Goal: Information Seeking & Learning: Learn about a topic

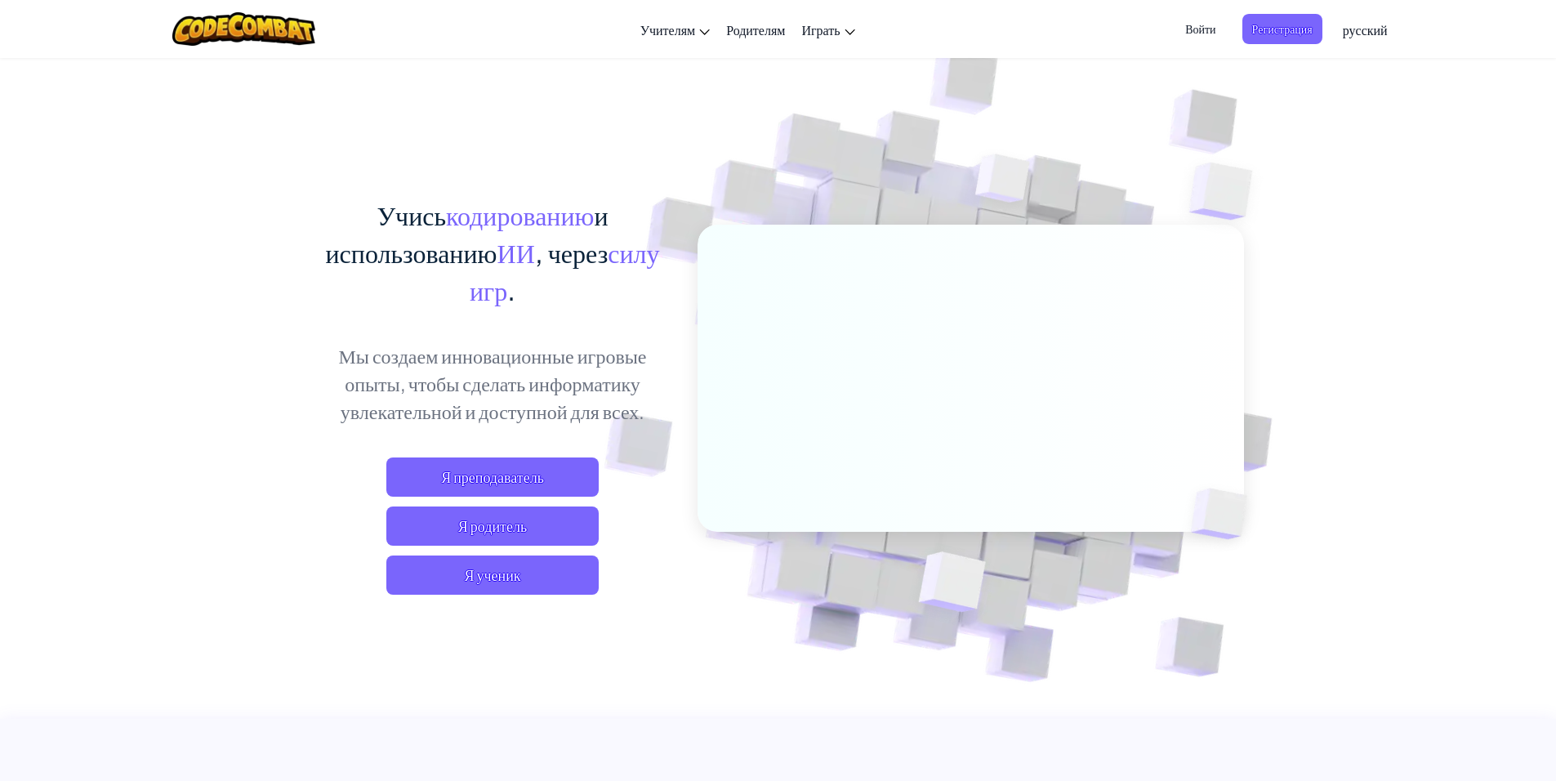
click at [1215, 26] on span "Войти" at bounding box center [1200, 29] width 50 height 30
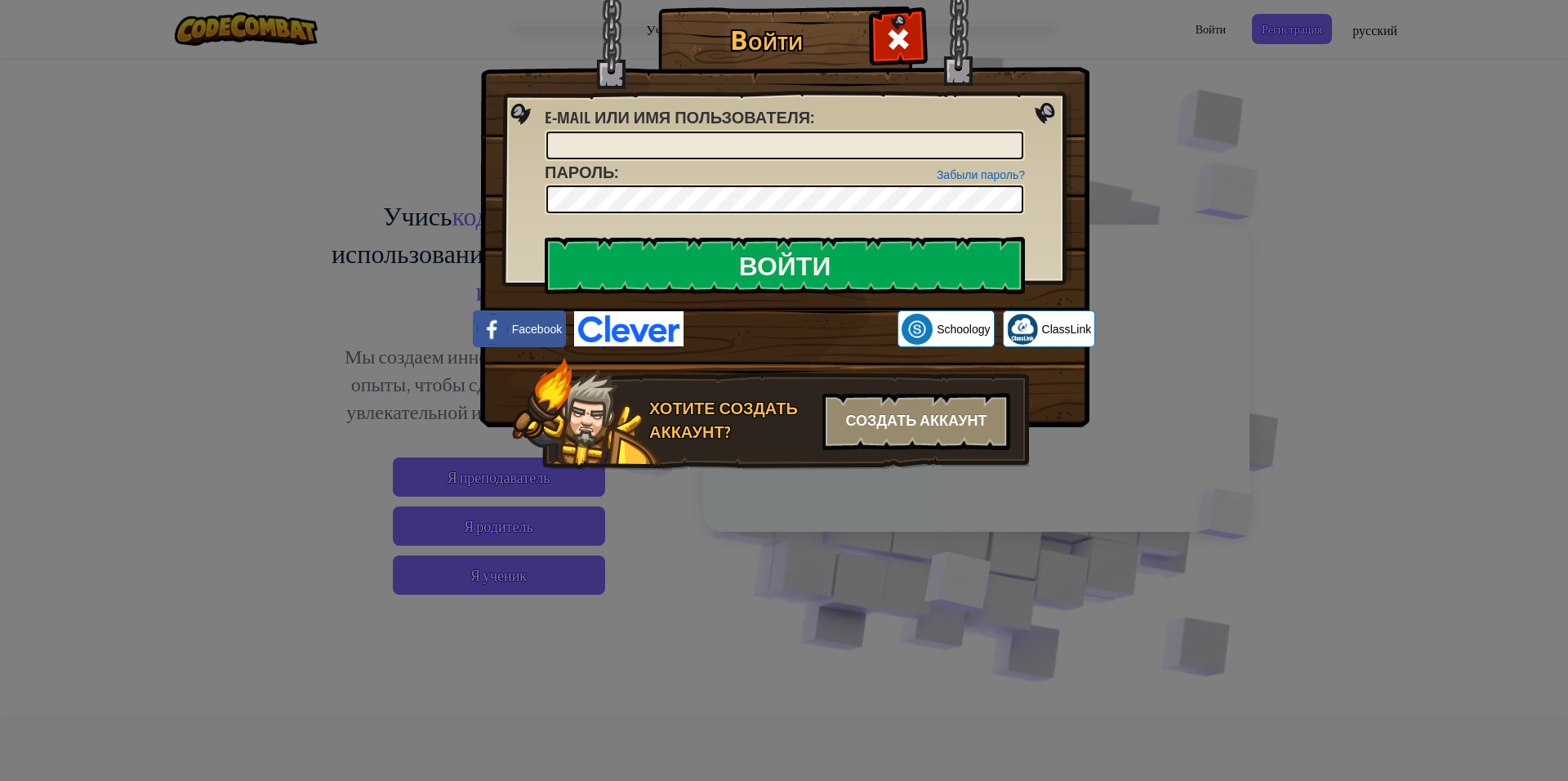
click at [883, 414] on div "Создать аккаунт" at bounding box center [916, 421] width 188 height 57
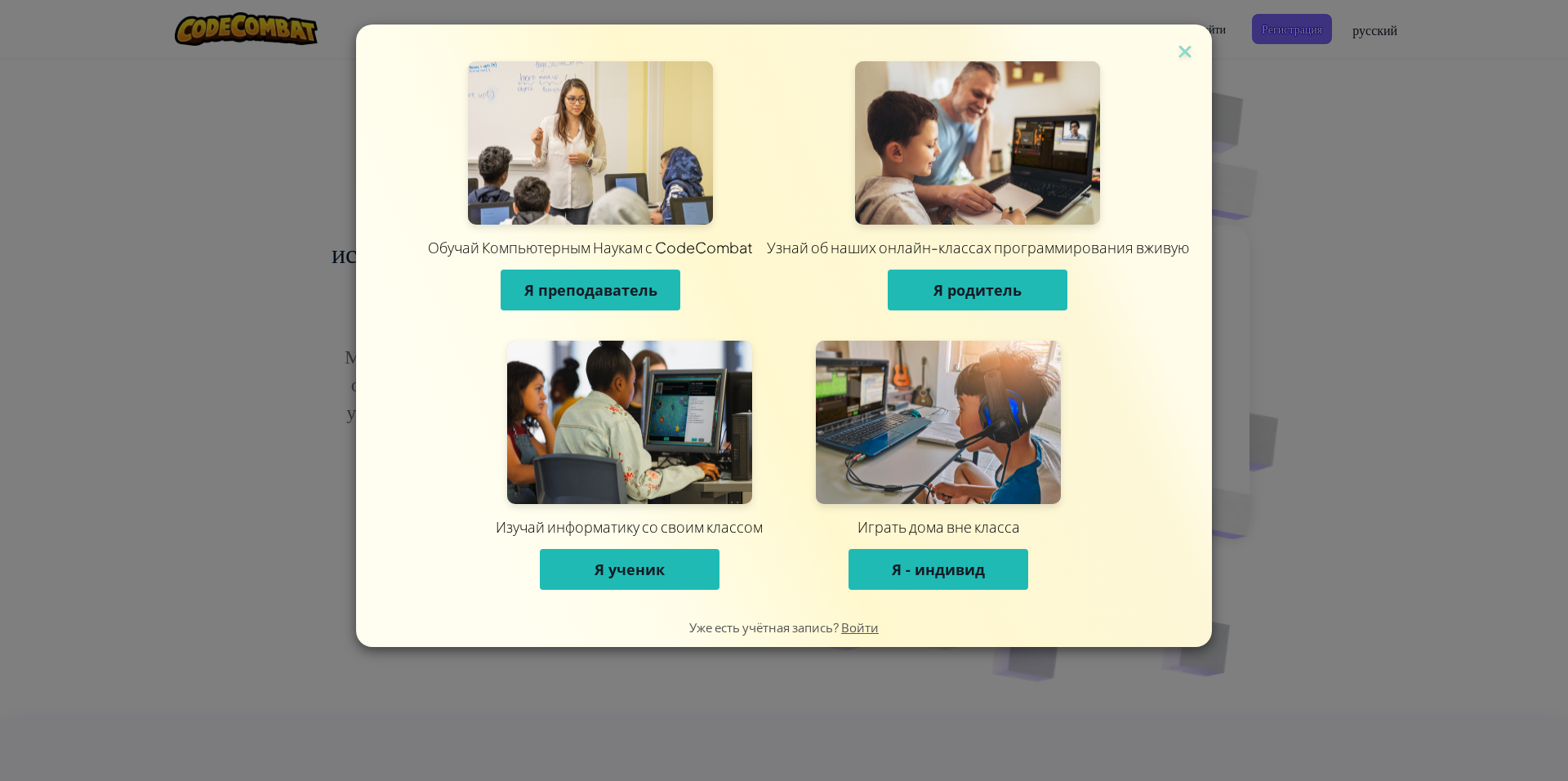
click at [982, 570] on span "Я - индивид" at bounding box center [938, 569] width 93 height 20
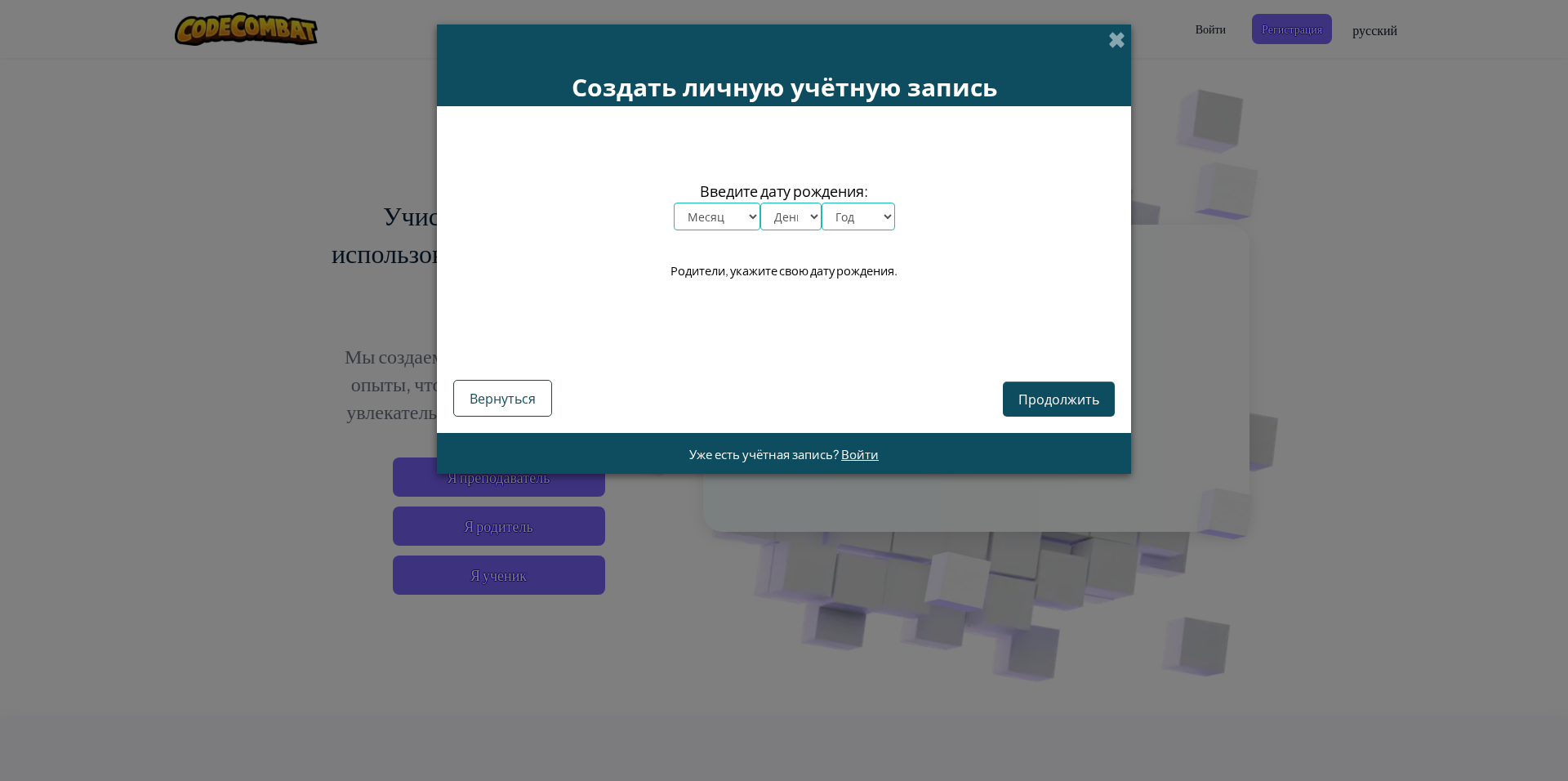
click at [733, 206] on select "Месяц январь февраль март апрель май июнь июль август сентябрь октябрь ноябрь д…" at bounding box center [717, 217] width 87 height 28
select select "7"
click at [674, 203] on select "Месяц январь февраль март апрель май июнь июль август сентябрь октябрь ноябрь д…" at bounding box center [717, 217] width 87 height 28
click at [808, 216] on select "День 1 2 3 4 5 6 7 8 9 10 11 12 13 14 15 16 17 18 19 20 21 22 23 24 25 26 27 28…" at bounding box center [790, 217] width 61 height 28
click at [760, 203] on select "День 1 2 3 4 5 6 7 8 9 10 11 12 13 14 15 16 17 18 19 20 21 22 23 24 25 26 27 28…" at bounding box center [790, 217] width 61 height 28
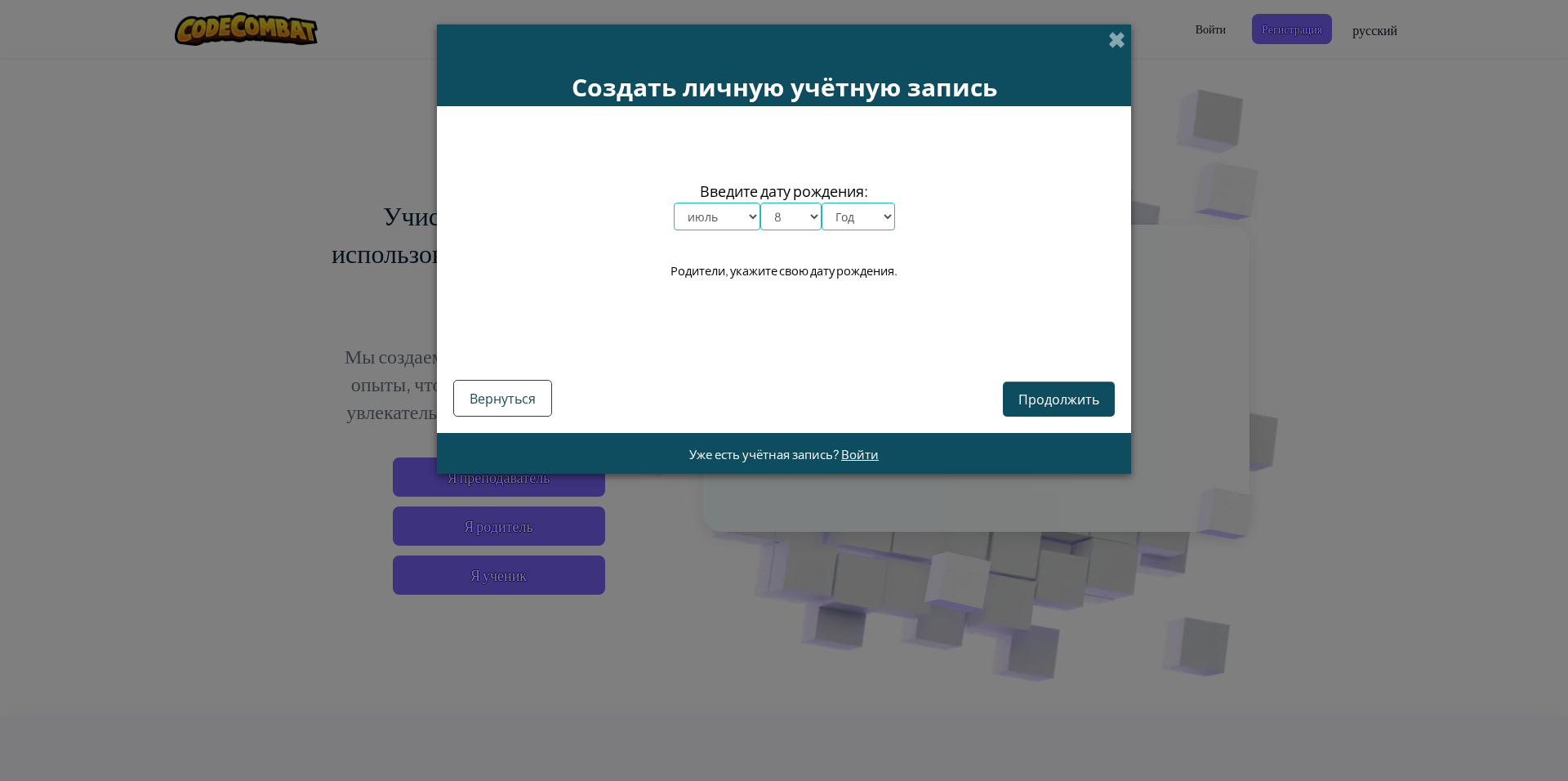
click at [782, 406] on div "Продолжить Вернуться" at bounding box center [783, 378] width 661 height 78
click at [784, 198] on span "Введите дату рождения:" at bounding box center [784, 191] width 221 height 24
click at [785, 218] on select "День 1 2 3 4 5 6 7 8 9 10 11 12 13 14 15 16 17 18 19 20 21 22 23 24 25 26 27 28…" at bounding box center [790, 217] width 61 height 28
select select "7"
click at [760, 203] on select "День 1 2 3 4 5 6 7 8 9 10 11 12 13 14 15 16 17 18 19 20 21 22 23 24 25 26 27 28…" at bounding box center [790, 217] width 61 height 28
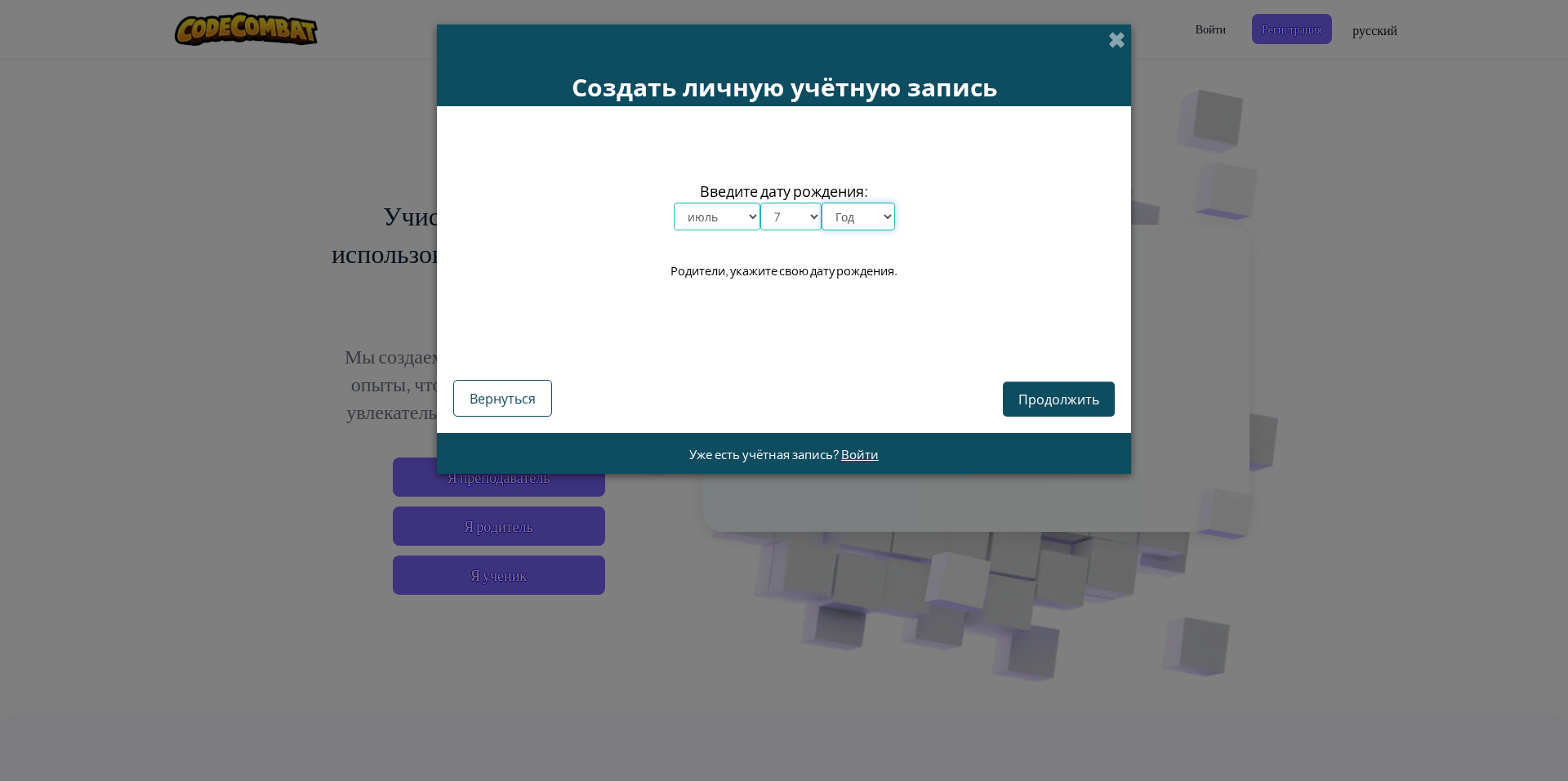
click at [880, 203] on select "Год 2025 2024 2023 2022 2021 2020 2019 2018 2017 2016 2015 2014 2013 2012 2011 …" at bounding box center [858, 217] width 73 height 28
select select "2009"
click at [822, 203] on select "Год 2025 2024 2023 2022 2021 2020 2019 2018 2017 2016 2015 2014 2013 2012 2011 …" at bounding box center [858, 217] width 73 height 28
click at [1093, 403] on span "Продолжить" at bounding box center [1058, 398] width 81 height 17
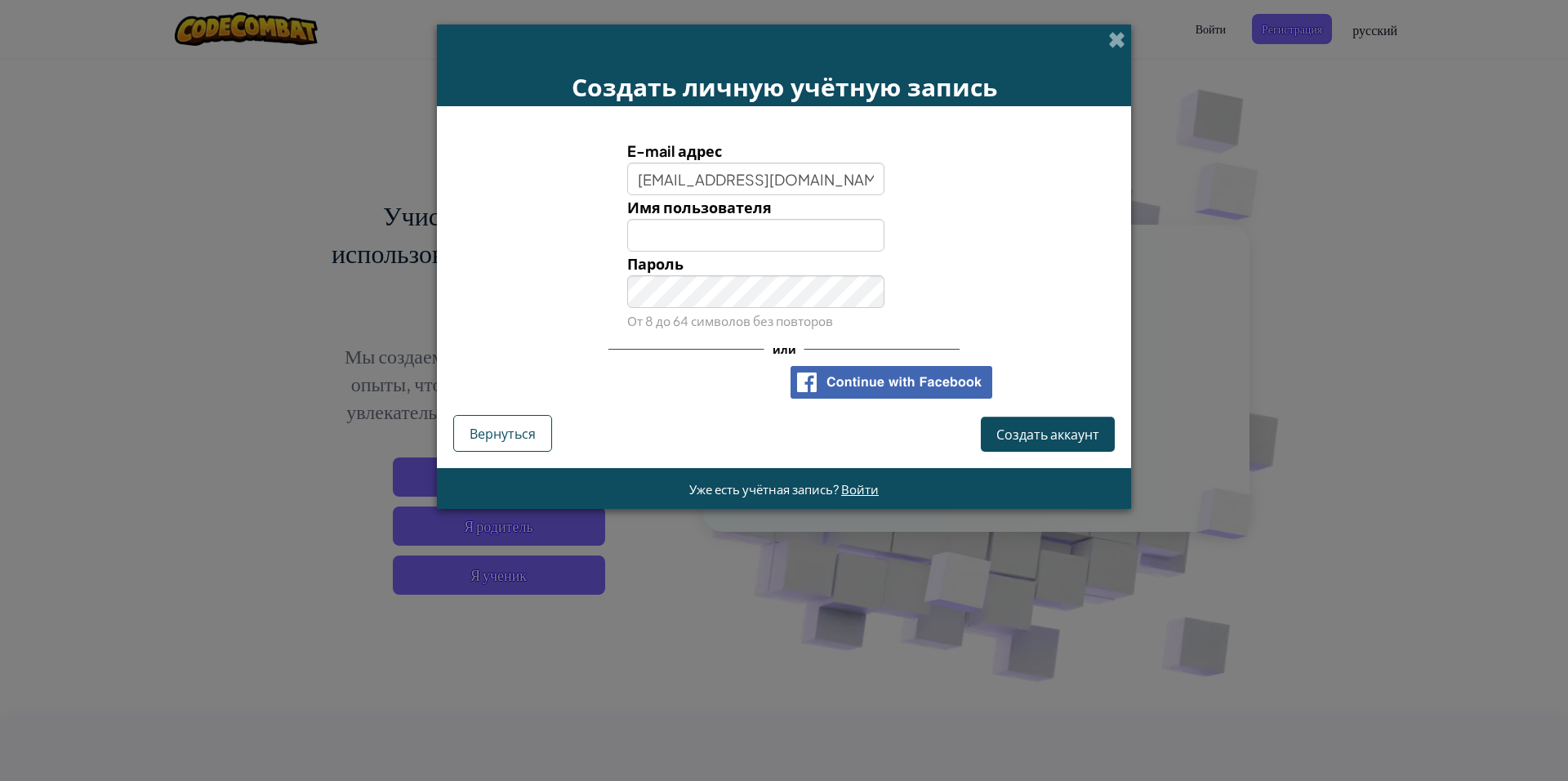
type input "karsunova09@mail.ru"
click at [801, 243] on input "Имя пользователя" at bounding box center [756, 235] width 258 height 33
type input "sokhiro!"
click at [1075, 426] on span "Создать аккаунт" at bounding box center [1047, 433] width 103 height 17
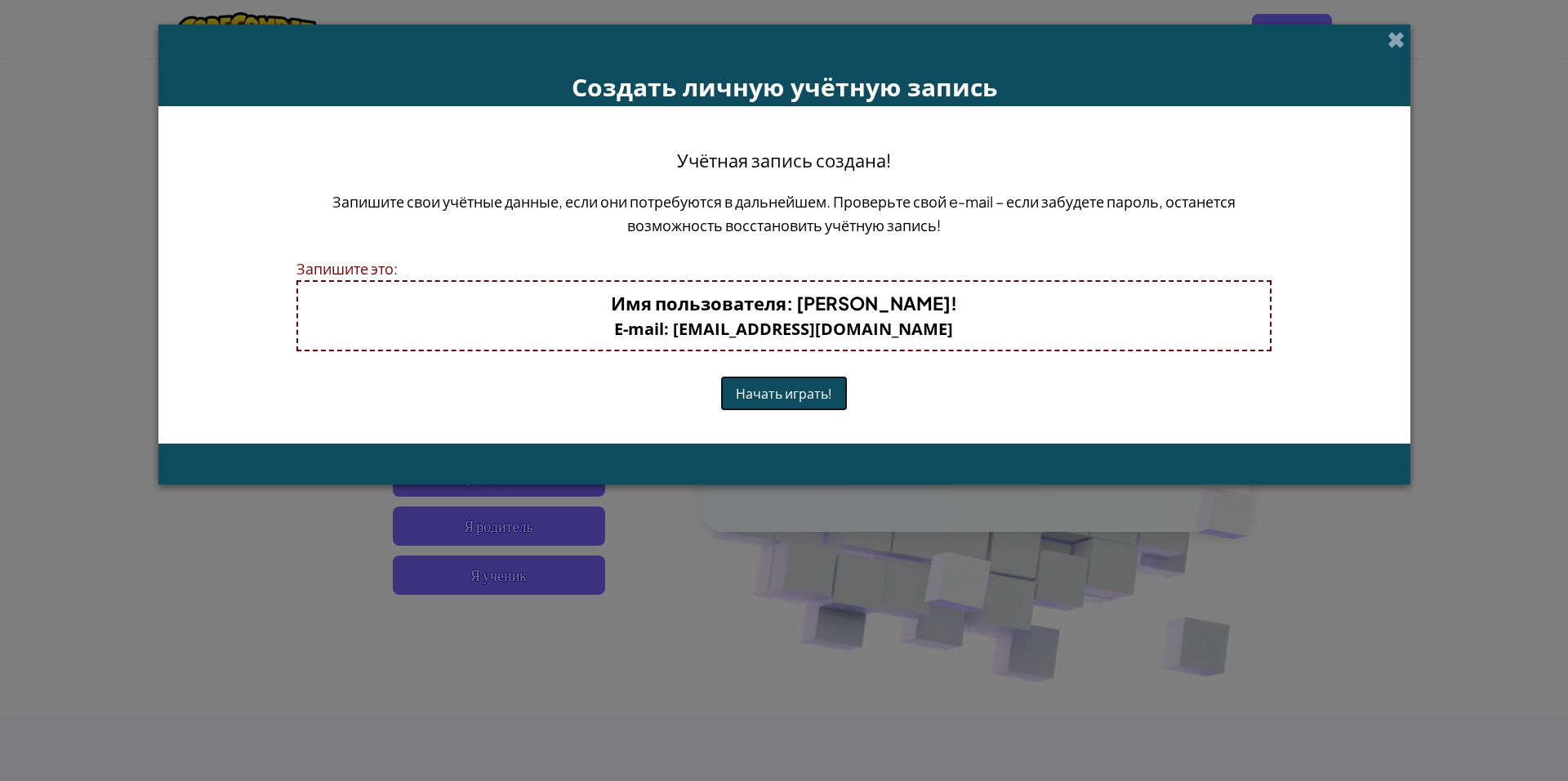
click at [815, 390] on button "Начать играть!" at bounding box center [783, 393] width 127 height 35
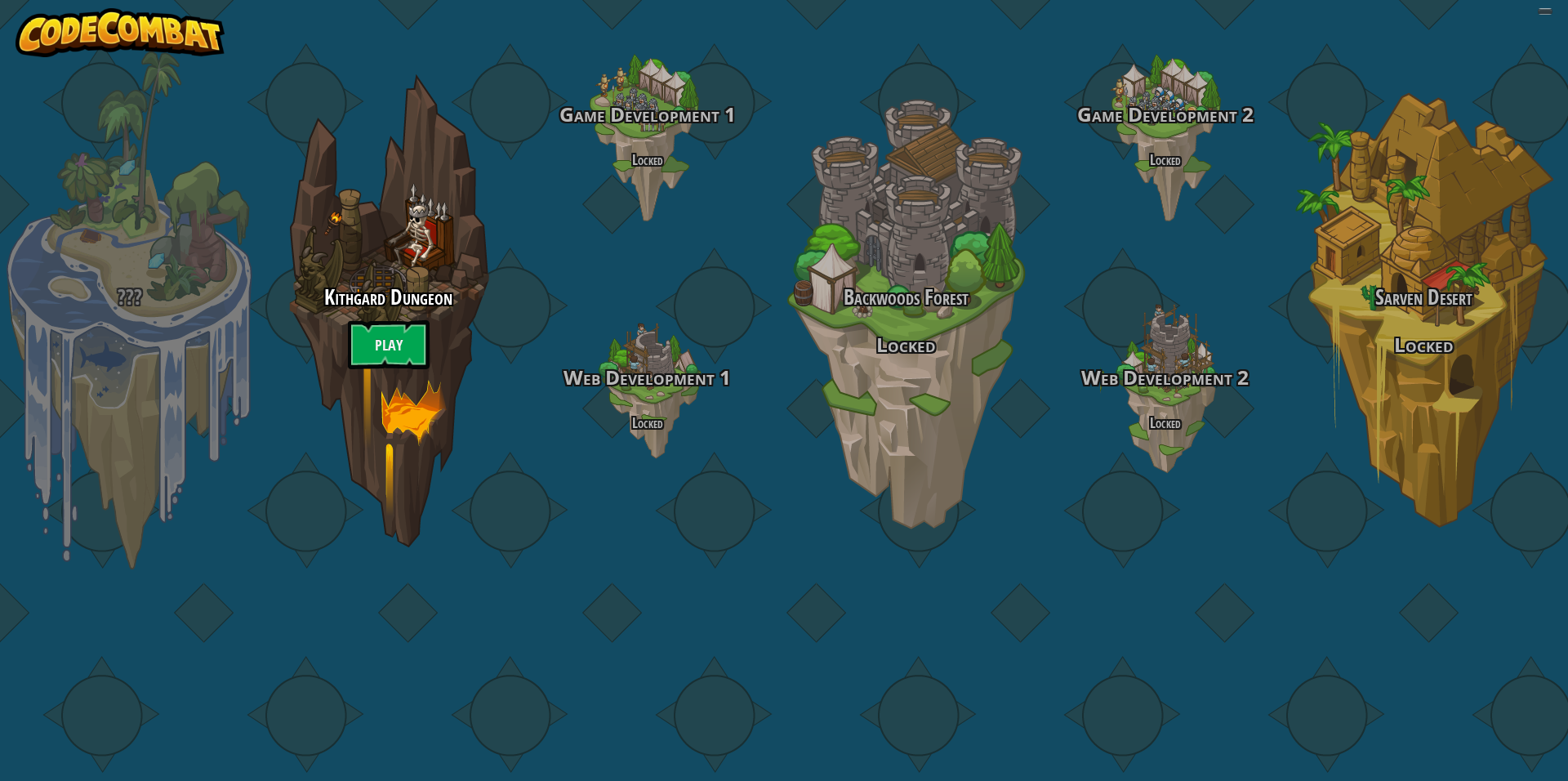
select select "ru"
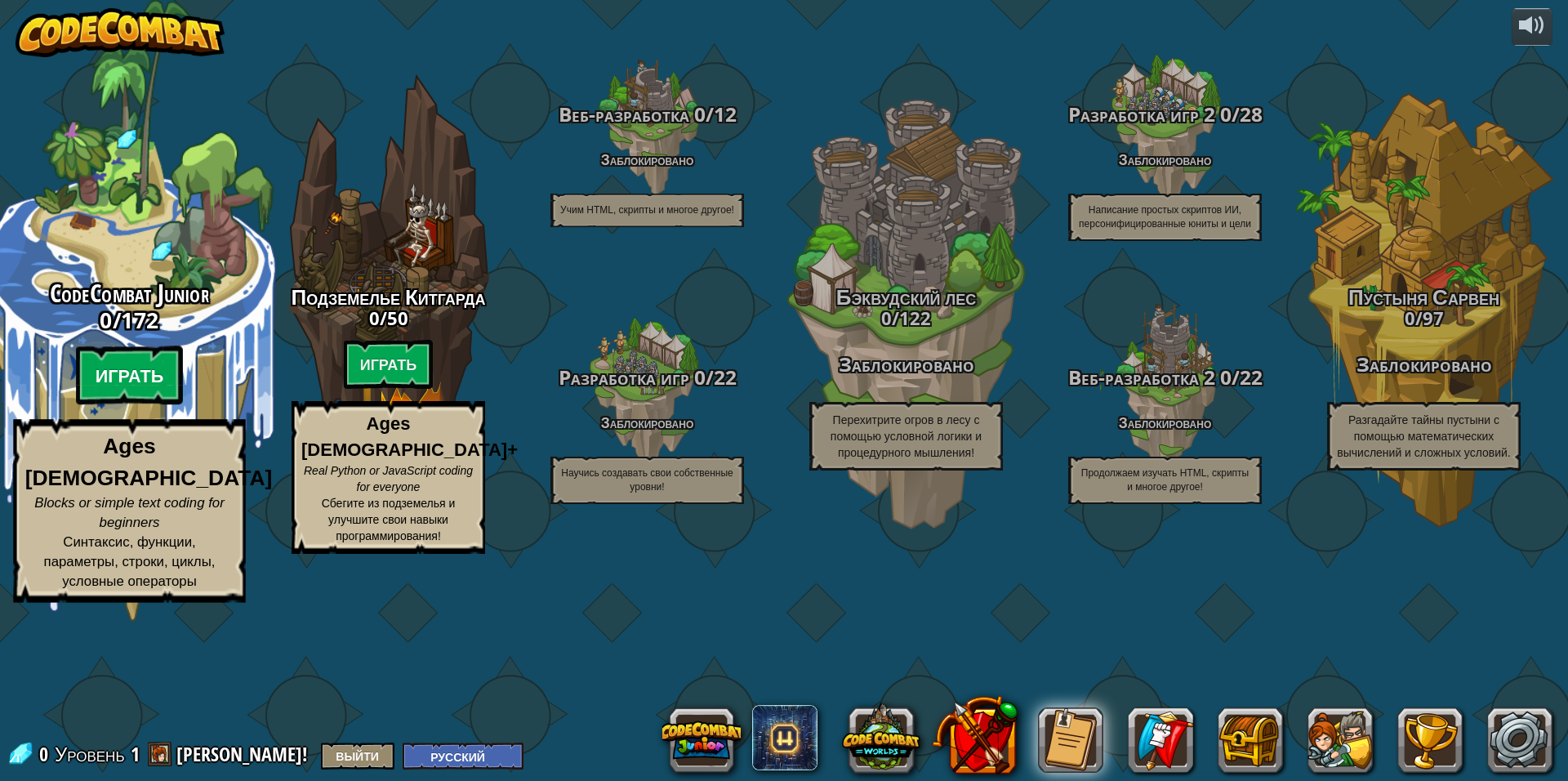
click at [155, 405] on btn "Играть" at bounding box center [130, 375] width 108 height 59
select select "ru"
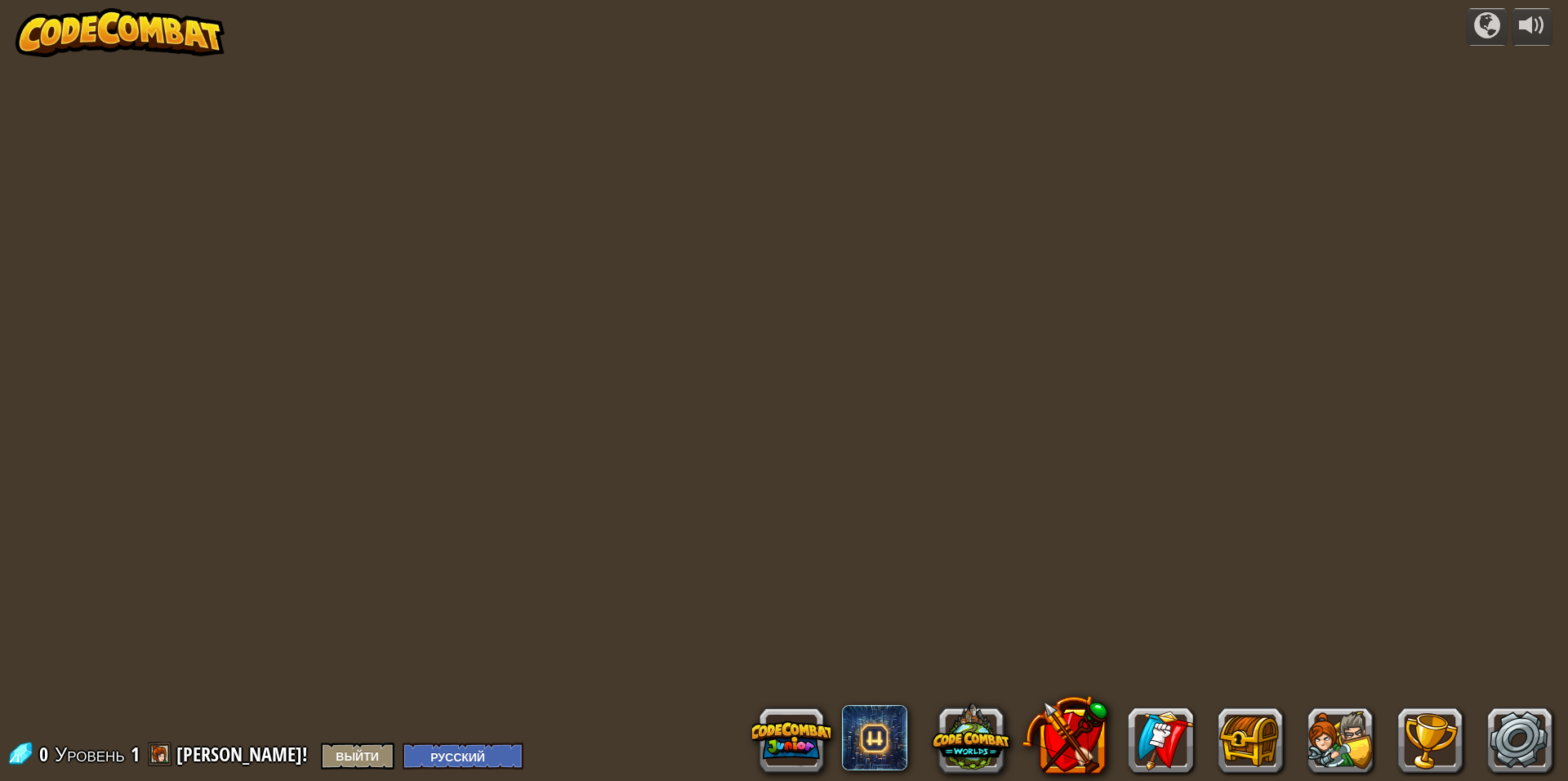
select select "ru"
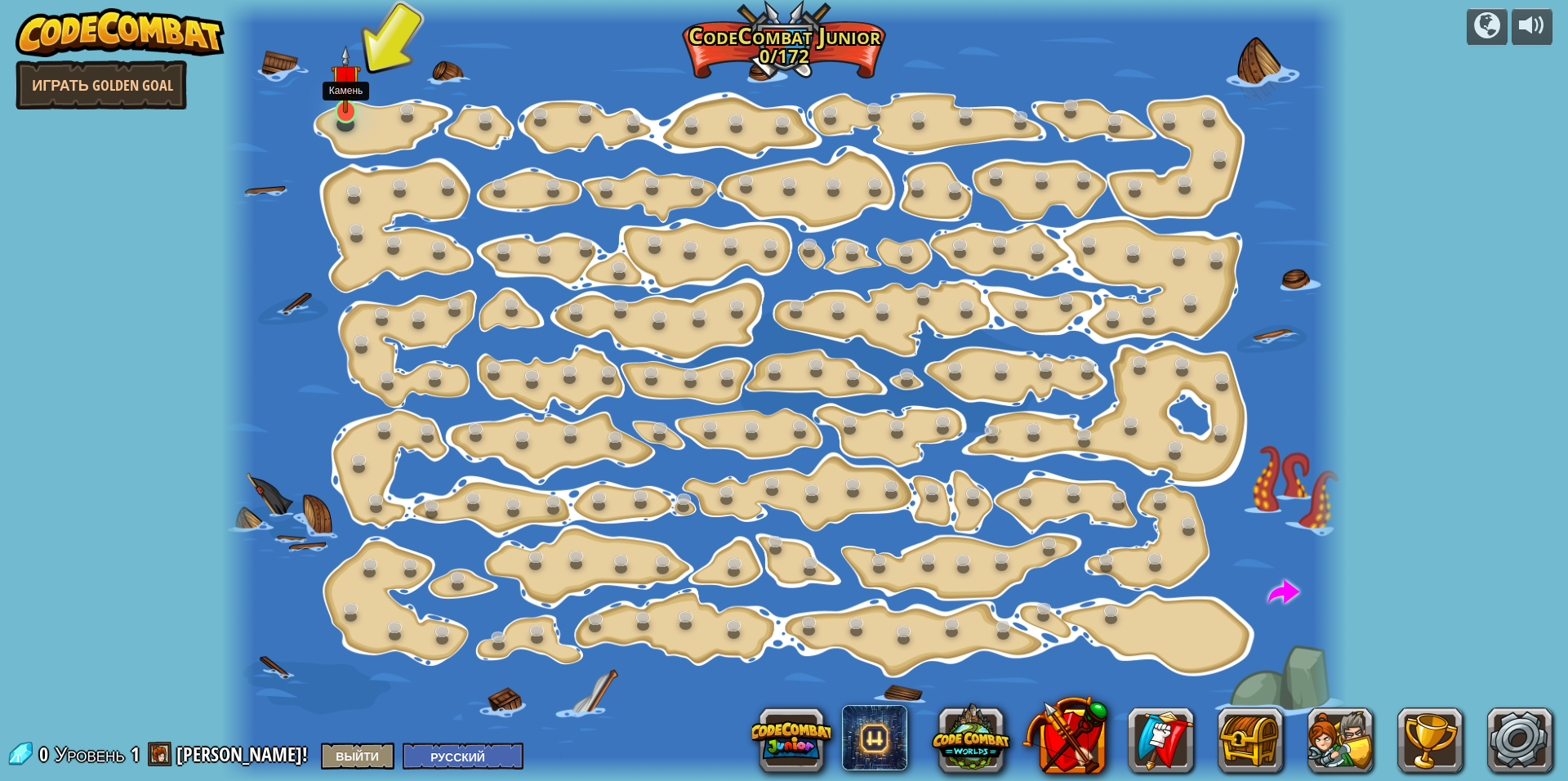
click at [348, 108] on img at bounding box center [346, 79] width 30 height 69
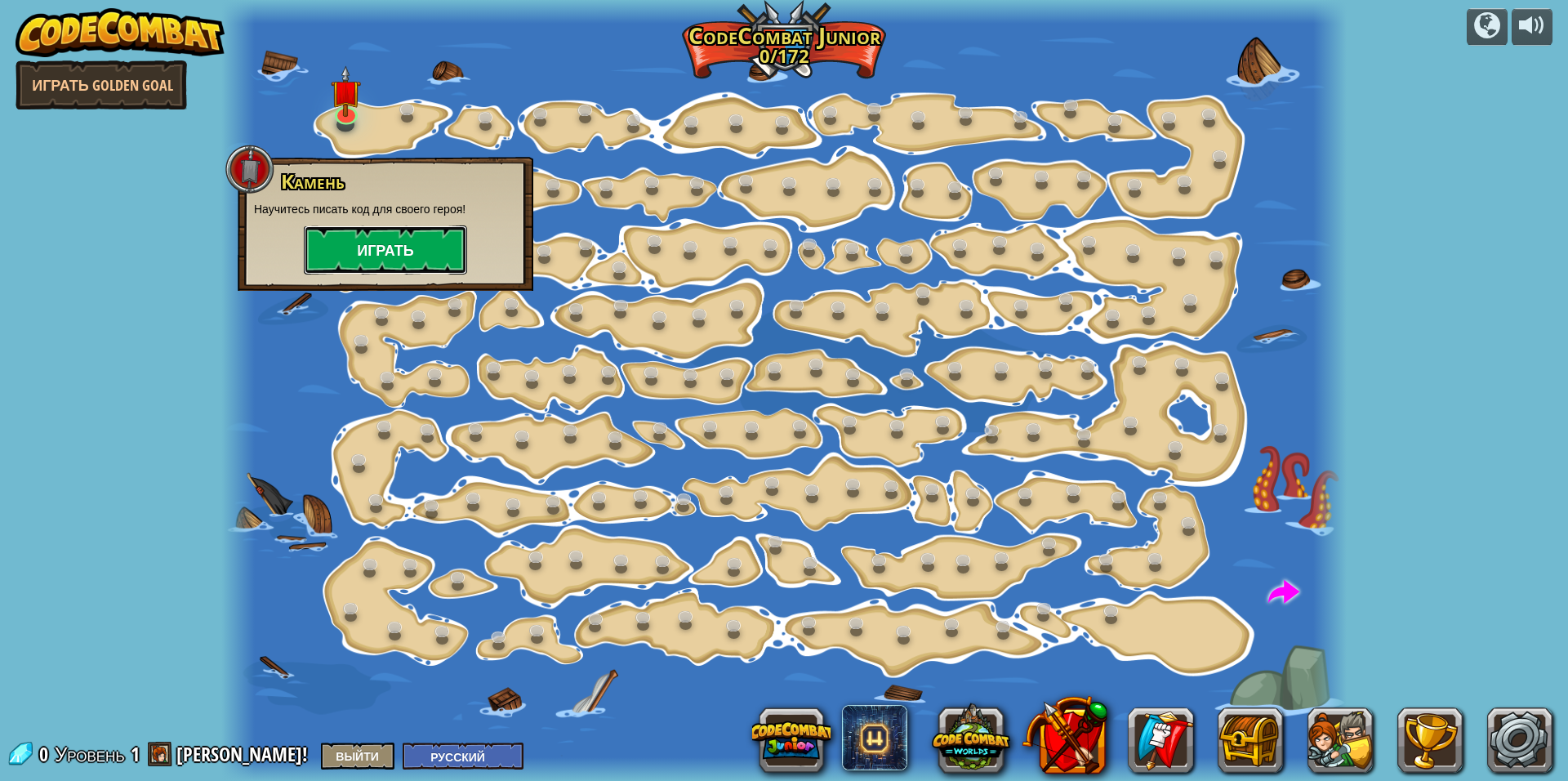
click at [402, 247] on button "Играть" at bounding box center [385, 249] width 163 height 49
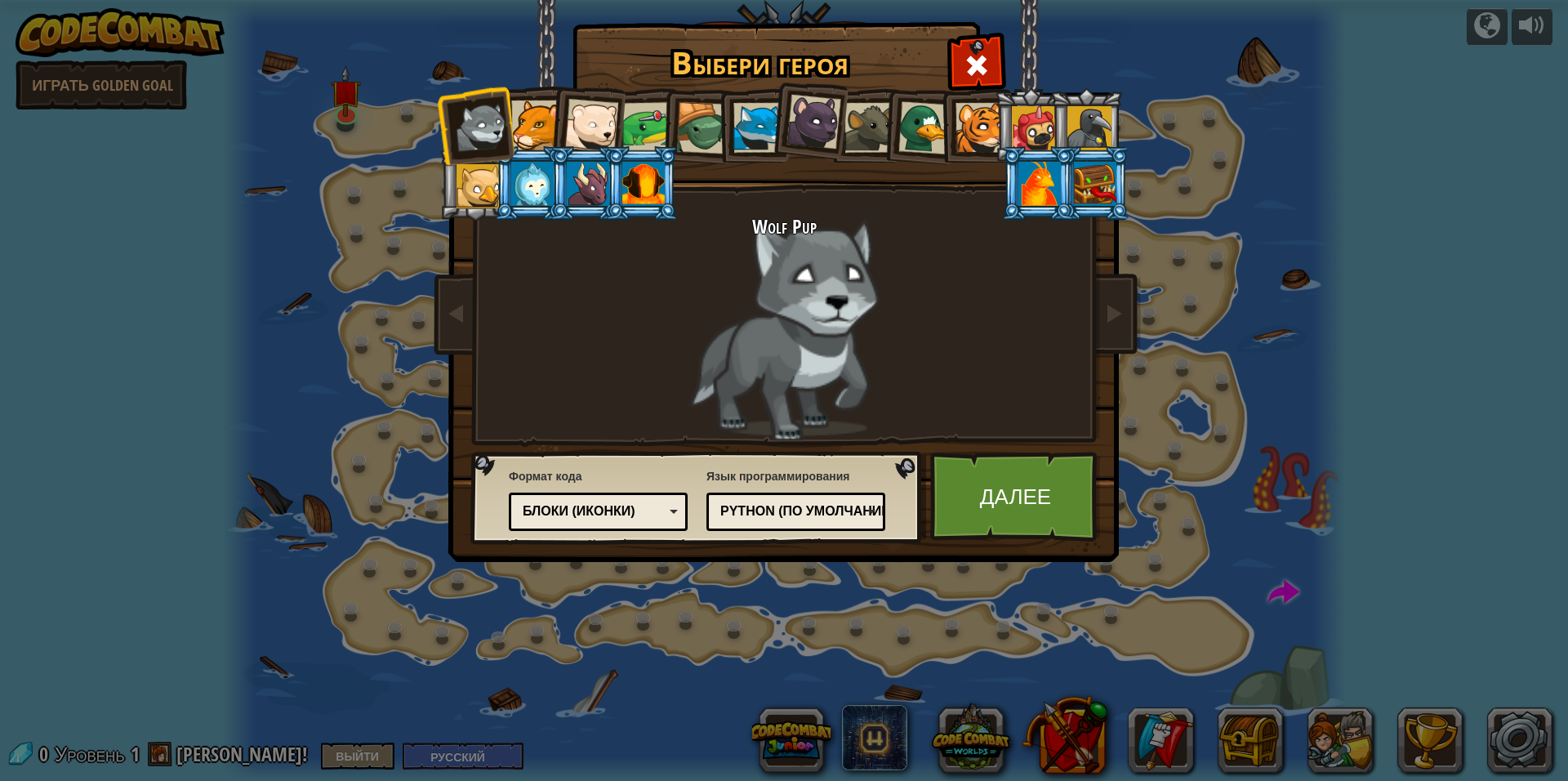
click at [530, 140] on div at bounding box center [536, 125] width 50 height 50
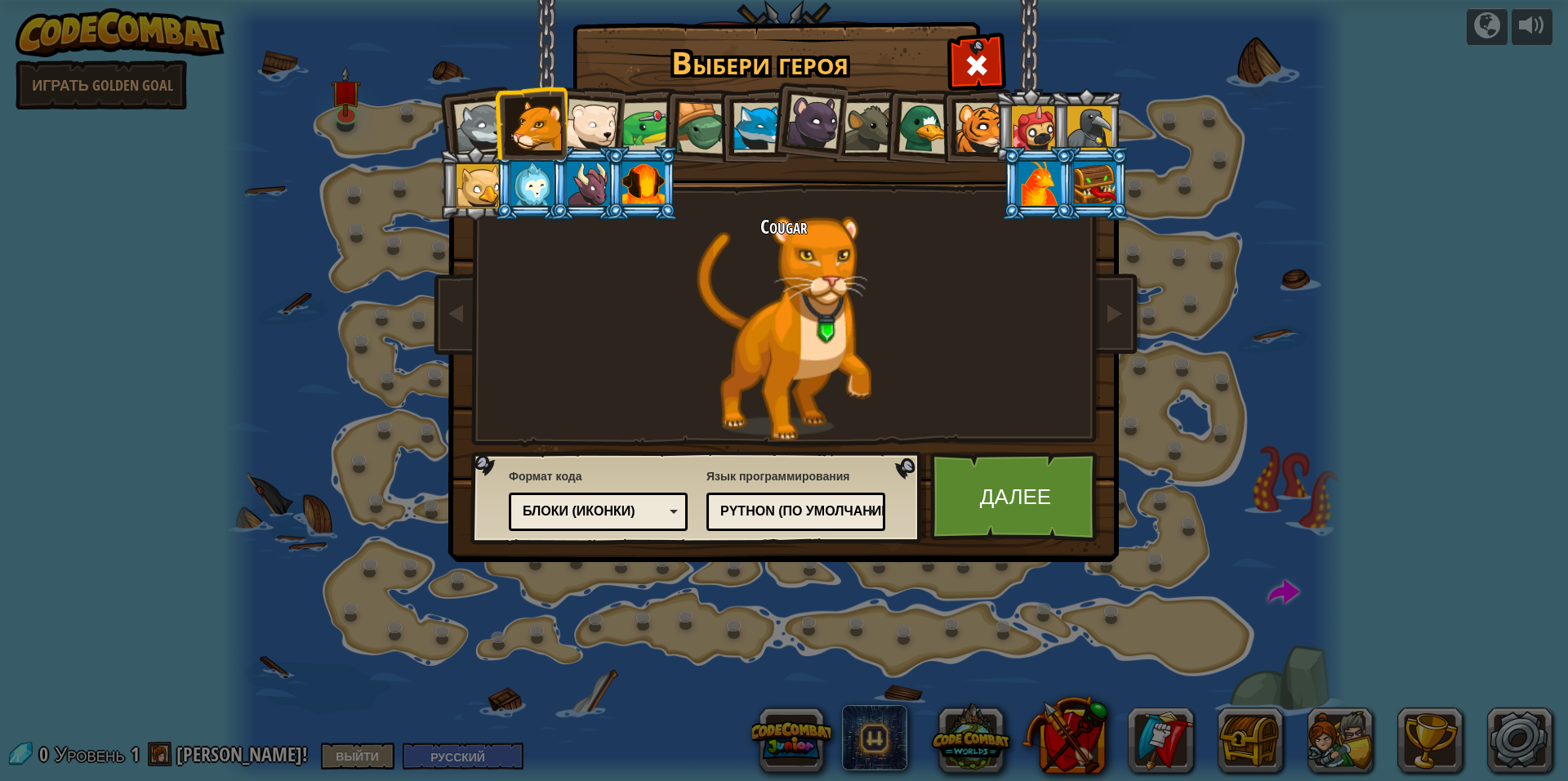
click at [572, 121] on div at bounding box center [591, 126] width 54 height 54
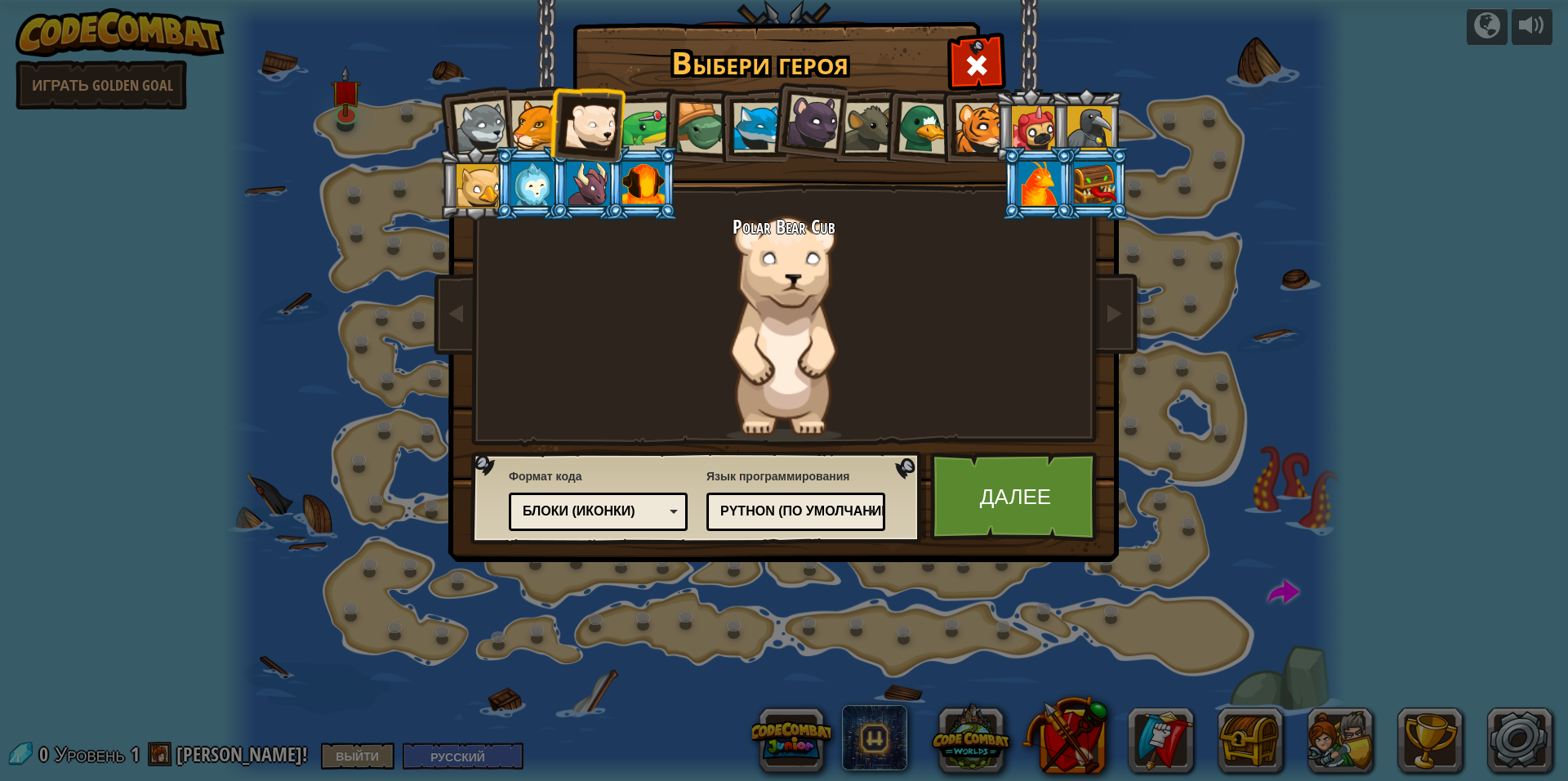
click at [755, 106] on div at bounding box center [758, 128] width 50 height 50
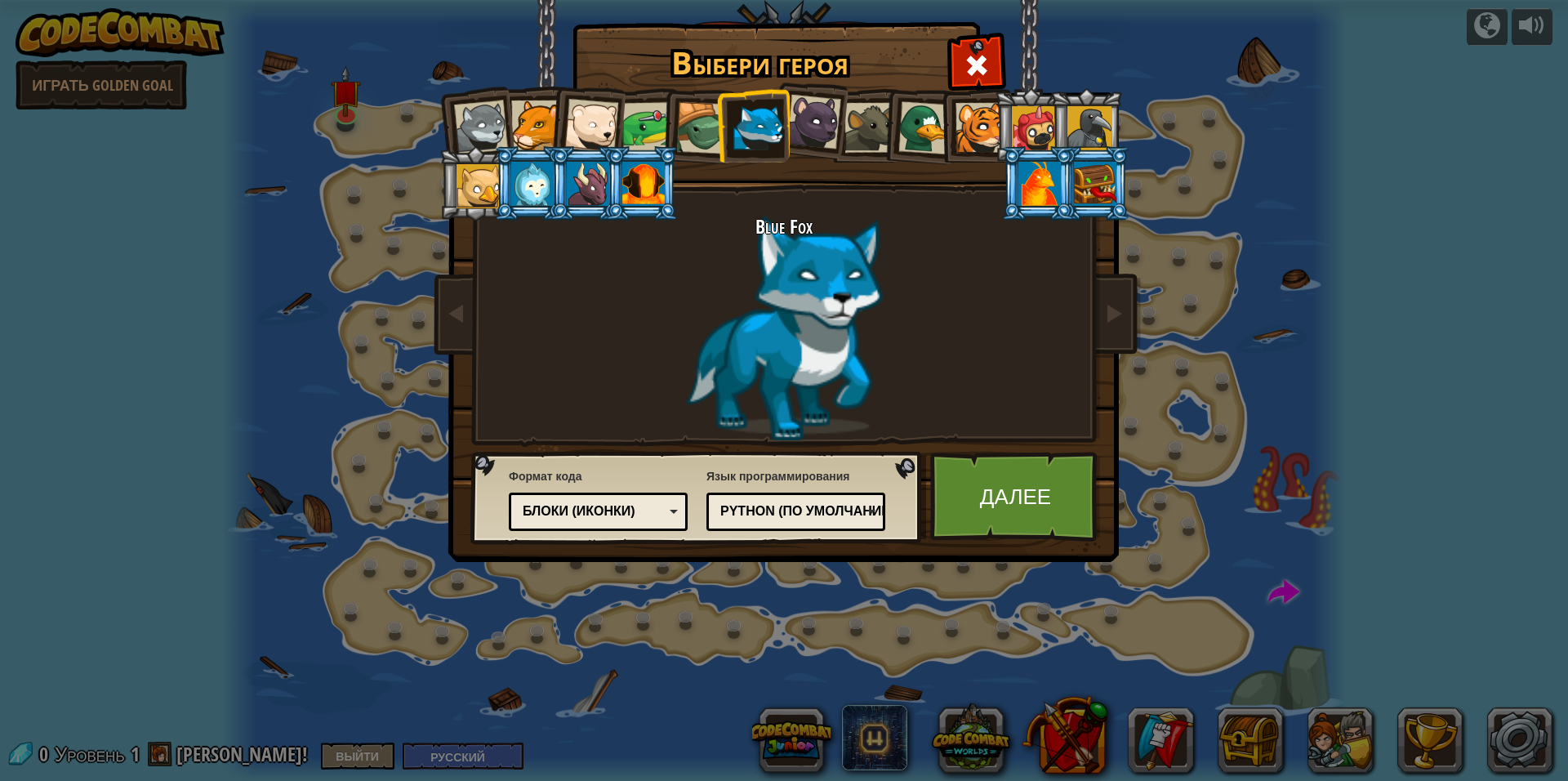
click at [1057, 128] on li at bounding box center [1085, 125] width 73 height 74
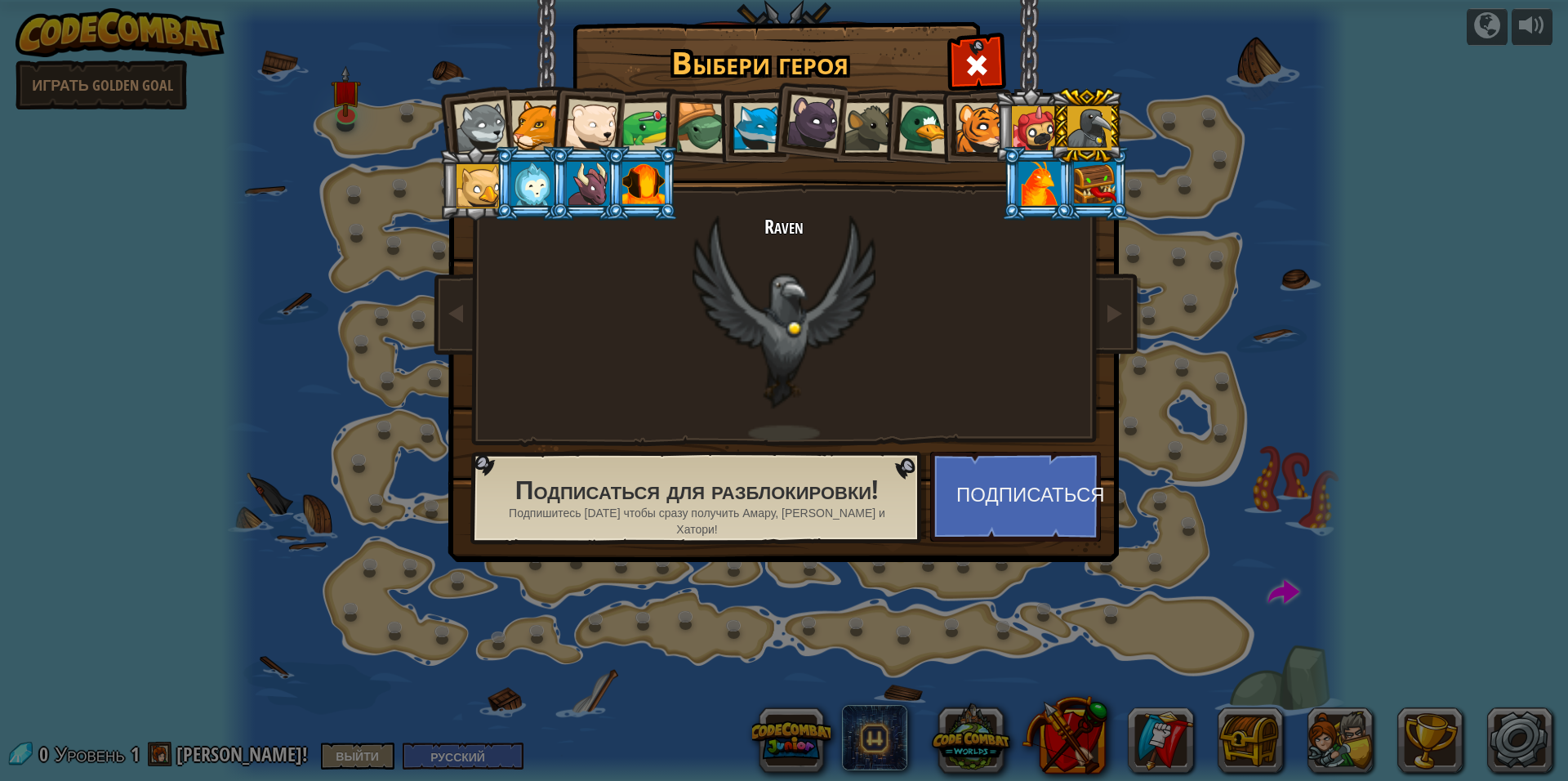
click at [717, 122] on li at bounding box center [752, 125] width 73 height 74
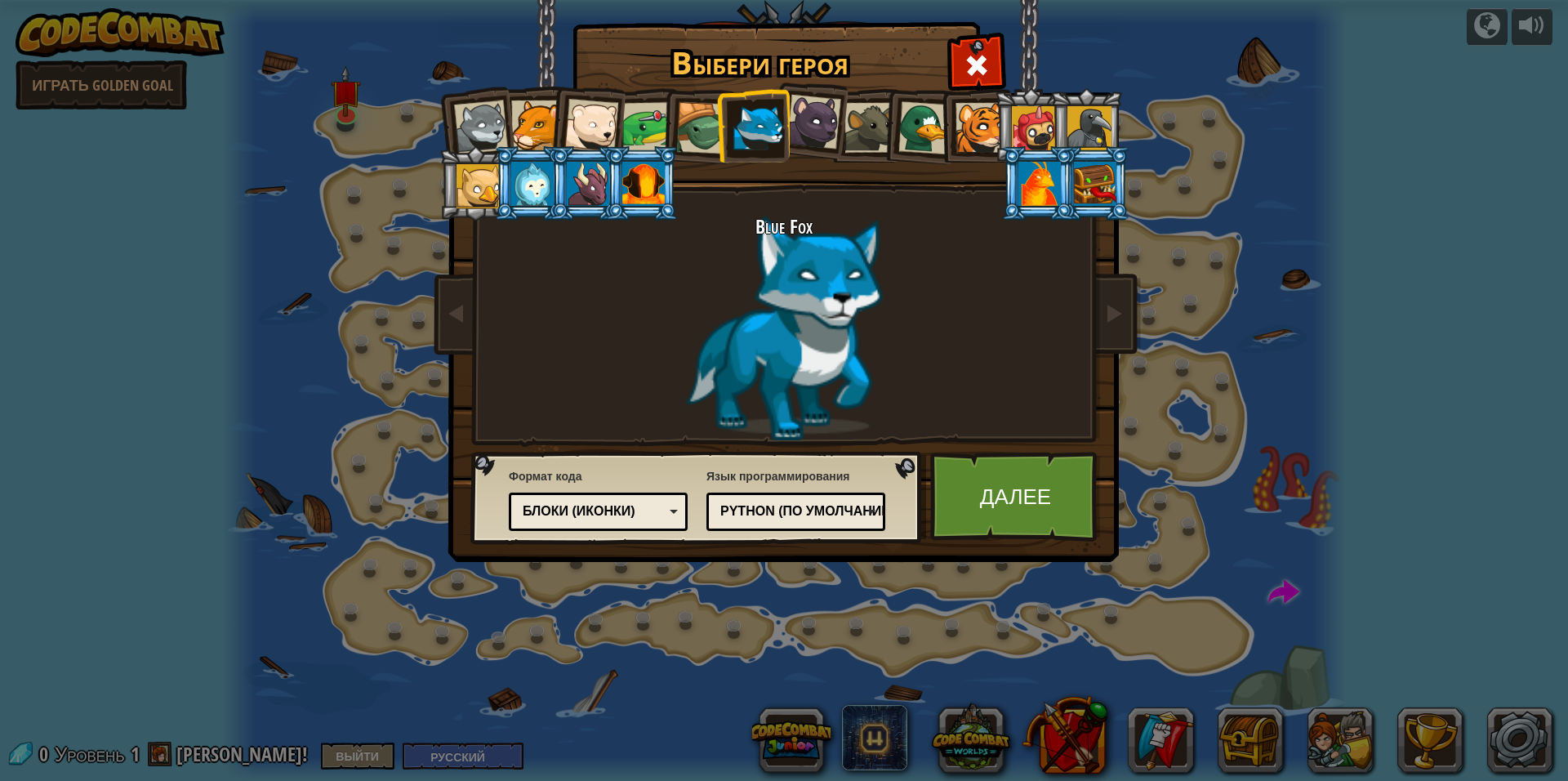
click at [488, 176] on div at bounding box center [479, 186] width 44 height 44
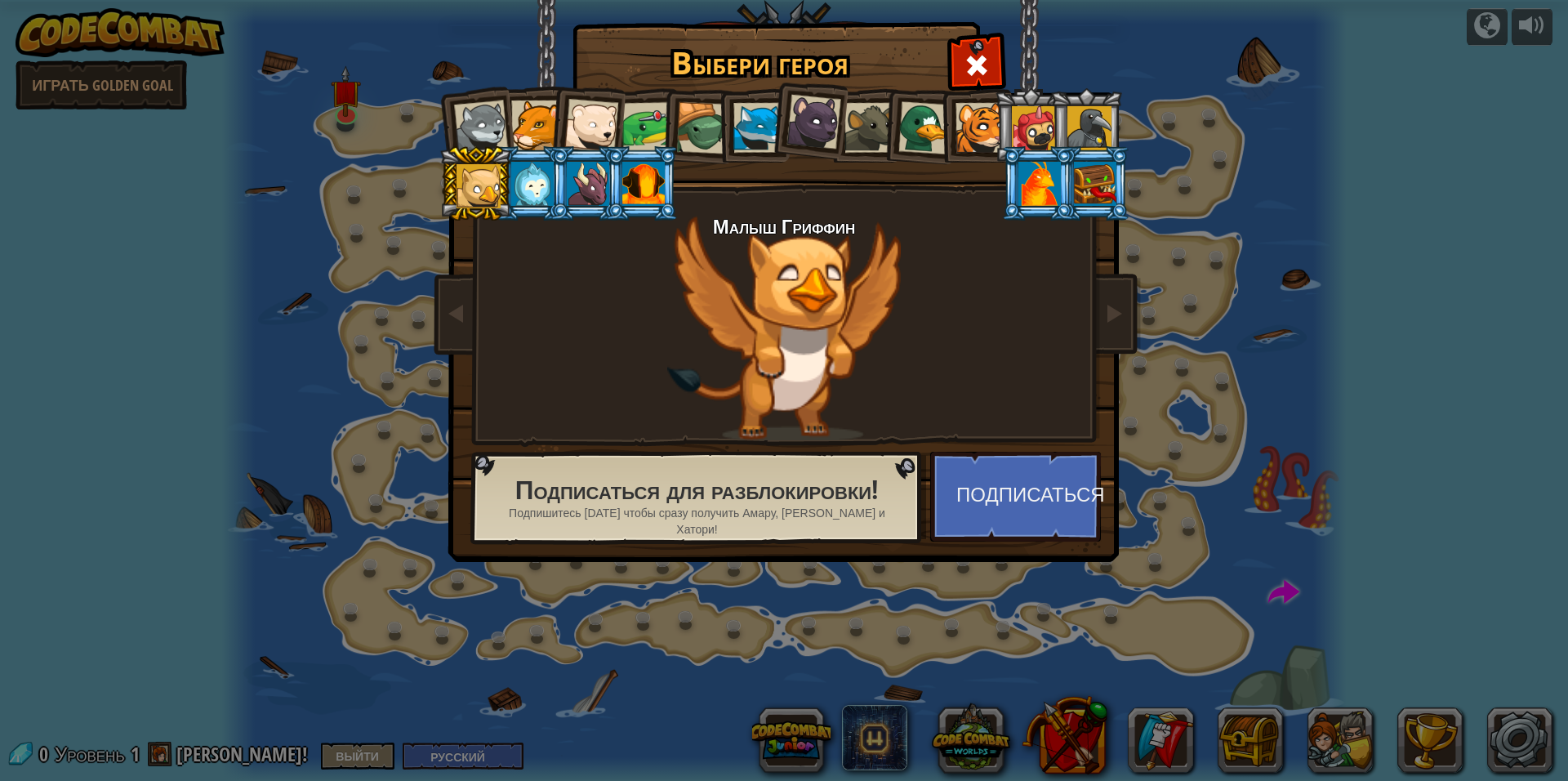
click at [555, 185] on li at bounding box center [586, 183] width 73 height 74
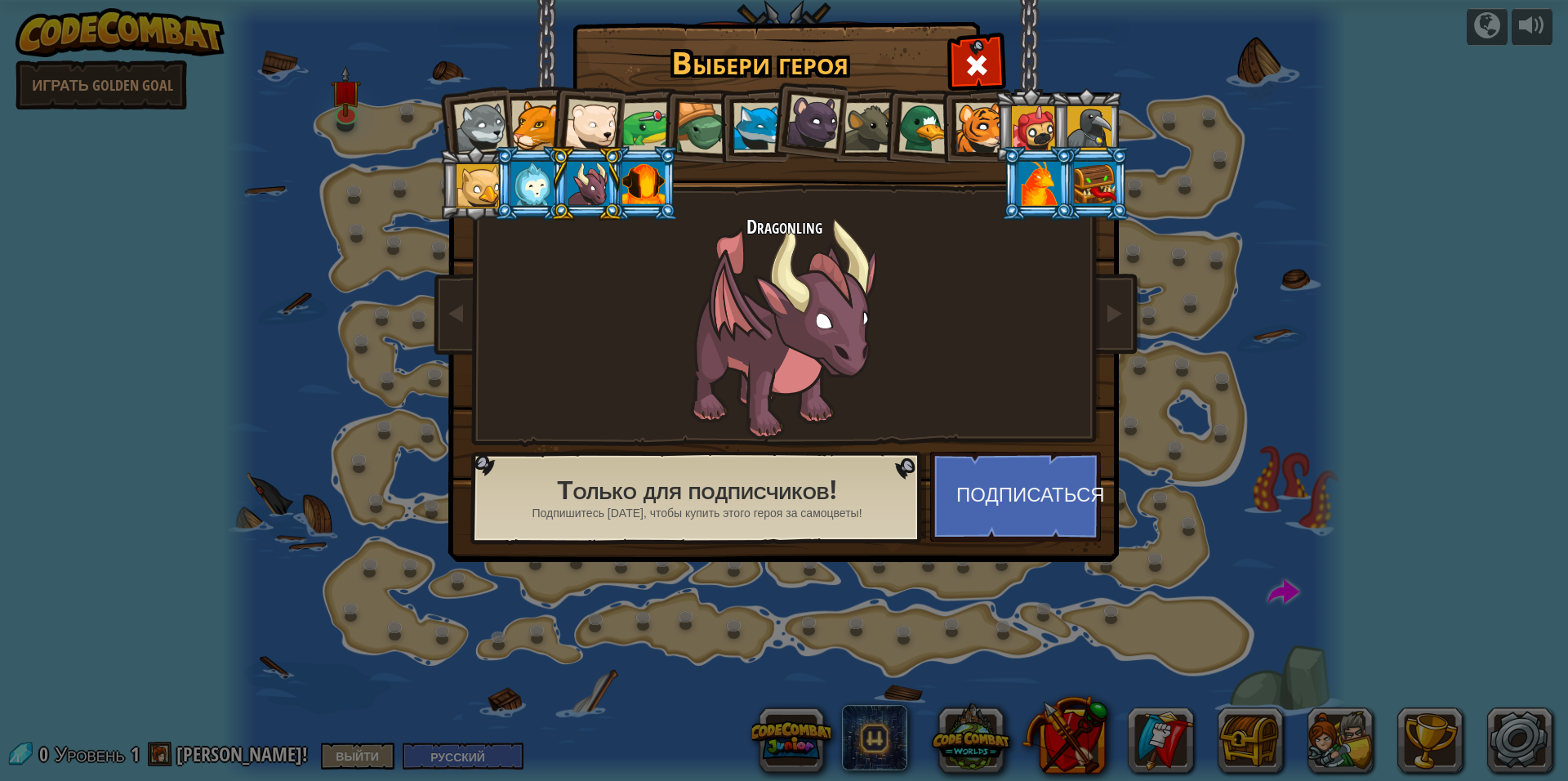
click at [750, 129] on div at bounding box center [758, 128] width 50 height 50
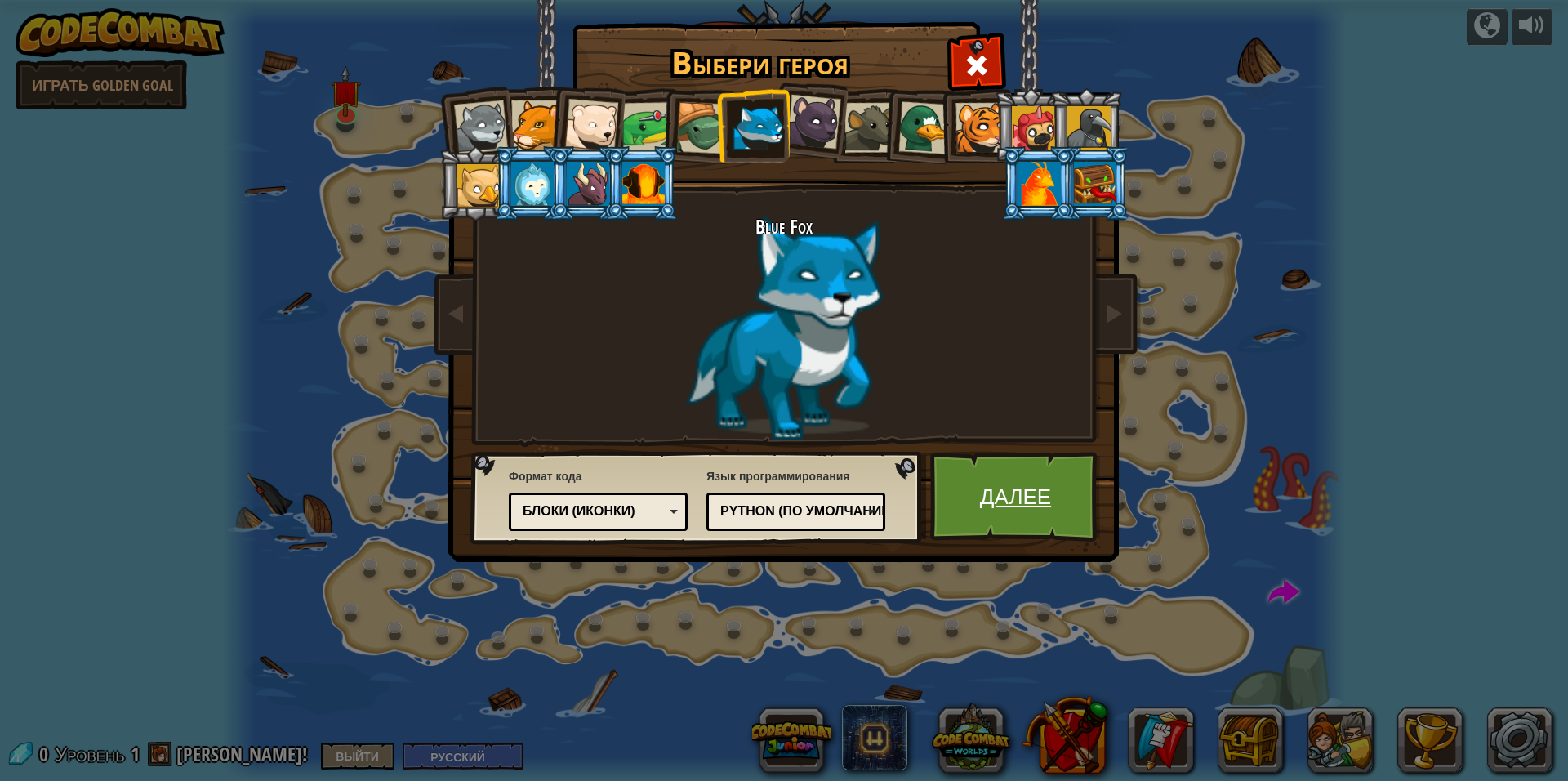
click at [1026, 495] on link "Далее" at bounding box center [1015, 497] width 171 height 90
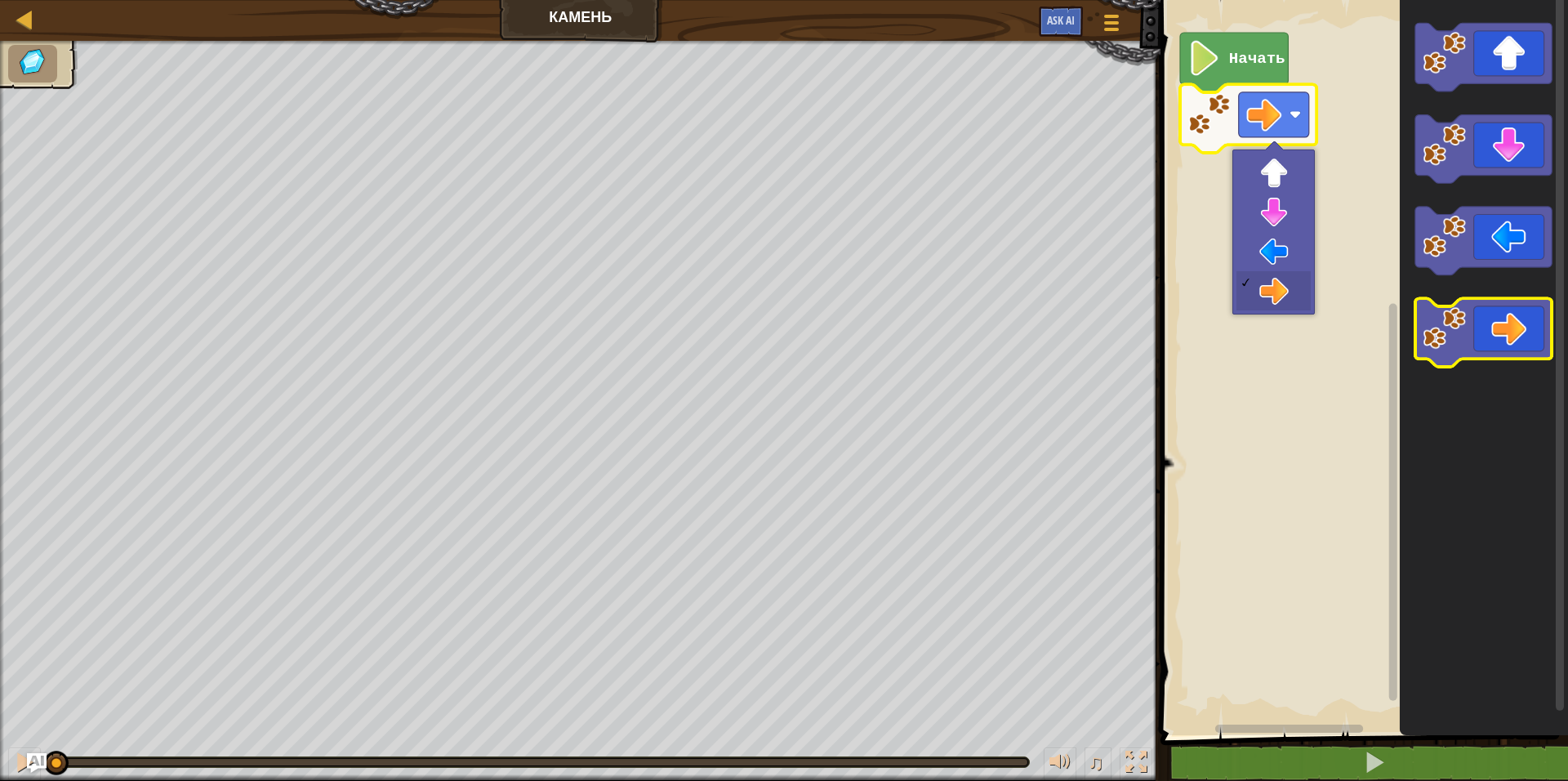
click at [1510, 335] on icon "Рабочая область Blockly" at bounding box center [1483, 332] width 136 height 69
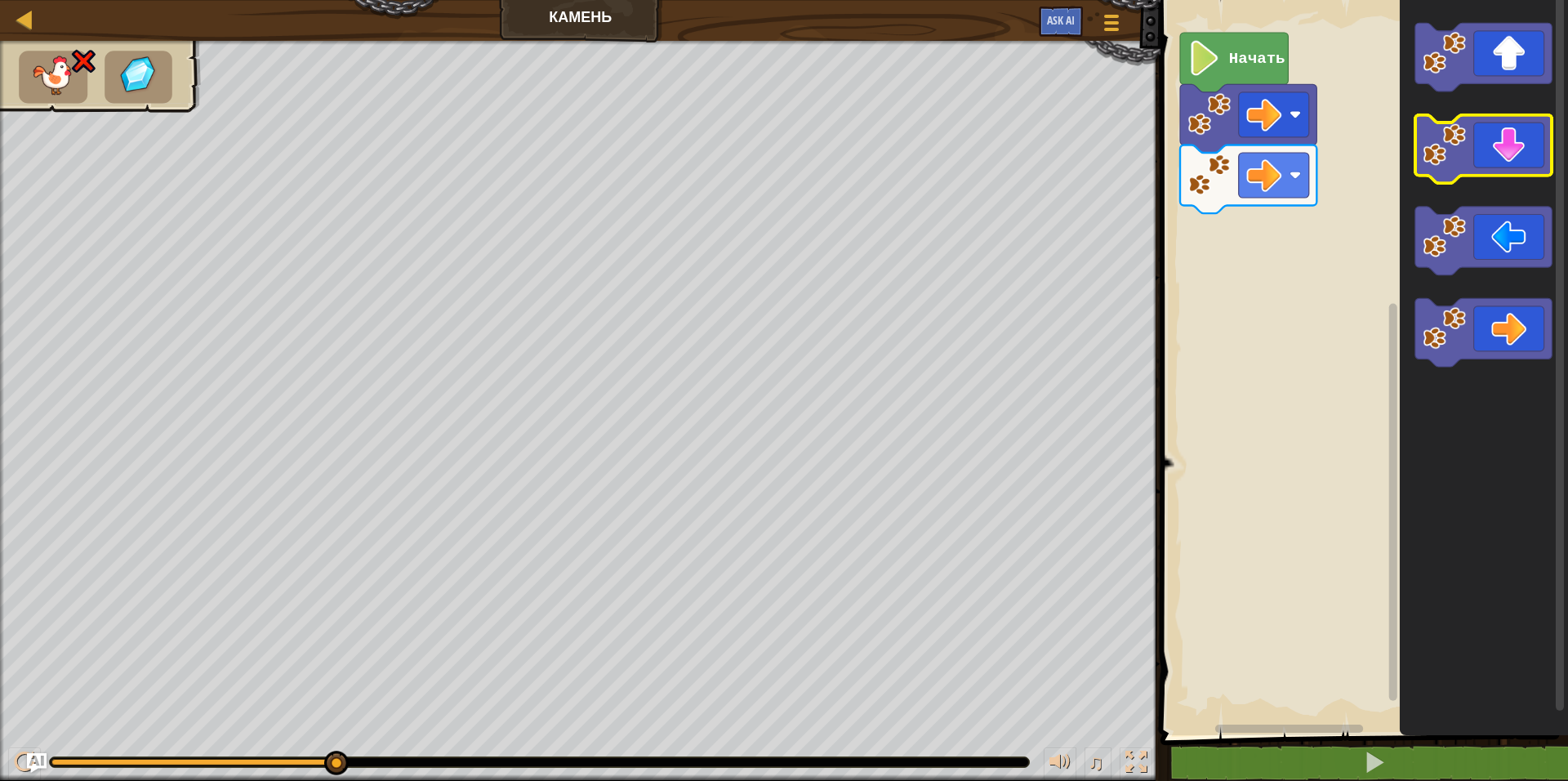
click at [1317, 185] on div "Начать" at bounding box center [1362, 363] width 412 height 743
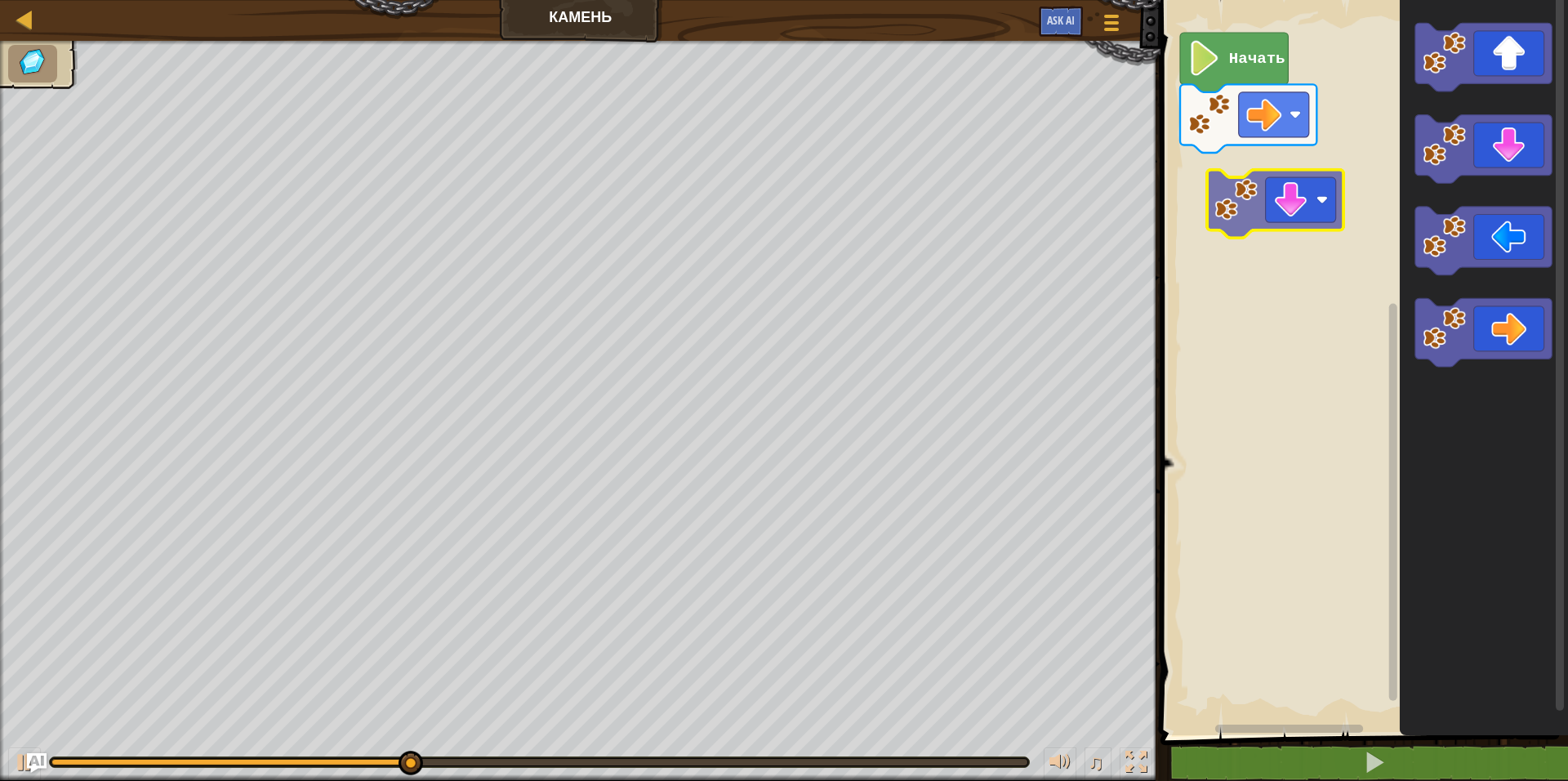
click at [1249, 201] on div "Начать" at bounding box center [1362, 363] width 412 height 743
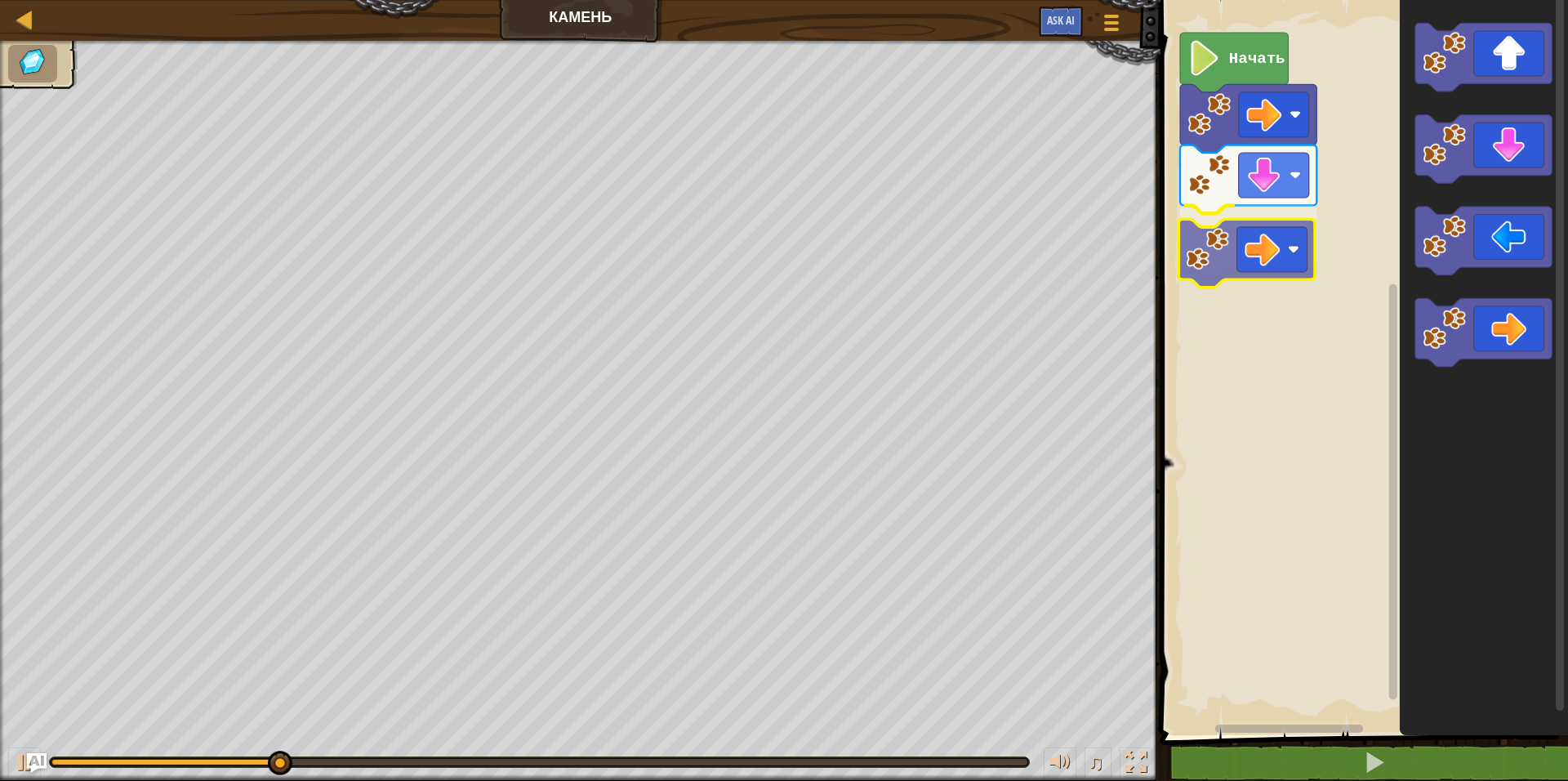
click at [1285, 257] on div "Начать" at bounding box center [1362, 363] width 412 height 743
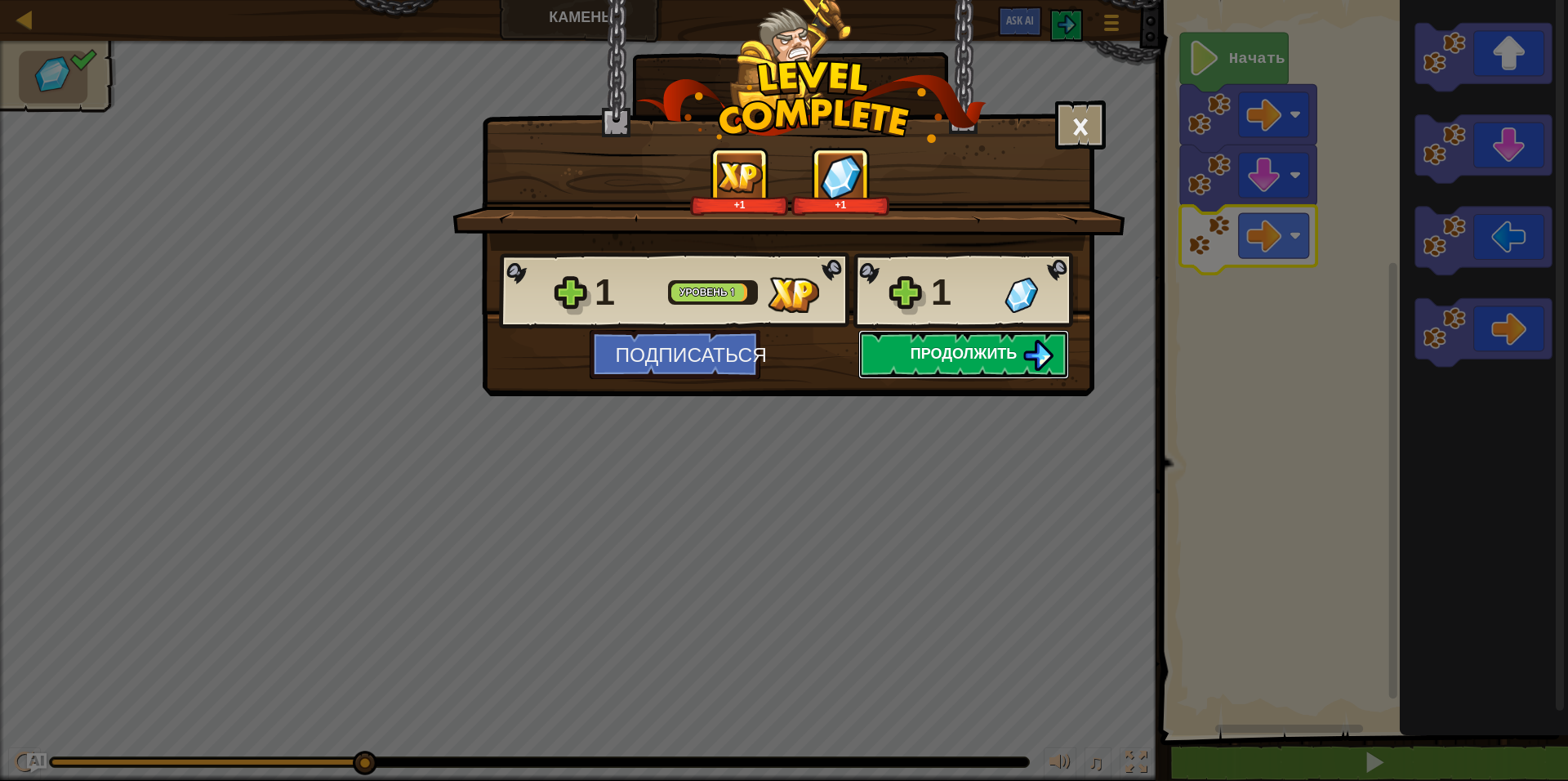
click at [971, 360] on span "Продолжить" at bounding box center [964, 353] width 107 height 20
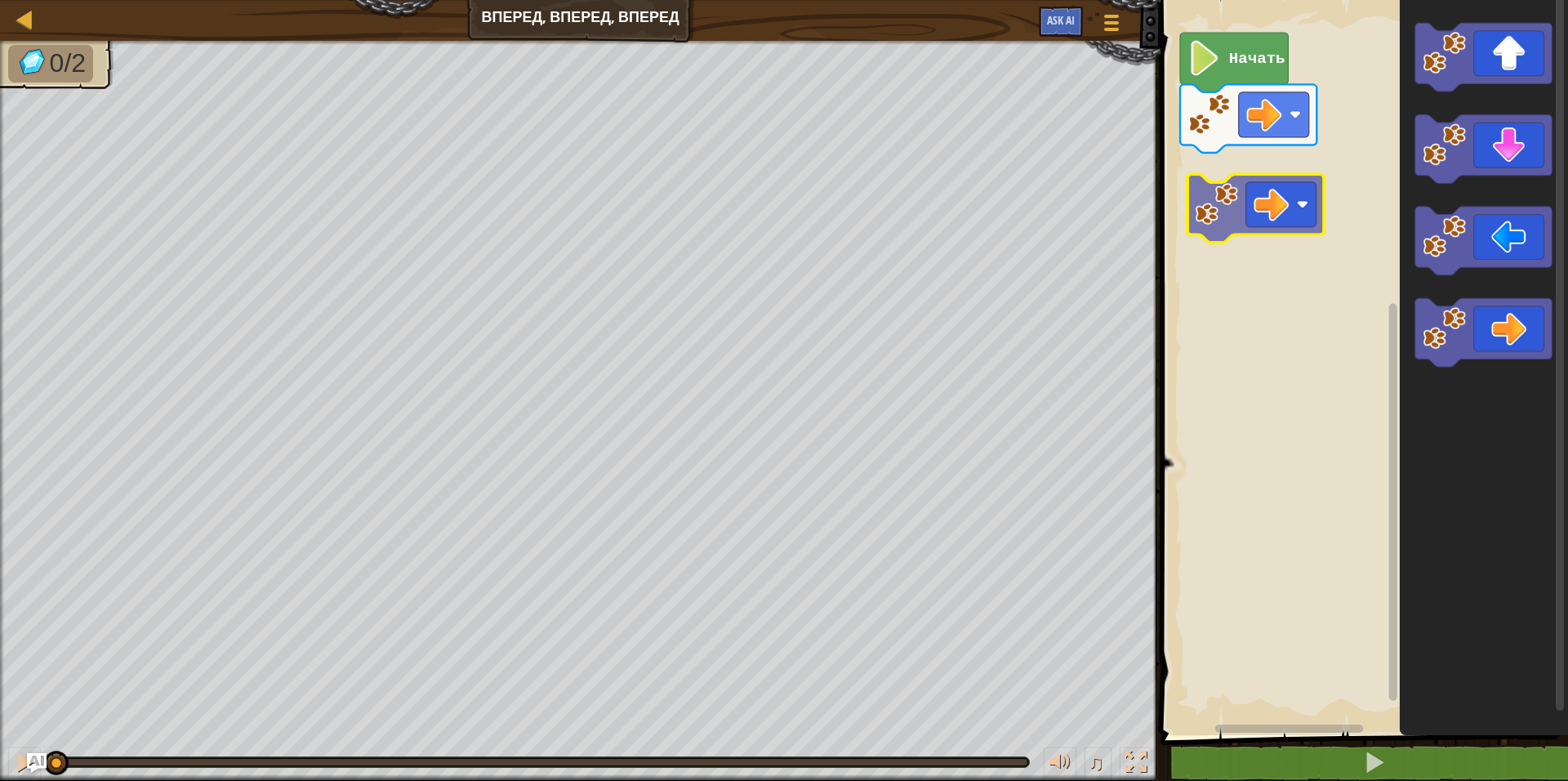
click at [1277, 180] on div "Начать" at bounding box center [1362, 363] width 412 height 743
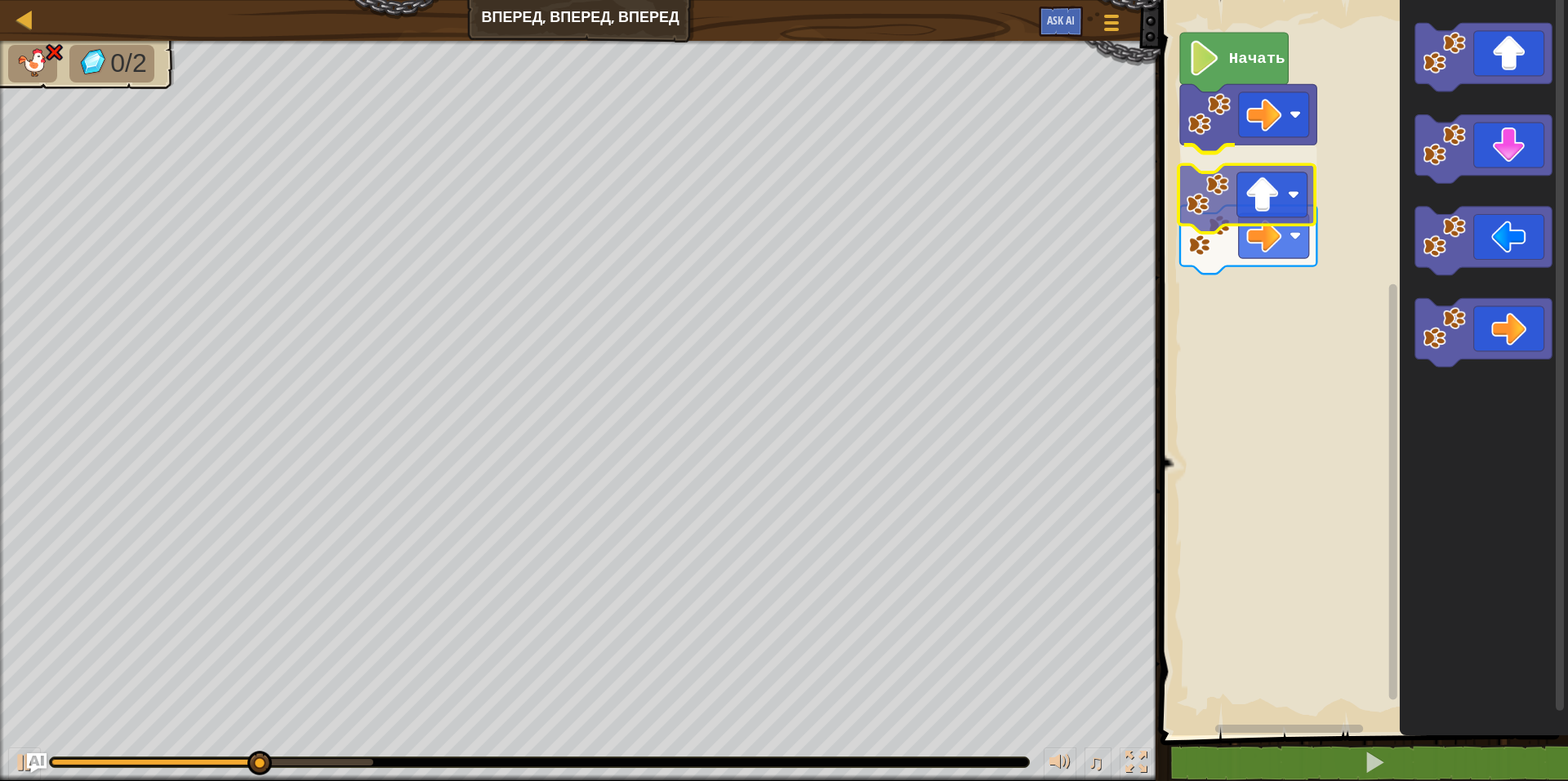
click at [1258, 212] on div "Начать" at bounding box center [1362, 363] width 412 height 743
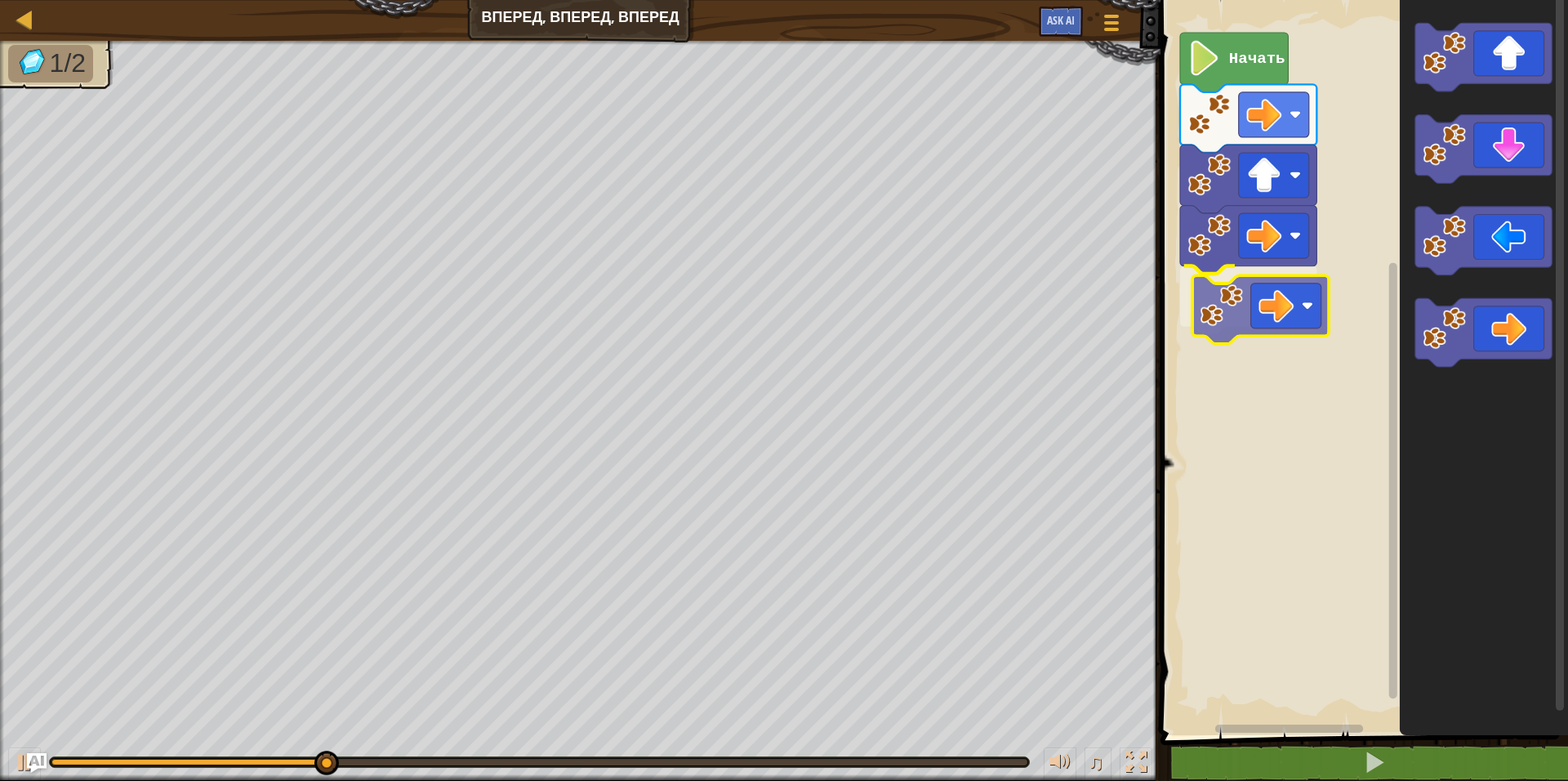
click at [1267, 292] on div "Начать" at bounding box center [1362, 363] width 412 height 743
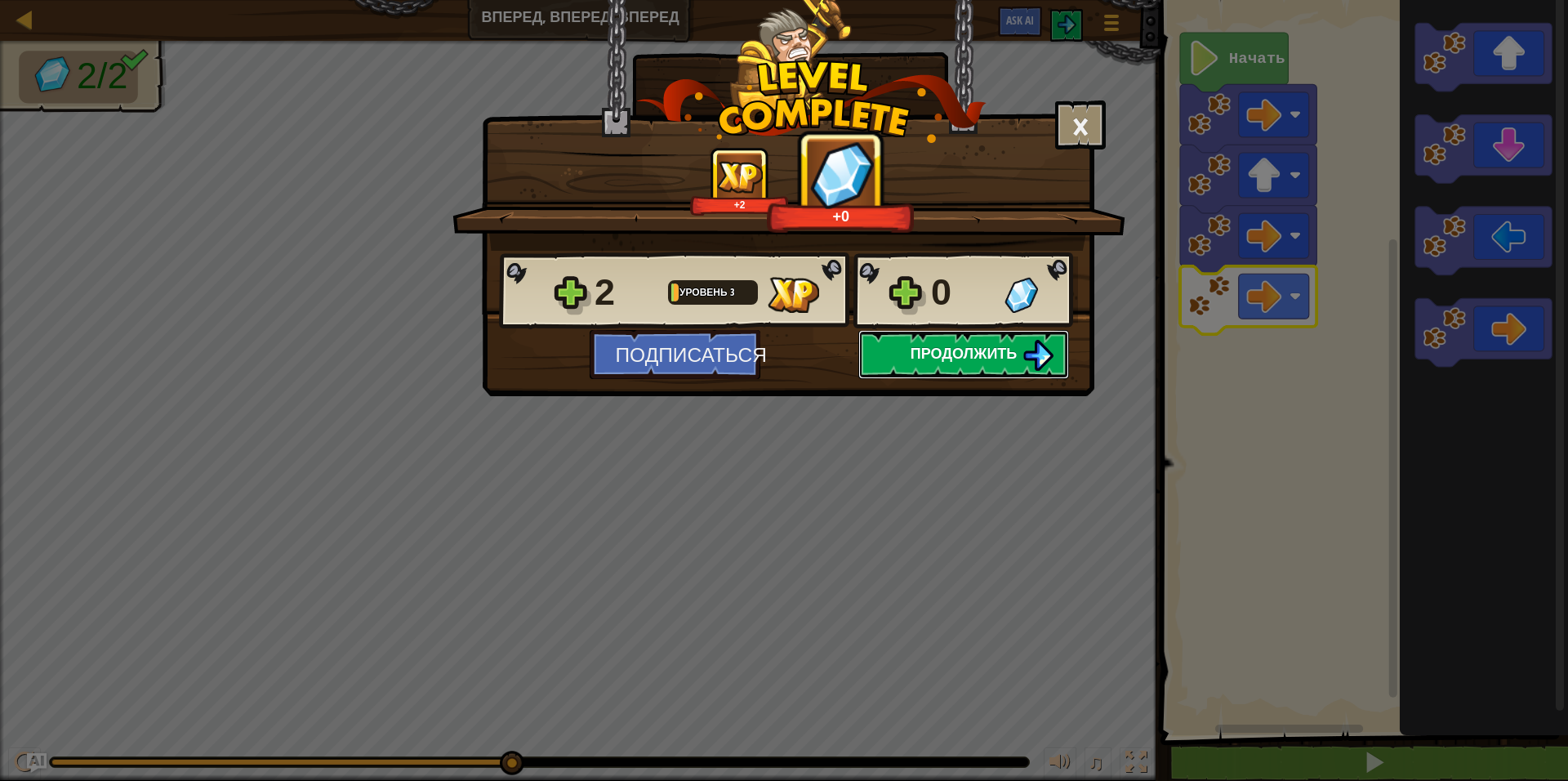
click at [952, 360] on span "Продолжить" at bounding box center [964, 353] width 107 height 20
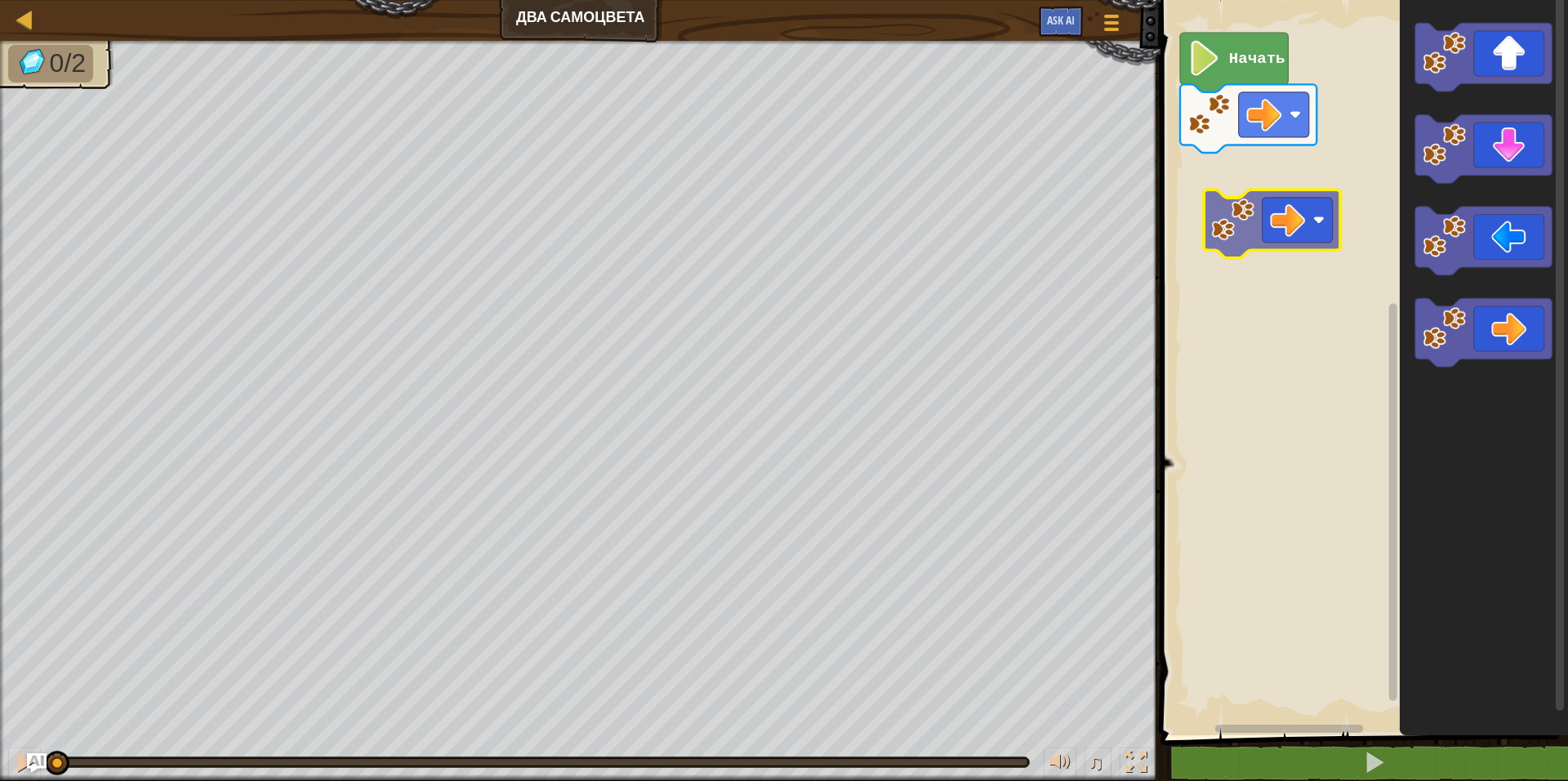
click at [1289, 234] on div "Начать" at bounding box center [1362, 363] width 412 height 743
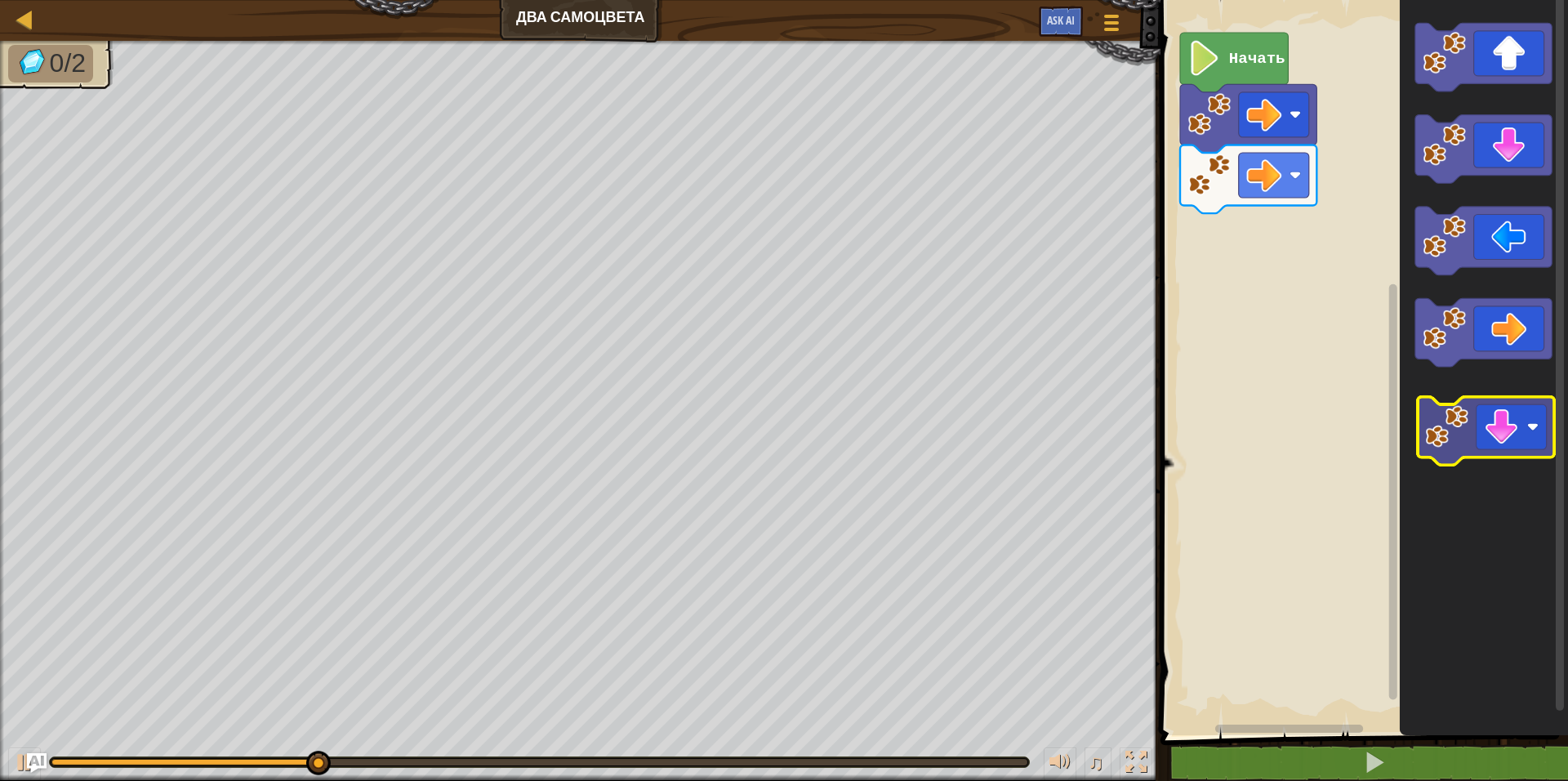
click at [1493, 442] on icon "Рабочая область Blockly" at bounding box center [1484, 363] width 168 height 743
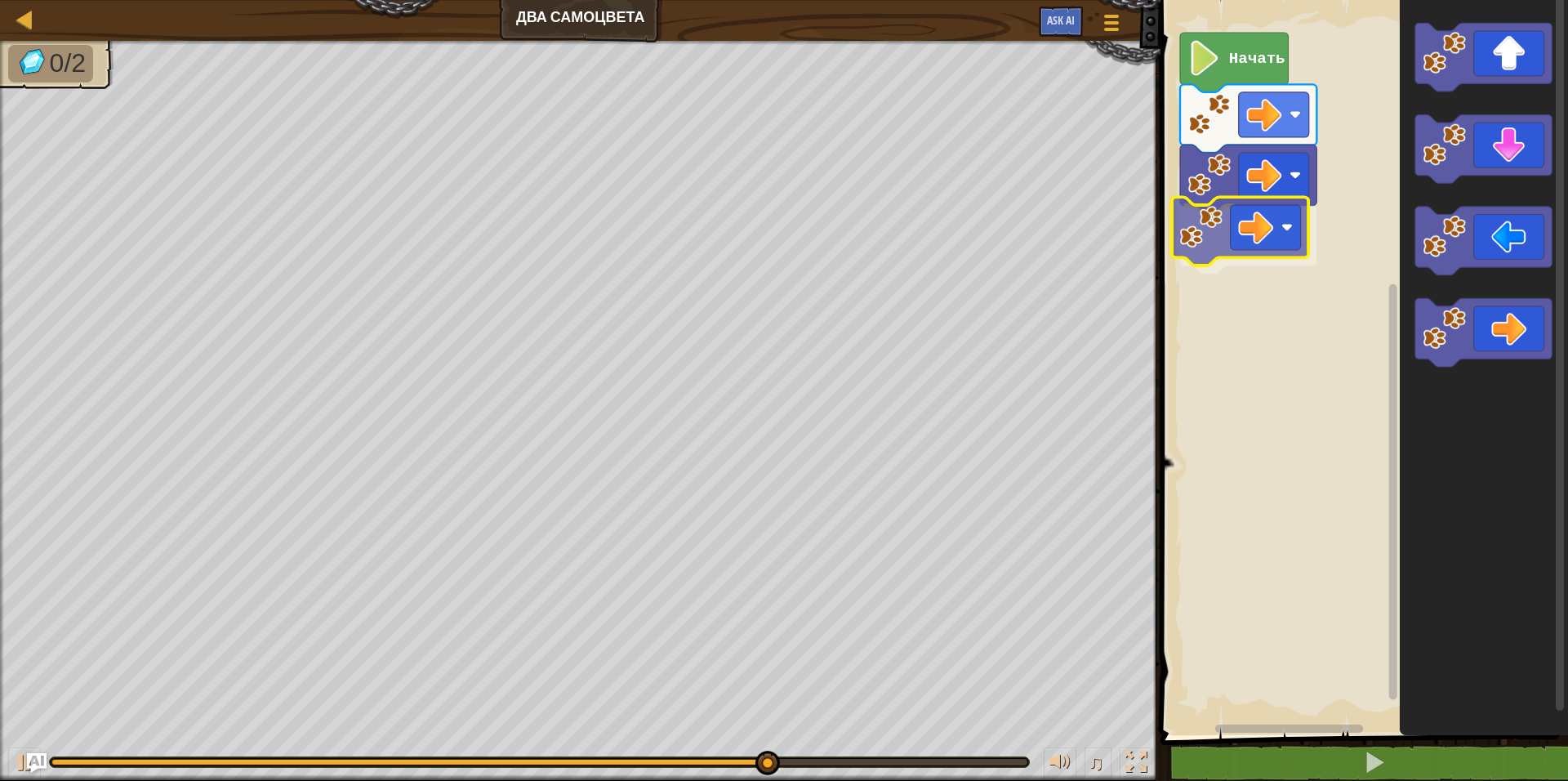
click at [1256, 242] on div "Начать" at bounding box center [1362, 363] width 412 height 743
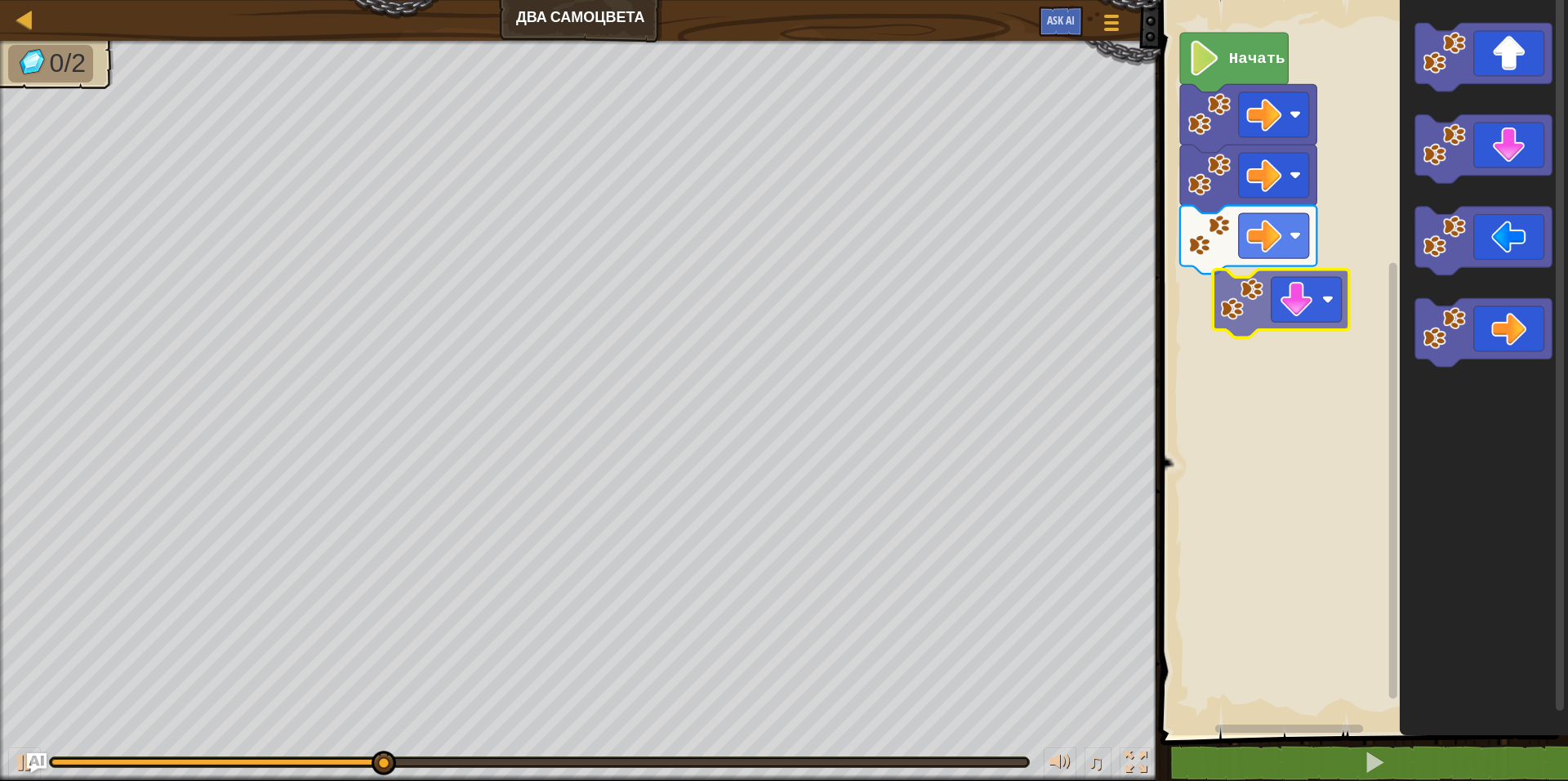
click at [1254, 323] on div "Начать" at bounding box center [1362, 363] width 412 height 743
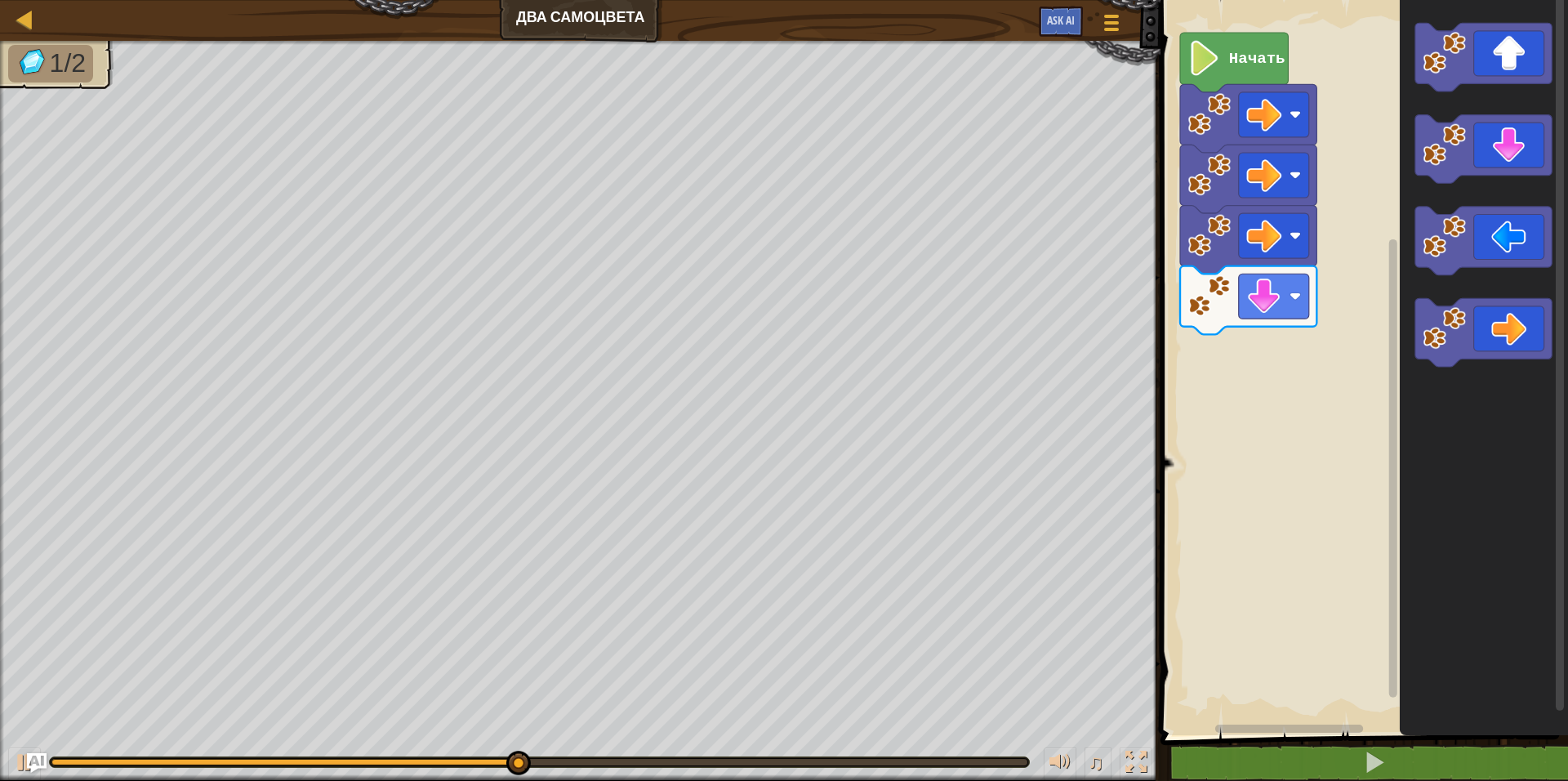
click at [1359, 229] on div "Начать" at bounding box center [1362, 363] width 412 height 743
click at [1285, 345] on div "Начать" at bounding box center [1362, 363] width 412 height 743
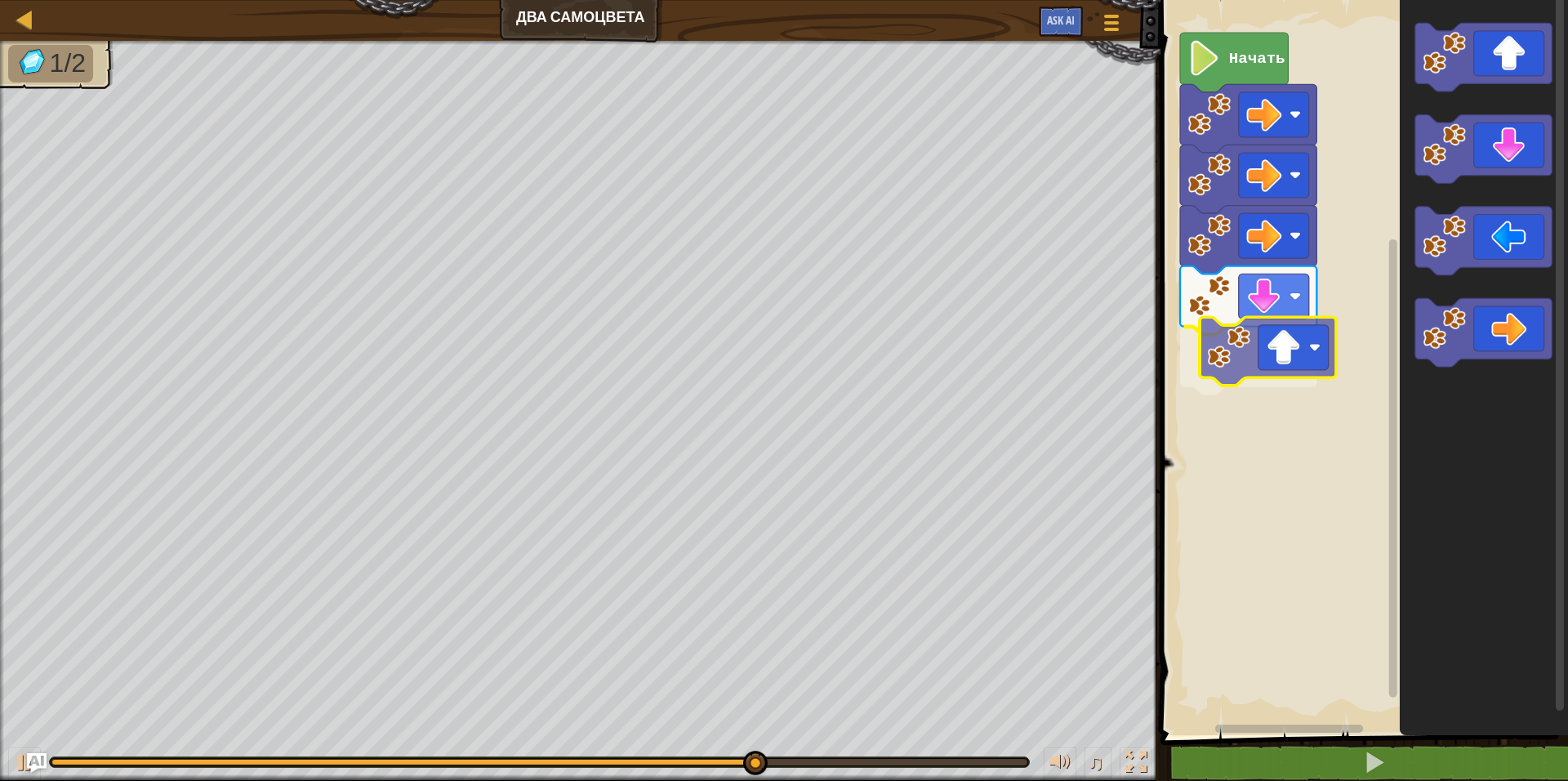
click at [1297, 351] on div "Начать" at bounding box center [1362, 363] width 412 height 743
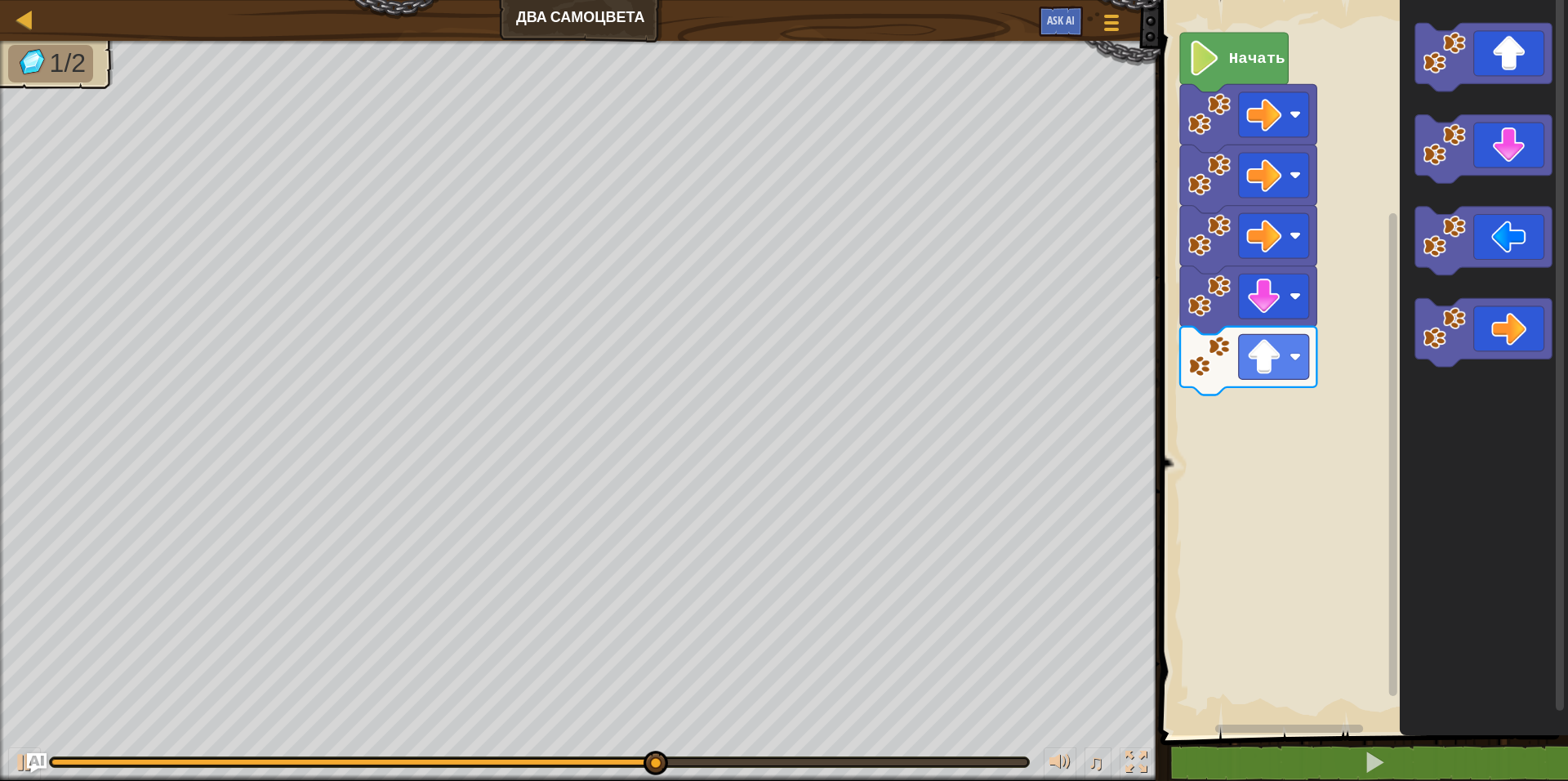
click at [1326, 306] on div "Начать" at bounding box center [1362, 363] width 412 height 743
click at [1230, 400] on div "Начать" at bounding box center [1362, 363] width 412 height 743
click at [1304, 313] on div "Начать" at bounding box center [1362, 363] width 412 height 743
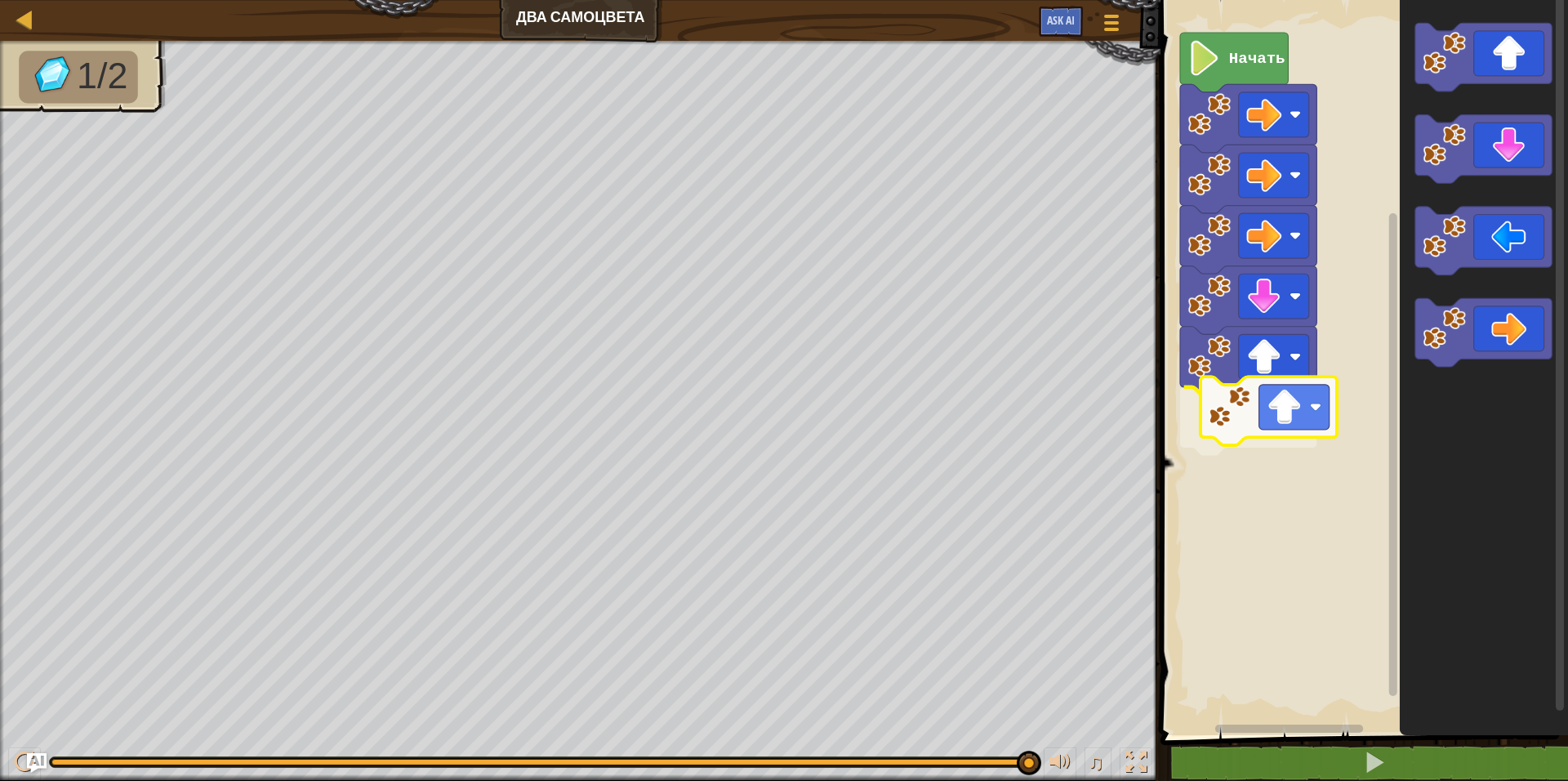
click at [1223, 392] on div "Начать" at bounding box center [1362, 363] width 412 height 743
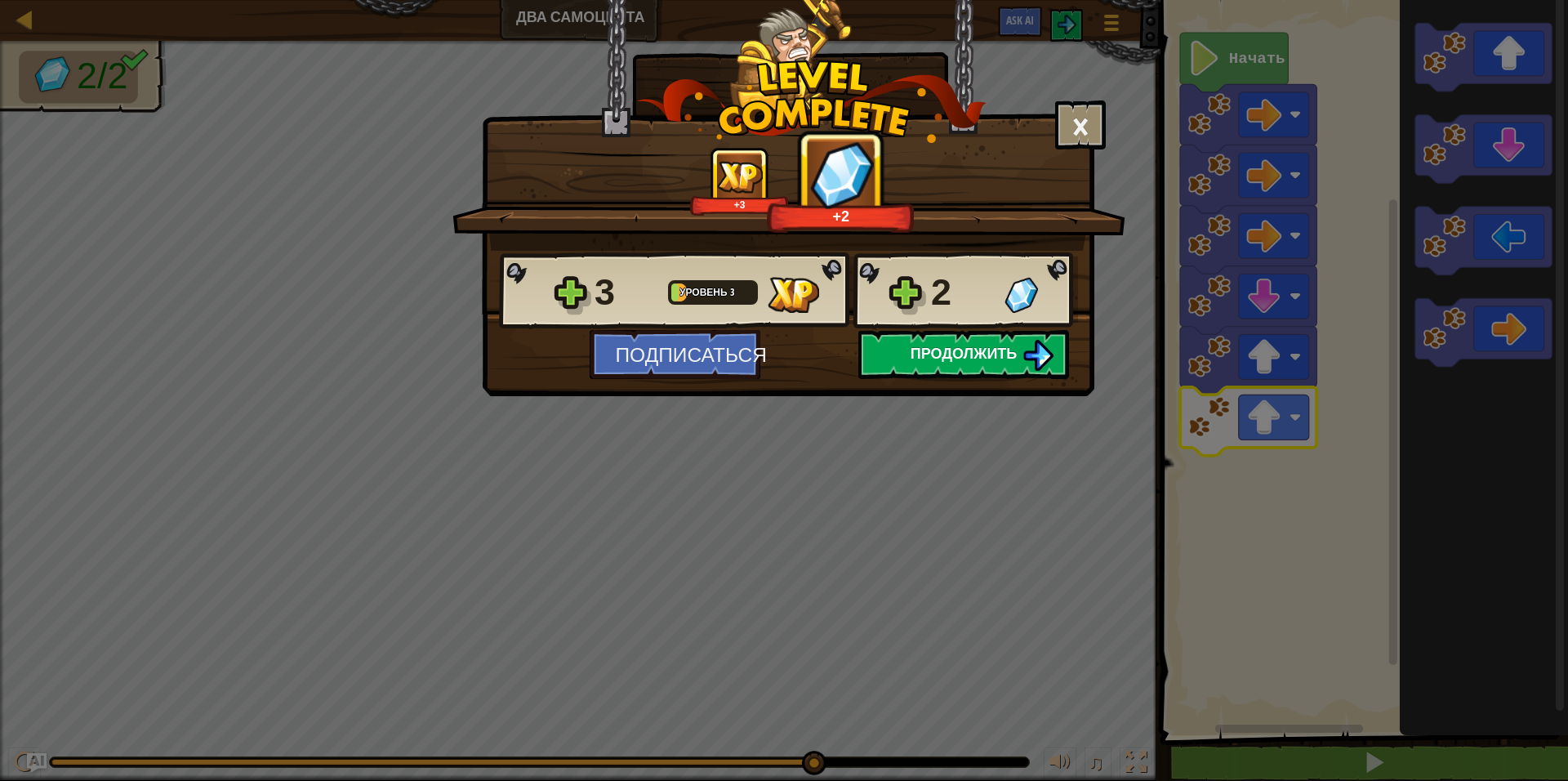
click at [965, 356] on span "Продолжить" at bounding box center [964, 353] width 107 height 20
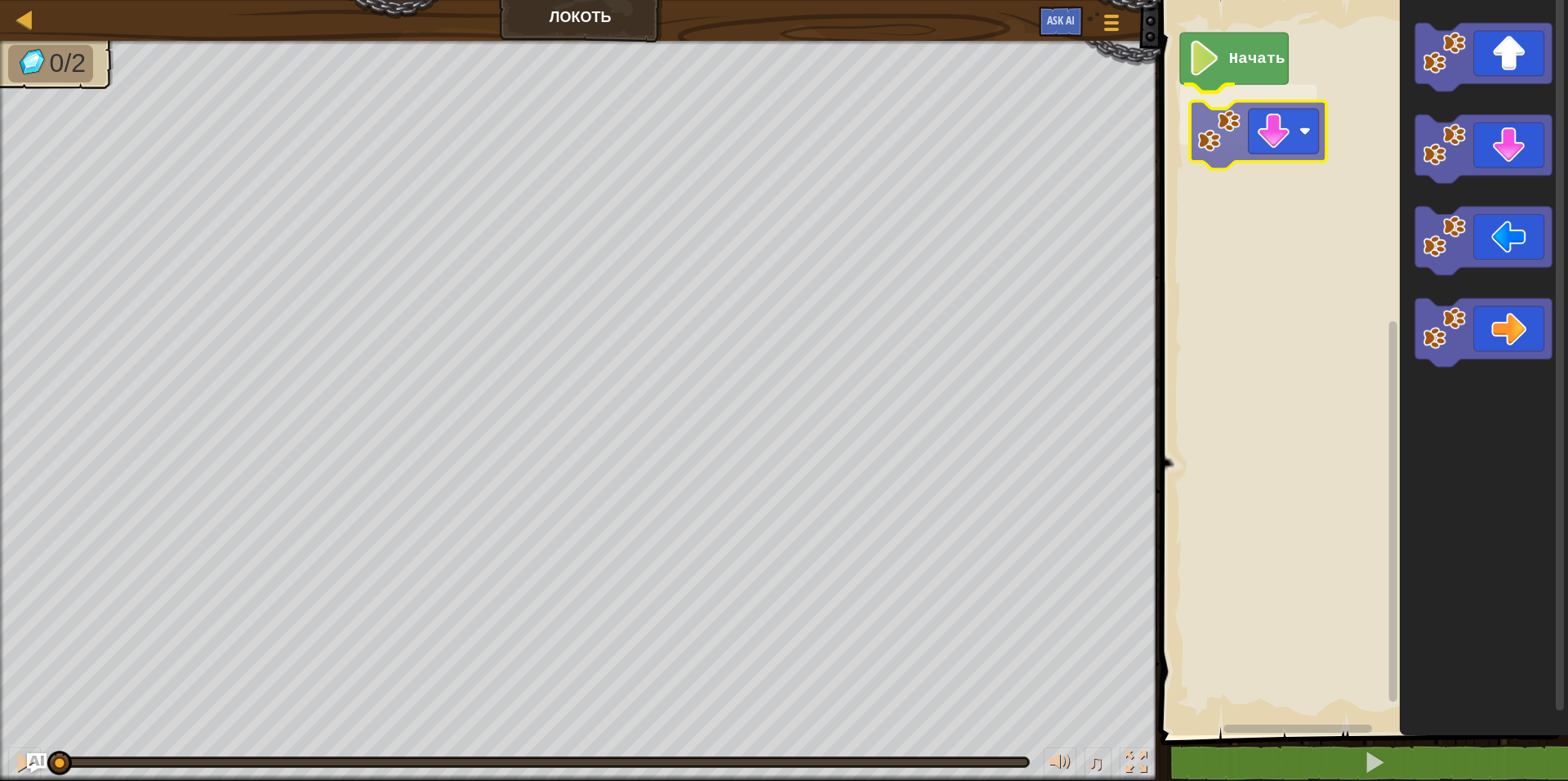
click at [1263, 127] on div "Начать" at bounding box center [1362, 363] width 412 height 743
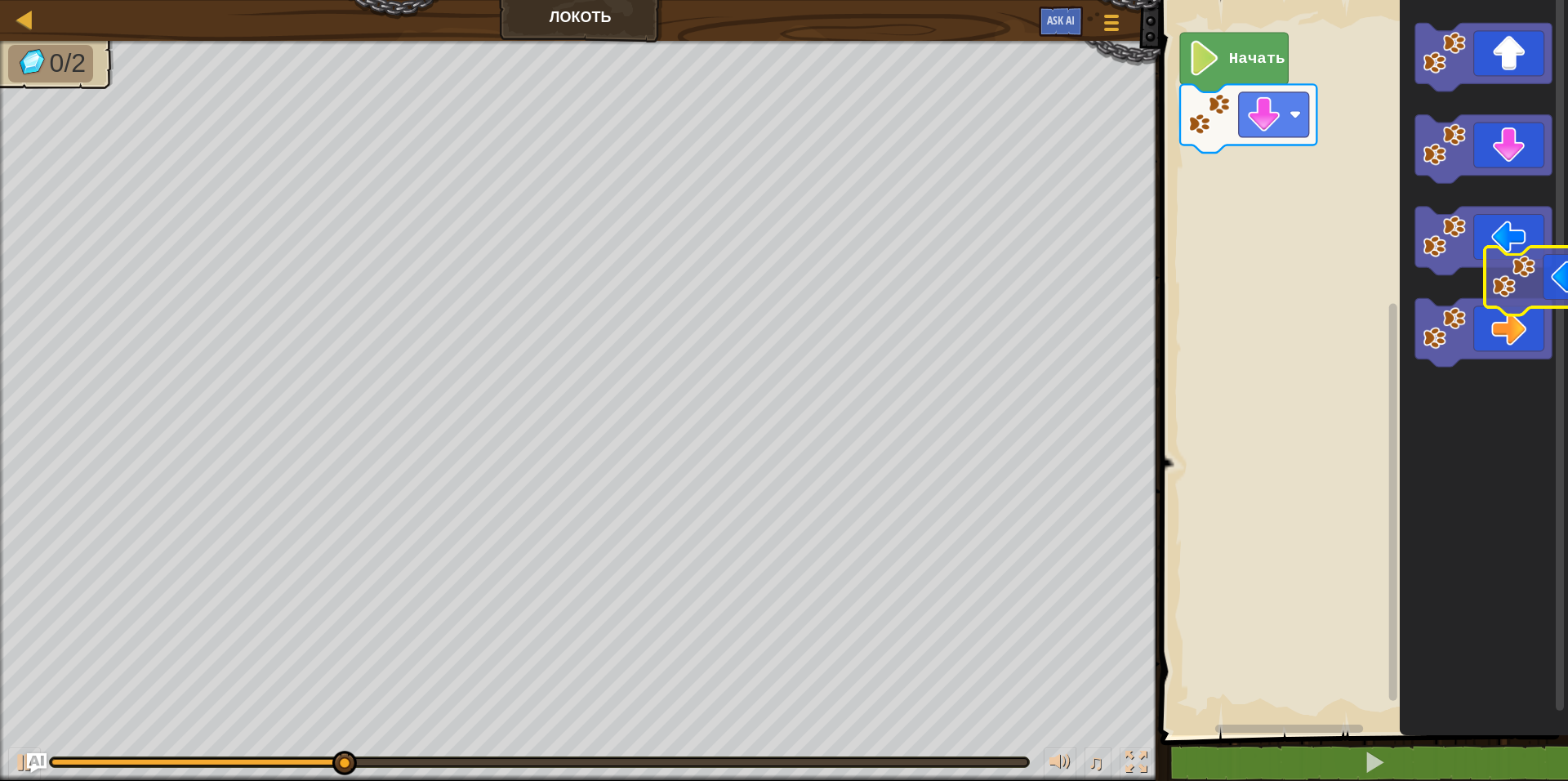
click at [1491, 266] on icon "Рабочая область Blockly" at bounding box center [1483, 241] width 136 height 69
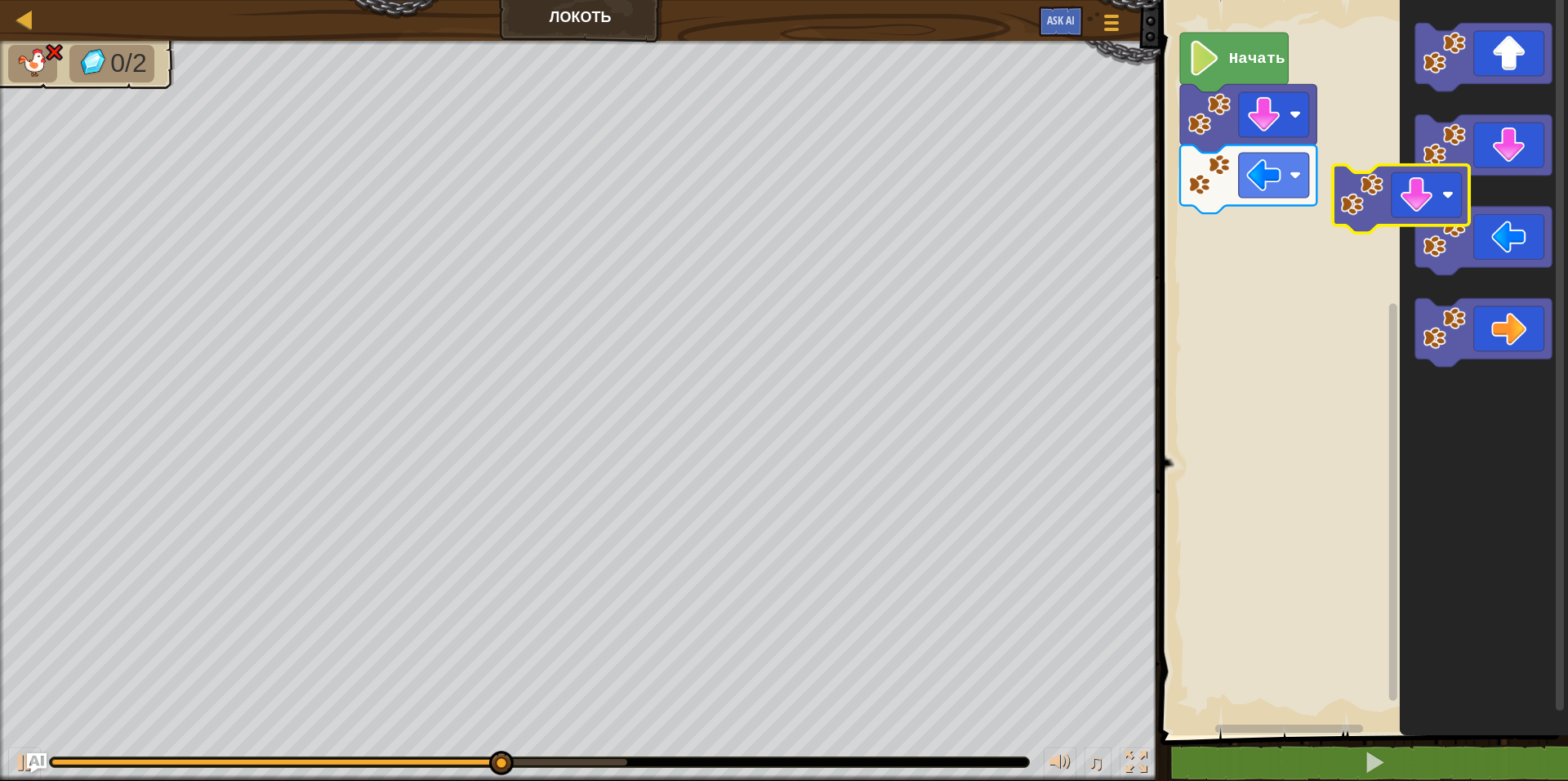
click at [1434, 187] on icon "Рабочая область Blockly" at bounding box center [1484, 363] width 168 height 743
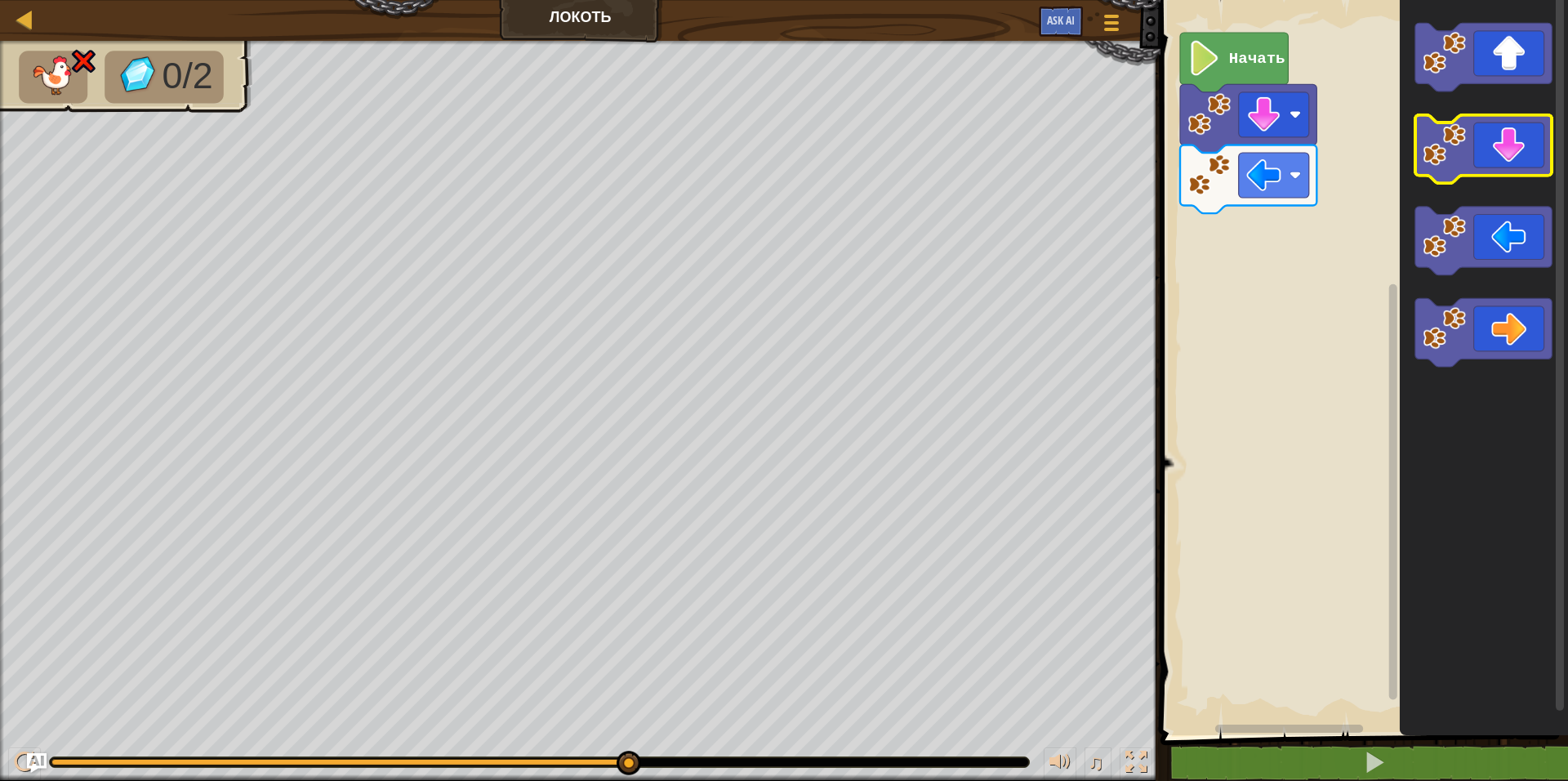
click at [1489, 167] on icon "Рабочая область Blockly" at bounding box center [1483, 149] width 136 height 69
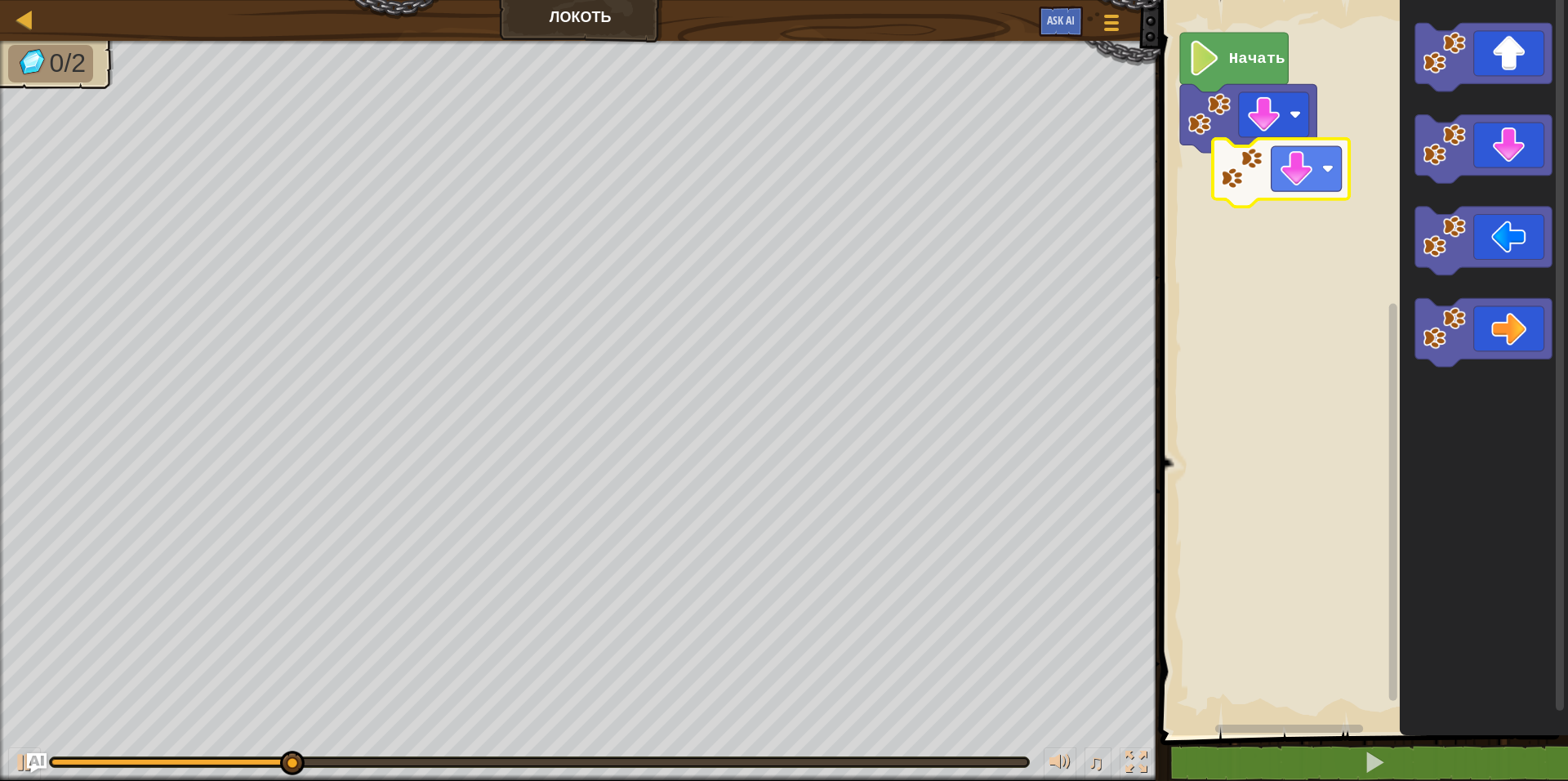
click at [1287, 203] on div "Начать" at bounding box center [1362, 363] width 412 height 743
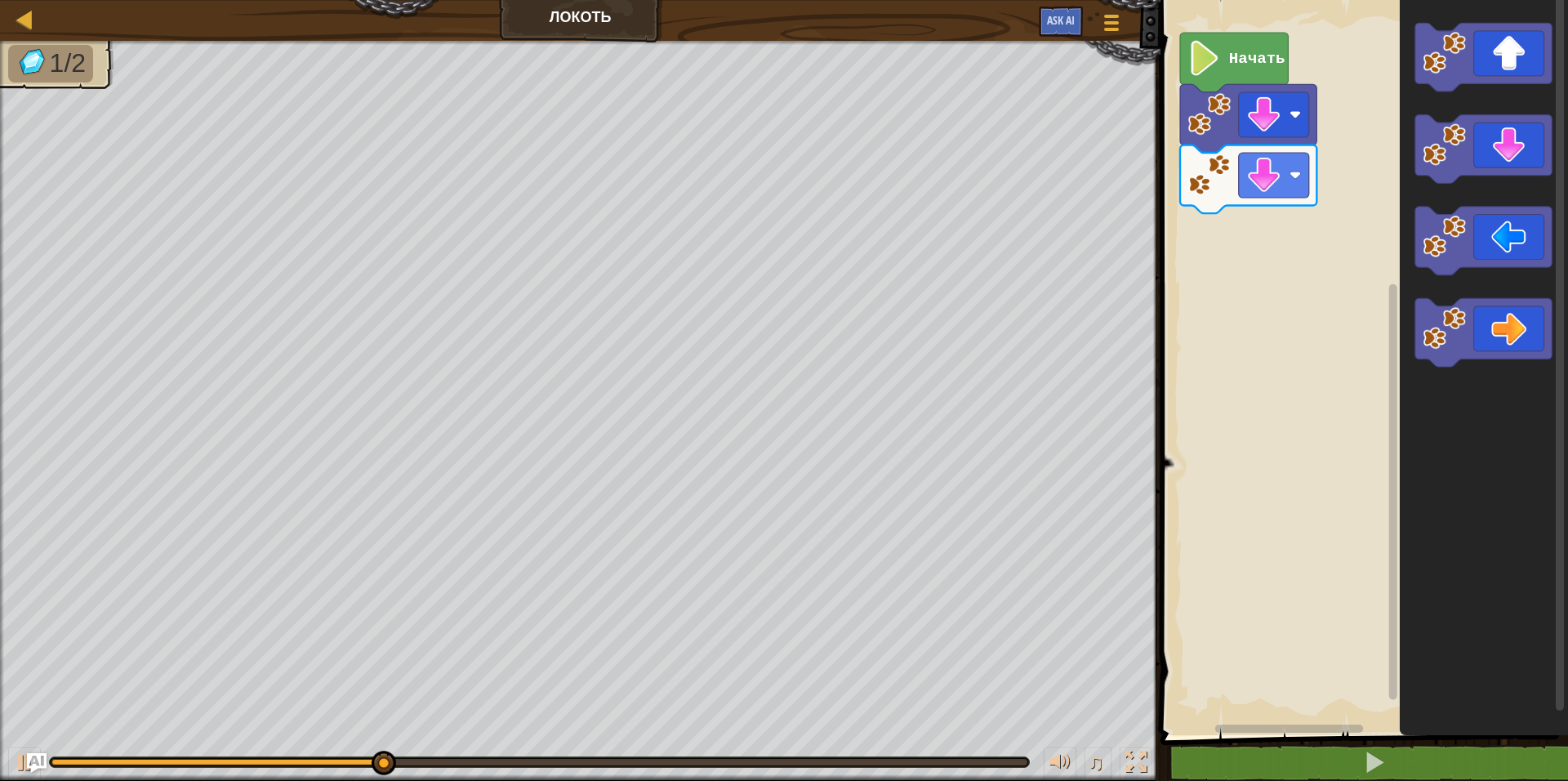
click at [1271, 296] on div "Начать" at bounding box center [1362, 363] width 412 height 743
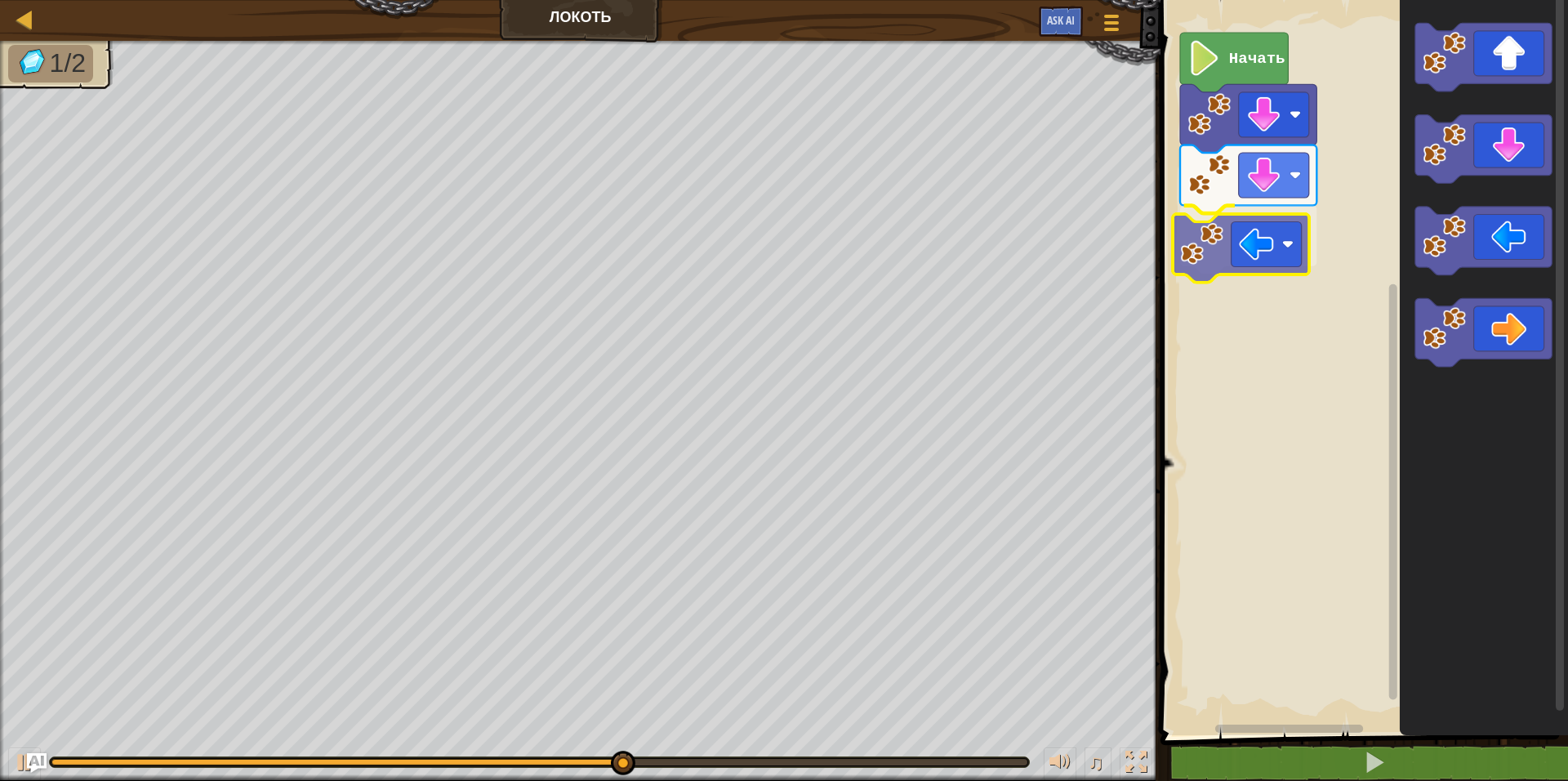
click at [1258, 265] on div "Начать" at bounding box center [1362, 363] width 412 height 743
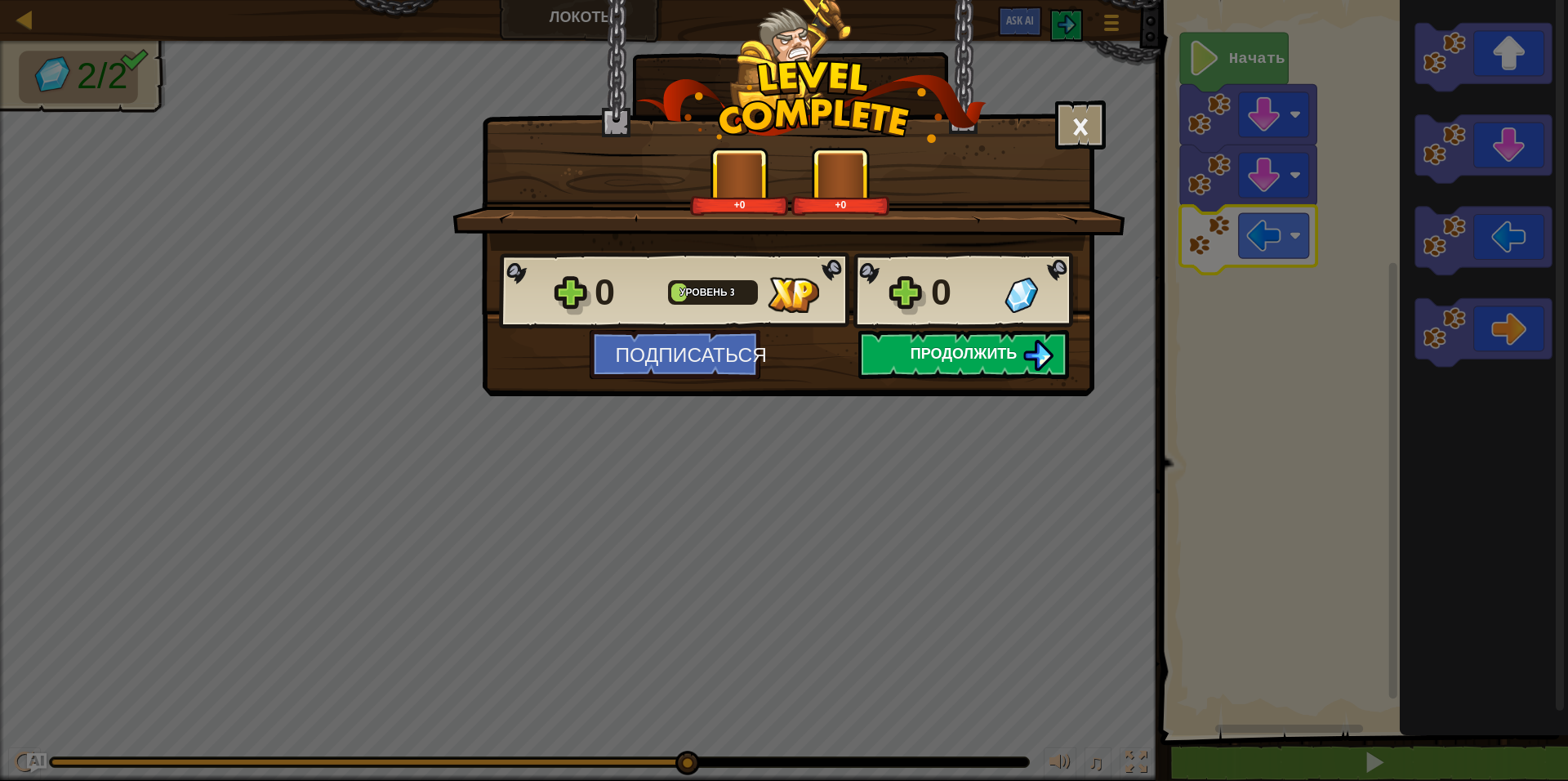
click at [991, 355] on span "Продолжить" at bounding box center [964, 353] width 107 height 20
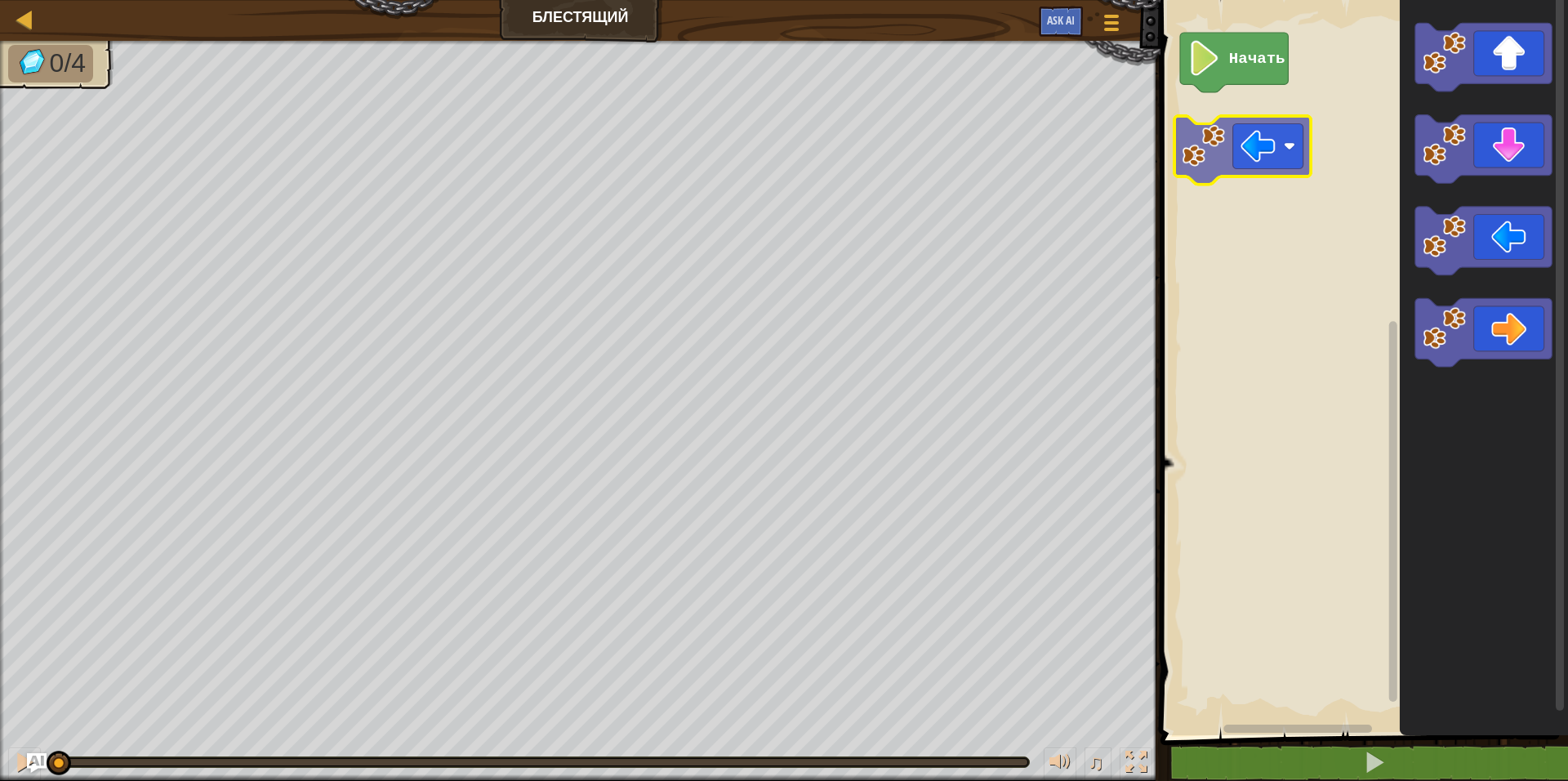
click at [1245, 152] on div "Начать" at bounding box center [1362, 363] width 412 height 743
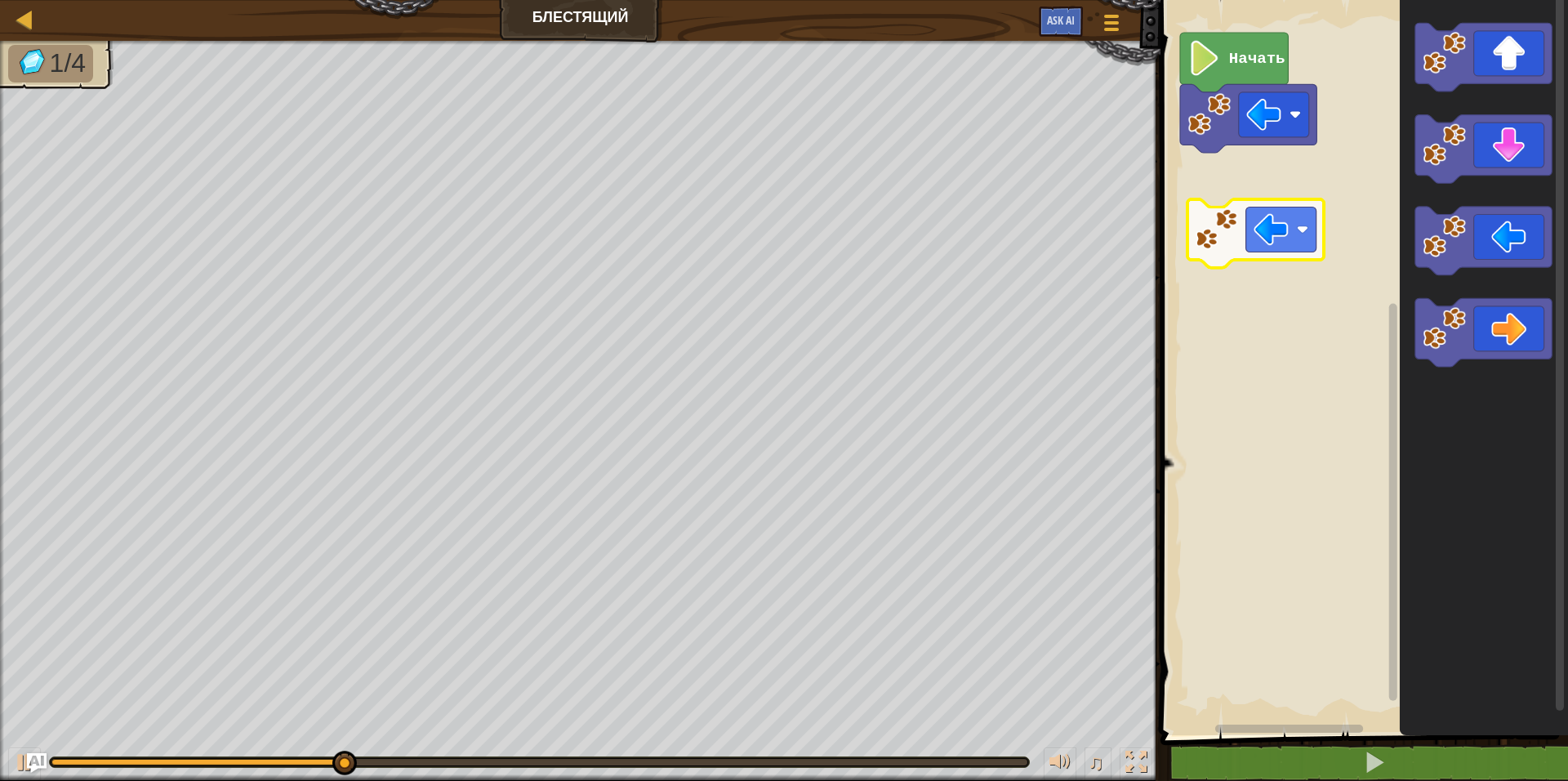
click at [1211, 238] on div "Начать" at bounding box center [1362, 363] width 412 height 743
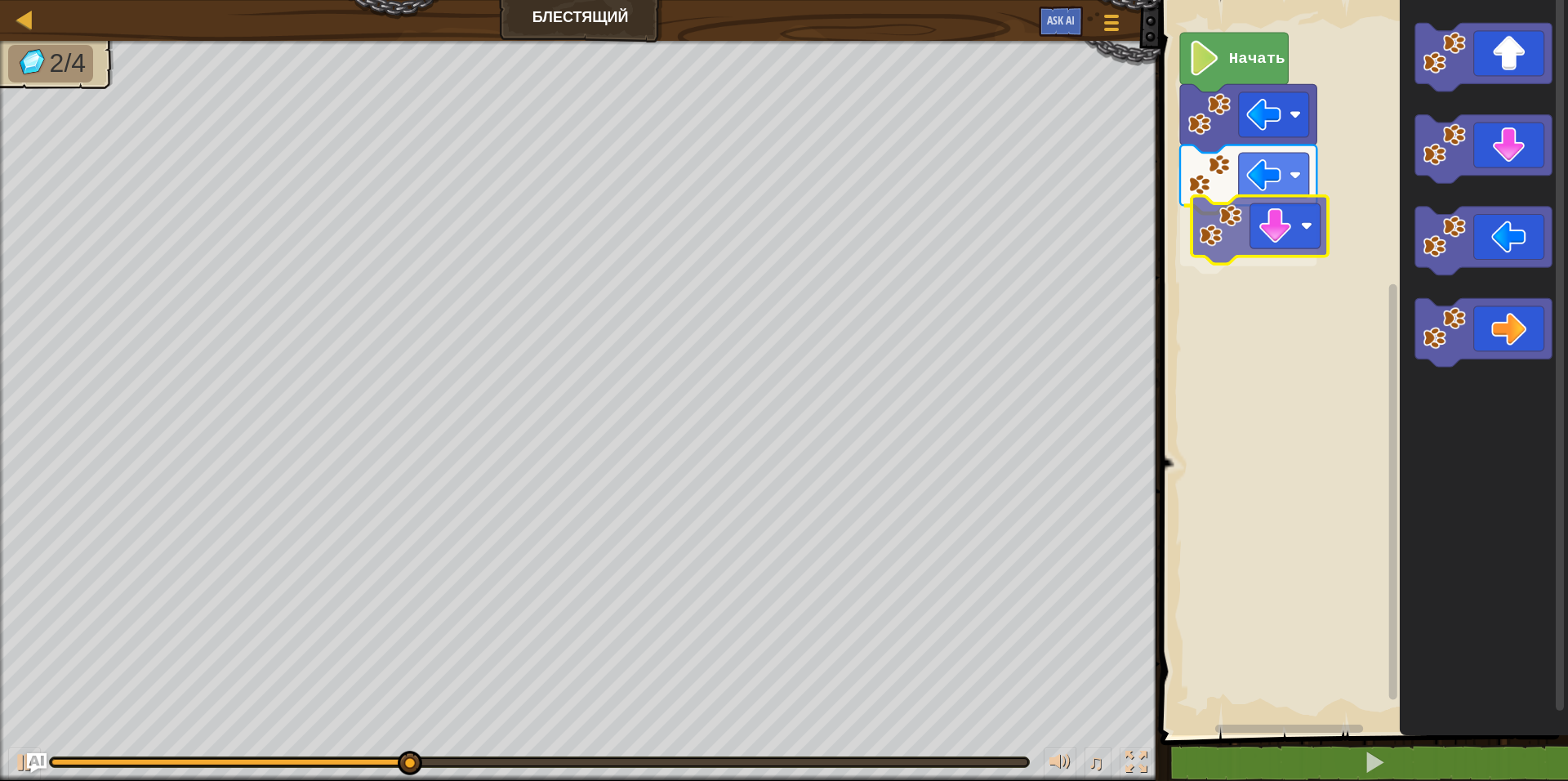
click at [1256, 222] on div "Начать" at bounding box center [1362, 363] width 412 height 743
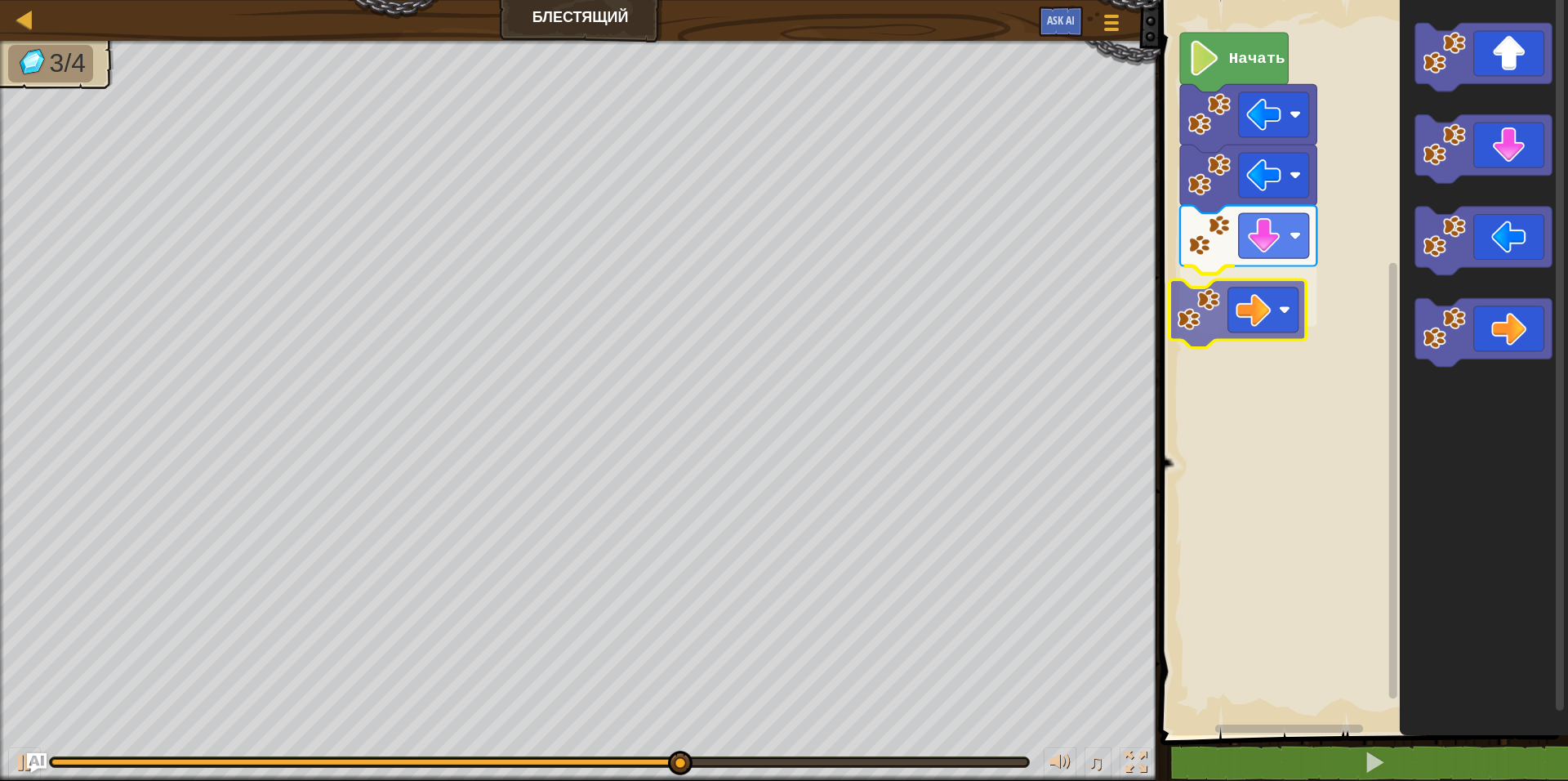
click at [1238, 307] on div "Начать" at bounding box center [1362, 363] width 412 height 743
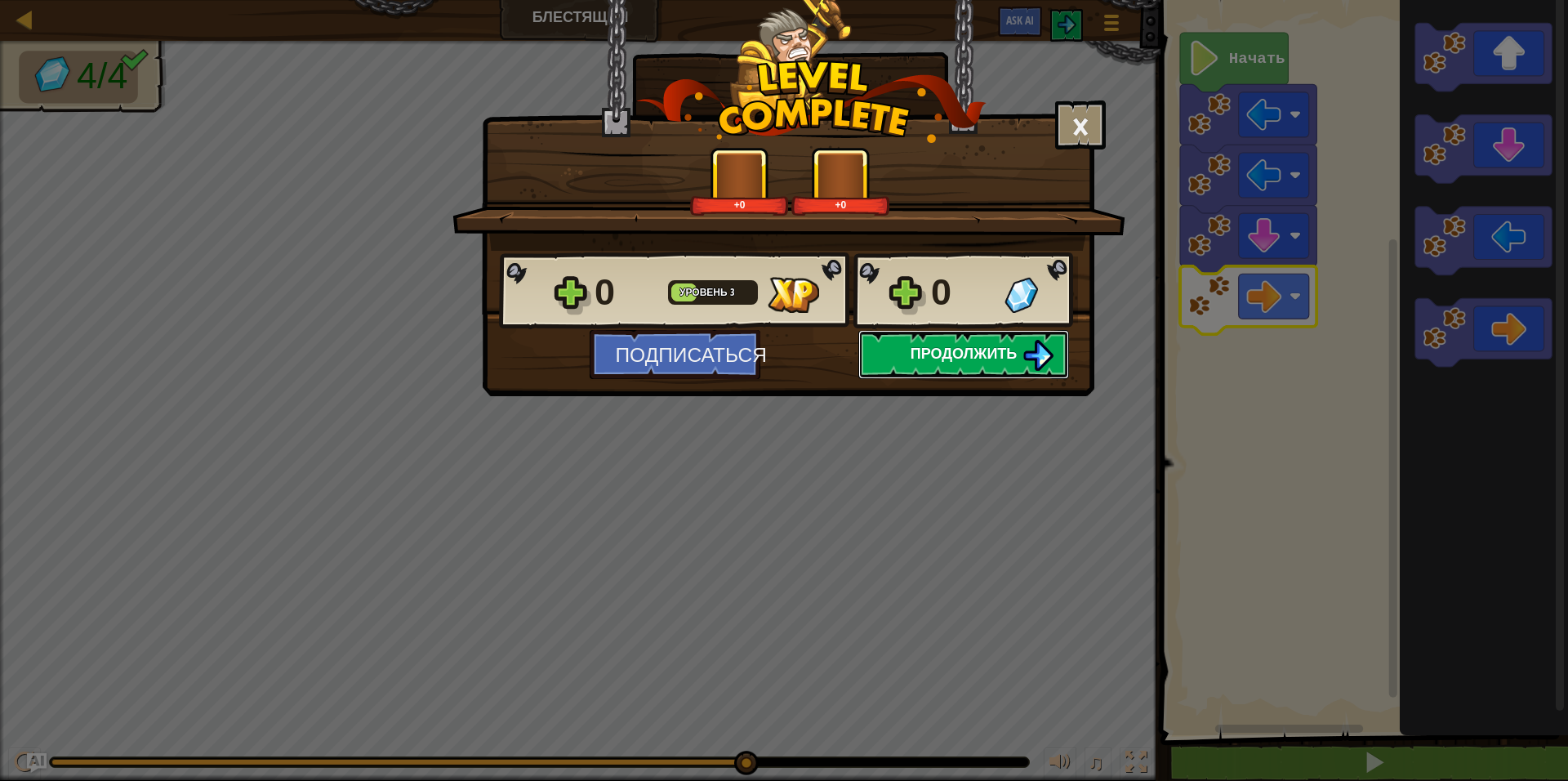
click at [982, 346] on span "Продолжить" at bounding box center [964, 353] width 107 height 20
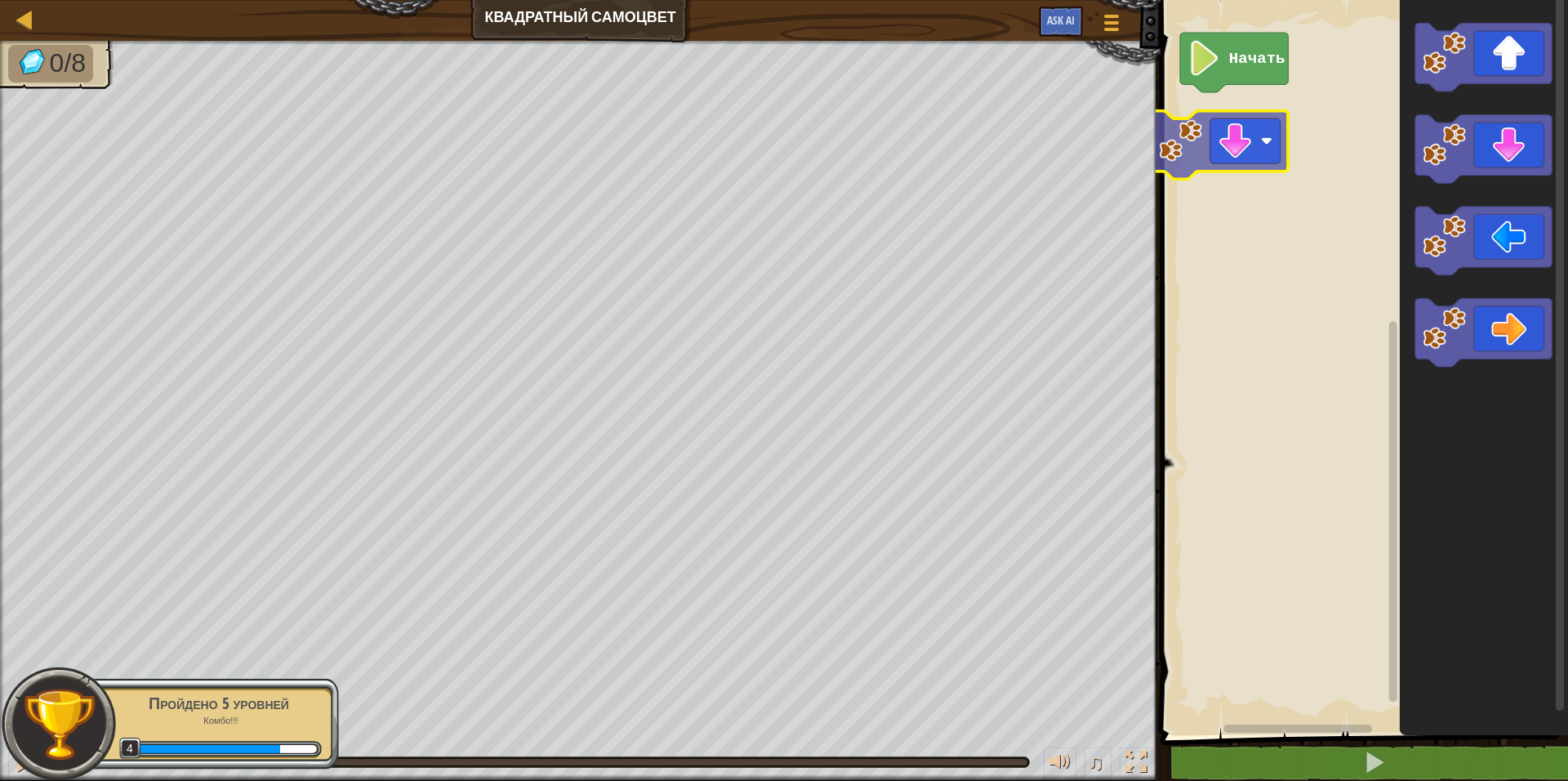
click at [1247, 155] on div "Начать" at bounding box center [1362, 363] width 412 height 743
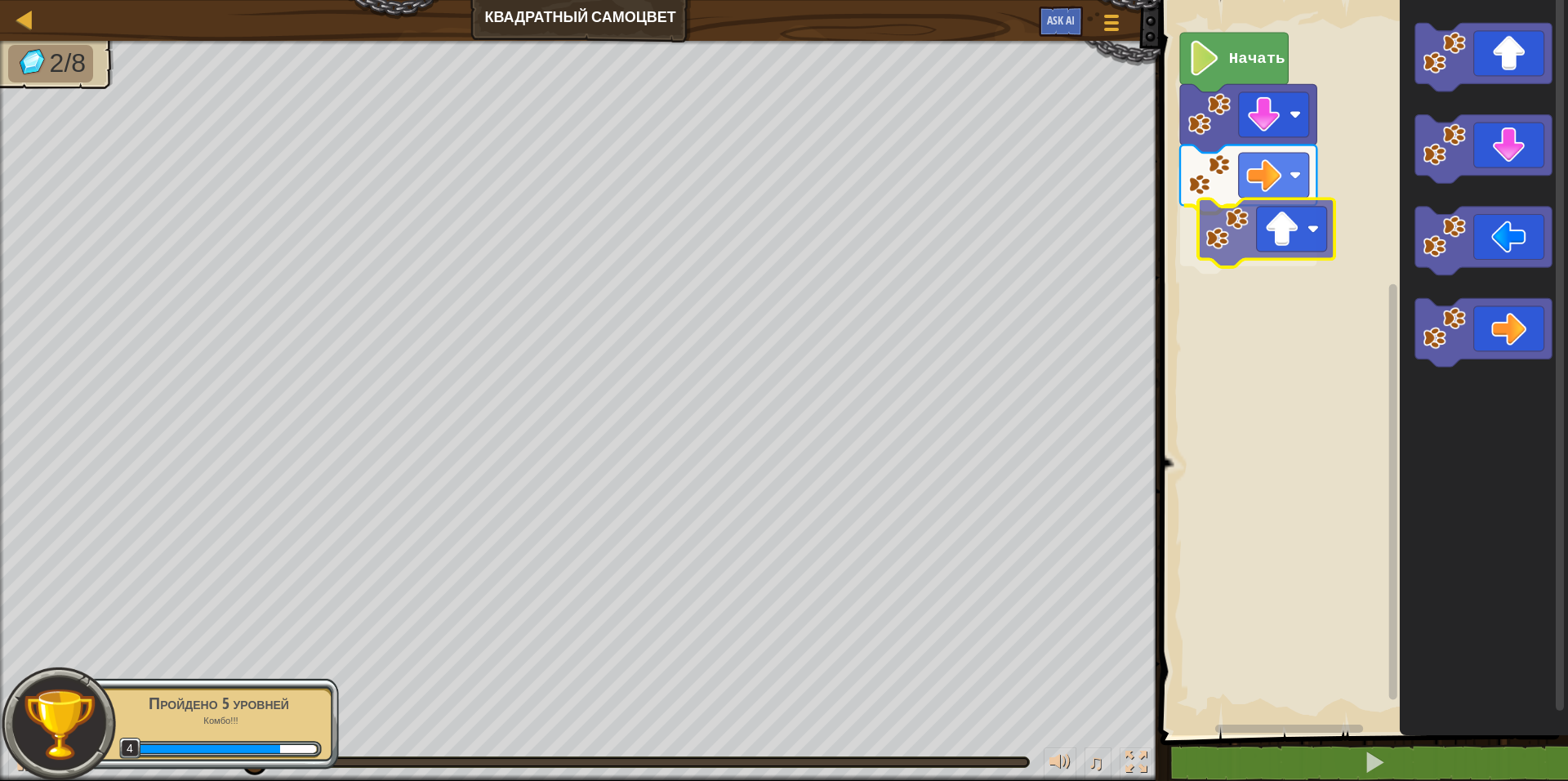
click at [1245, 265] on div "Начать" at bounding box center [1362, 363] width 412 height 743
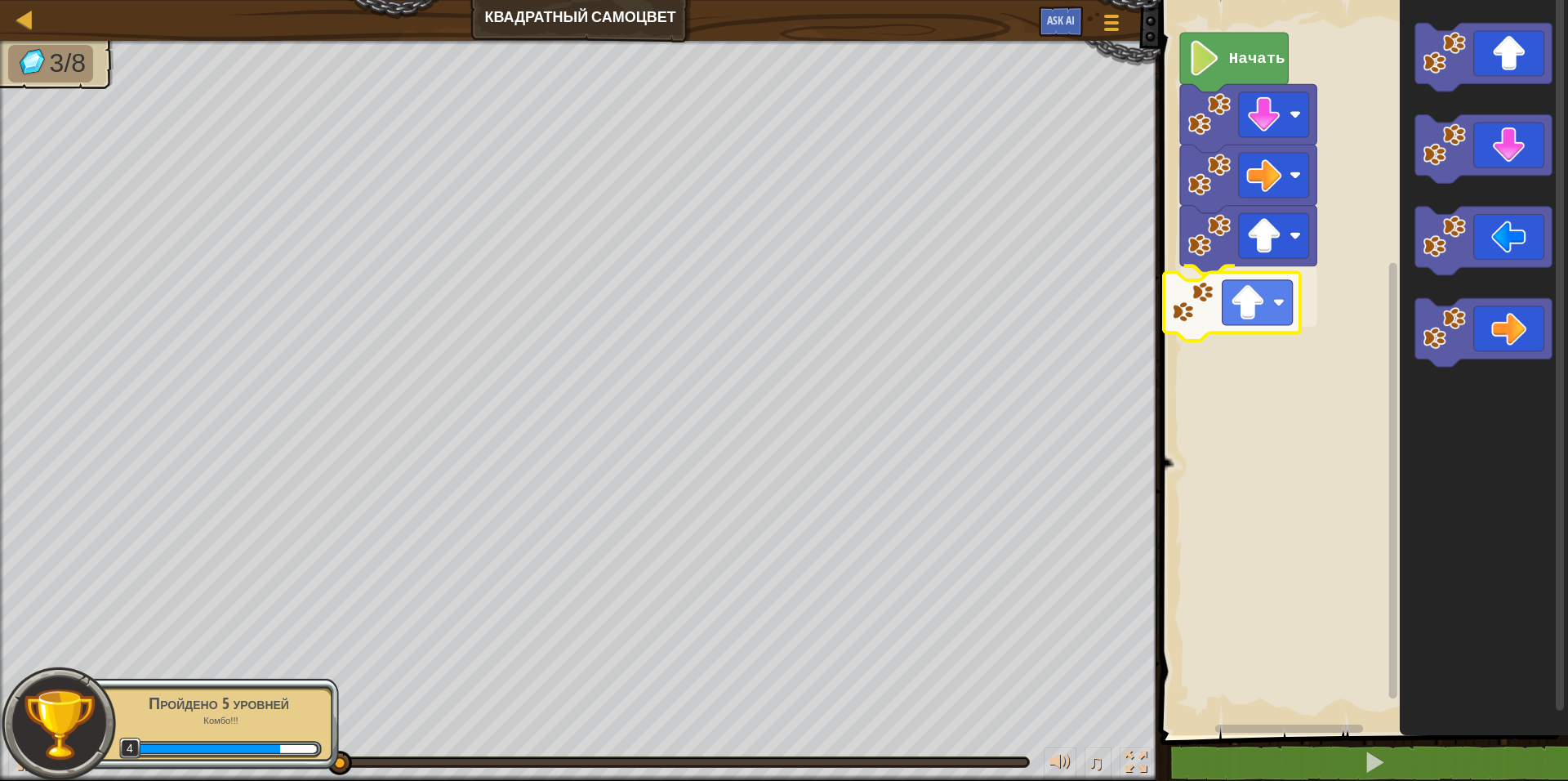
click at [1272, 327] on div "Начать" at bounding box center [1362, 363] width 412 height 743
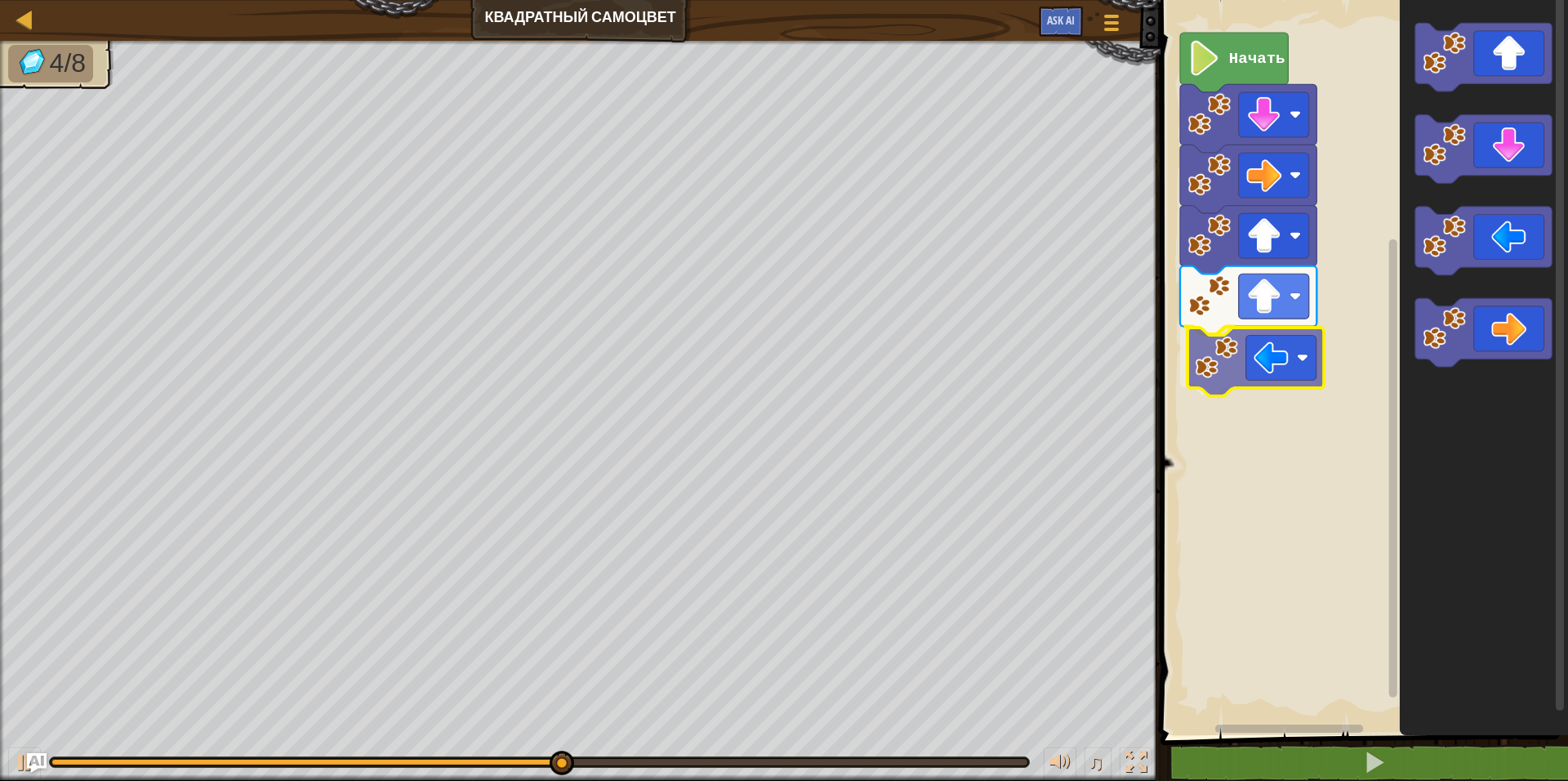
click at [1258, 367] on div "Начать" at bounding box center [1362, 363] width 412 height 743
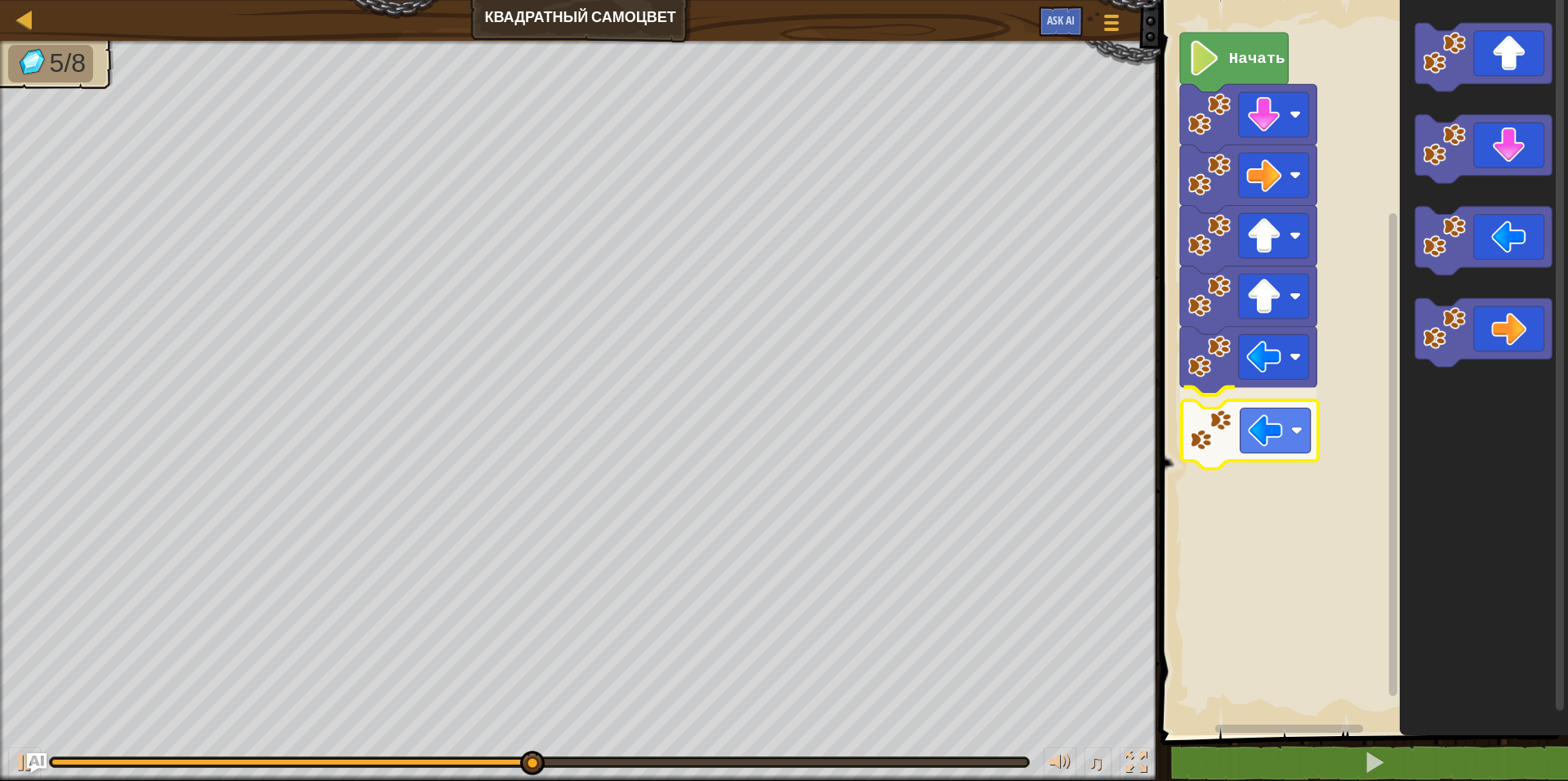
click at [1266, 431] on div "Начать" at bounding box center [1362, 363] width 412 height 743
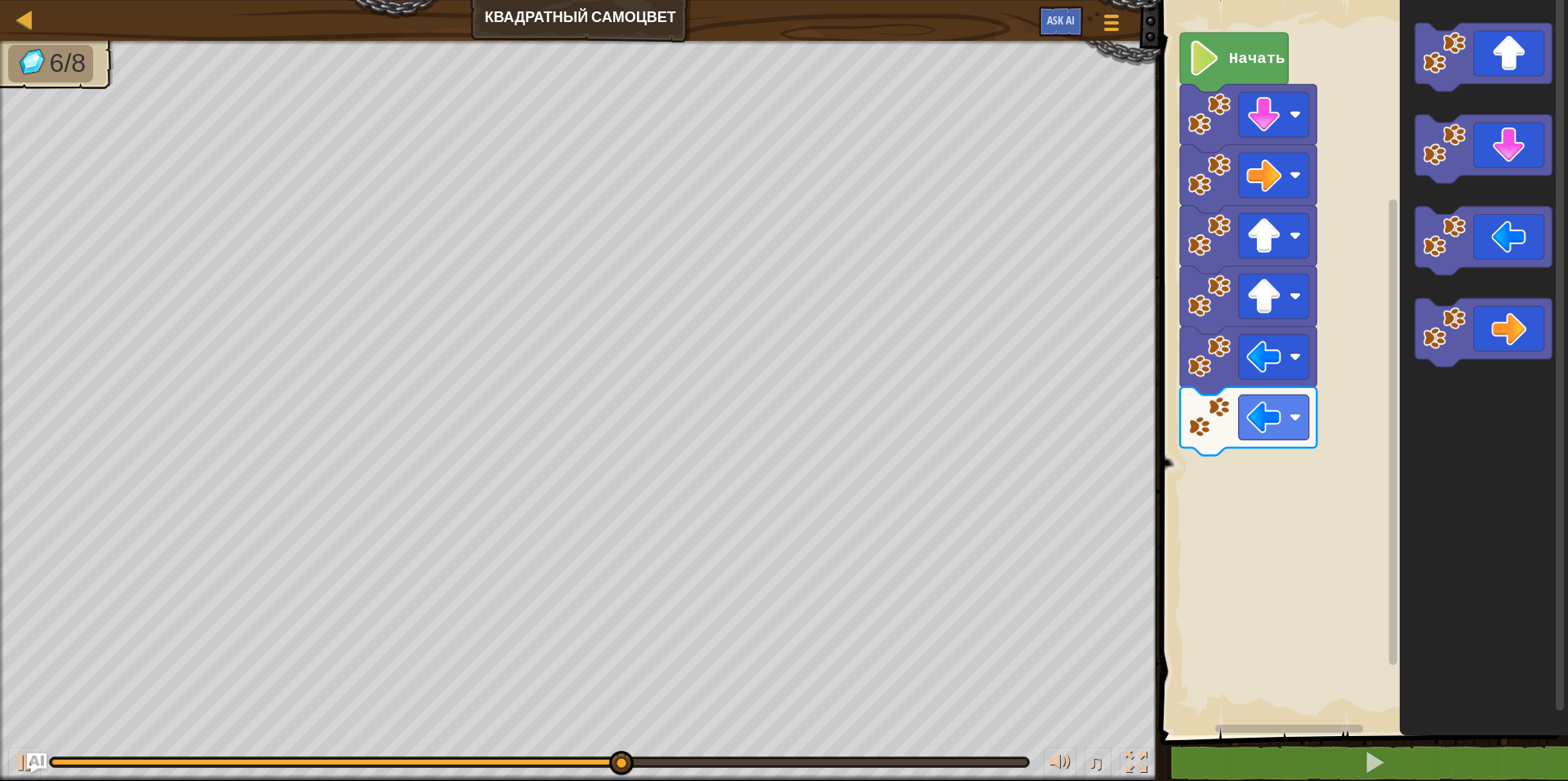
click at [1433, 368] on icon "Рабочая область Blockly" at bounding box center [1484, 363] width 168 height 743
click at [1220, 538] on div "Начать" at bounding box center [1362, 363] width 412 height 743
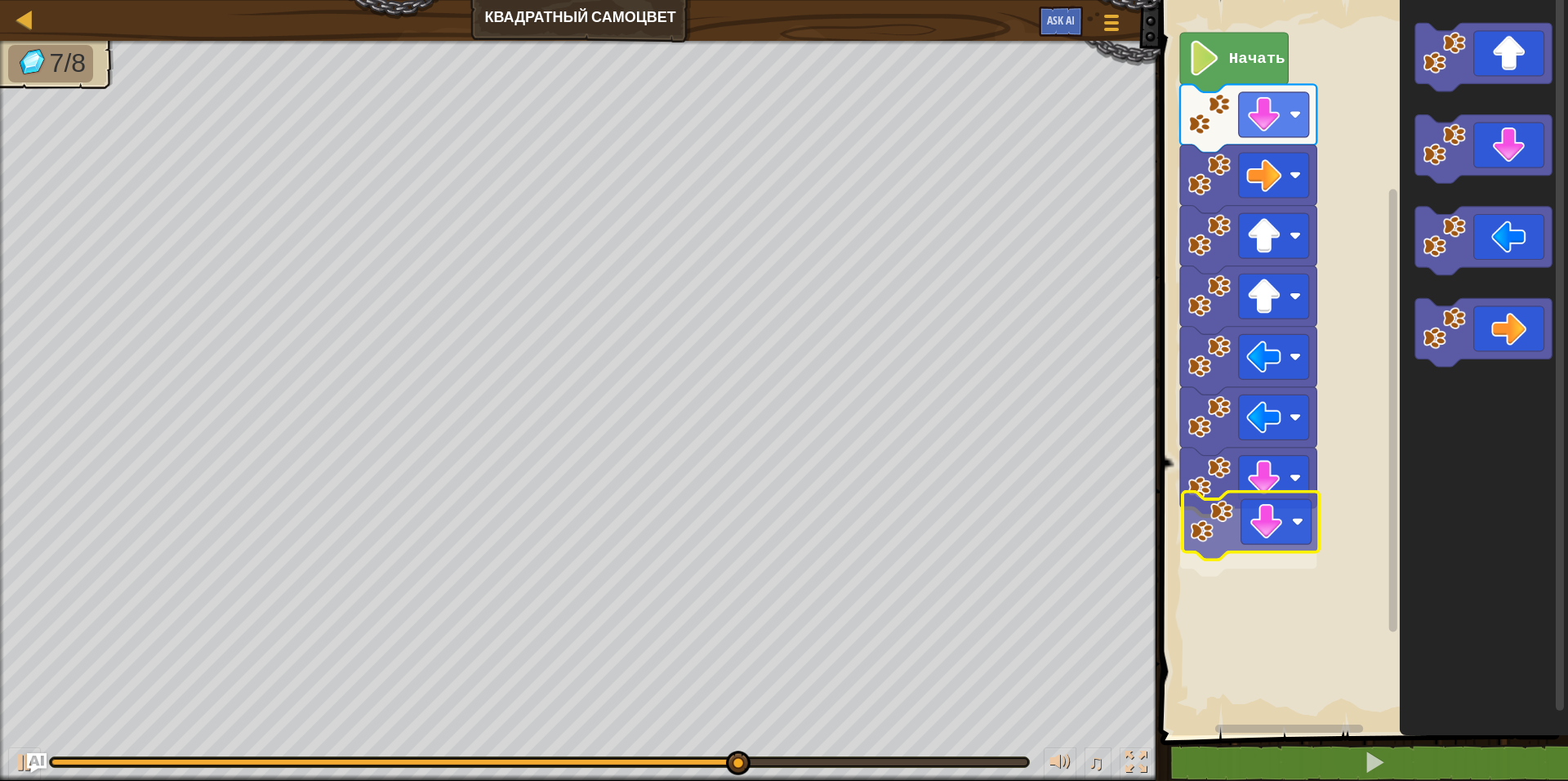
click at [1254, 540] on div "Начать" at bounding box center [1362, 363] width 412 height 743
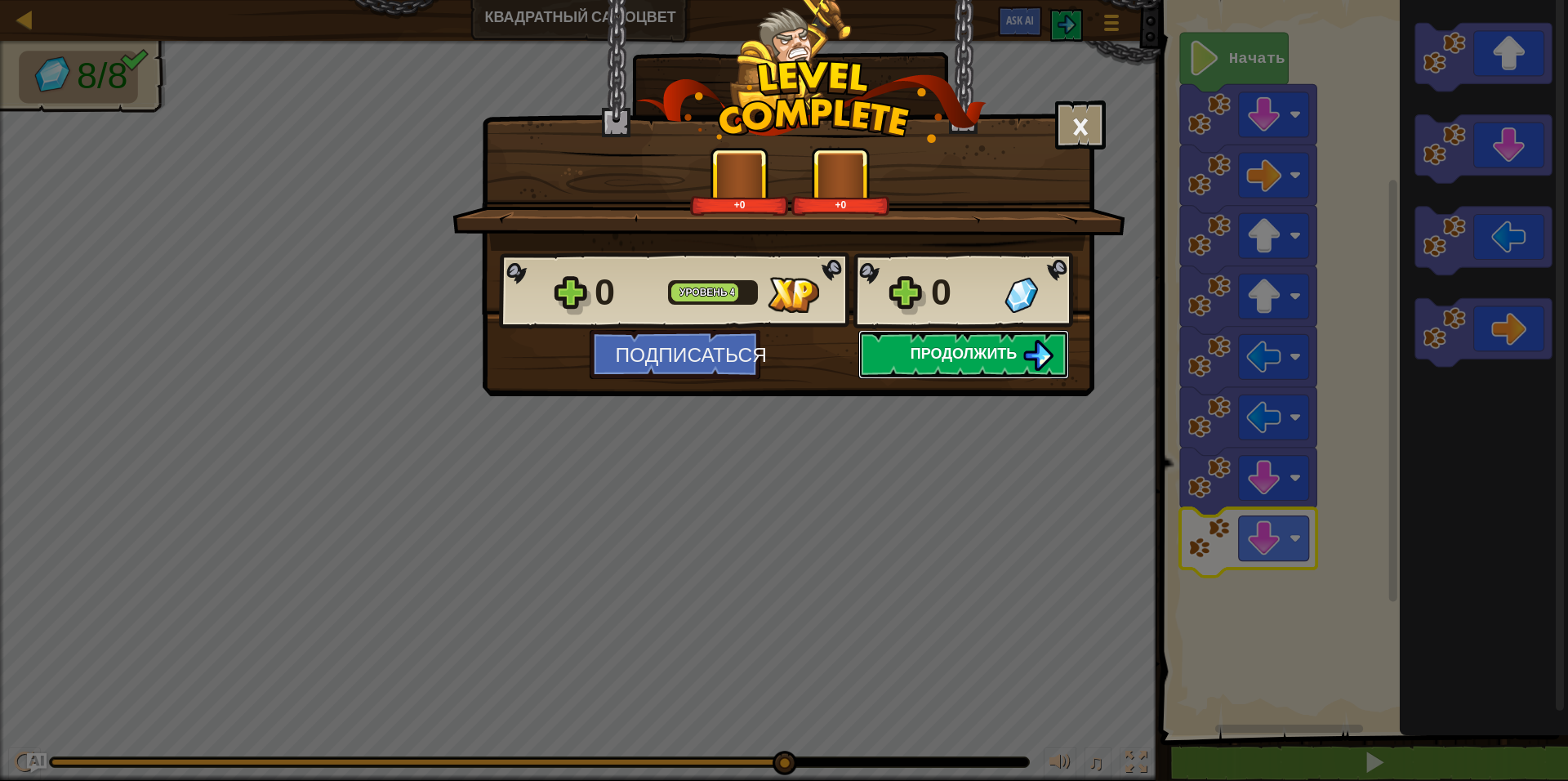
click at [982, 336] on button "Продолжить" at bounding box center [963, 354] width 211 height 49
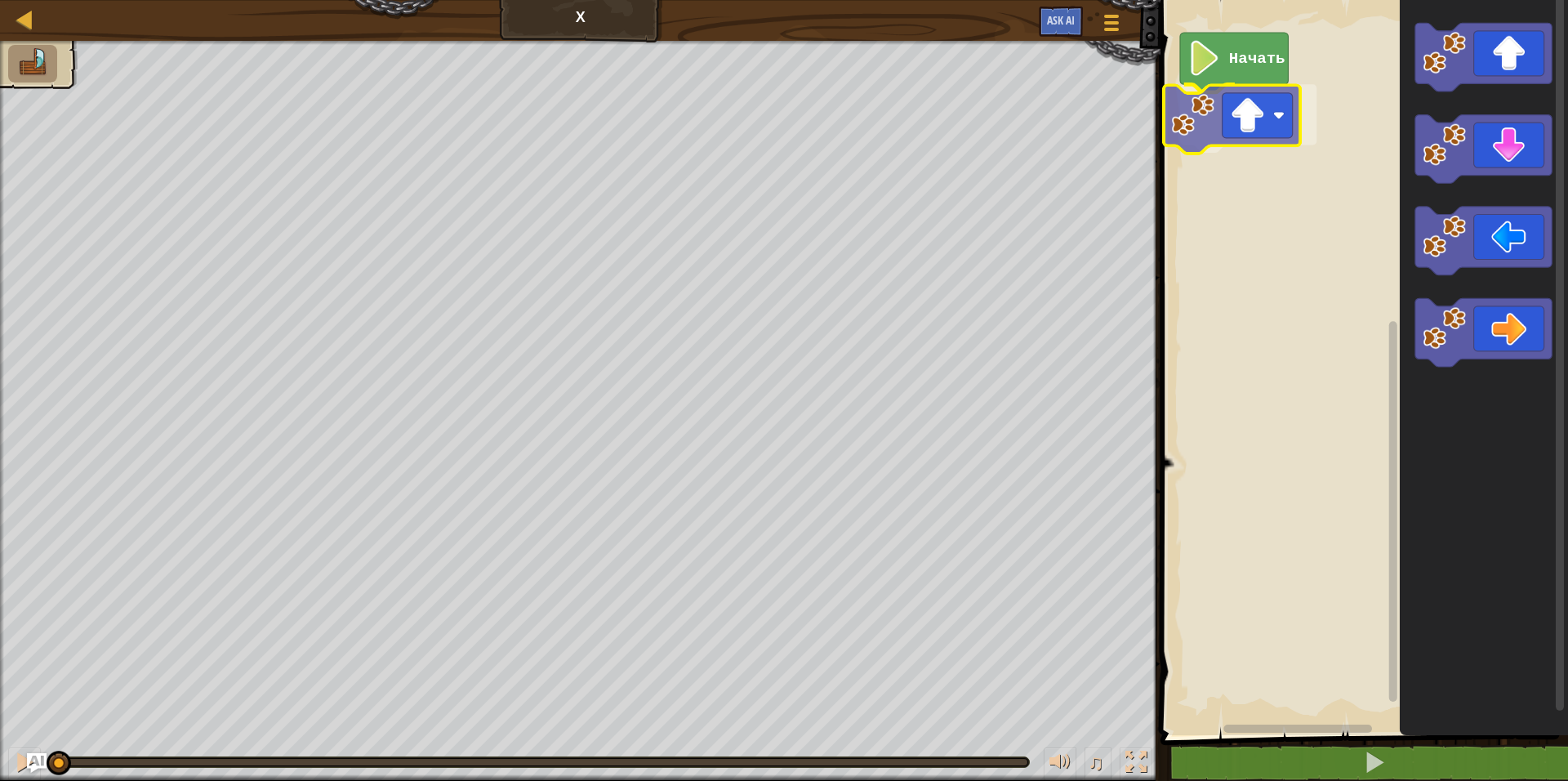
click at [1245, 118] on div "Начать" at bounding box center [1362, 363] width 412 height 743
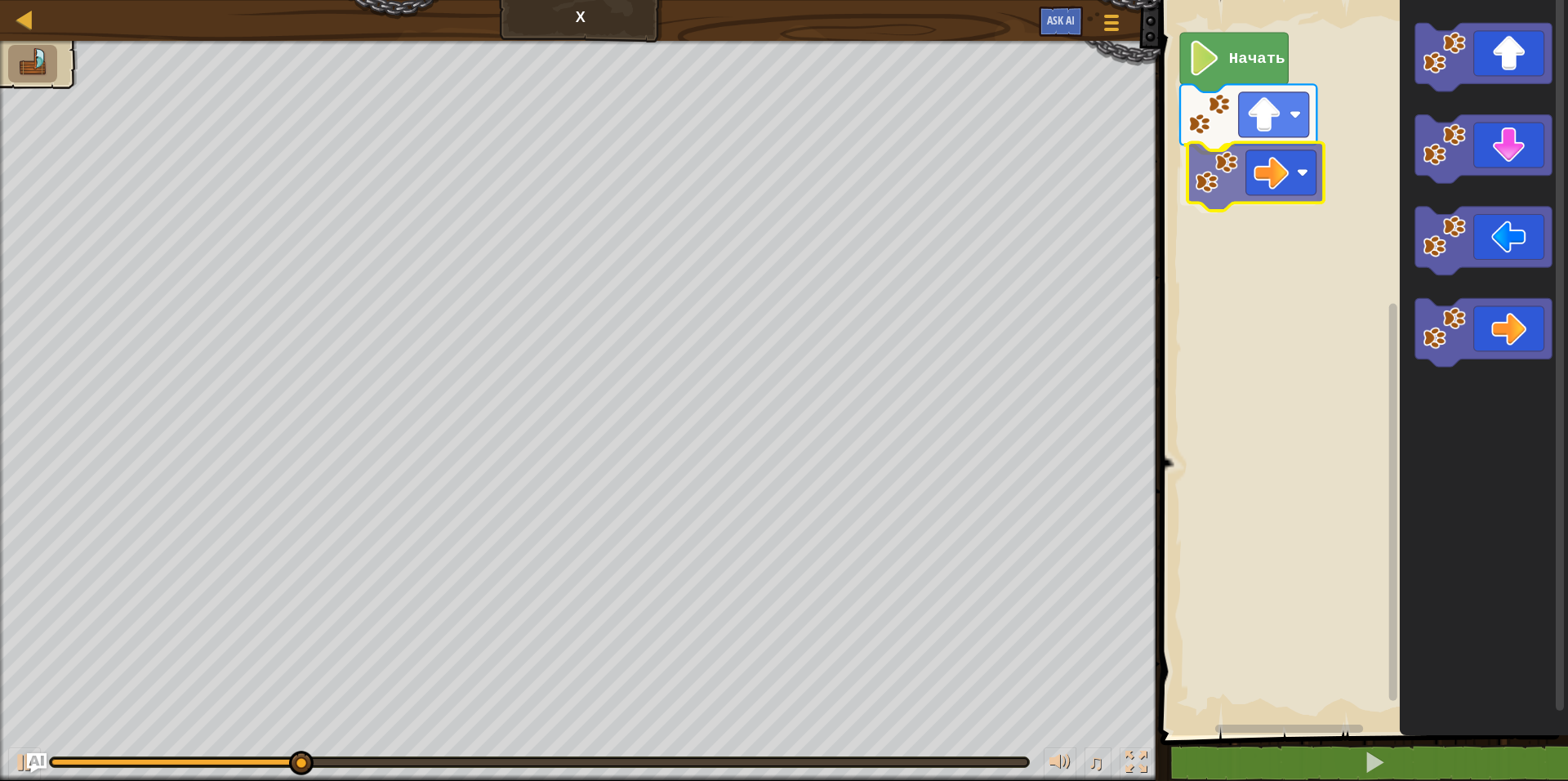
click at [1246, 171] on div "Начать" at bounding box center [1362, 363] width 412 height 743
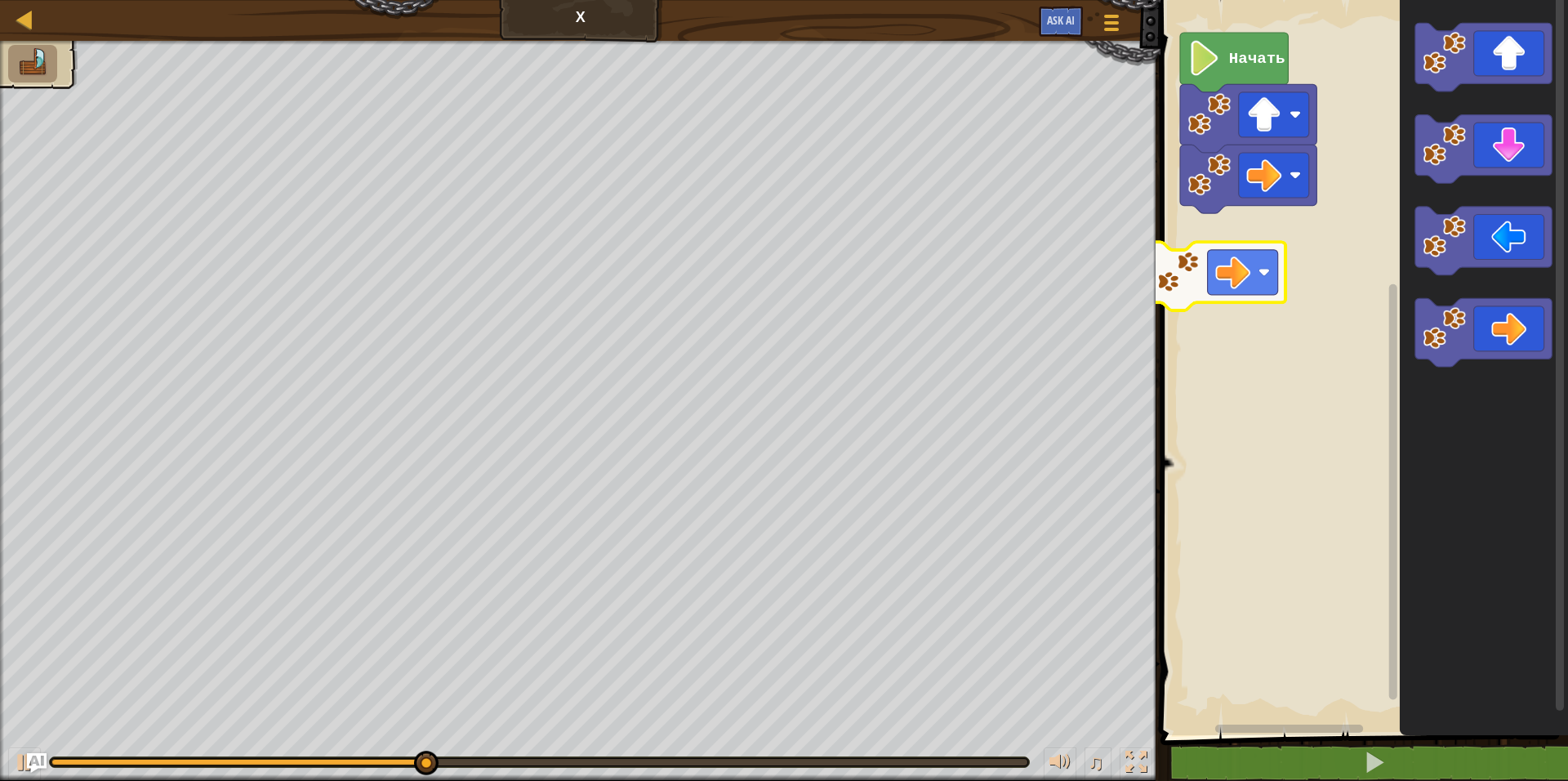
click at [1203, 264] on div "Начать" at bounding box center [1362, 363] width 412 height 743
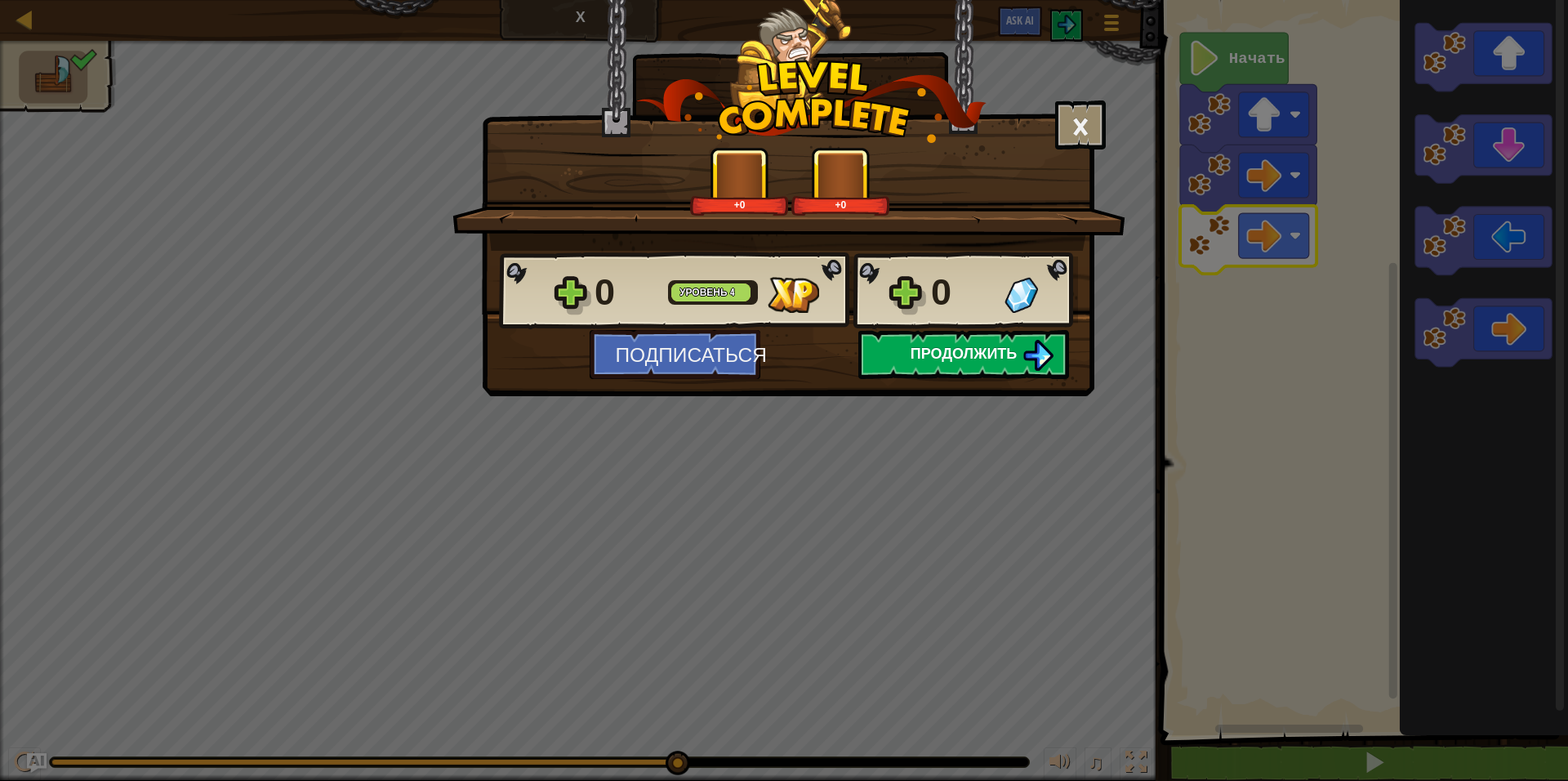
click at [959, 362] on span "Продолжить" at bounding box center [964, 353] width 107 height 20
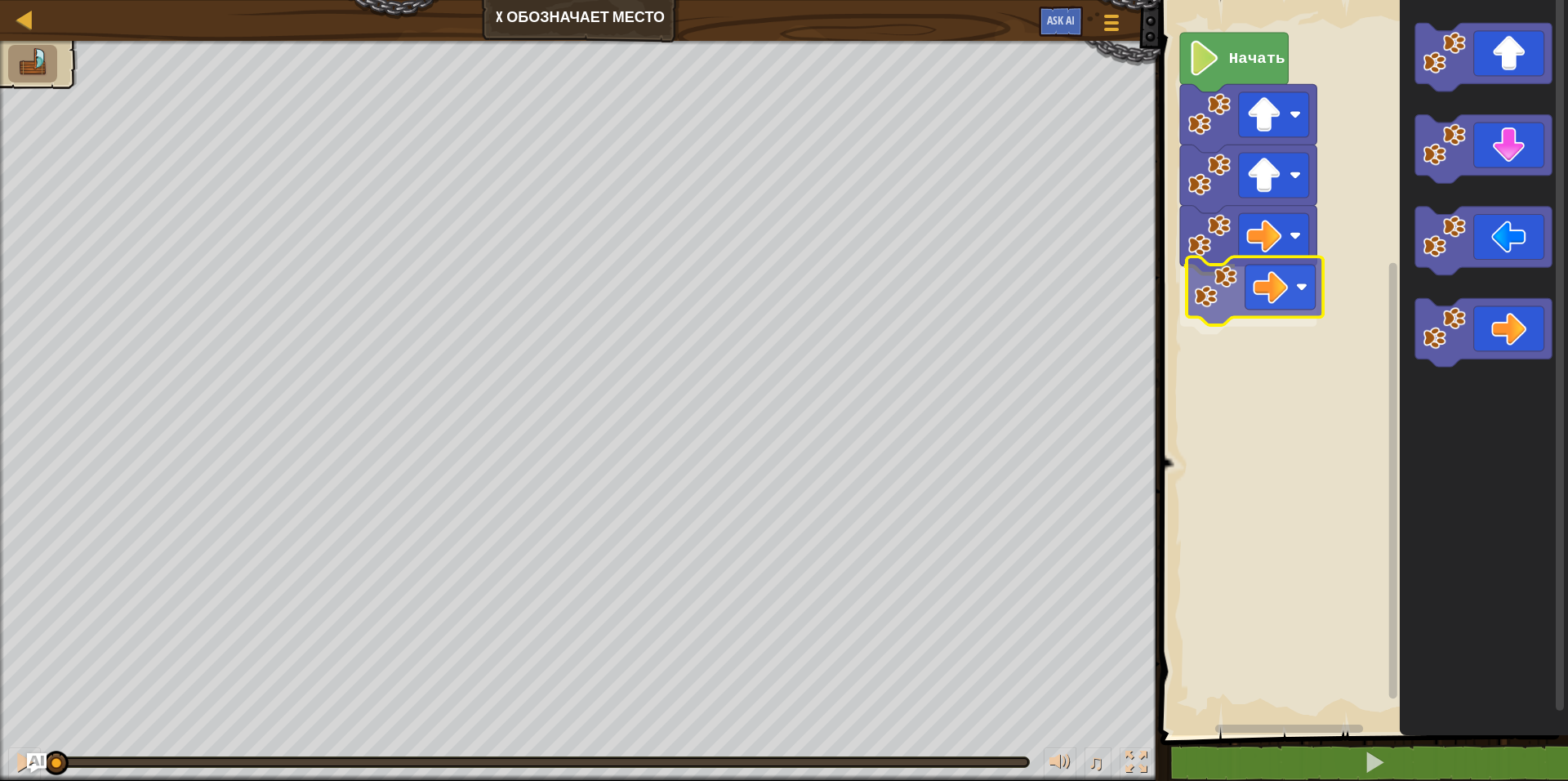
click at [1275, 309] on div "Начать" at bounding box center [1362, 363] width 412 height 743
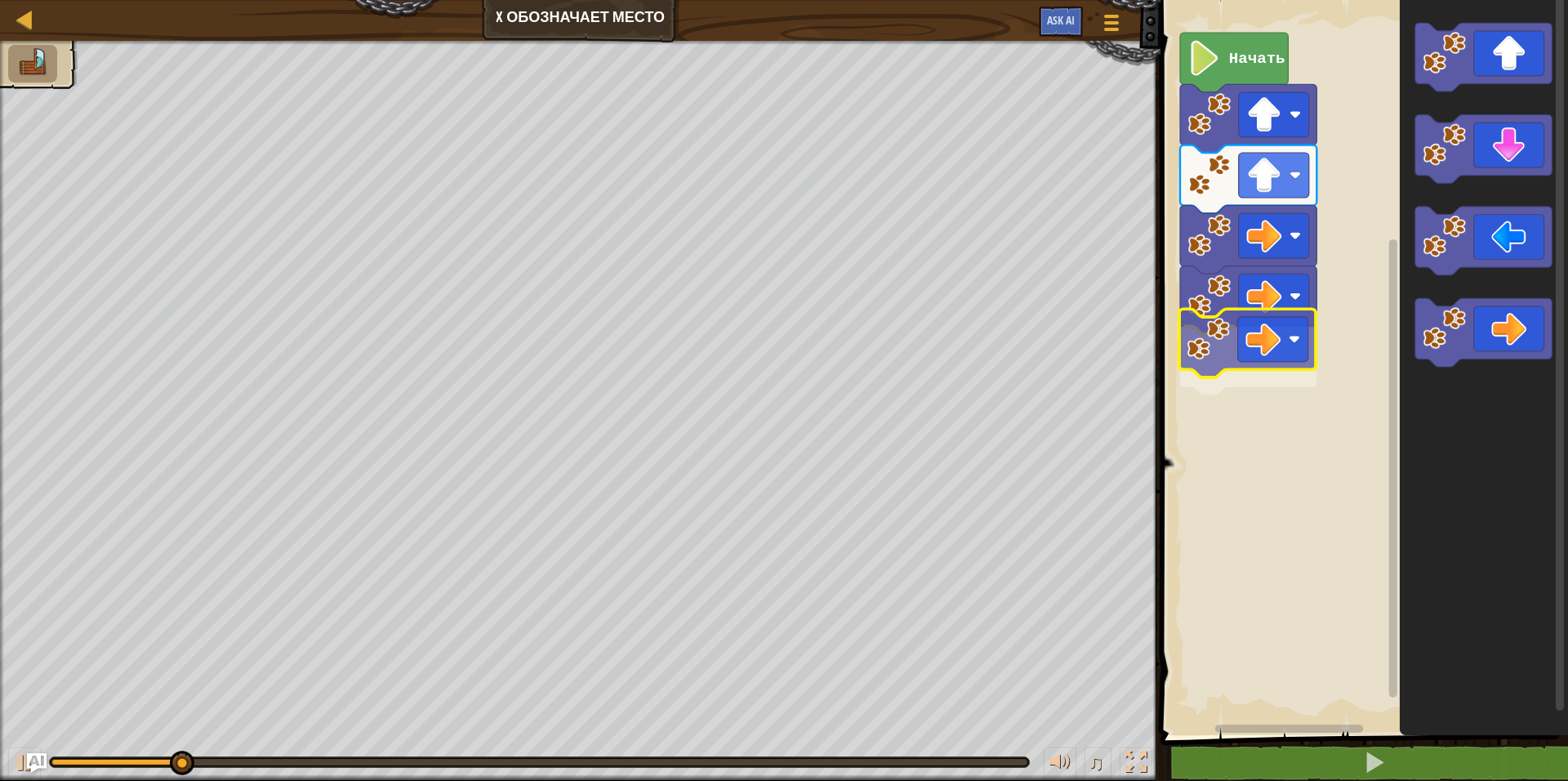
click at [1236, 364] on div "Начать" at bounding box center [1362, 363] width 412 height 743
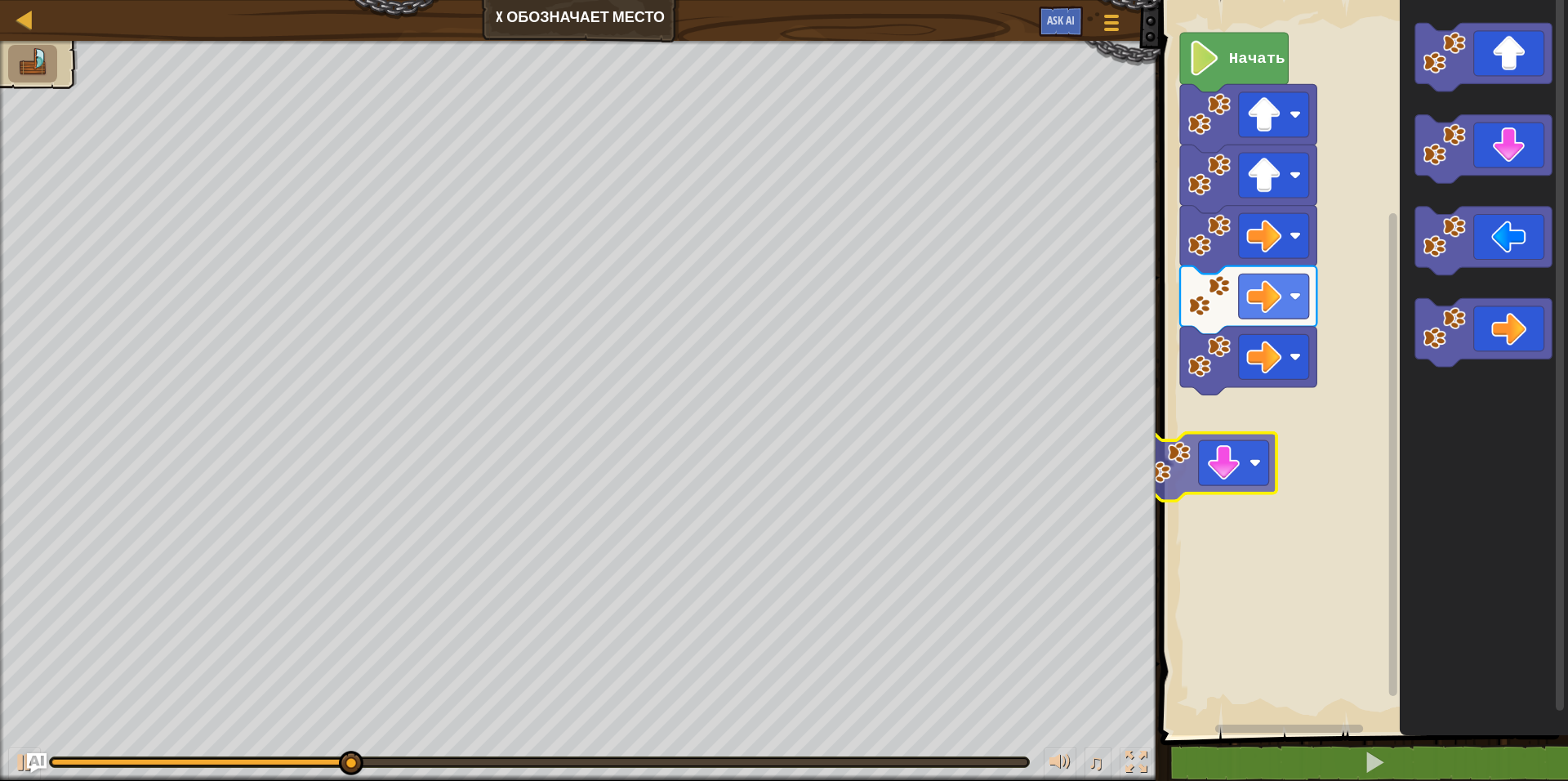
click at [1201, 474] on div "Начать" at bounding box center [1362, 363] width 412 height 743
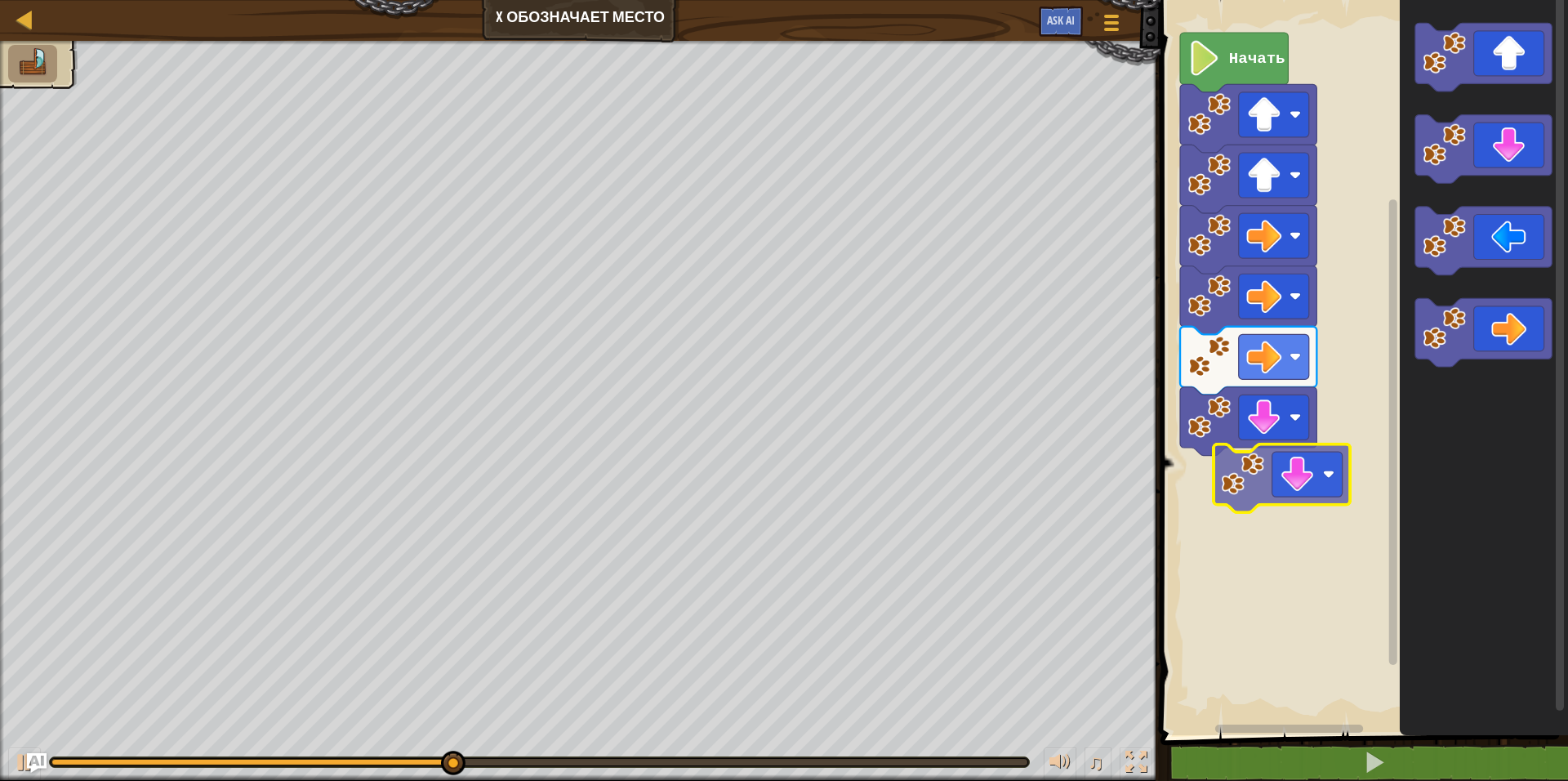
click at [1263, 493] on div "Начать" at bounding box center [1362, 363] width 412 height 743
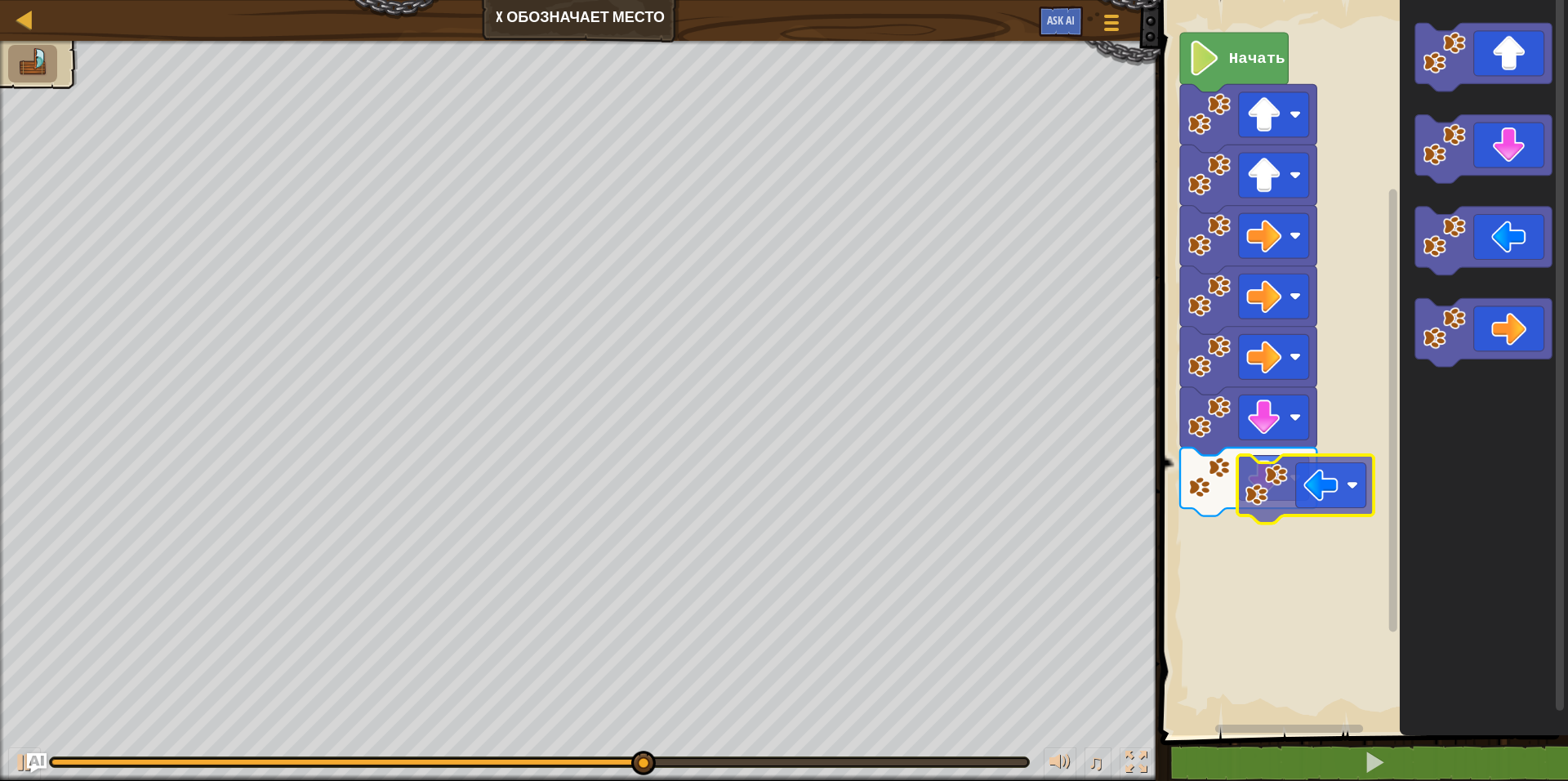
click at [1256, 550] on div "Начать" at bounding box center [1362, 363] width 412 height 743
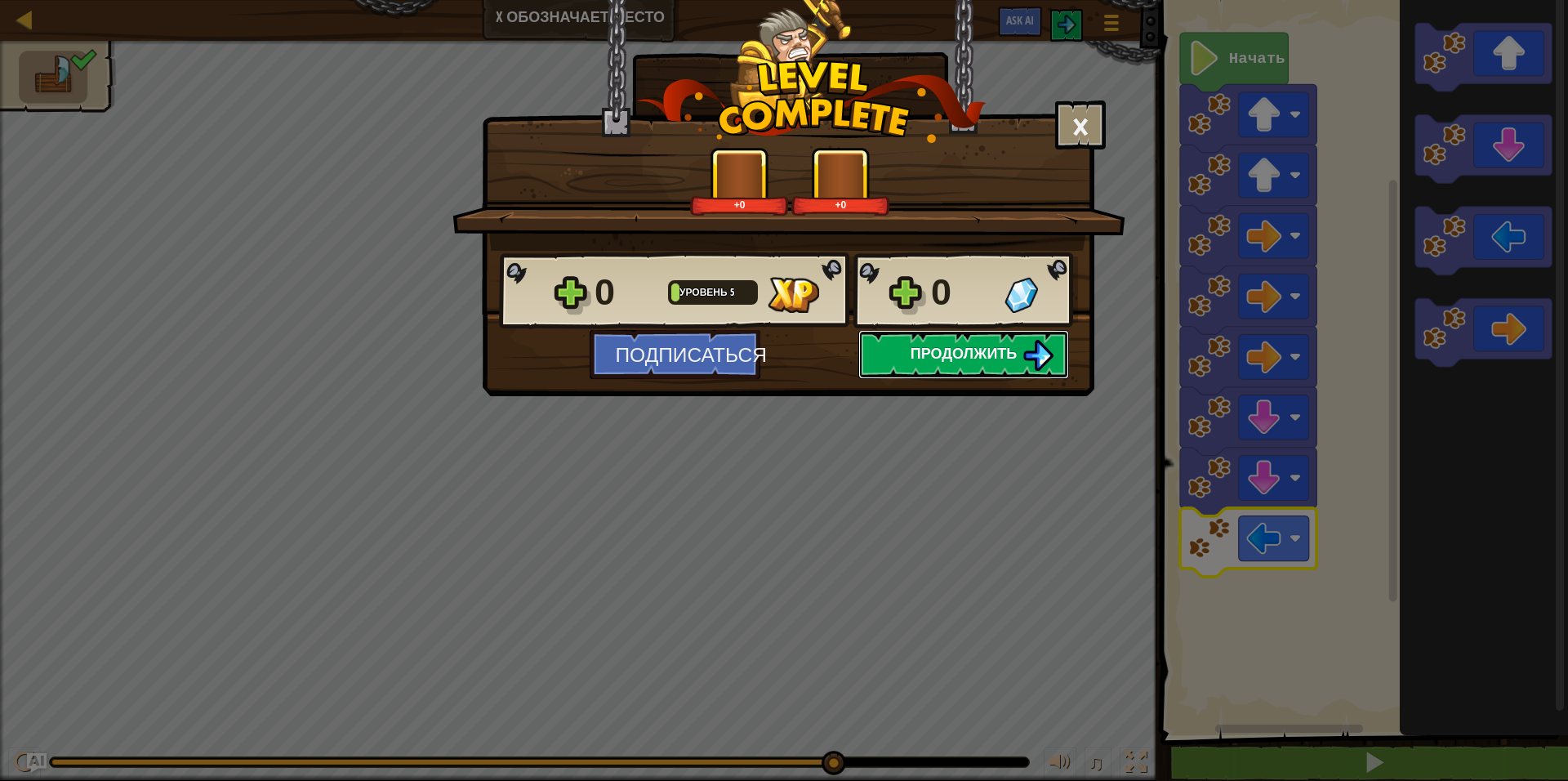
click at [969, 350] on span "Продолжить" at bounding box center [964, 353] width 107 height 20
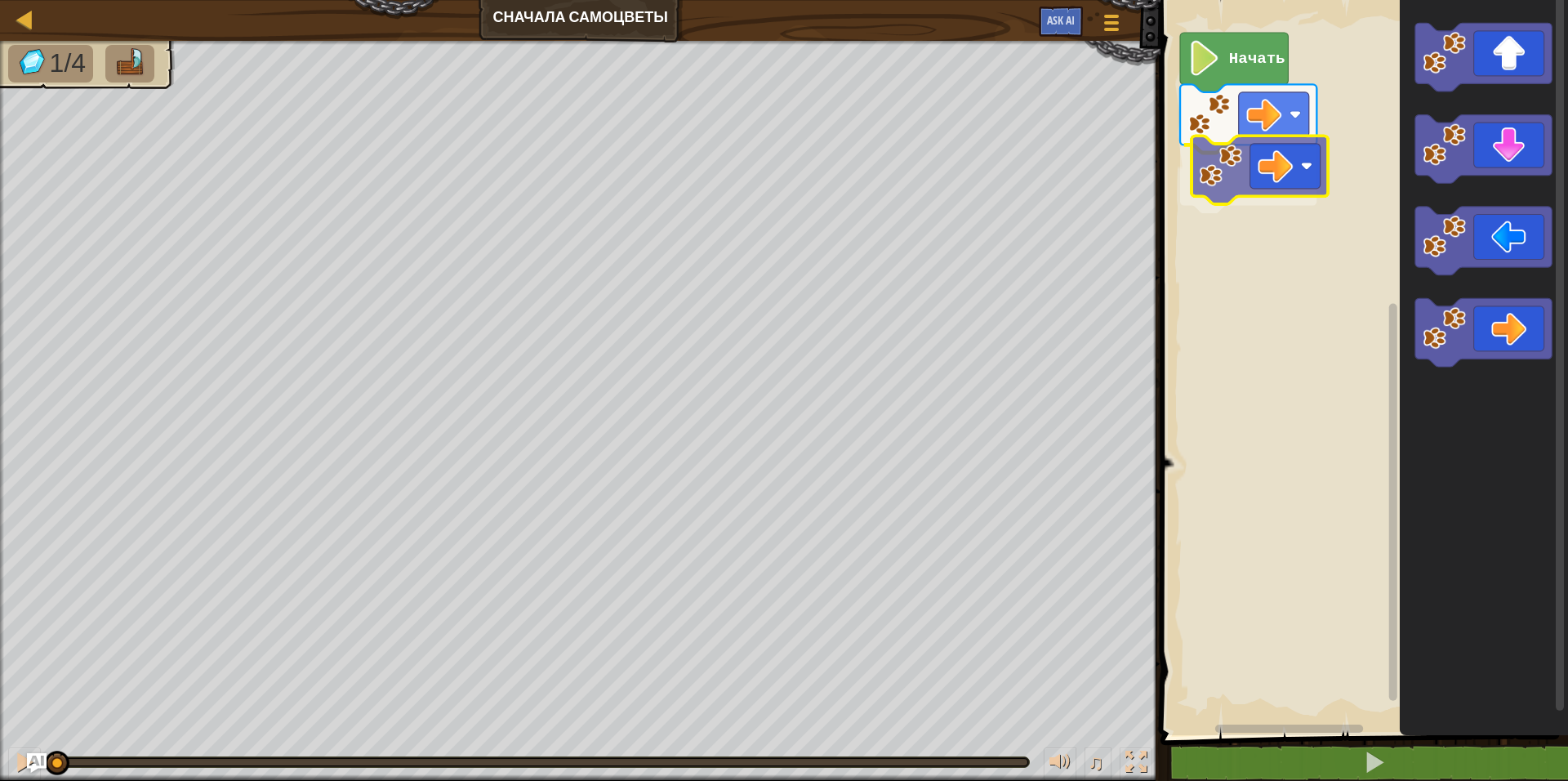
click at [1280, 171] on div "Начать" at bounding box center [1362, 363] width 412 height 743
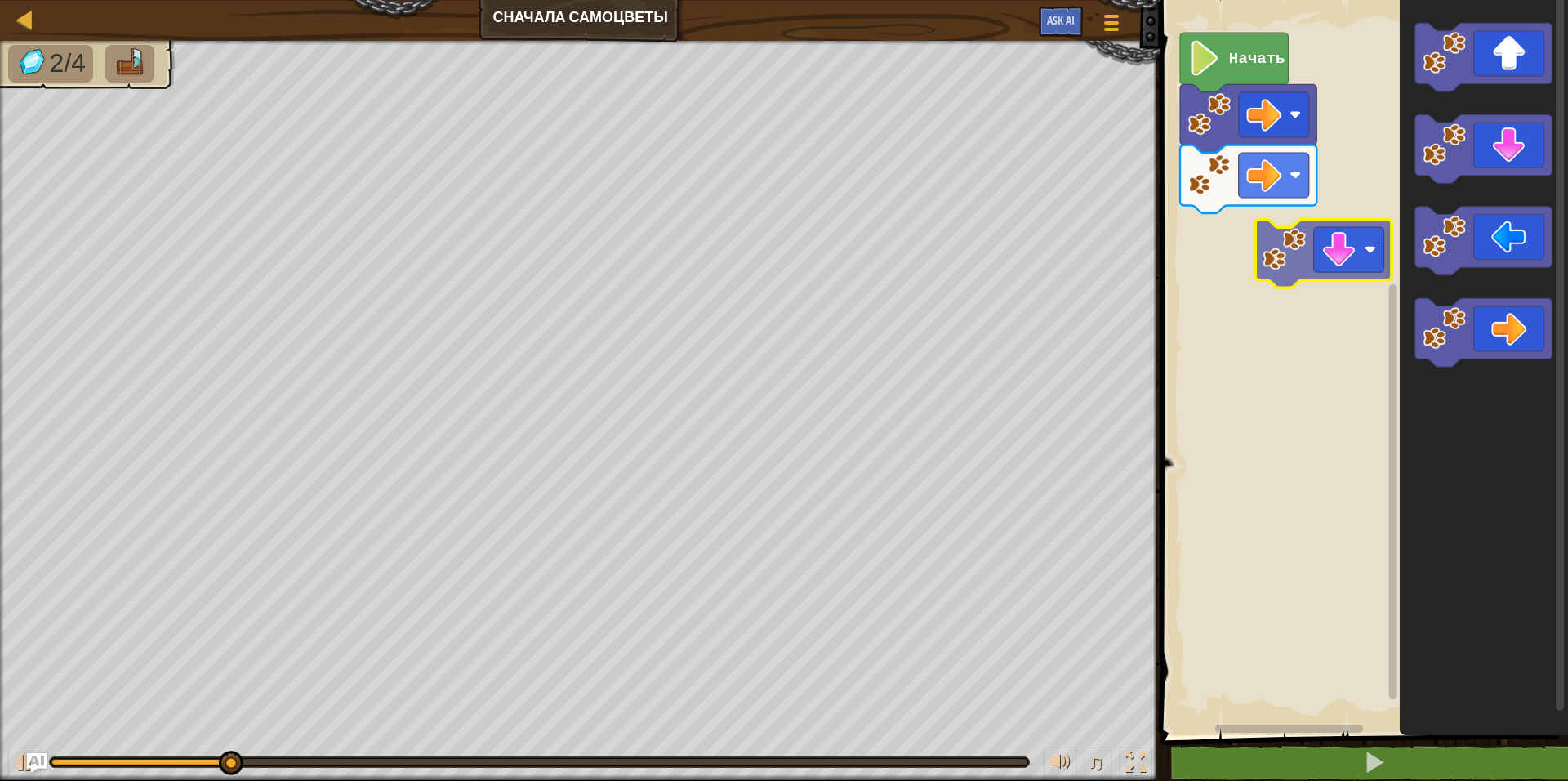
click at [1219, 267] on div "Начать" at bounding box center [1362, 363] width 412 height 743
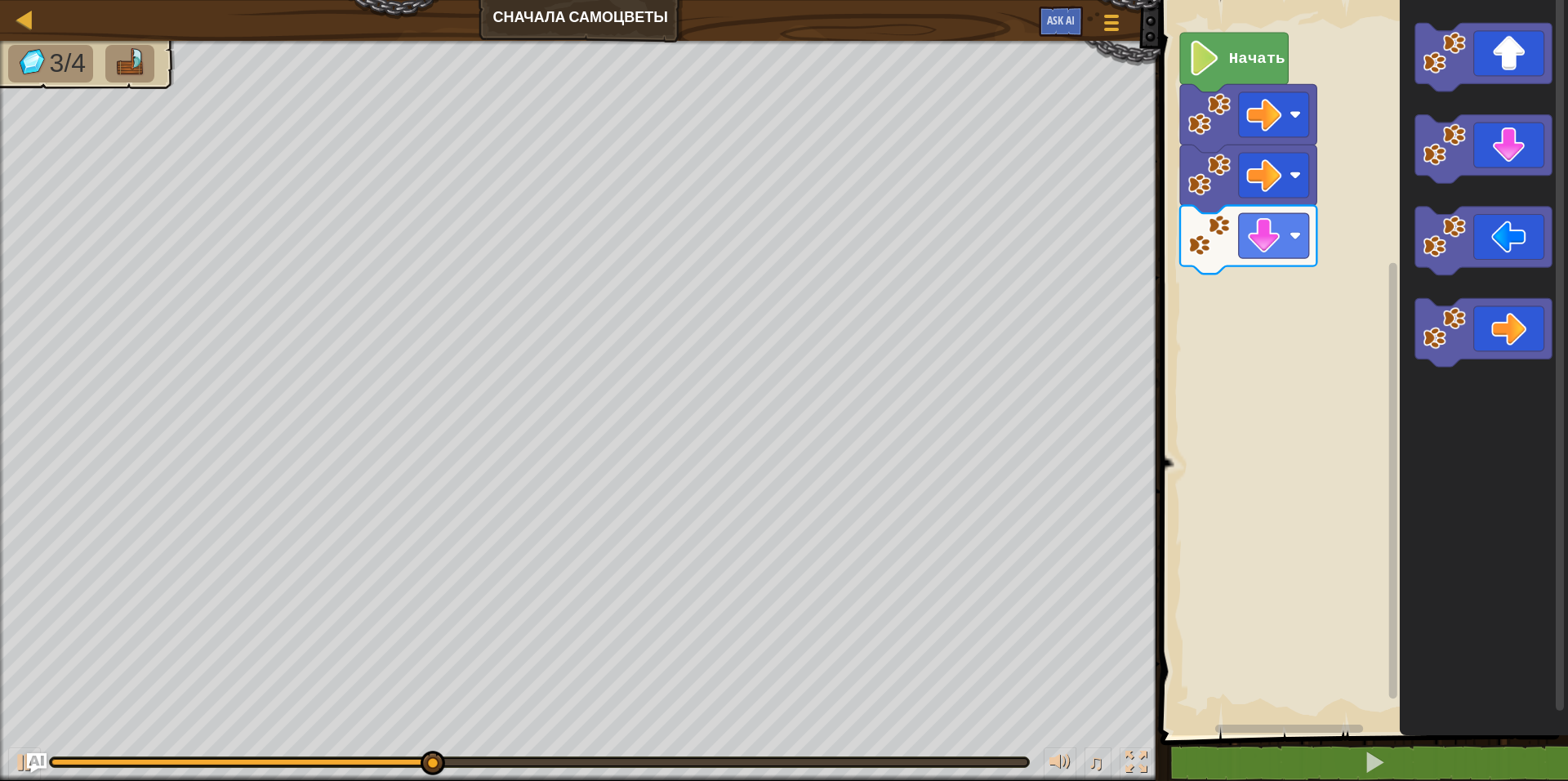
click at [1361, 249] on div "Начать" at bounding box center [1362, 363] width 412 height 743
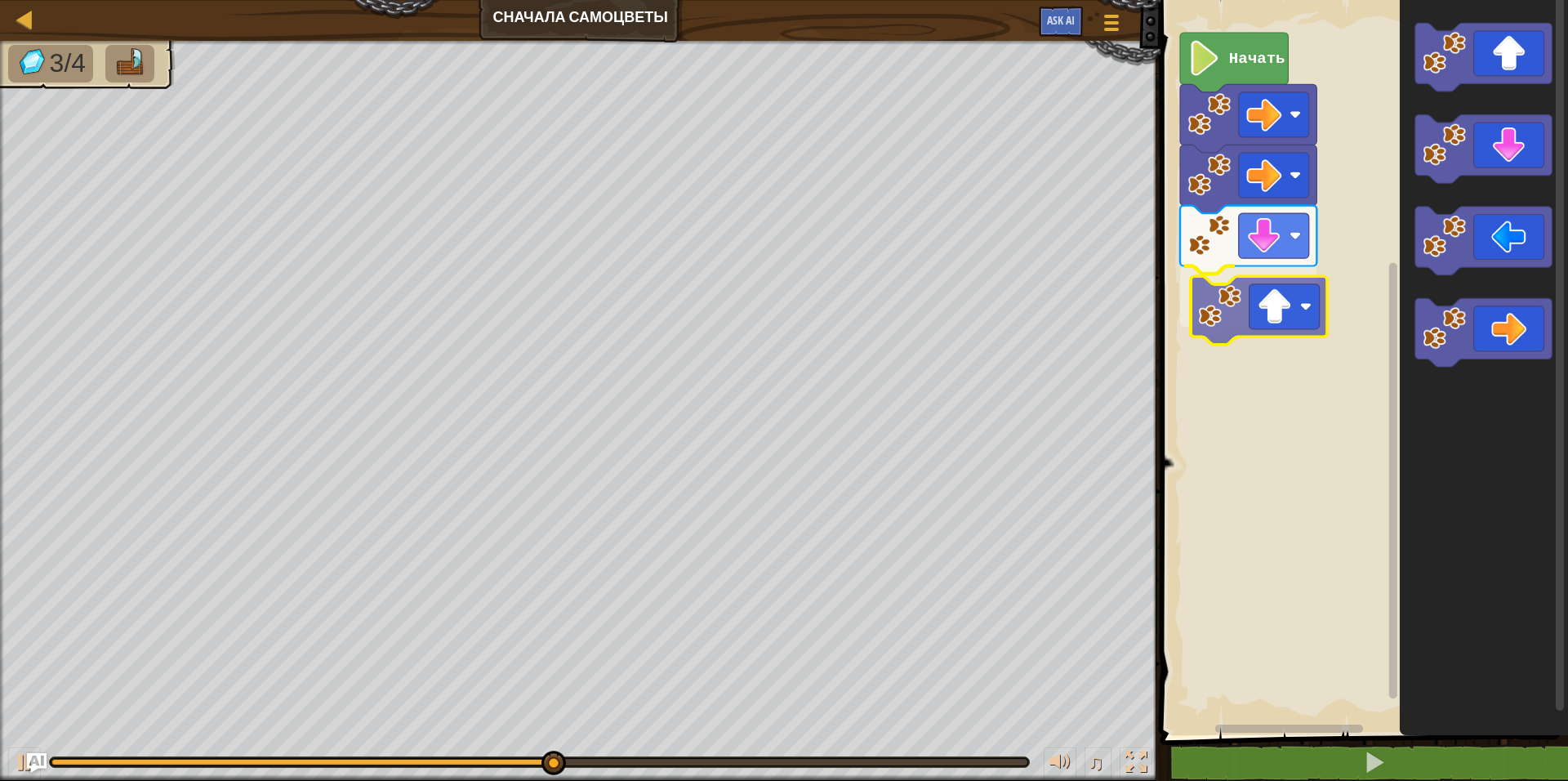
click at [1263, 310] on div "Начать" at bounding box center [1362, 363] width 412 height 743
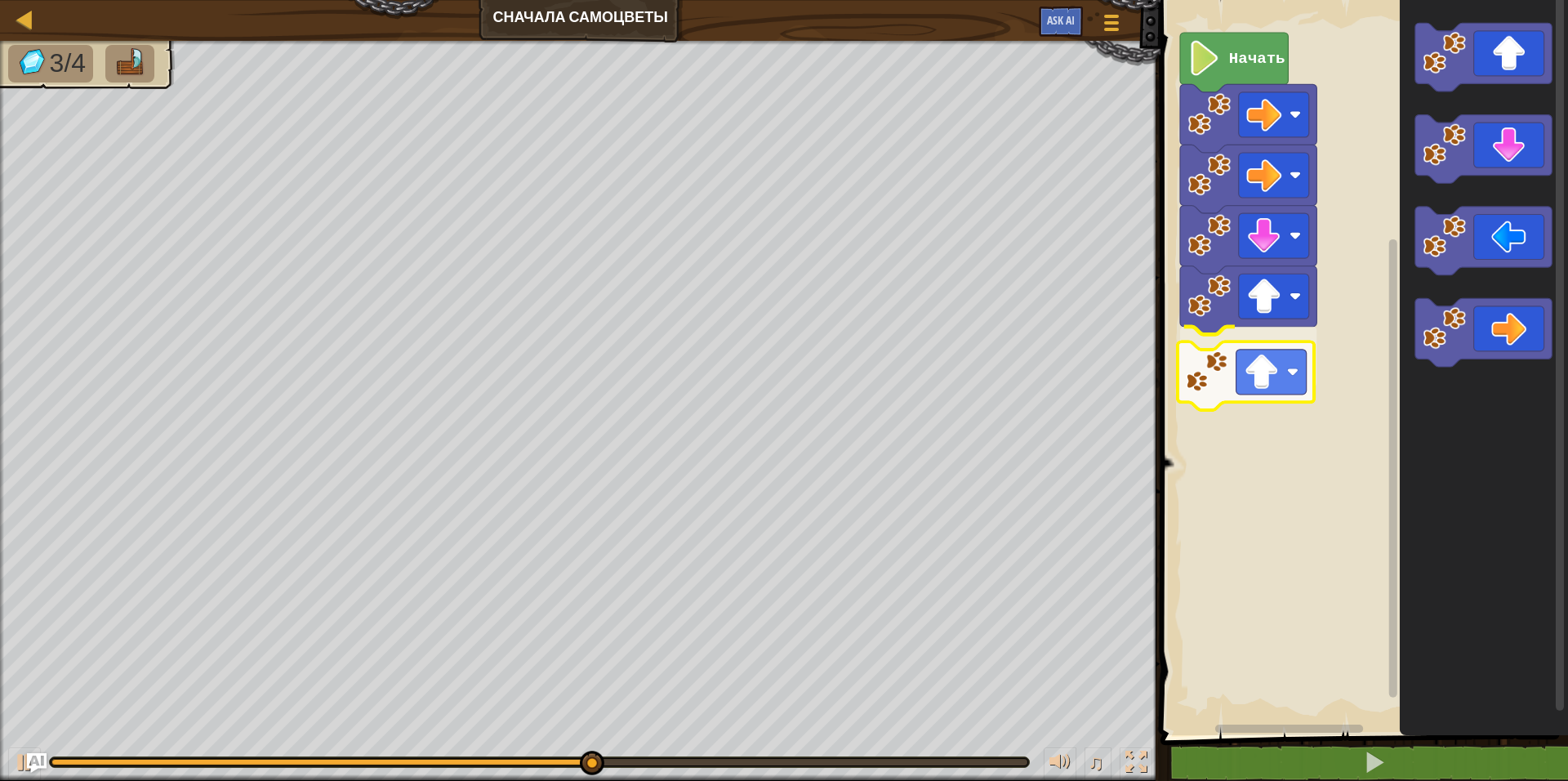
click at [1251, 385] on div "Начать" at bounding box center [1362, 363] width 412 height 743
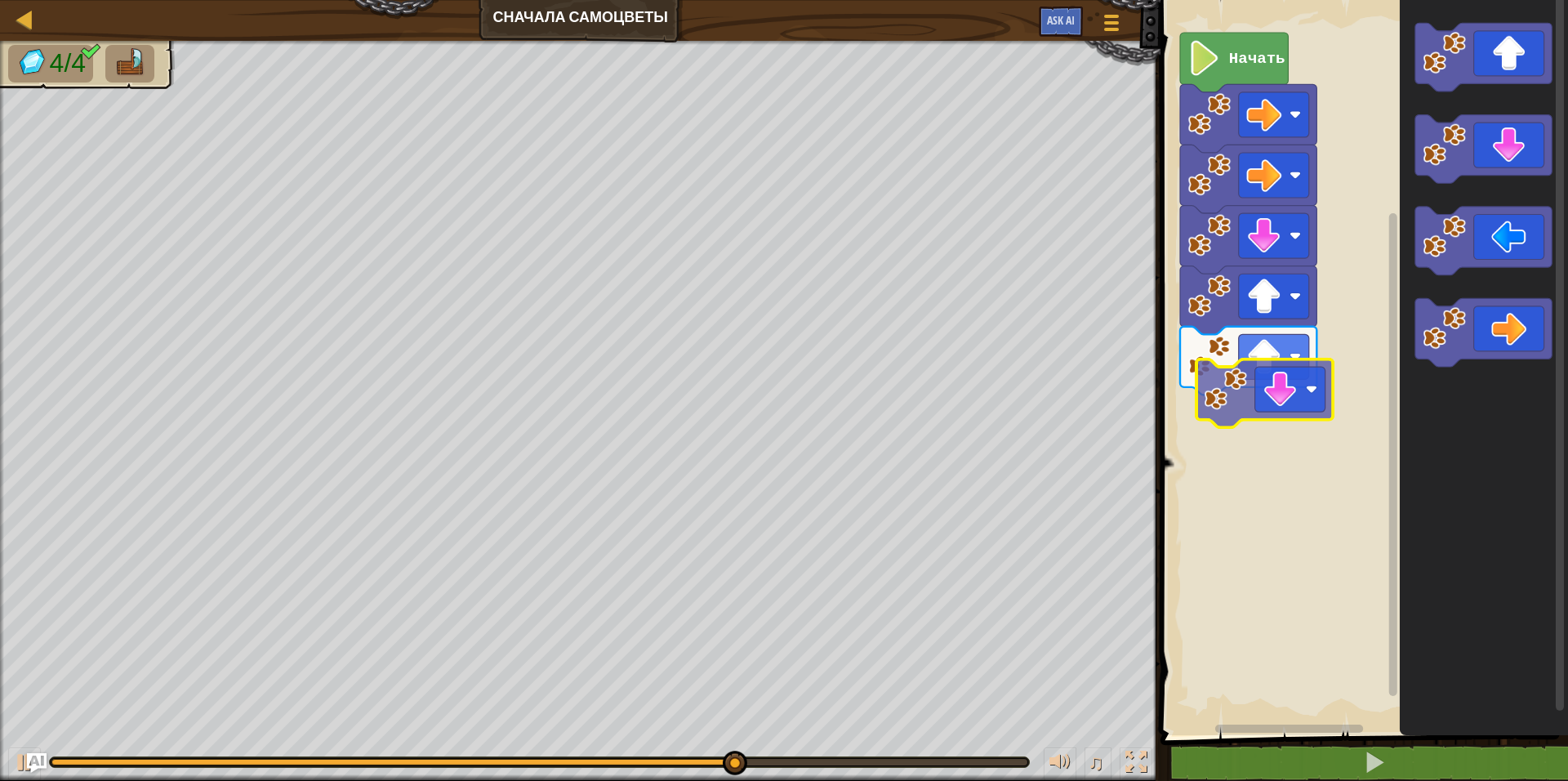
click at [1268, 395] on div "Начать" at bounding box center [1362, 363] width 412 height 743
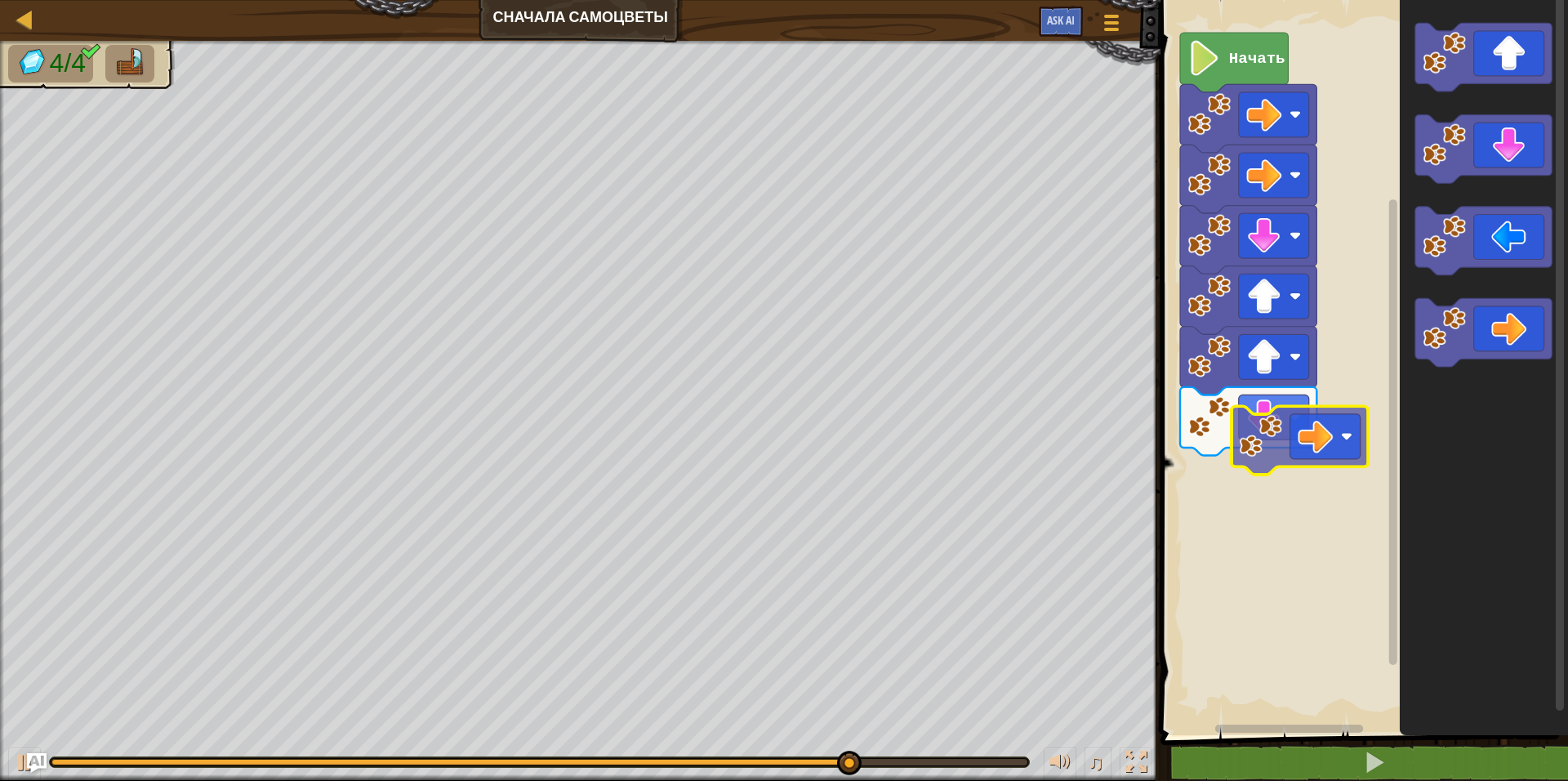
click at [1269, 476] on div "Начать" at bounding box center [1362, 363] width 412 height 743
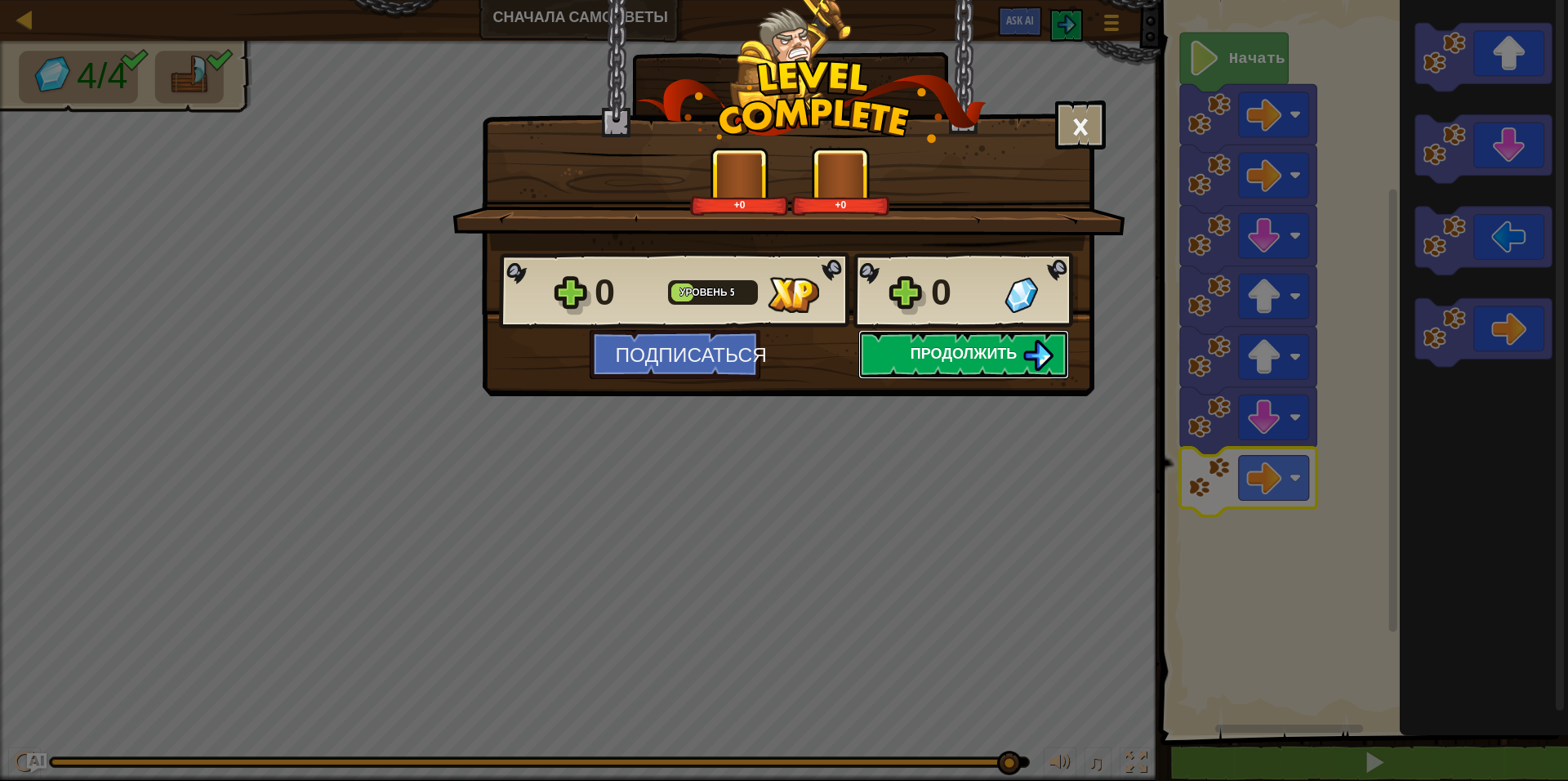
click at [1000, 349] on span "Продолжить" at bounding box center [964, 353] width 107 height 20
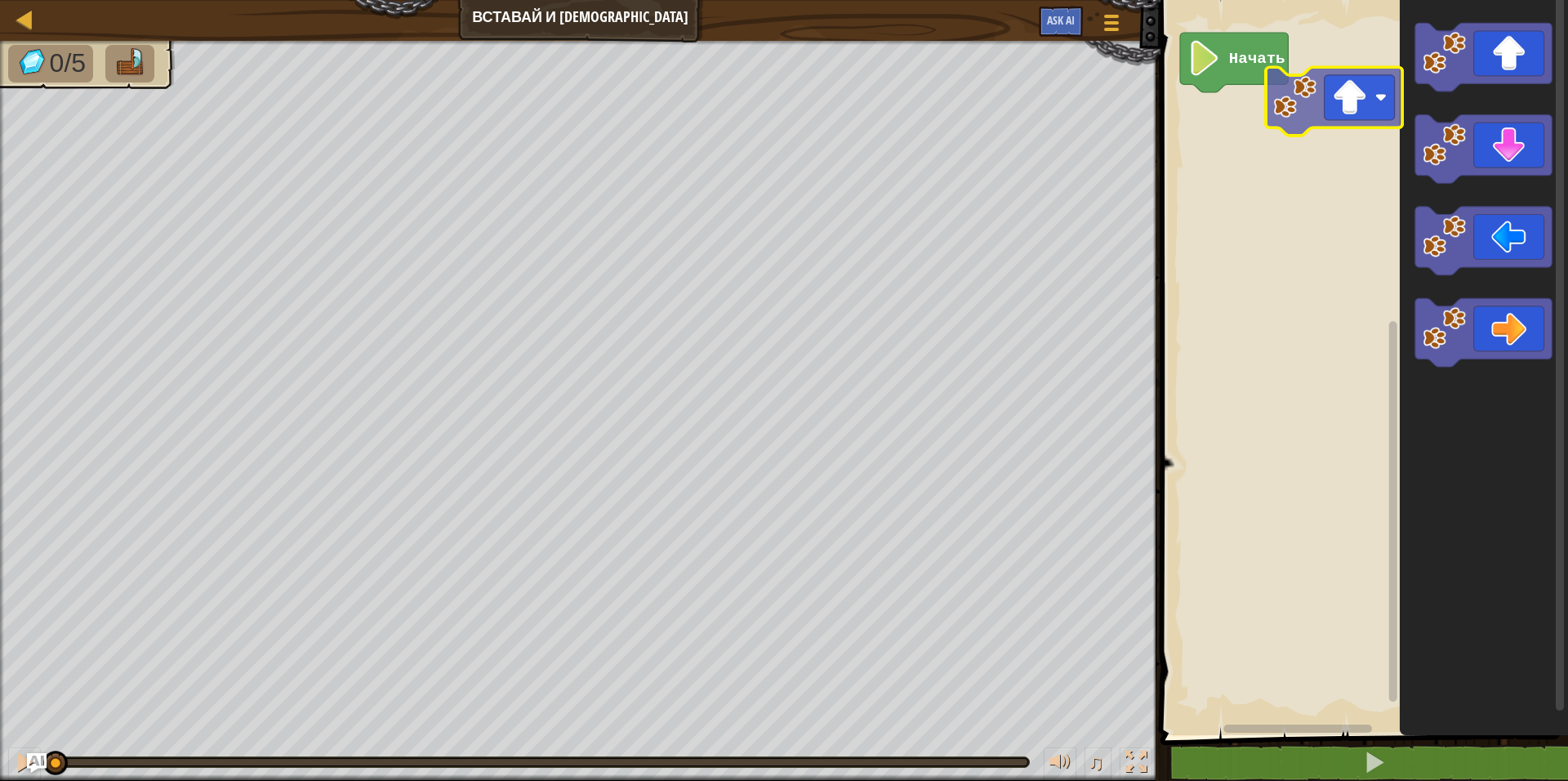
click at [1291, 96] on div "Начать" at bounding box center [1362, 363] width 412 height 743
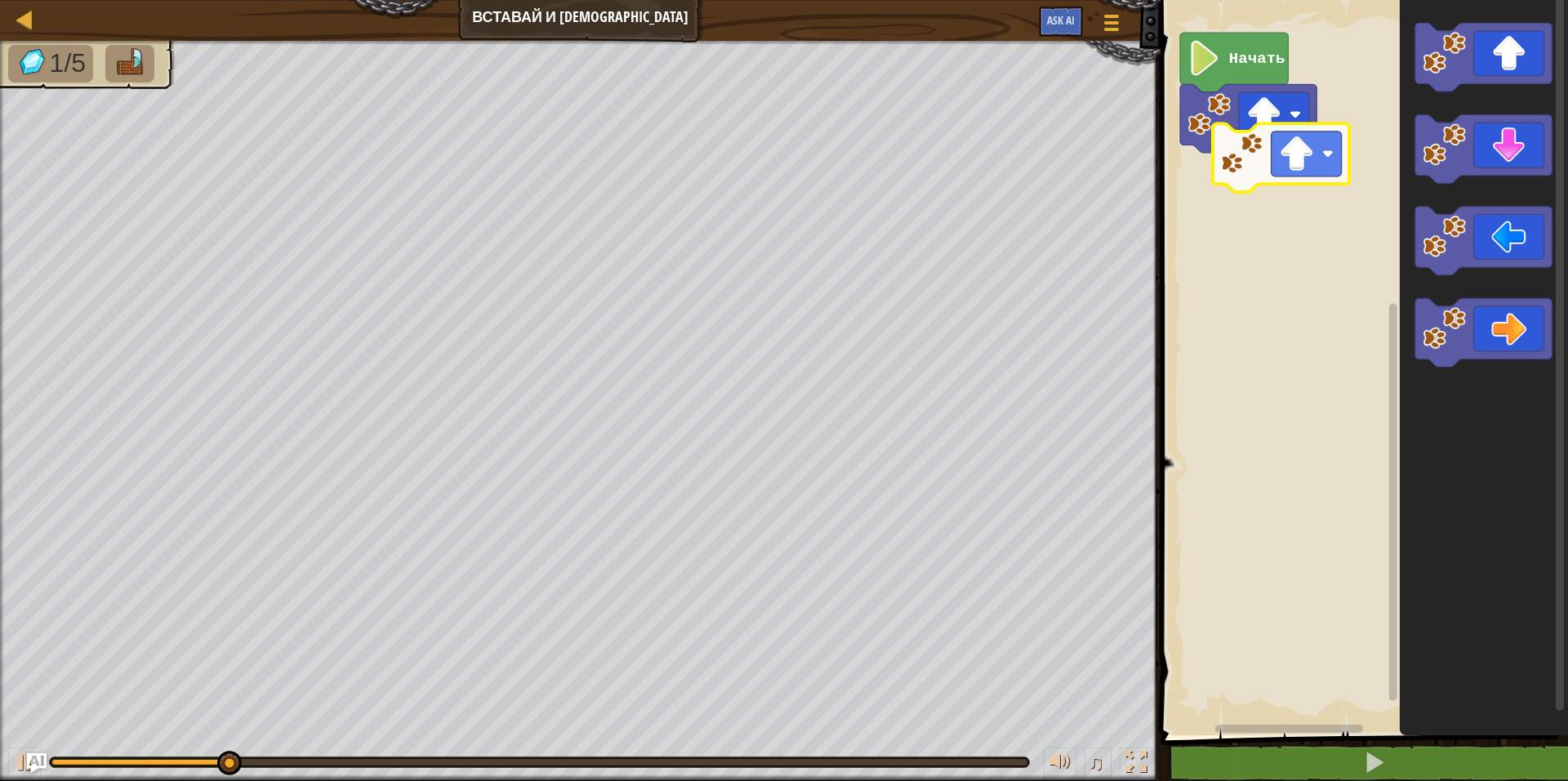
click at [1240, 176] on div "Начать" at bounding box center [1362, 363] width 412 height 743
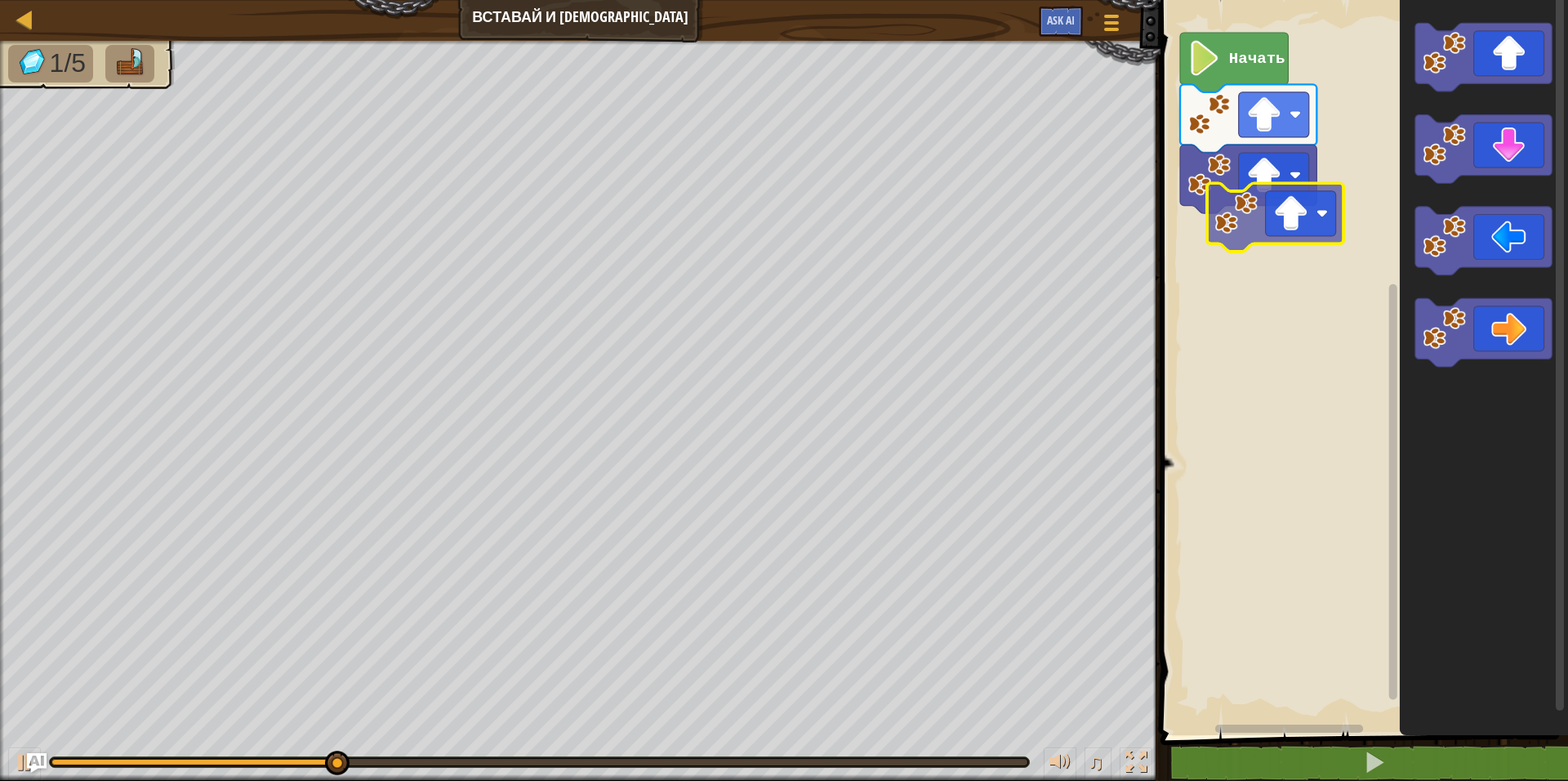
click at [1270, 222] on div "Начать" at bounding box center [1362, 363] width 412 height 743
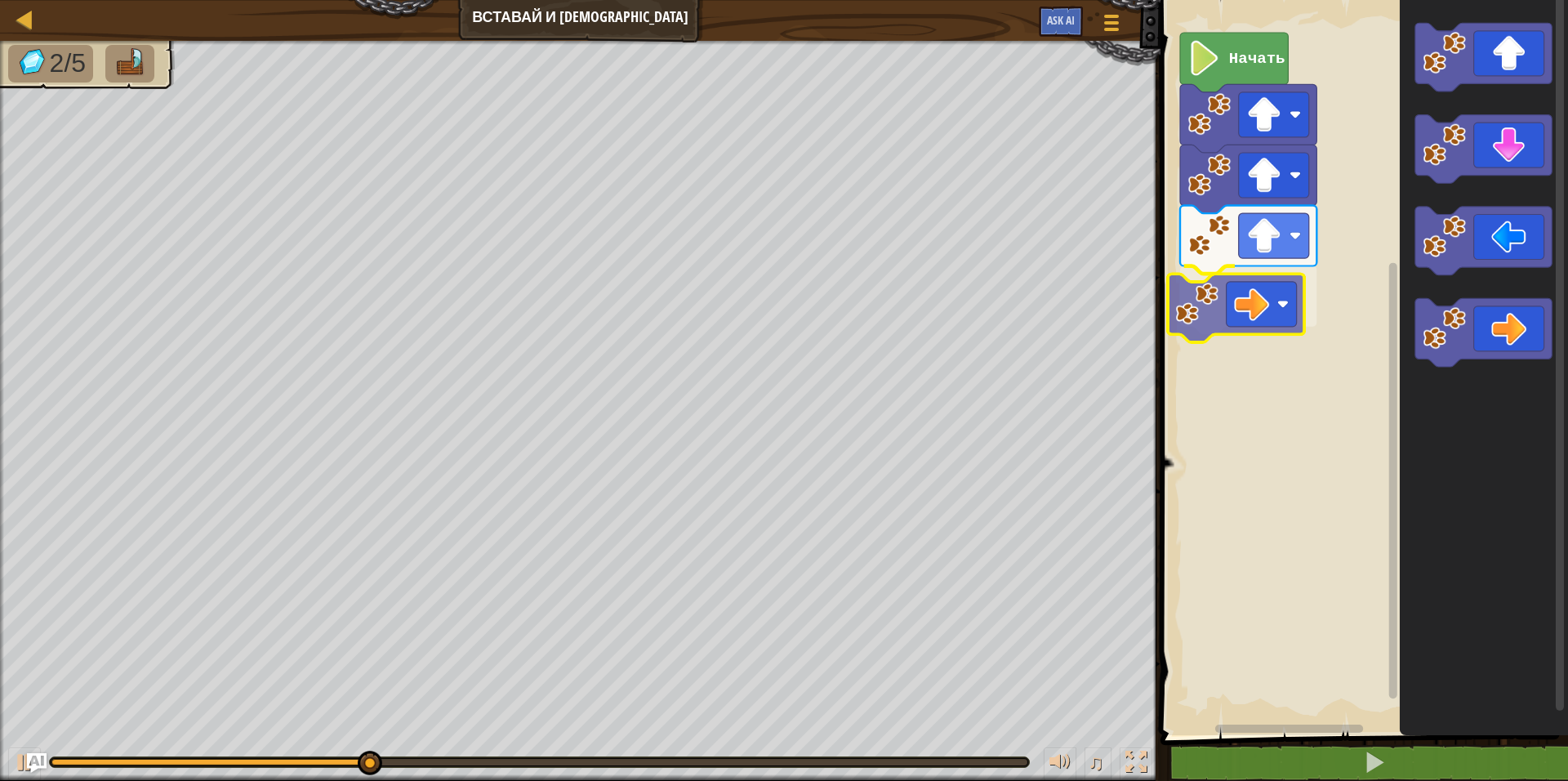
click at [1280, 310] on div "Начать" at bounding box center [1362, 363] width 412 height 743
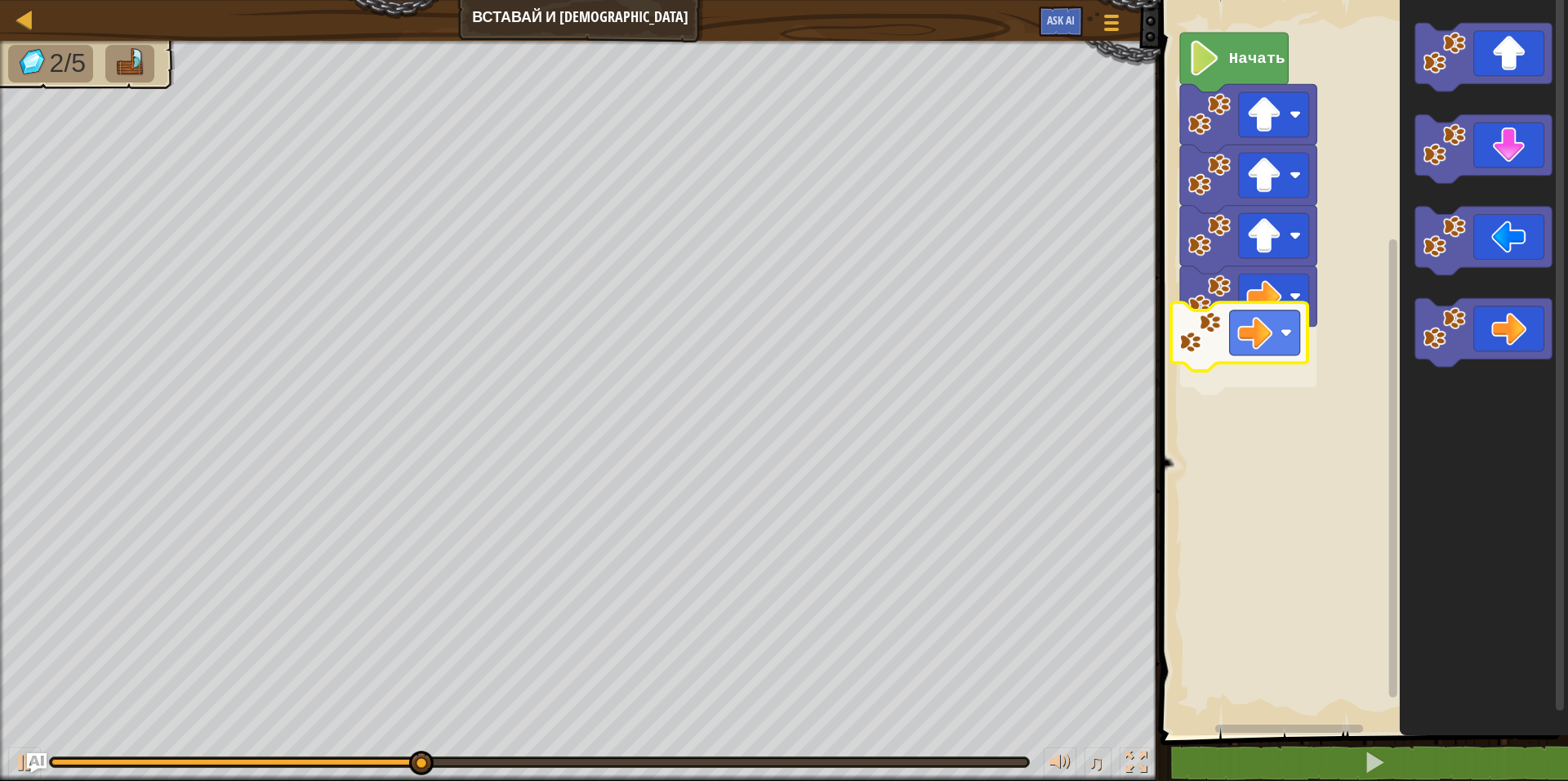
click at [1257, 359] on div "Начать" at bounding box center [1362, 363] width 412 height 743
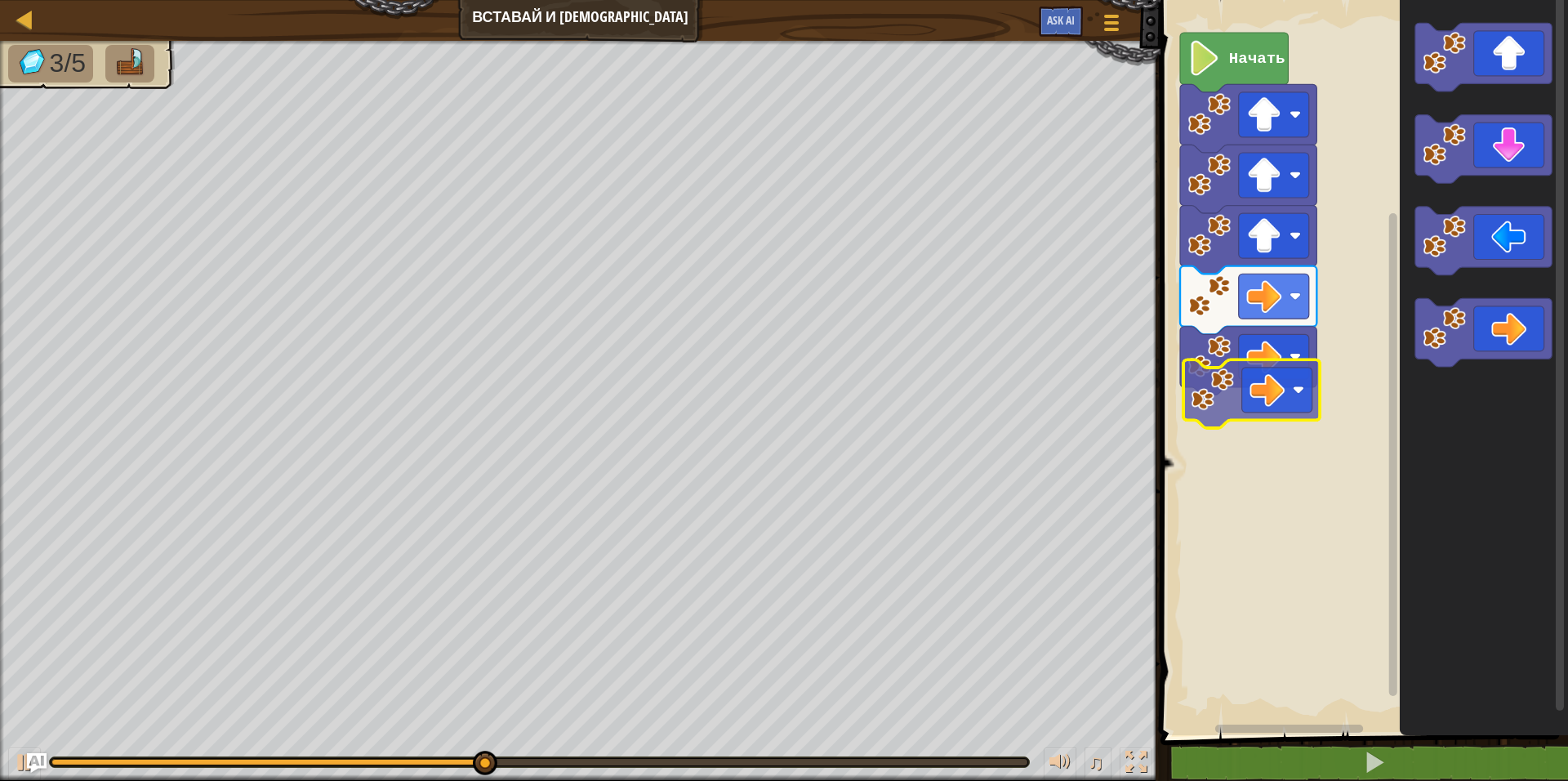
click at [1263, 419] on div "Начать" at bounding box center [1362, 363] width 412 height 743
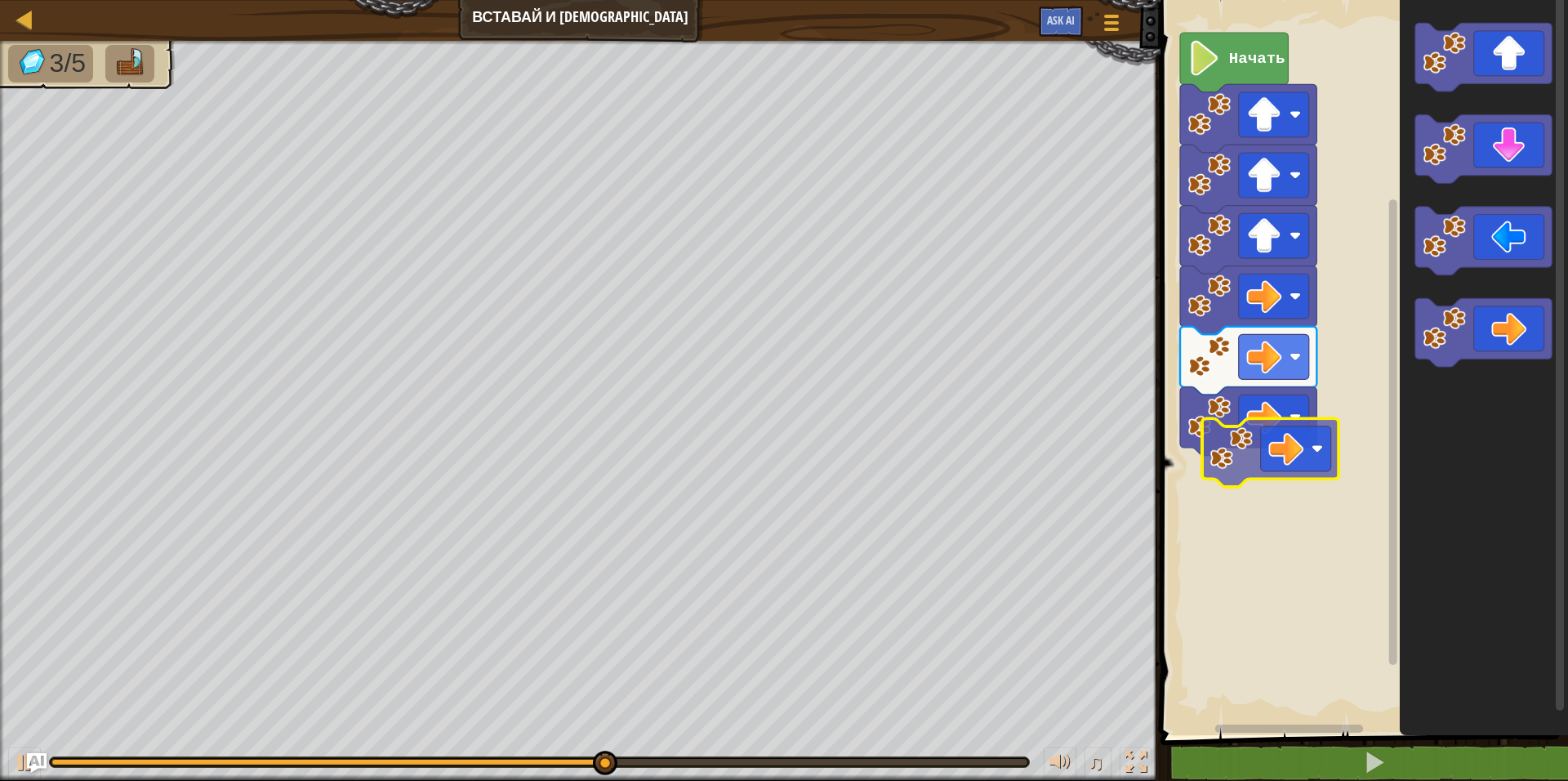
click at [1311, 468] on div "Начать" at bounding box center [1362, 363] width 412 height 743
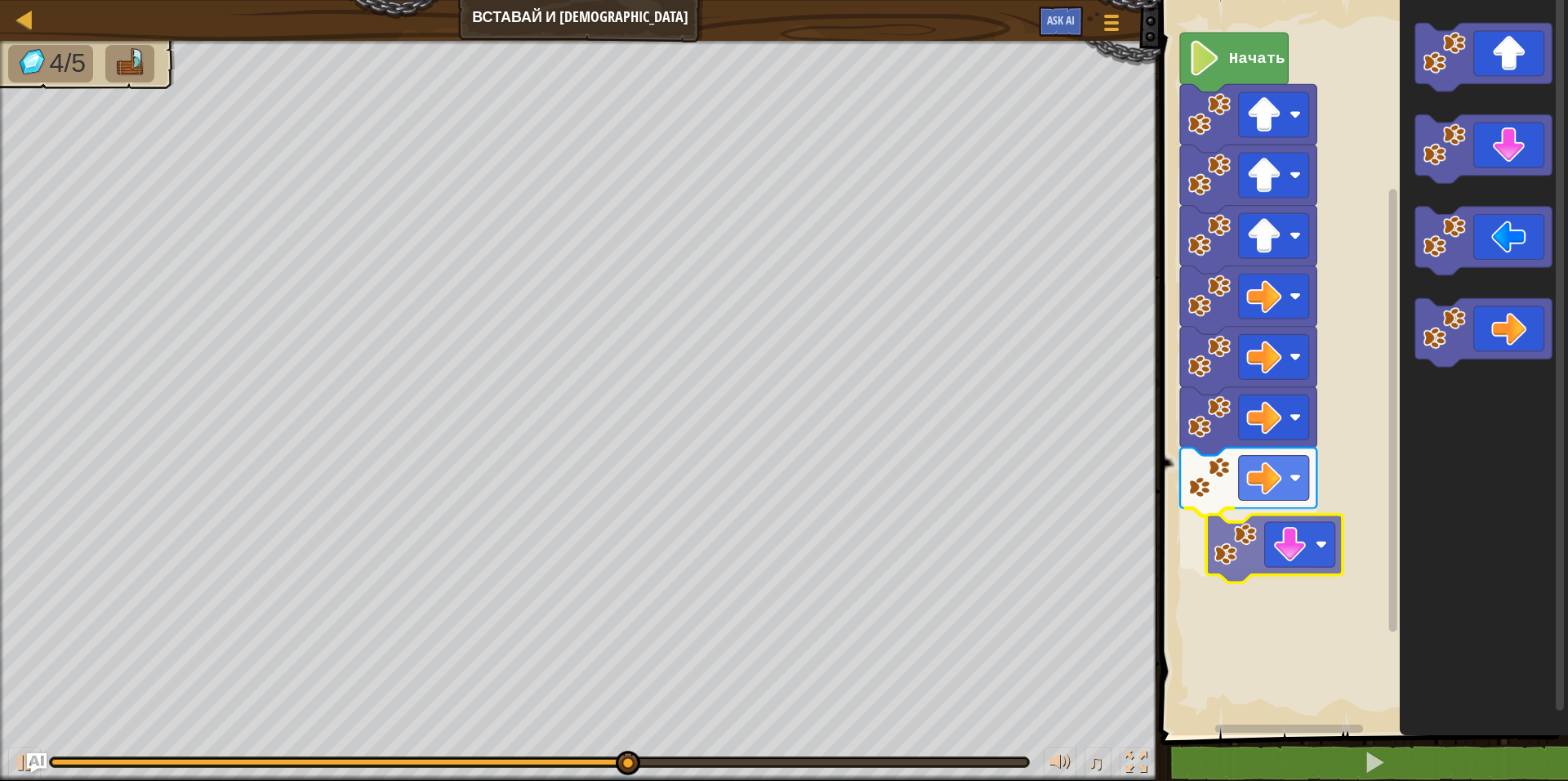
click at [1256, 540] on div "Начать" at bounding box center [1362, 363] width 412 height 743
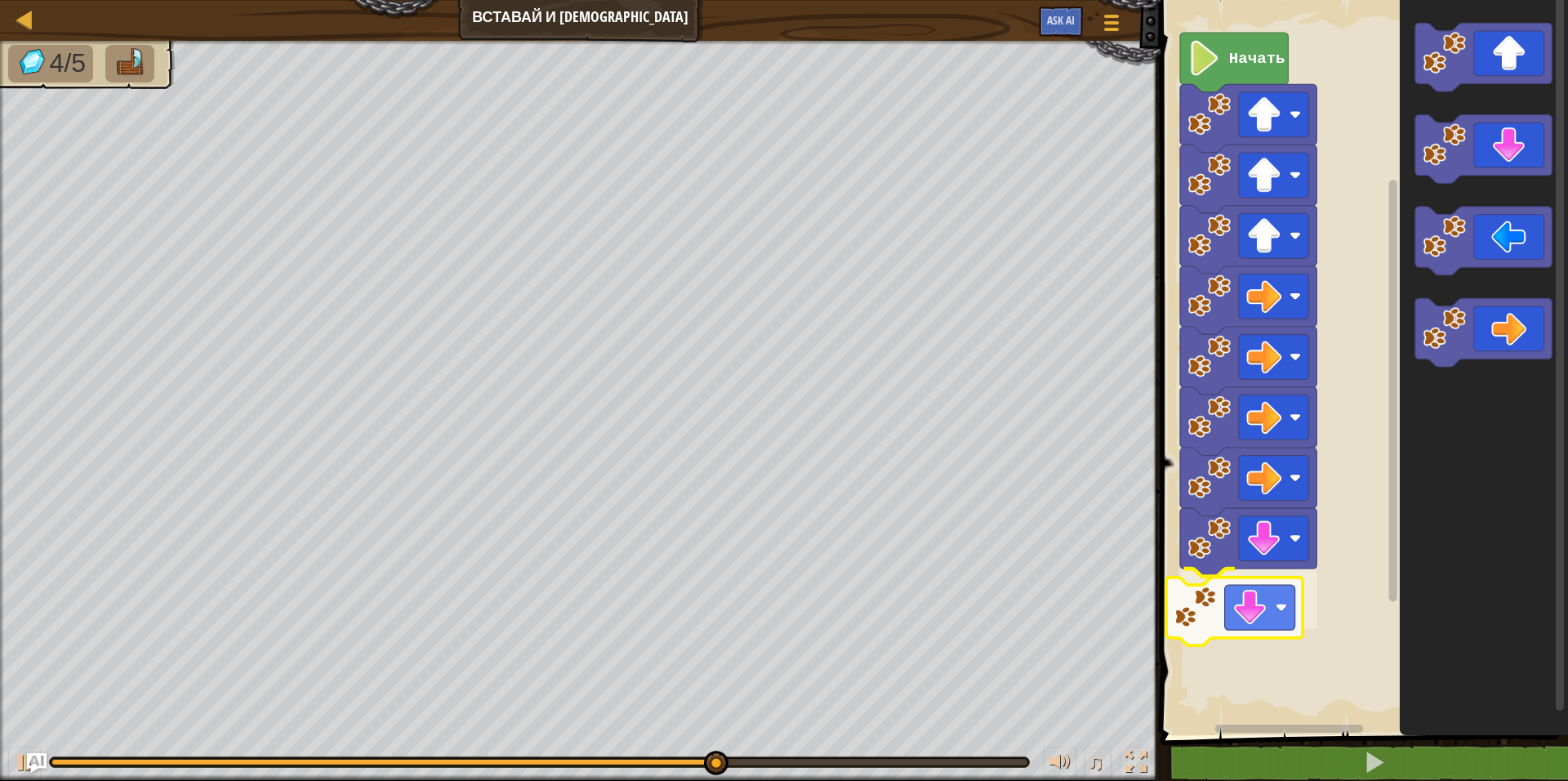
click at [1256, 619] on div "Начать" at bounding box center [1362, 363] width 412 height 743
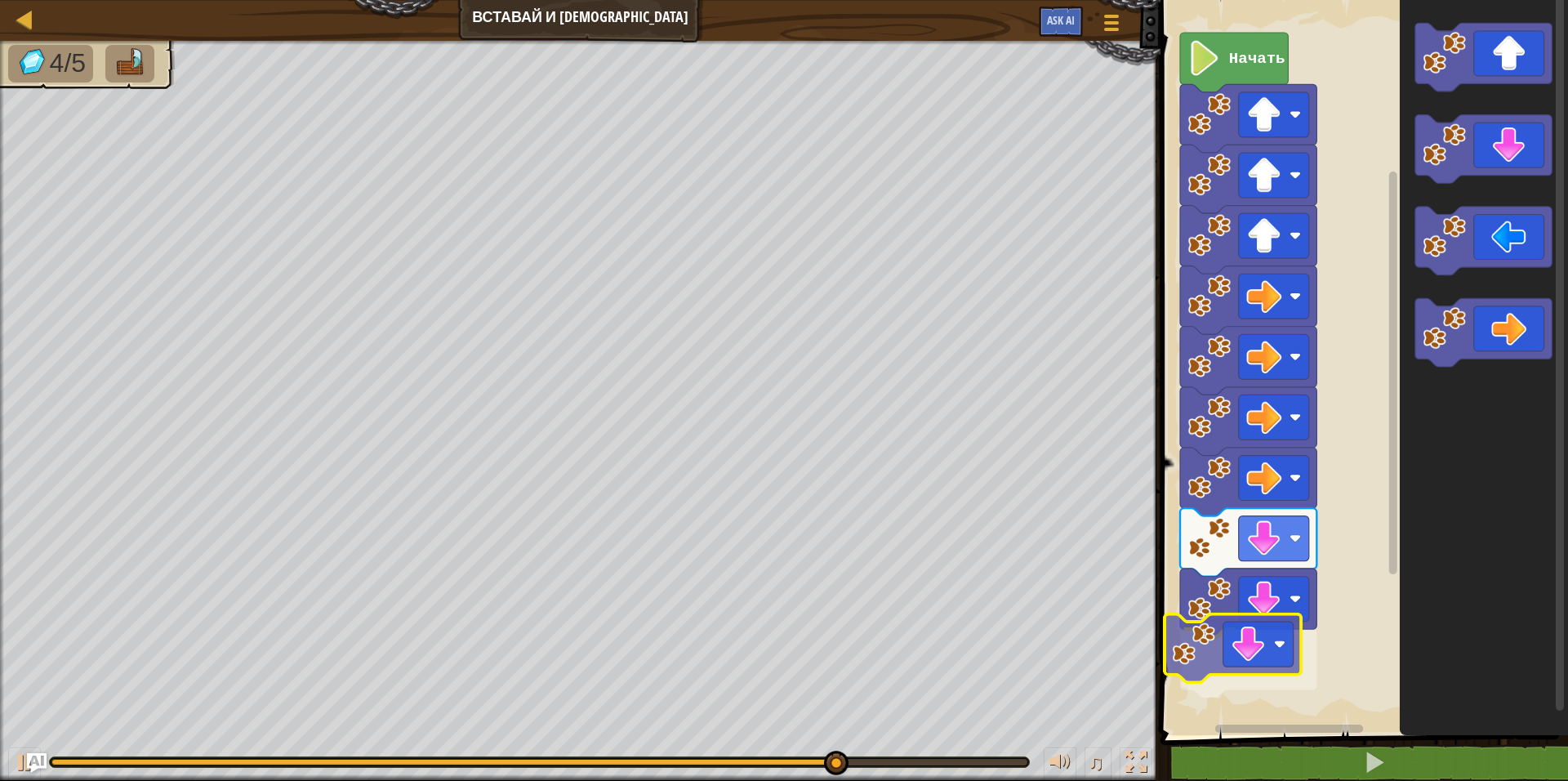
click at [1266, 667] on div "Начать" at bounding box center [1362, 363] width 412 height 743
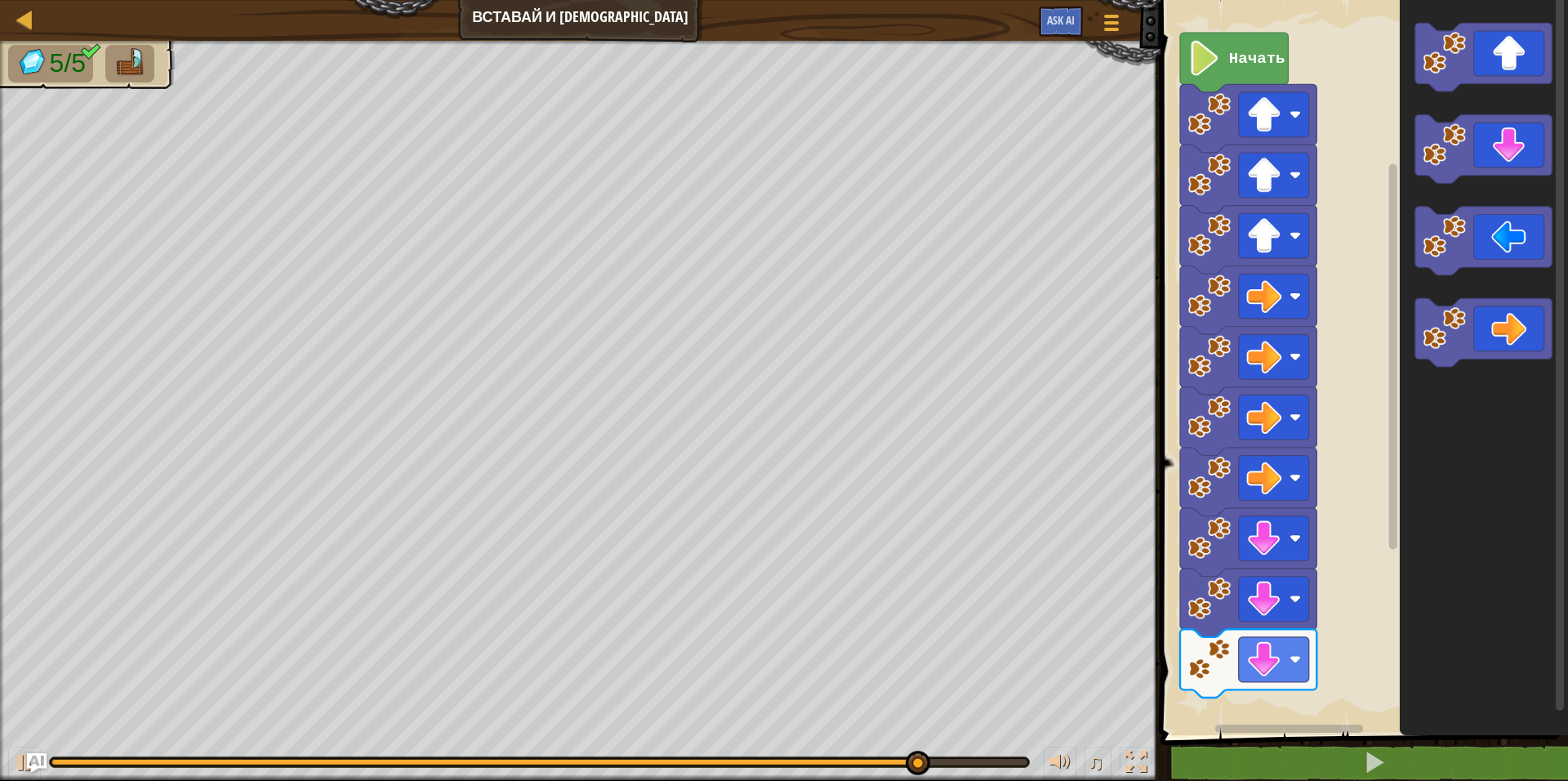
click at [1232, 731] on div "Начать" at bounding box center [1362, 363] width 412 height 743
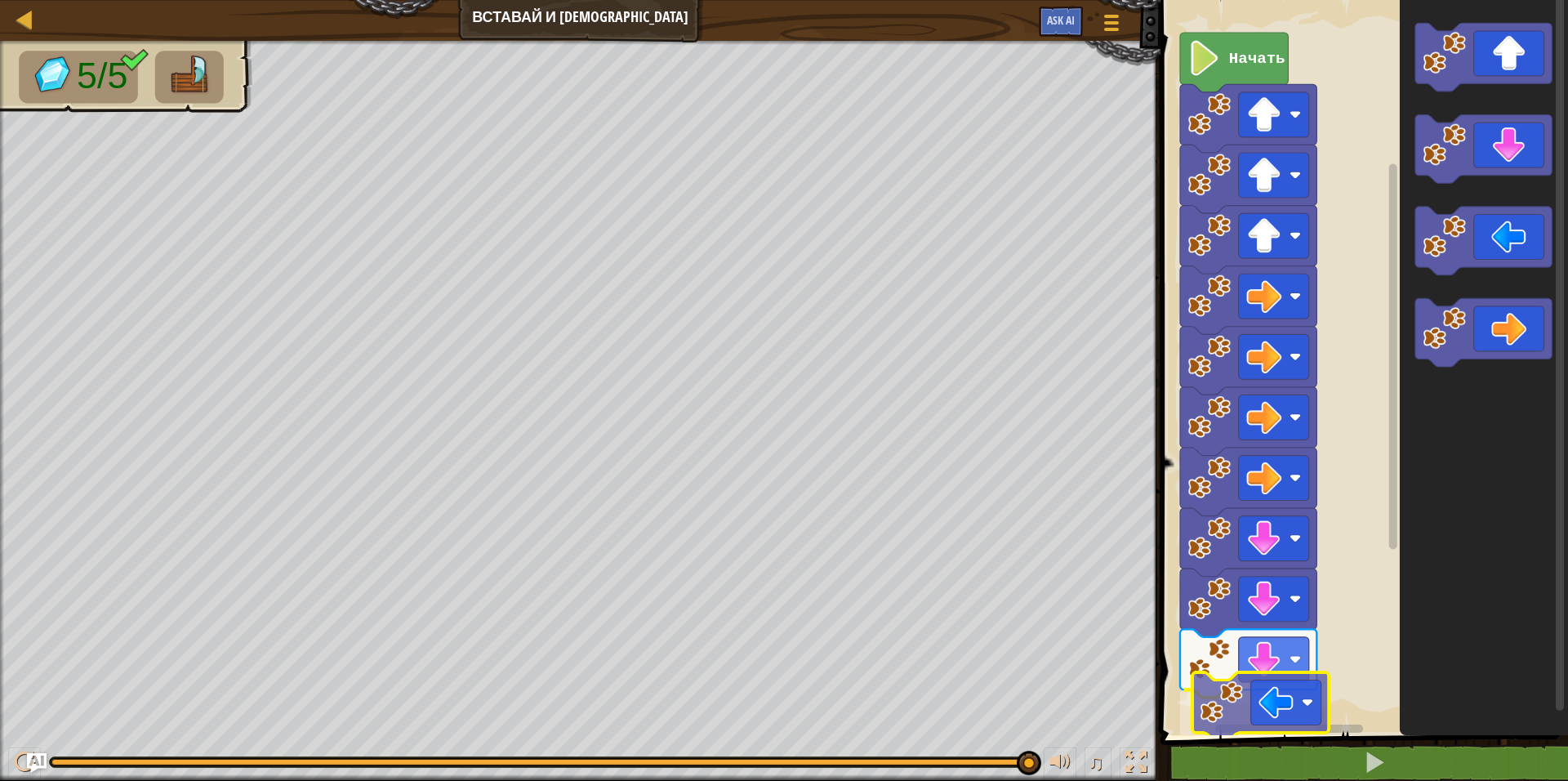
click at [1251, 706] on div "Начать" at bounding box center [1362, 363] width 412 height 743
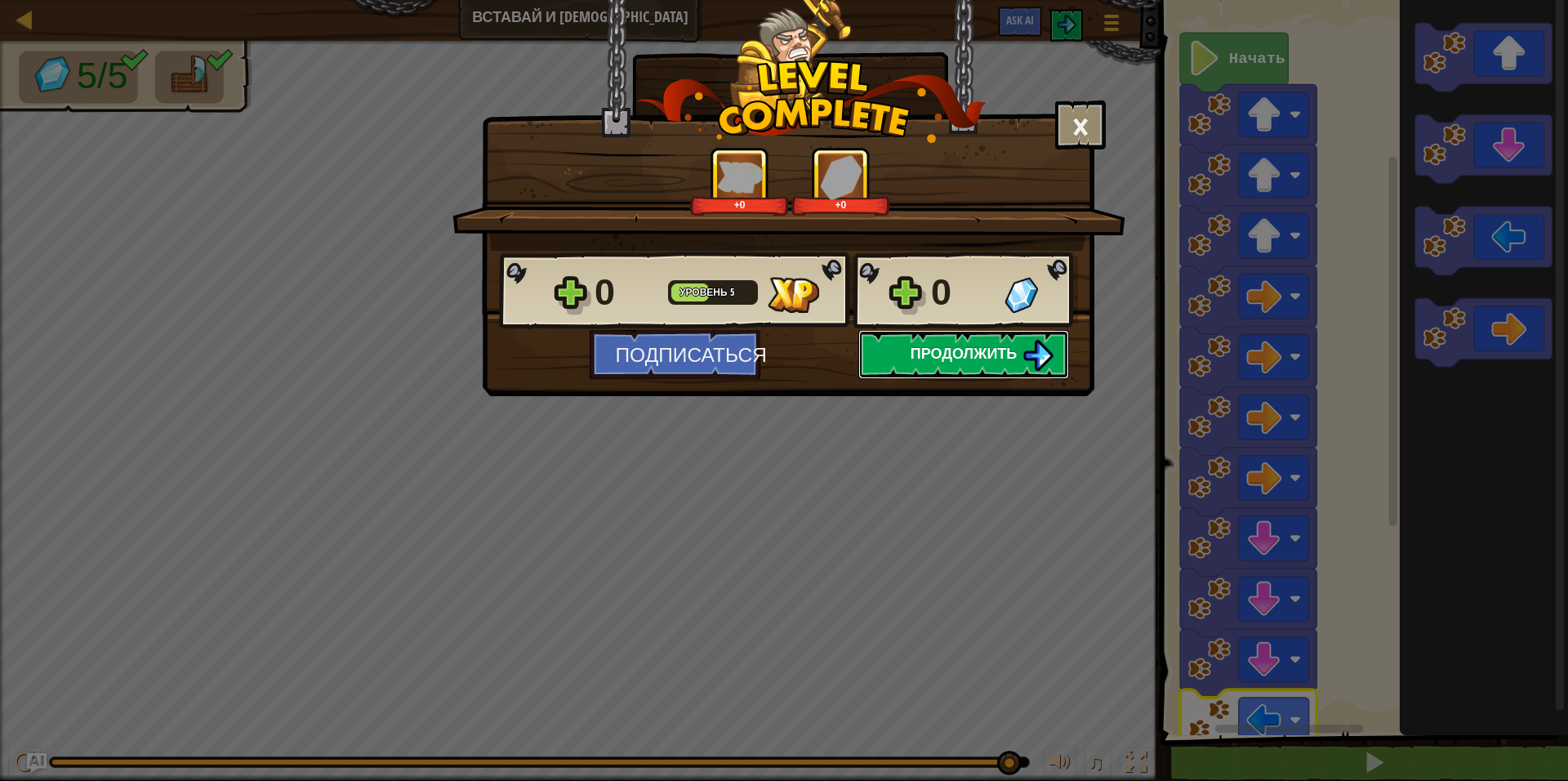
click at [1006, 353] on span "Продолжить" at bounding box center [964, 353] width 107 height 20
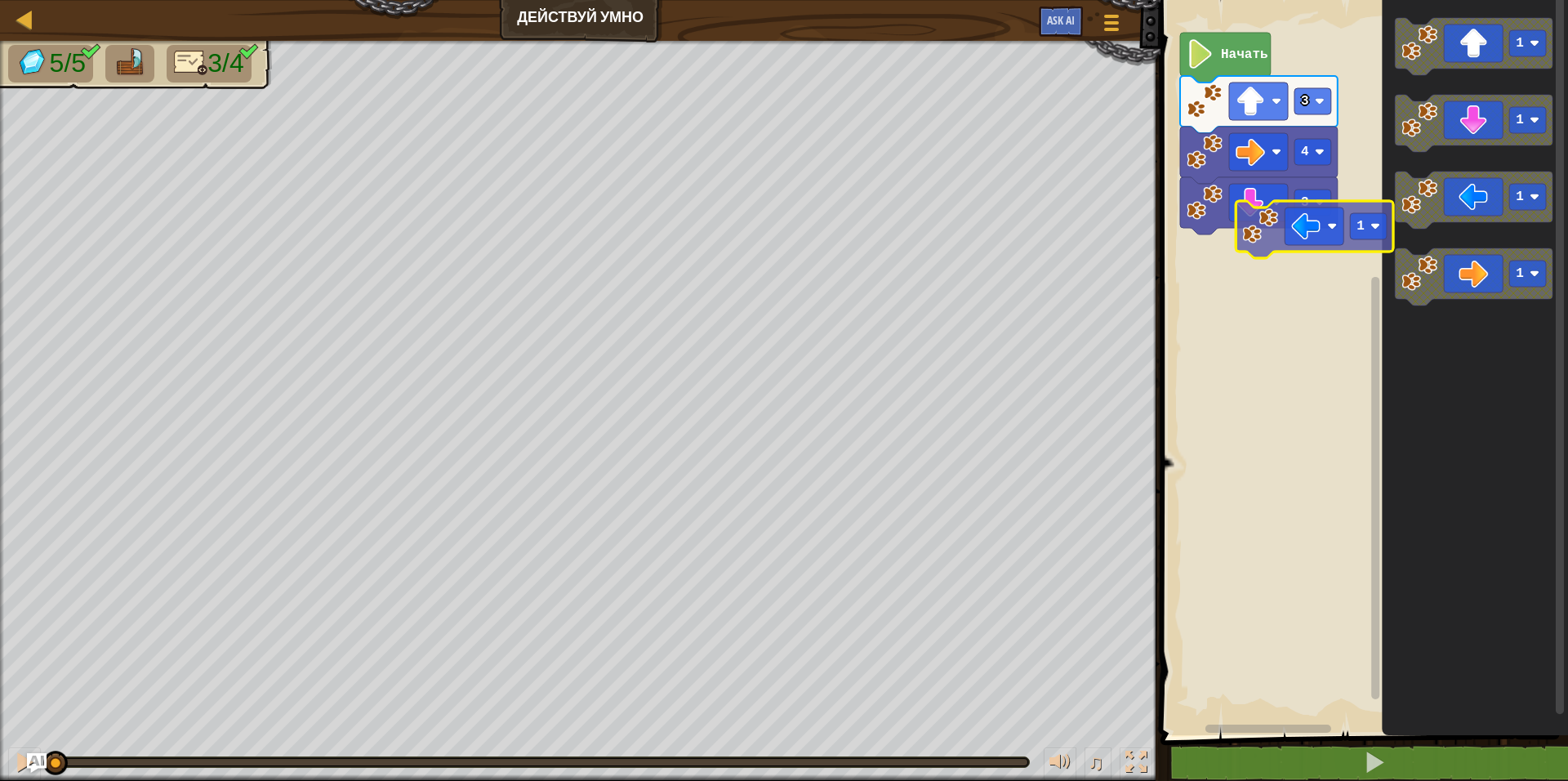
click at [1246, 248] on div "3 4 3 Начать 1 1 1 1 1" at bounding box center [1362, 363] width 412 height 743
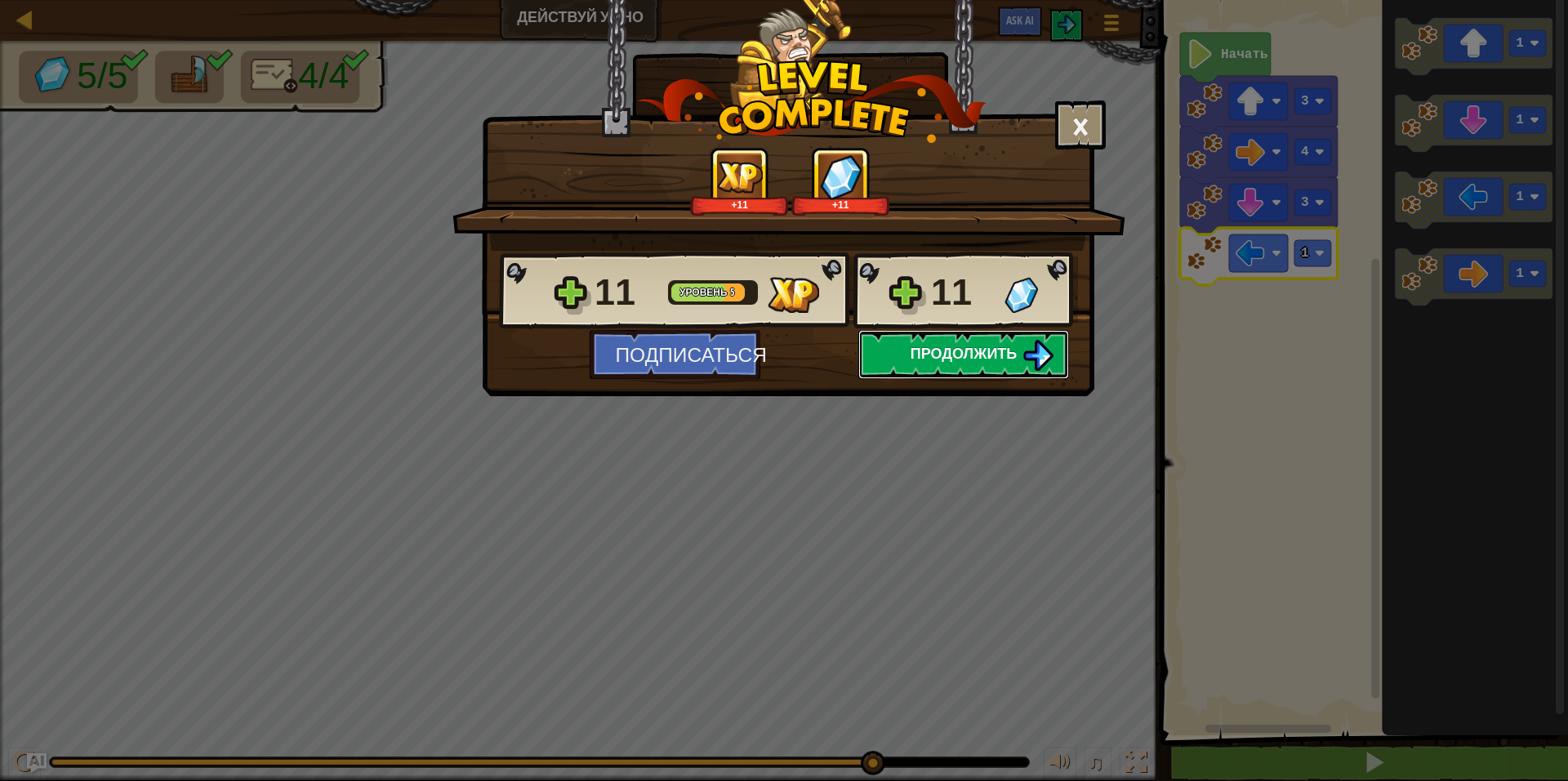
click at [991, 363] on span "Продолжить" at bounding box center [964, 353] width 107 height 20
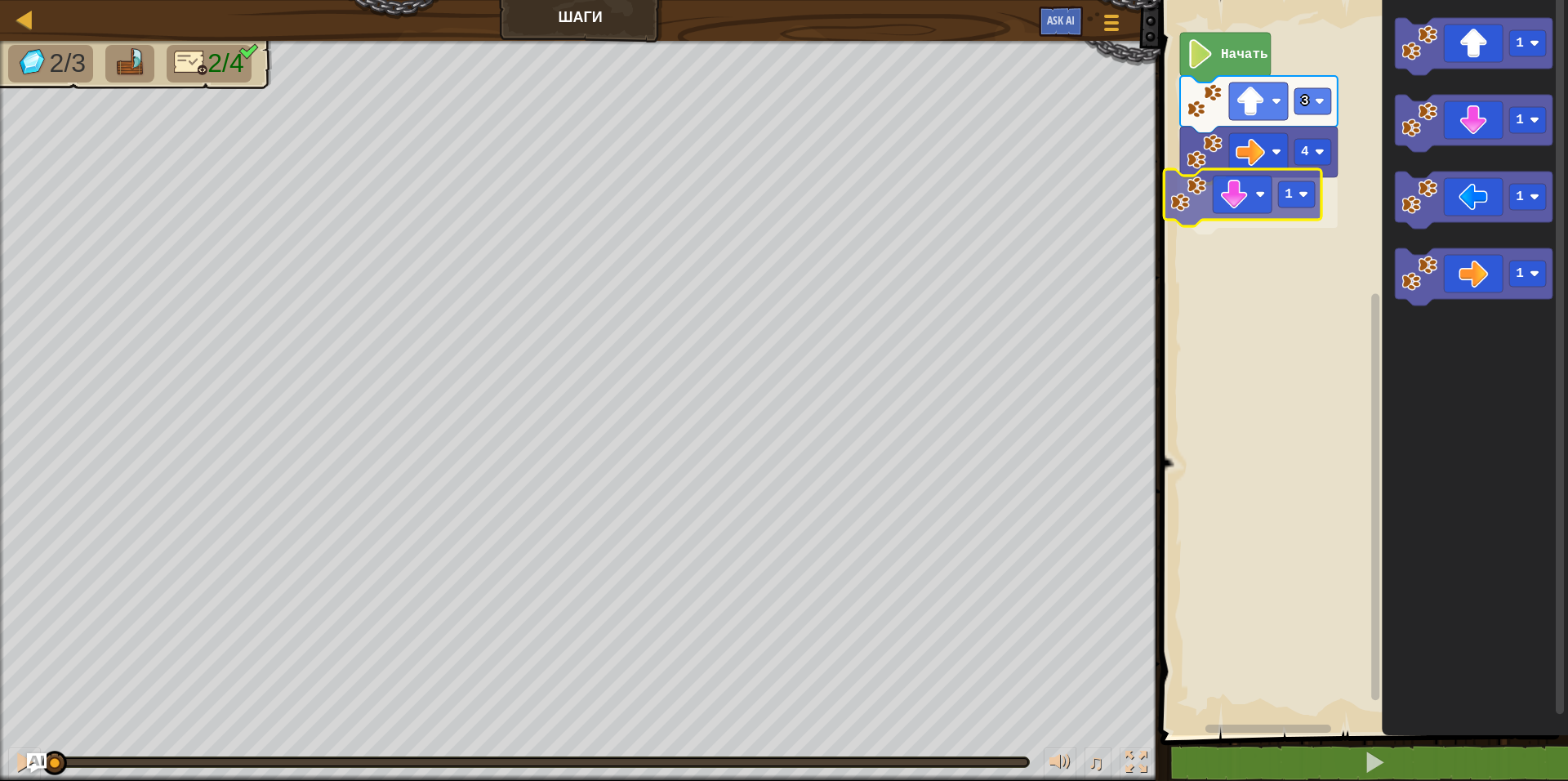
click at [1274, 203] on div "4 1 3 Начать 1 1 1 1 1" at bounding box center [1362, 363] width 412 height 743
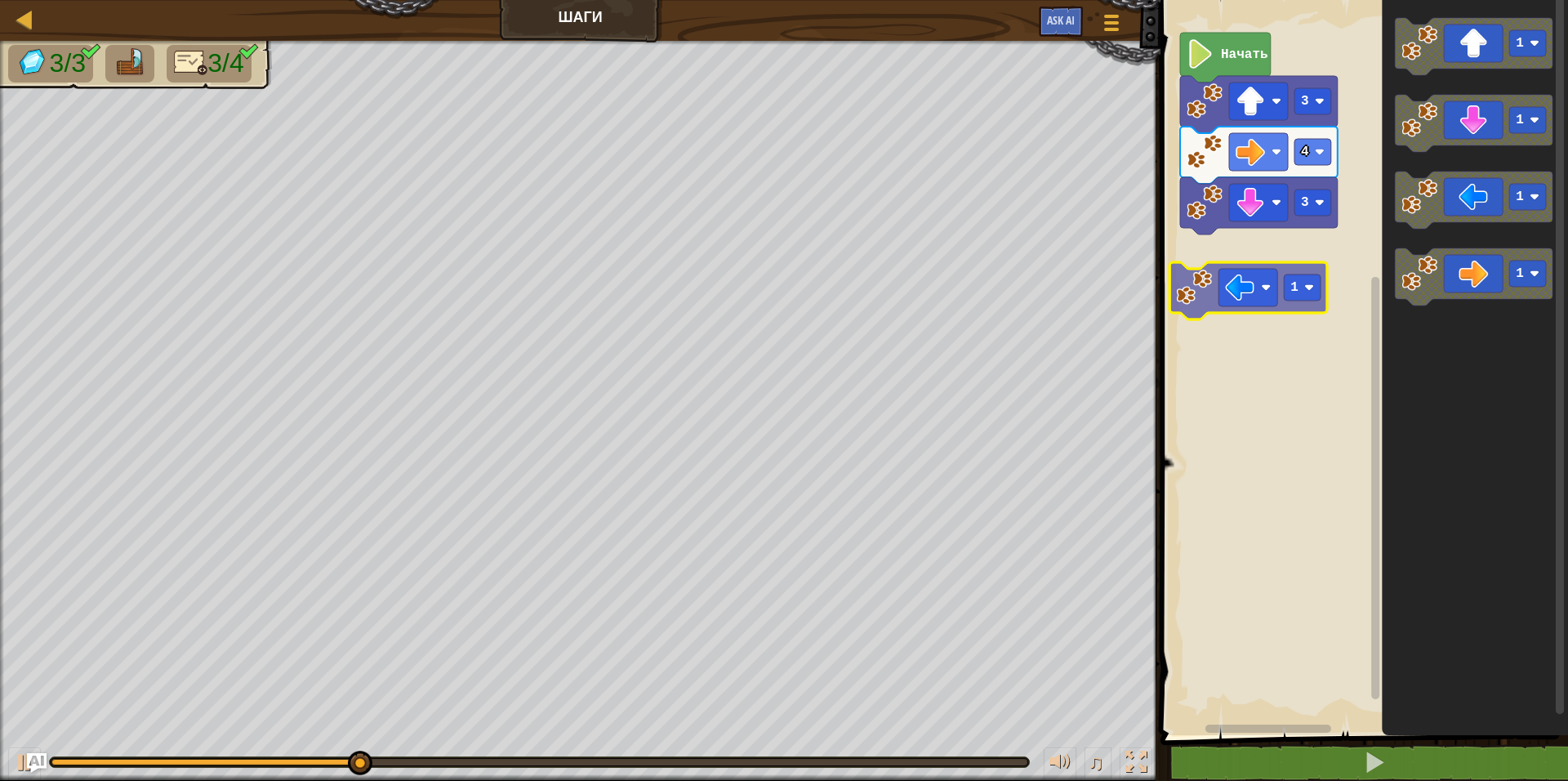
click at [1249, 230] on div "Начать 3 4 3 1 1 1 1 1" at bounding box center [1362, 363] width 412 height 743
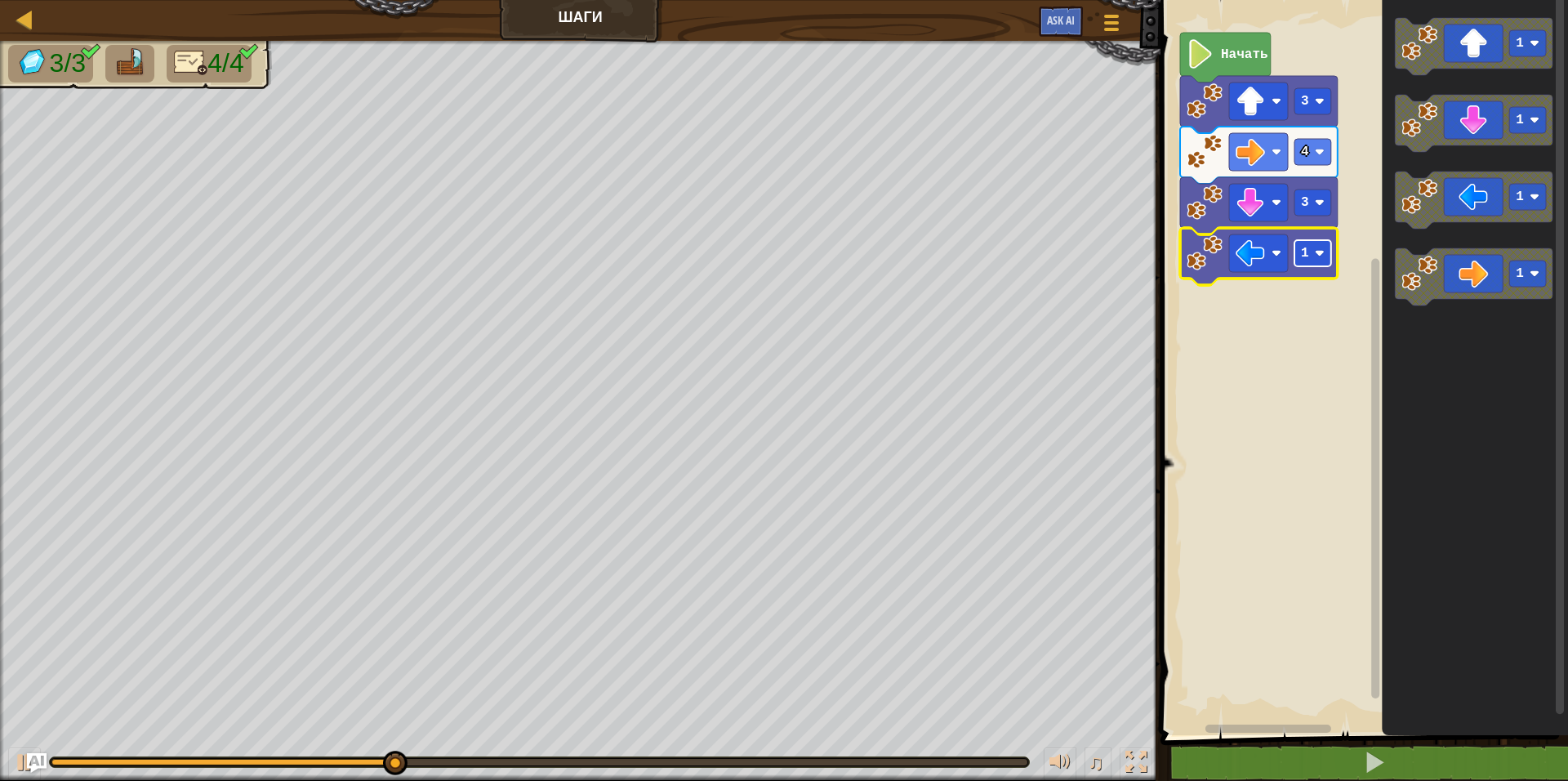
click at [1320, 256] on image "Рабочая область Blockly" at bounding box center [1320, 253] width 10 height 10
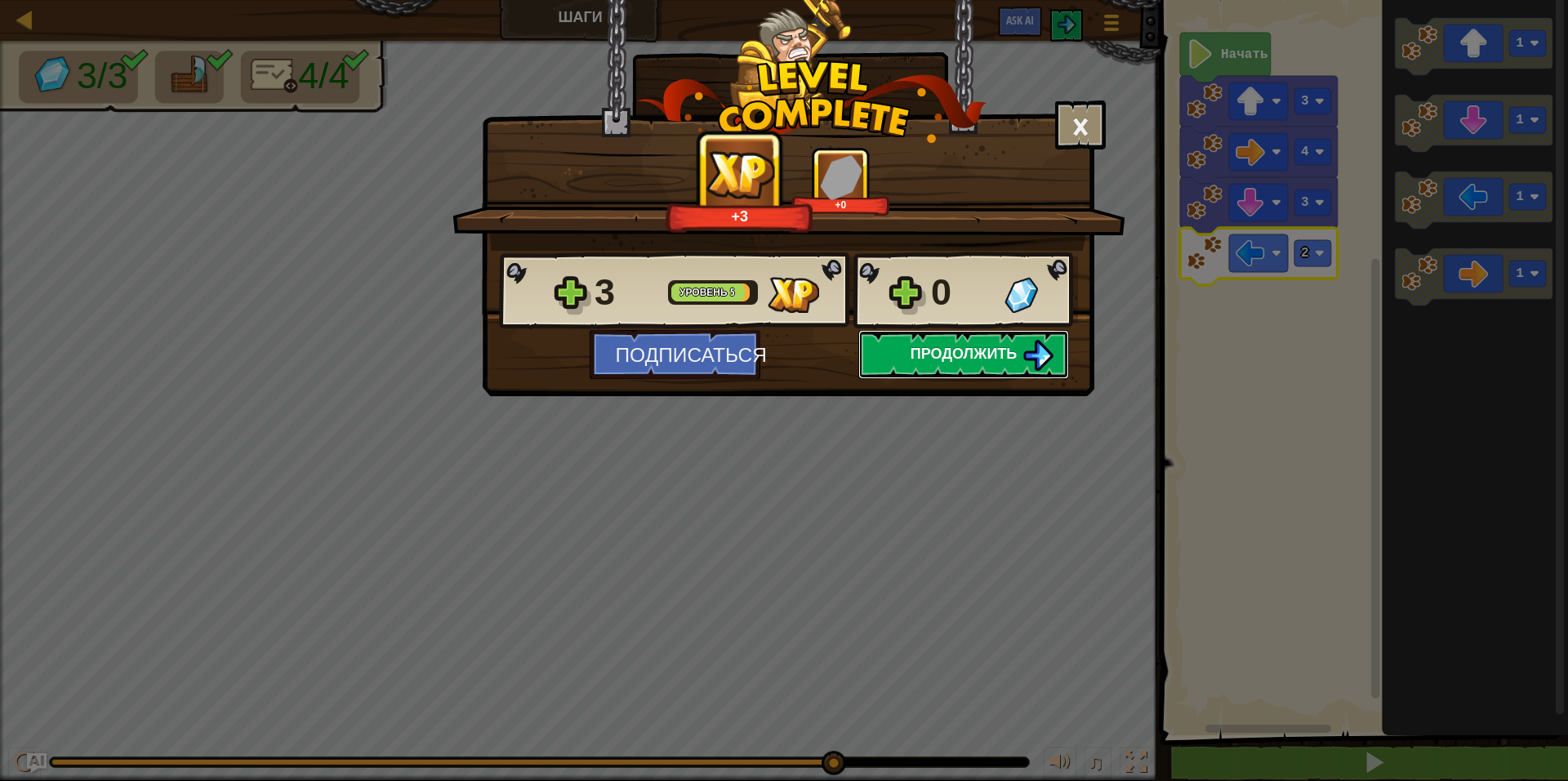
click at [932, 363] on button "Продолжить" at bounding box center [963, 354] width 211 height 49
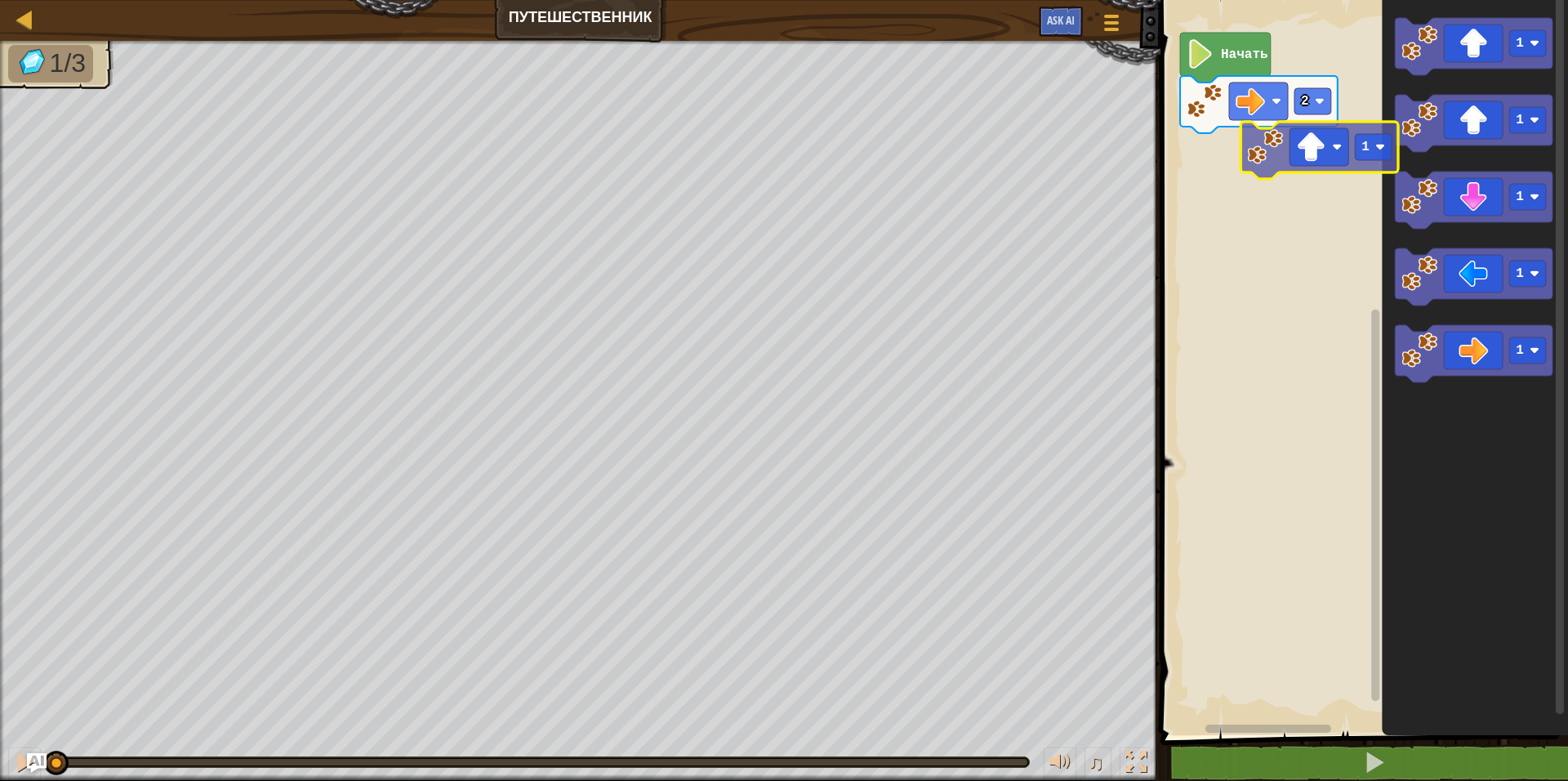
click at [1256, 162] on div "2 Начать 1 1 1 1 1 1" at bounding box center [1362, 363] width 412 height 743
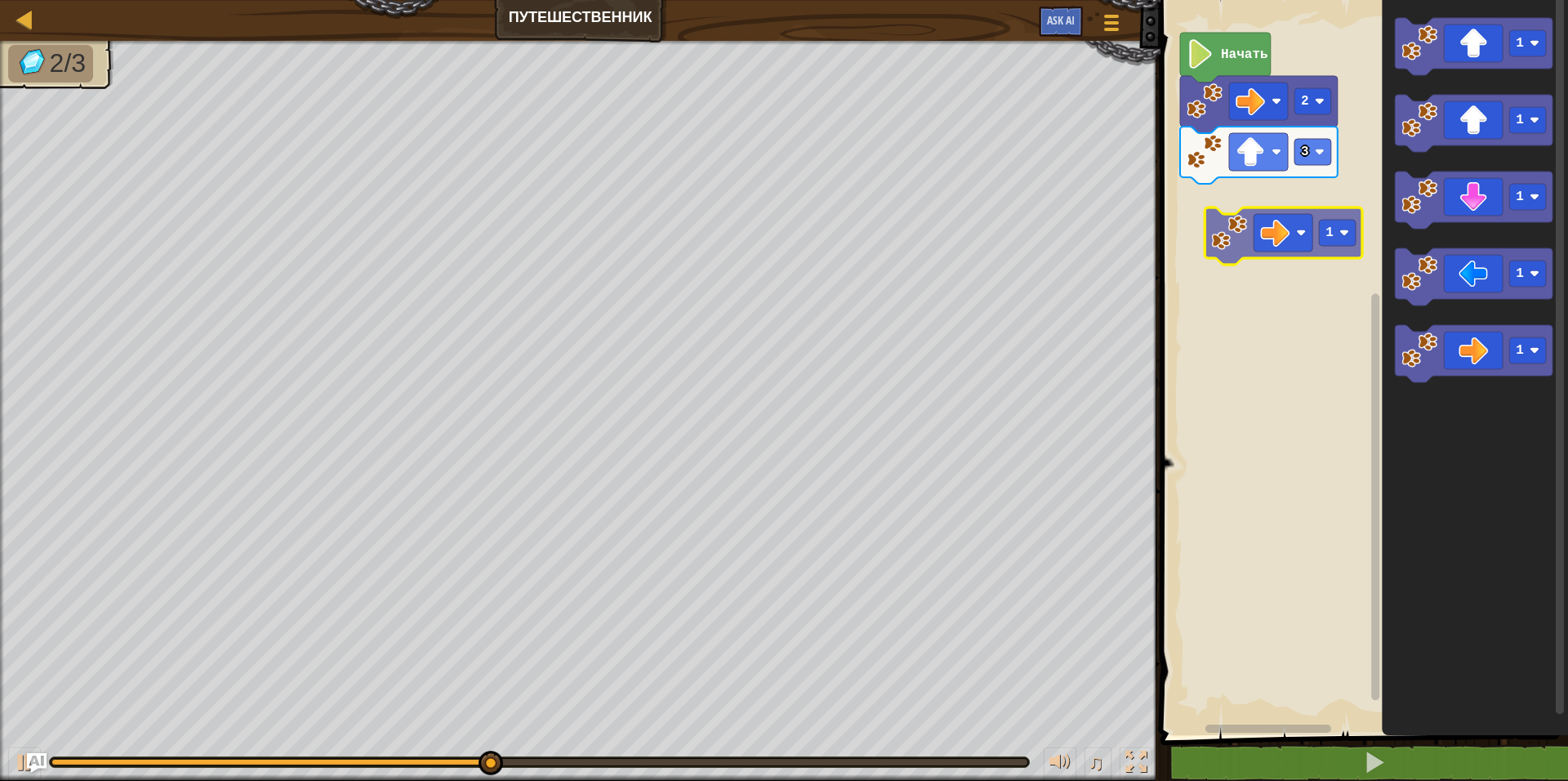
click at [1288, 246] on div "Начать 2 3 1 1 1 1 1 1" at bounding box center [1362, 363] width 412 height 743
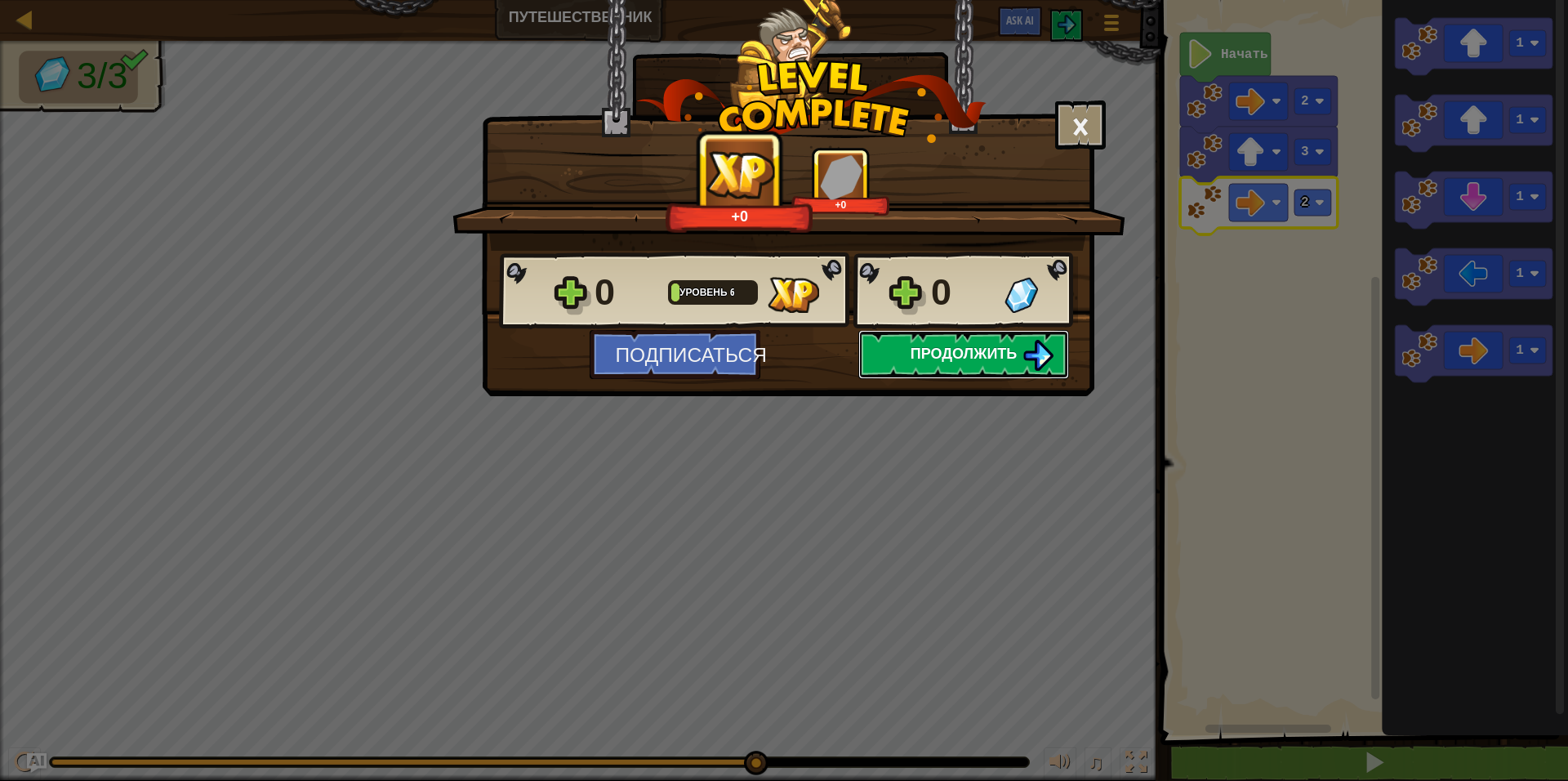
click at [1004, 354] on span "Продолжить" at bounding box center [964, 353] width 107 height 20
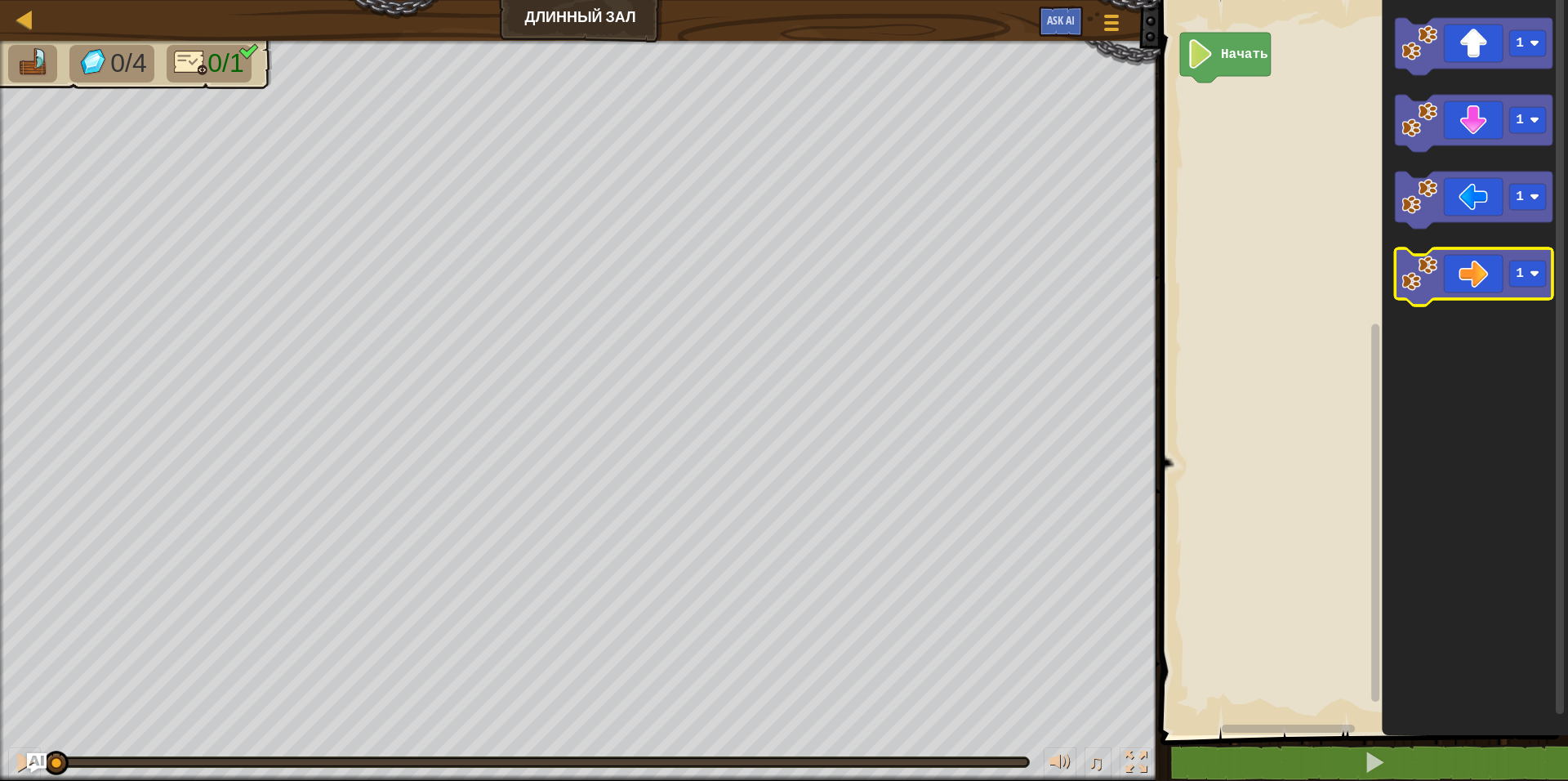
click at [1531, 287] on icon "Рабочая область Blockly" at bounding box center [1475, 276] width 158 height 57
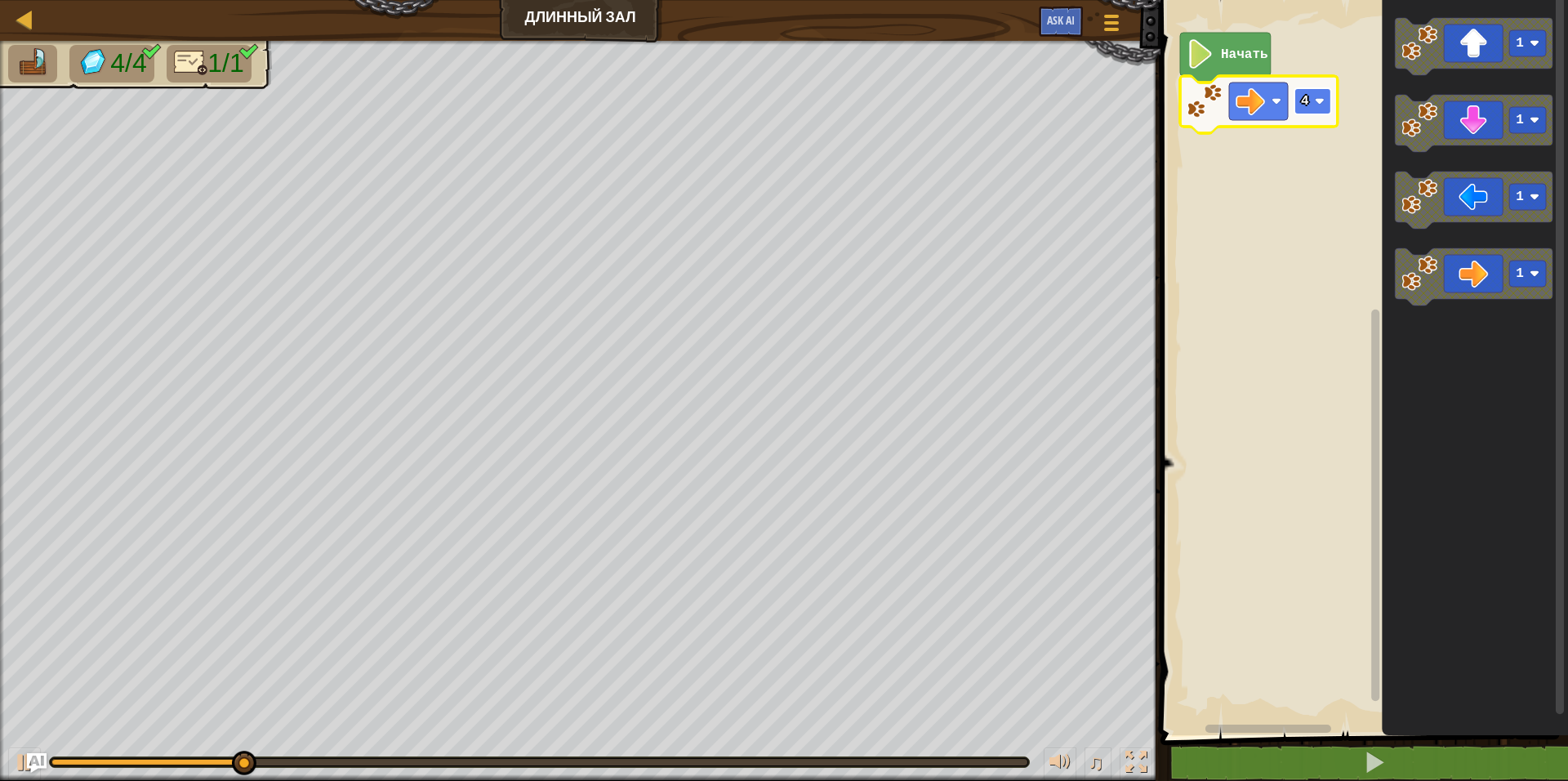
click at [1307, 108] on text "4" at bounding box center [1305, 101] width 8 height 15
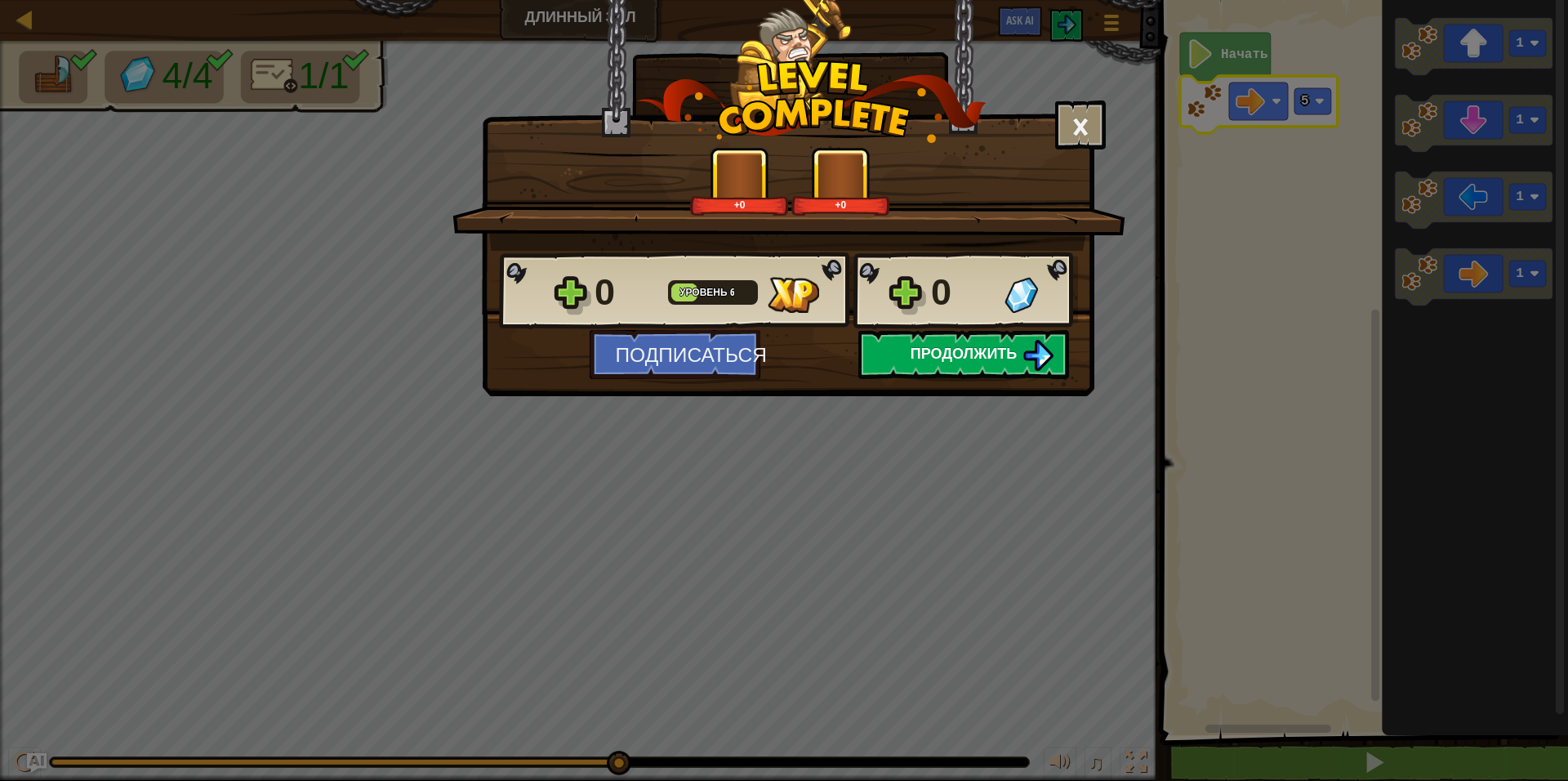
click at [973, 339] on button "Продолжить" at bounding box center [963, 354] width 211 height 49
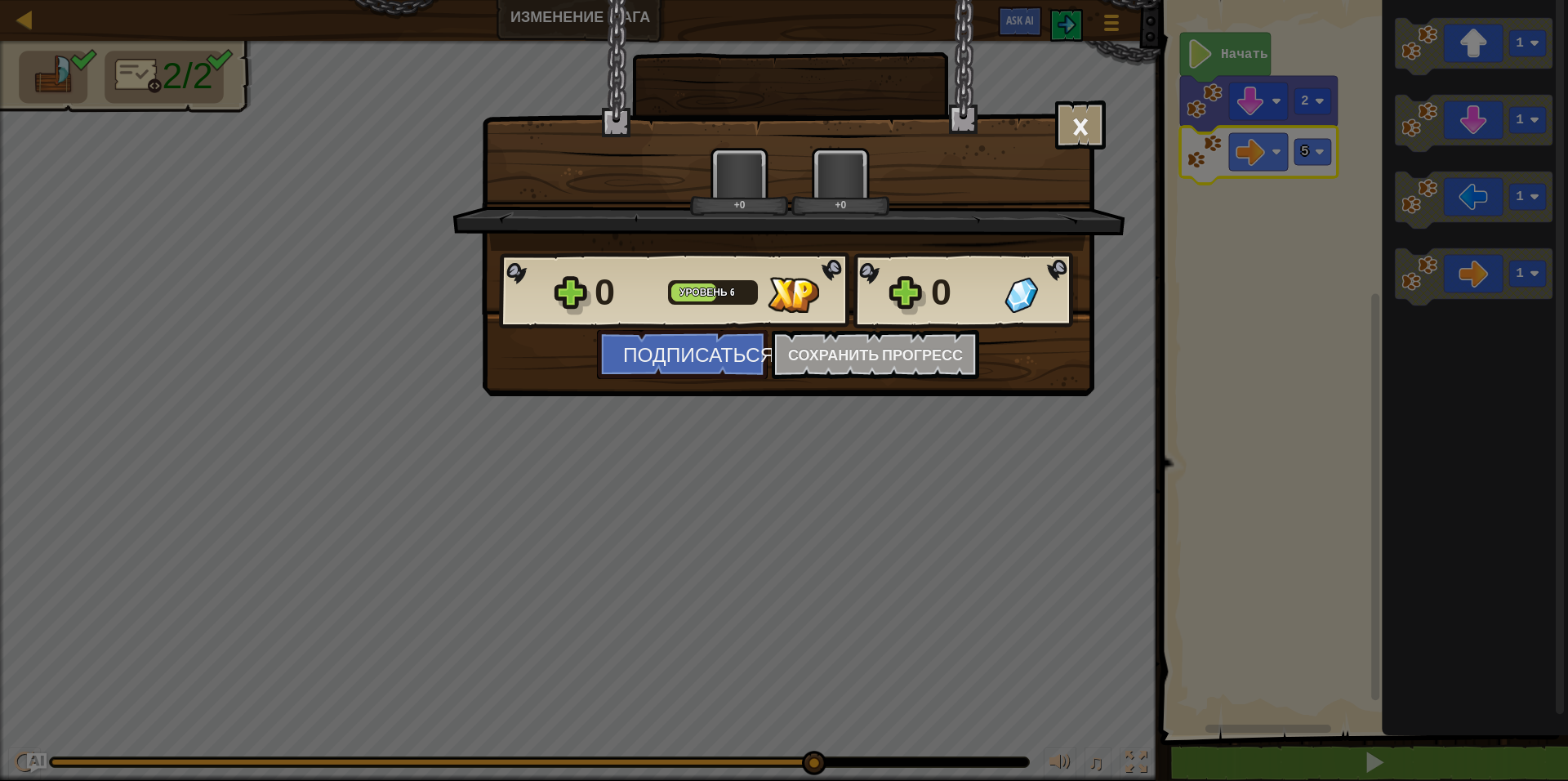
click at [788, 320] on div "0 Уровень 6 0" at bounding box center [788, 291] width 579 height 78
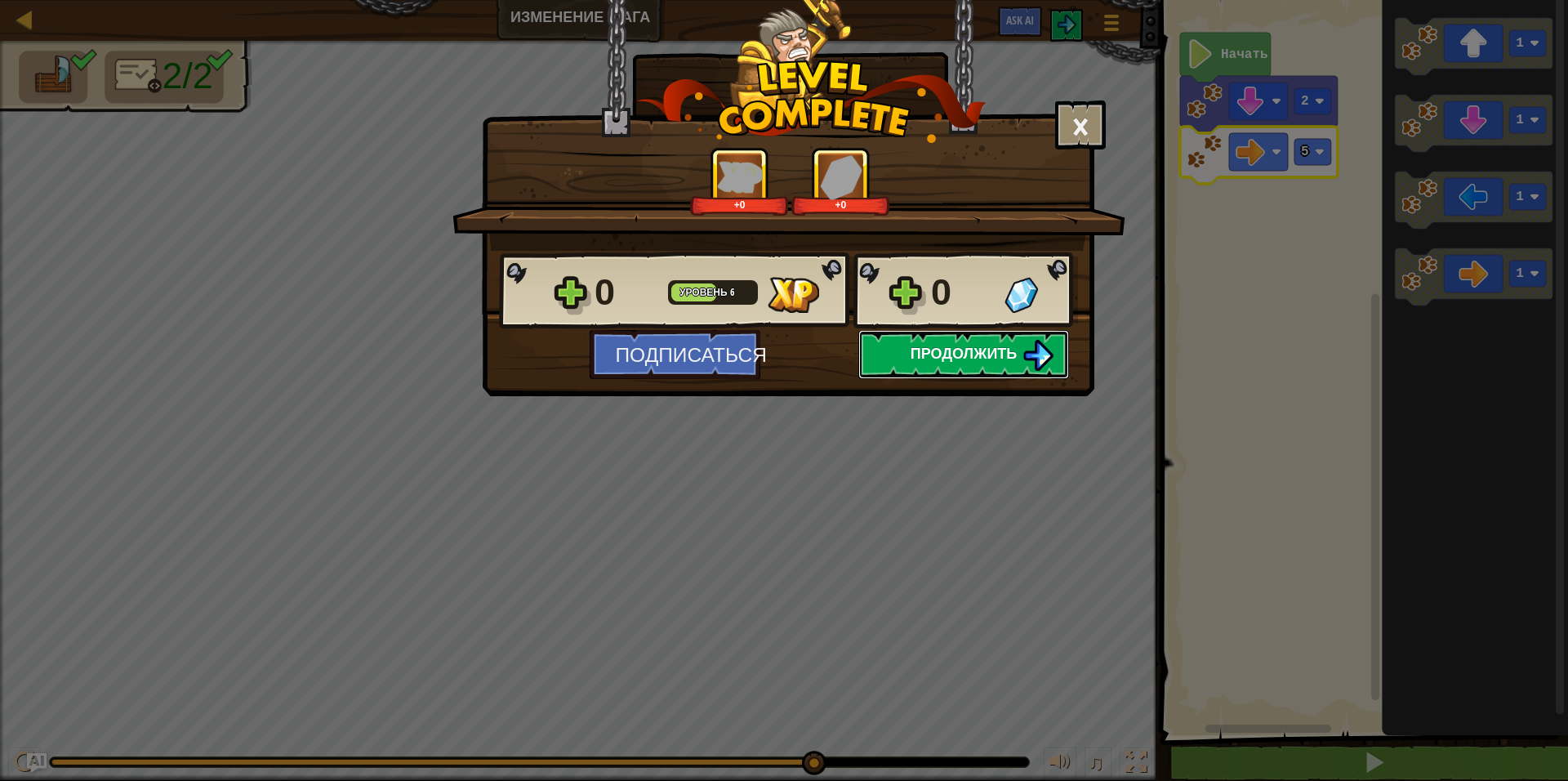
click at [931, 346] on span "Продолжить" at bounding box center [964, 353] width 107 height 20
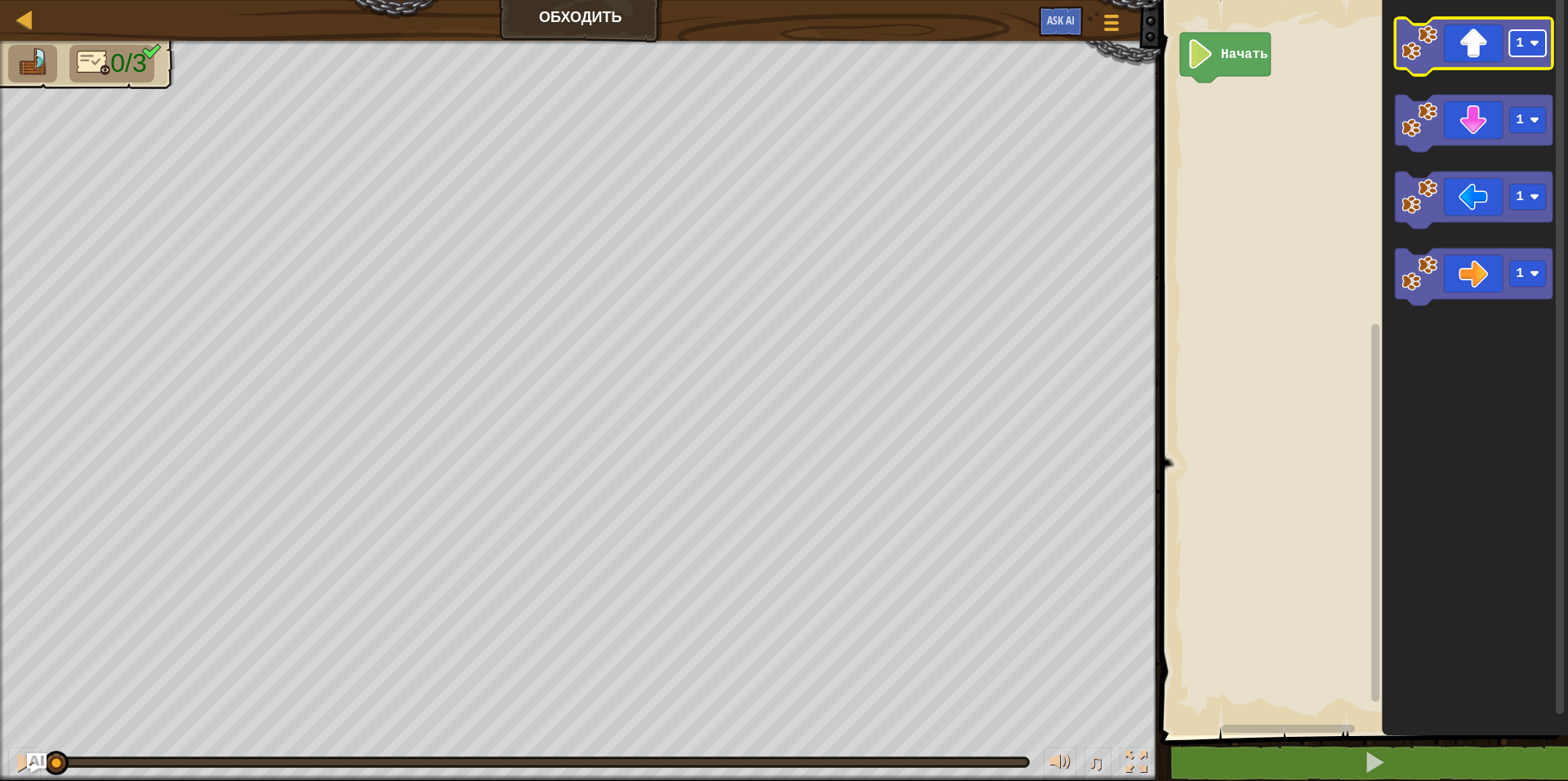
click at [1534, 53] on rect "Рабочая область Blockly" at bounding box center [1528, 43] width 37 height 26
click at [1507, 54] on icon "Рабочая область Blockly" at bounding box center [1475, 46] width 158 height 57
click at [1517, 51] on rect "Рабочая область Blockly" at bounding box center [1528, 43] width 37 height 26
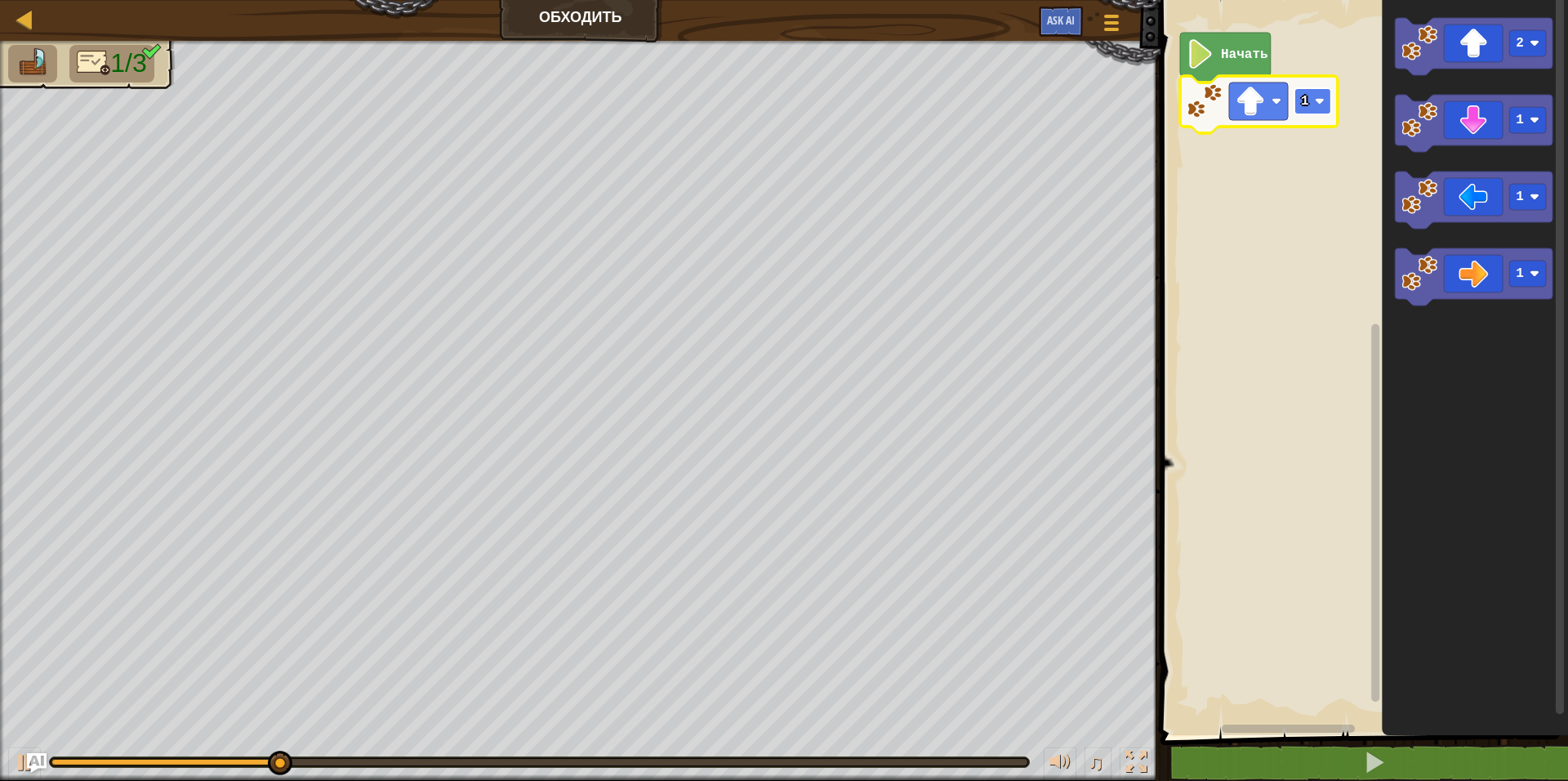
click at [1309, 103] on rect "Рабочая область Blockly" at bounding box center [1312, 101] width 37 height 26
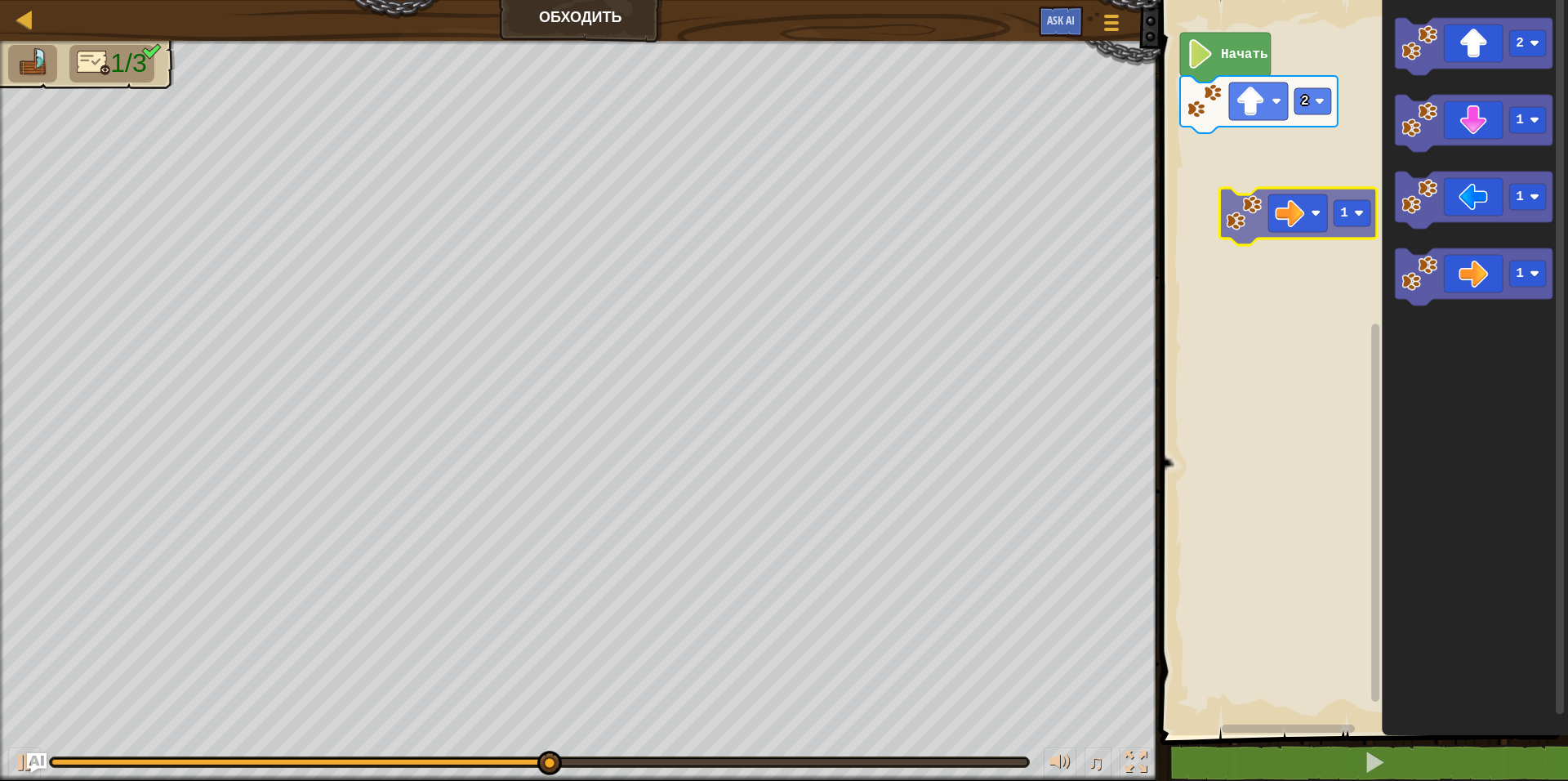
click at [1249, 148] on div "Начать 2 2 1 1 1 1" at bounding box center [1362, 363] width 412 height 743
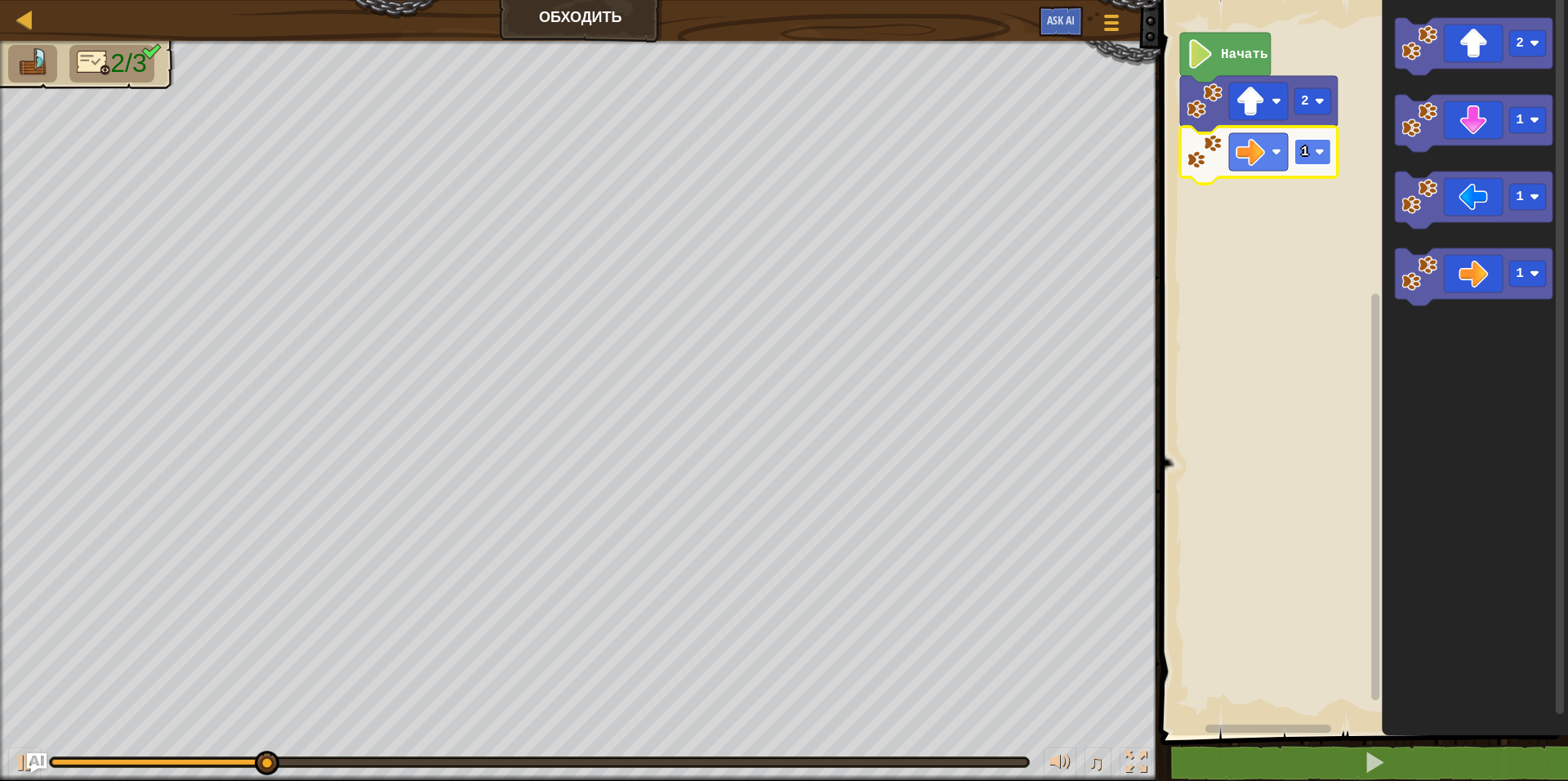
click at [1307, 153] on text "1" at bounding box center [1305, 152] width 8 height 15
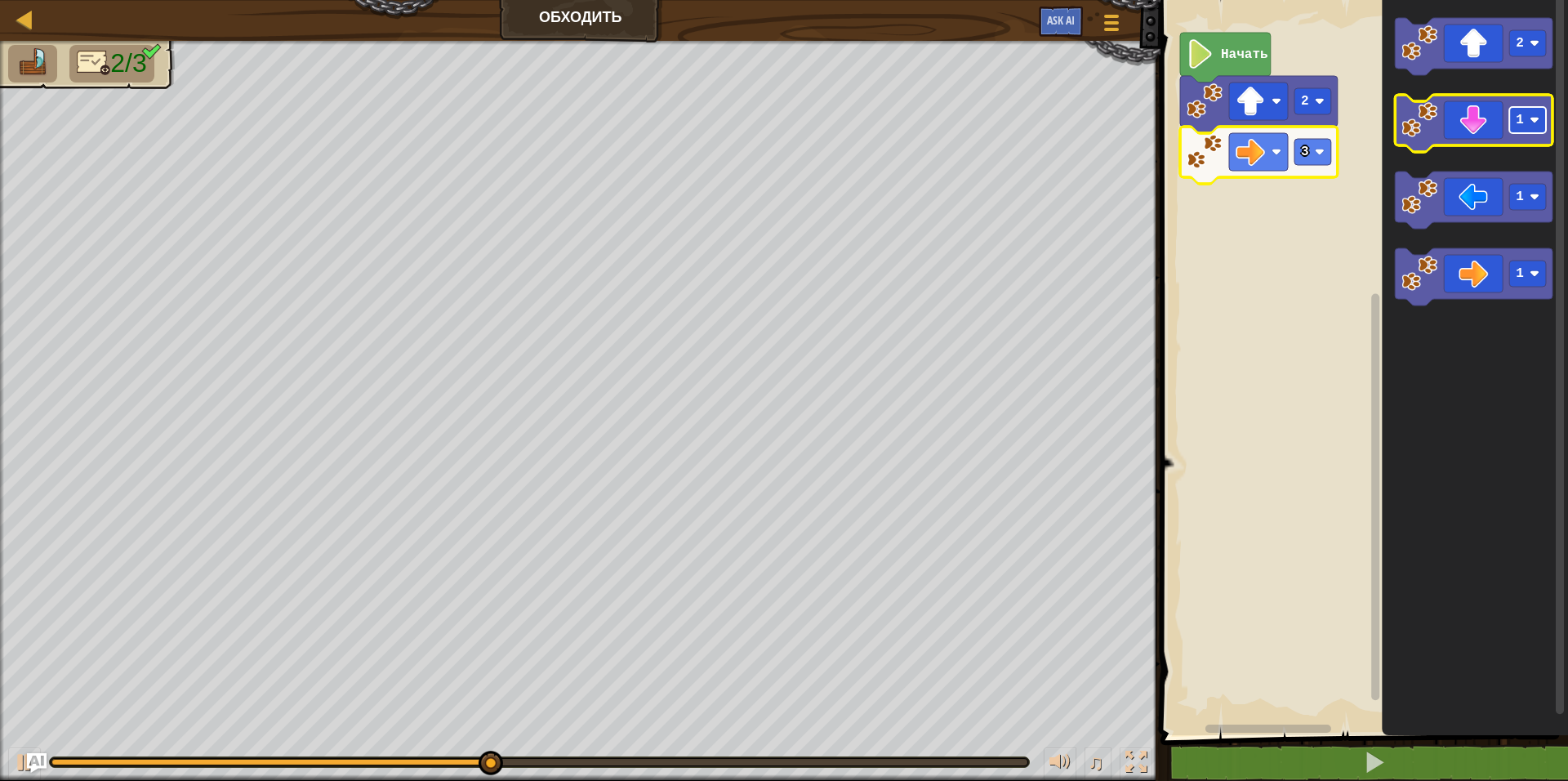
click at [1523, 124] on text "1" at bounding box center [1521, 120] width 8 height 15
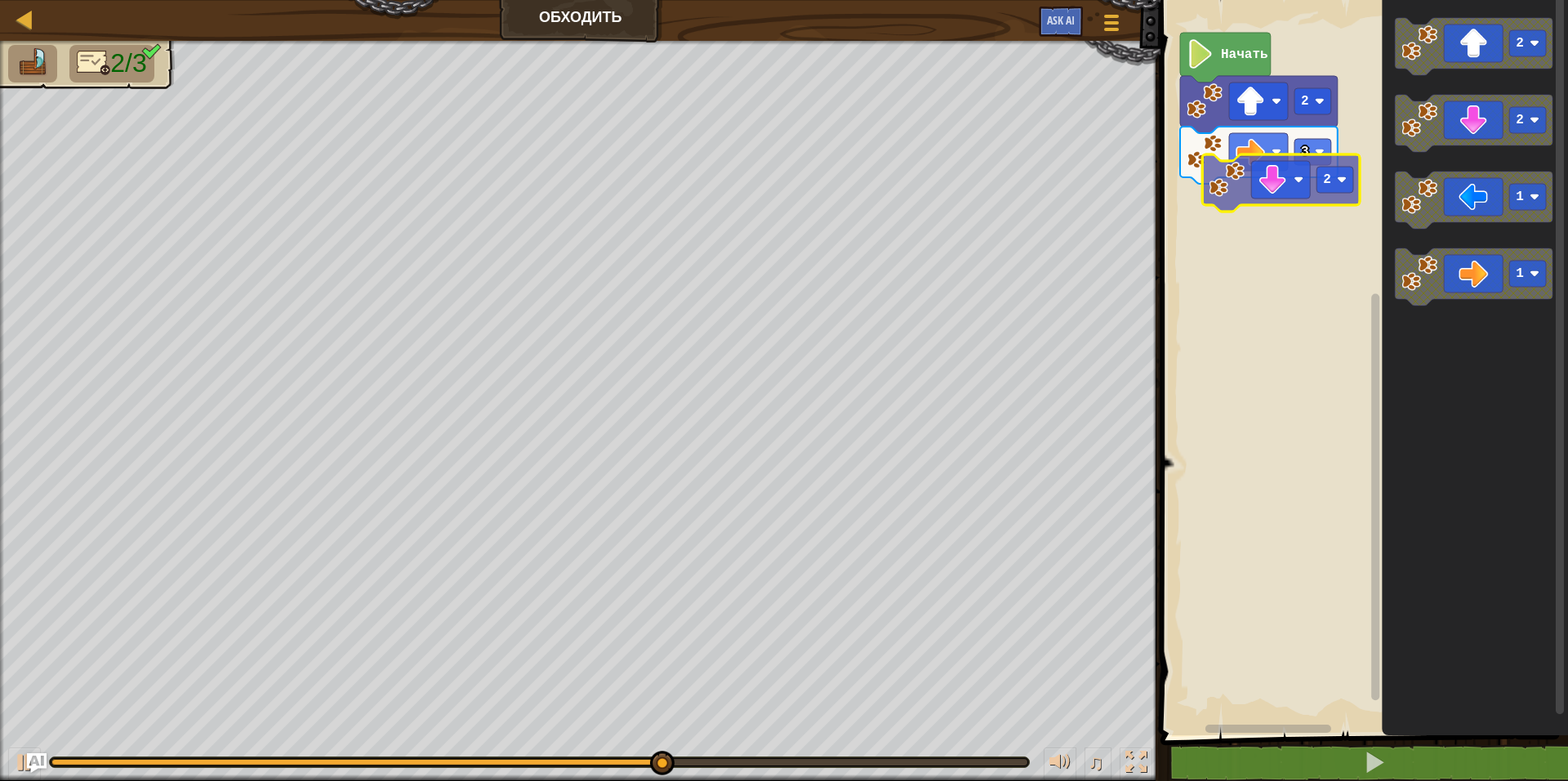
click at [1295, 201] on div "Начать 2 3 2 2 1 1 2" at bounding box center [1362, 363] width 412 height 743
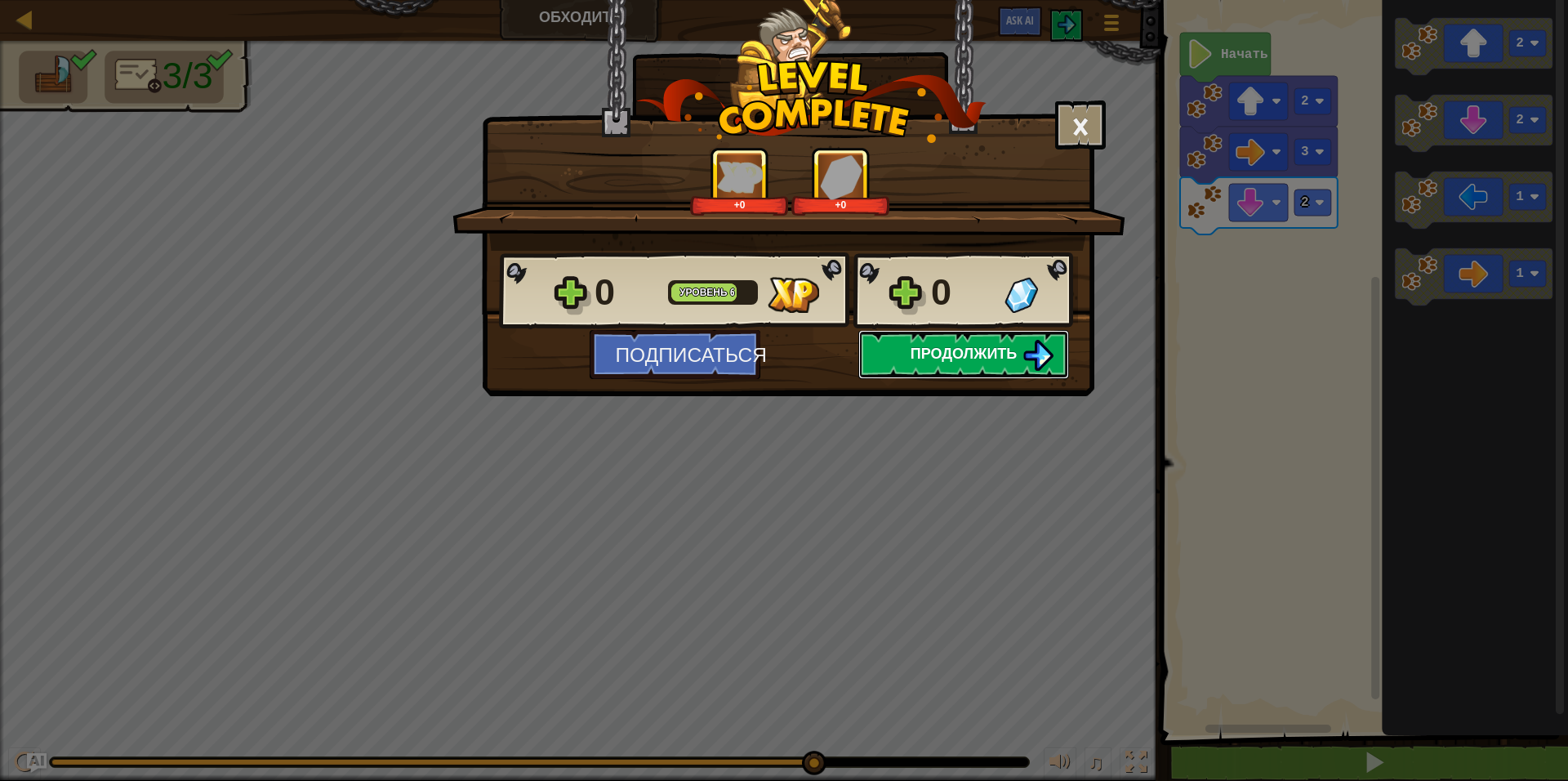
click at [991, 359] on span "Продолжить" at bounding box center [964, 353] width 107 height 20
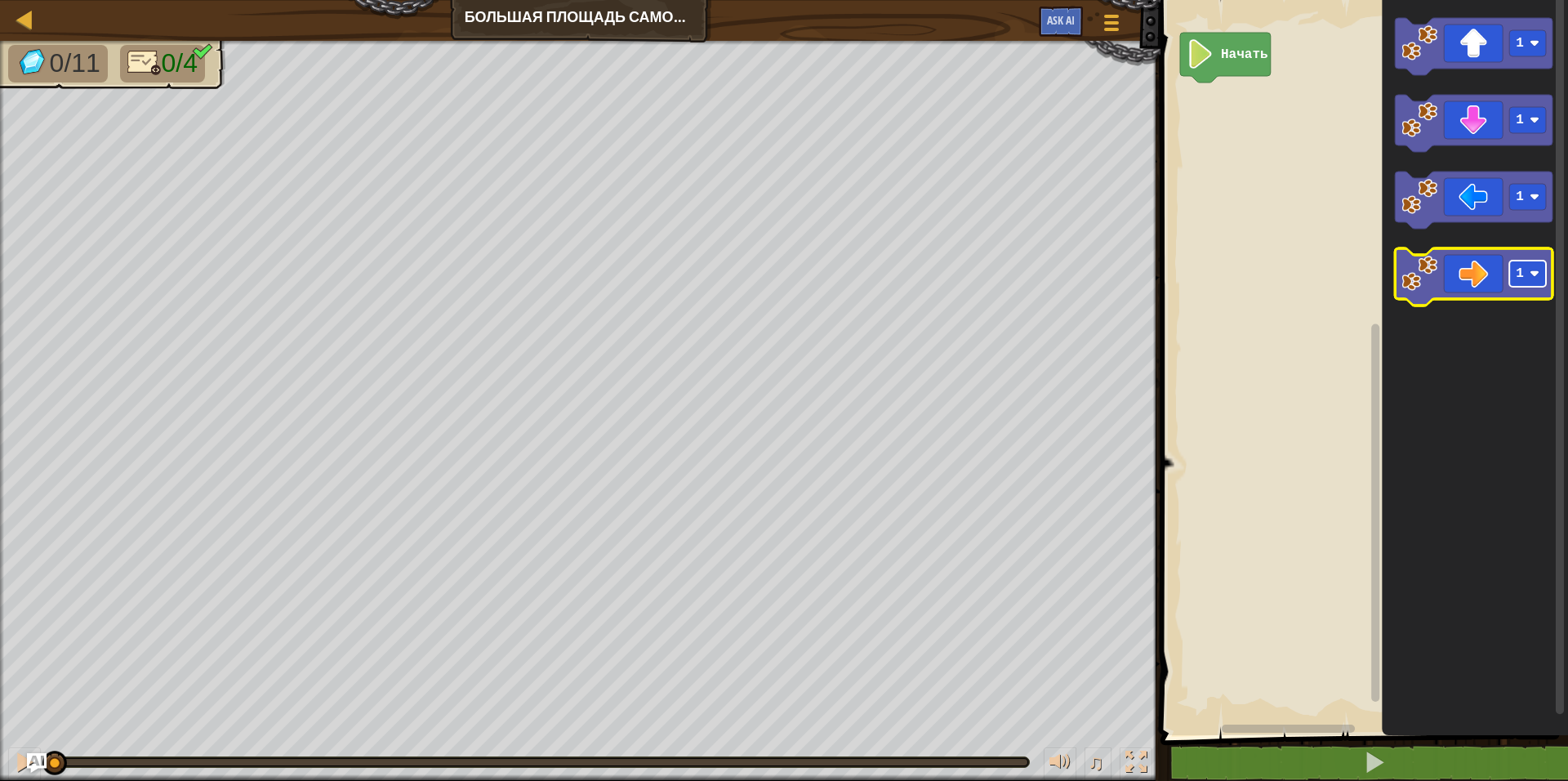
click at [1539, 274] on image "Рабочая область Blockly" at bounding box center [1535, 274] width 10 height 10
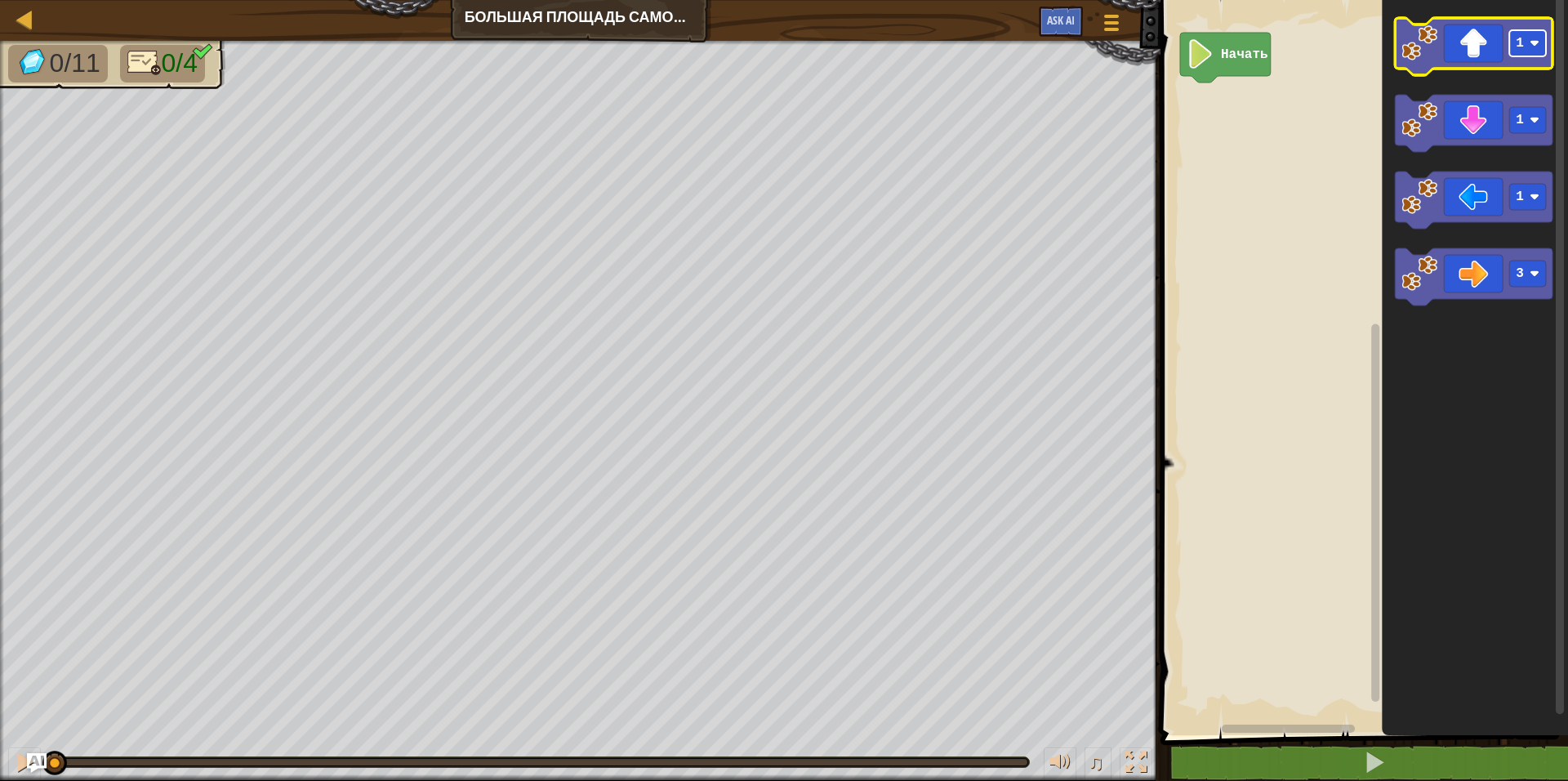
click at [1538, 50] on rect "Рабочая область Blockly" at bounding box center [1528, 43] width 37 height 26
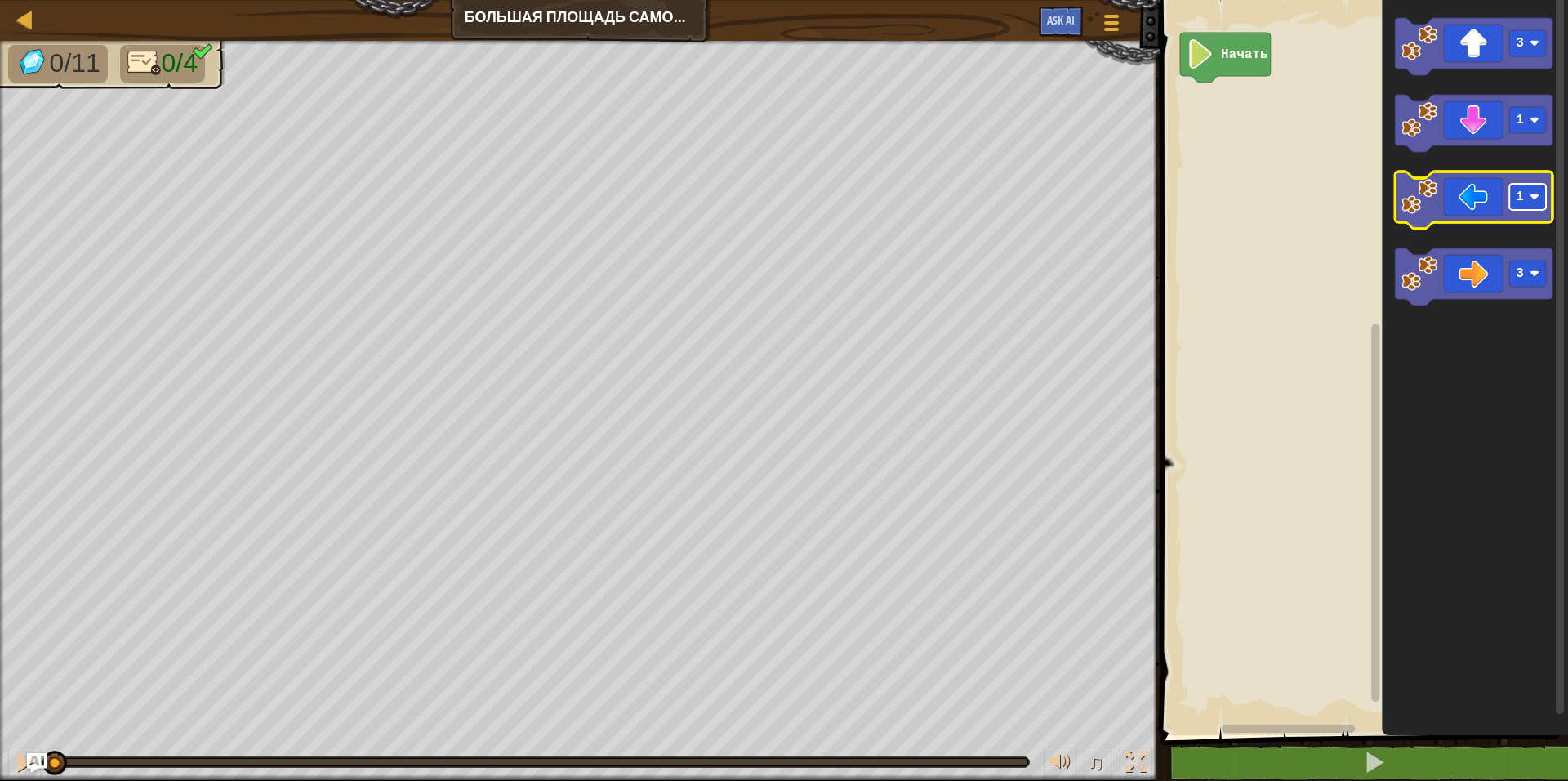
click at [1529, 201] on rect "Рабочая область Blockly" at bounding box center [1528, 197] width 37 height 26
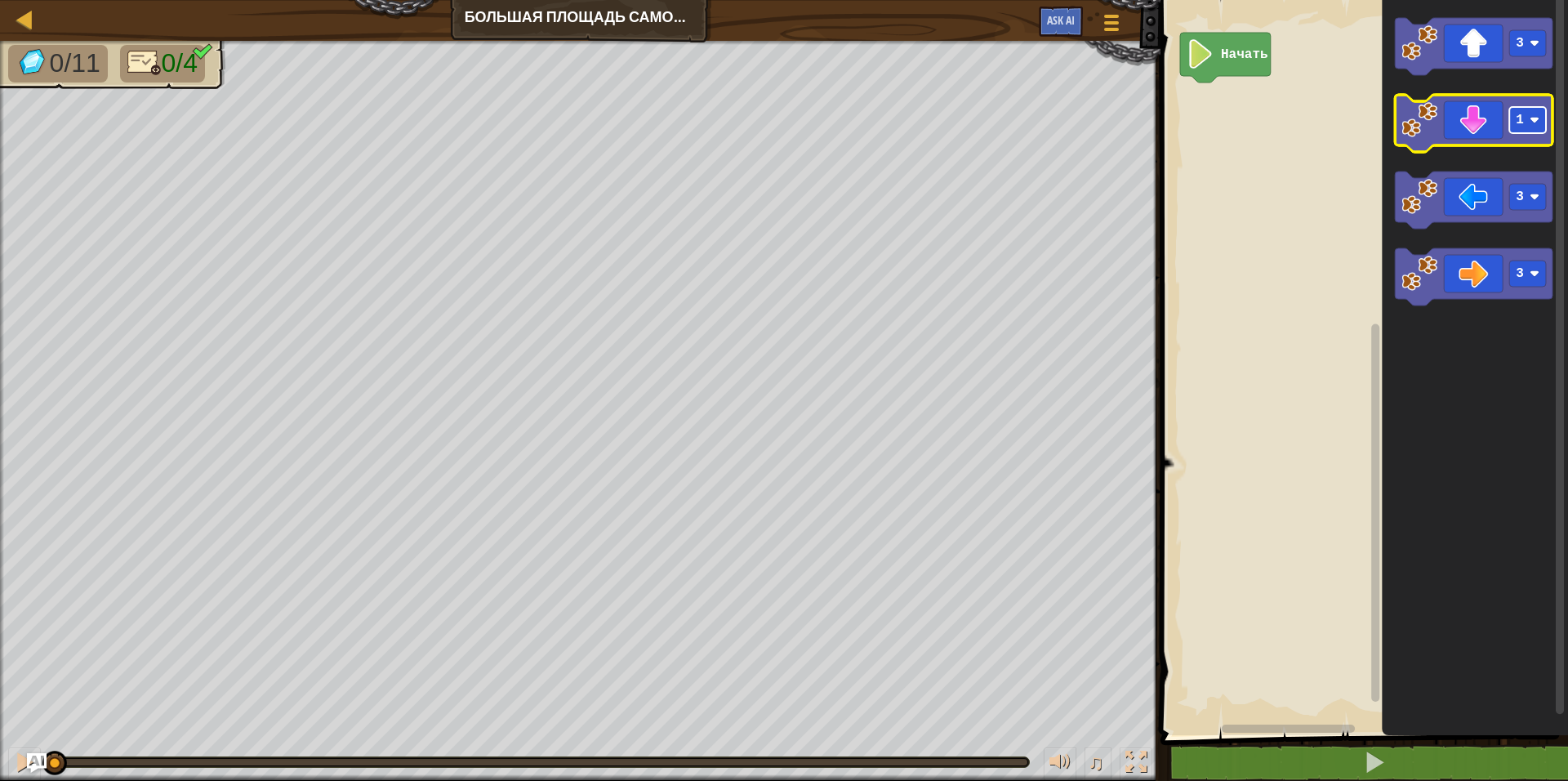
click at [1531, 120] on image "Рабочая область Blockly" at bounding box center [1535, 120] width 10 height 10
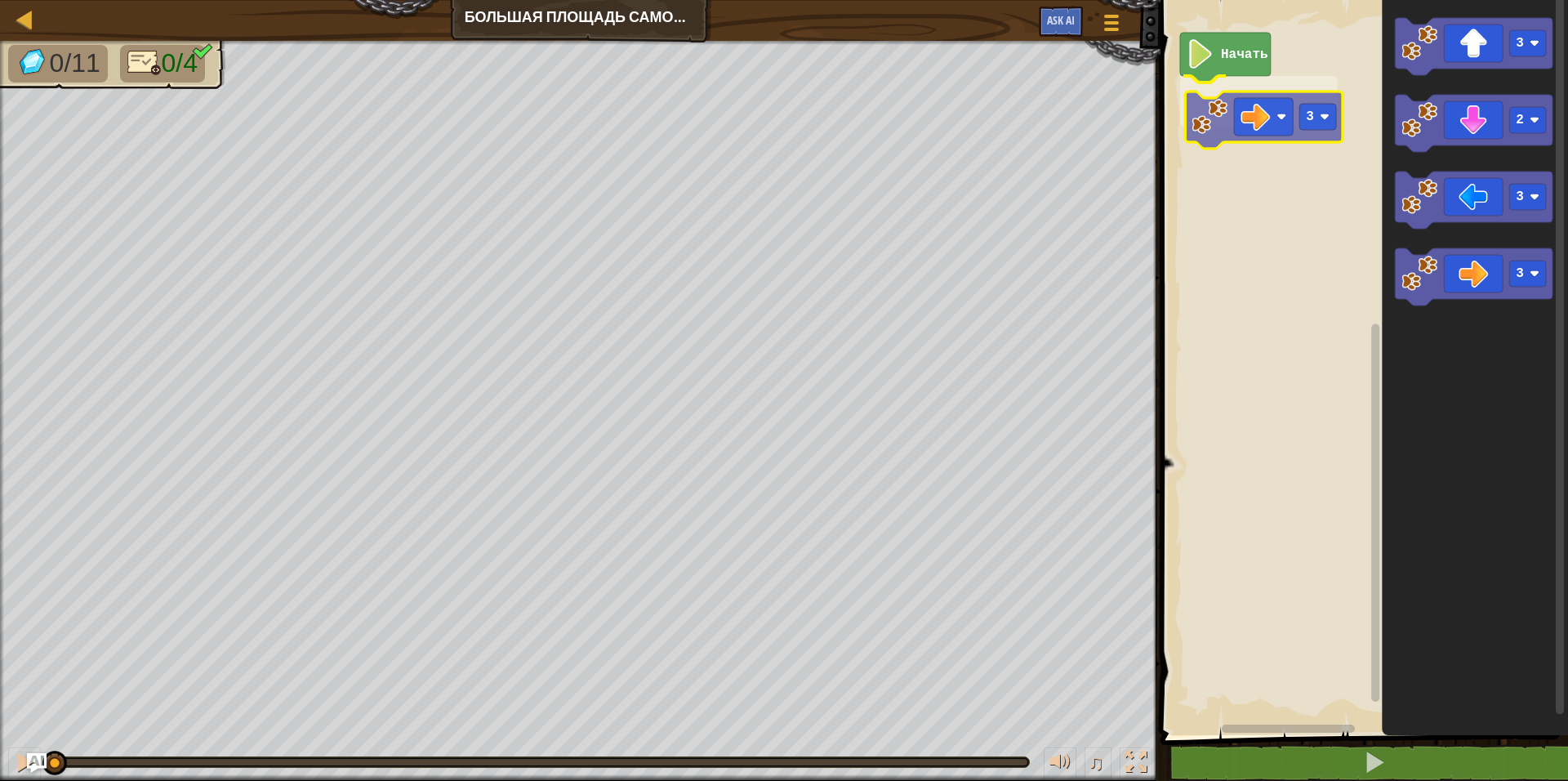
click at [1280, 108] on div "Начать 3 3 2 3 3 3" at bounding box center [1362, 363] width 412 height 743
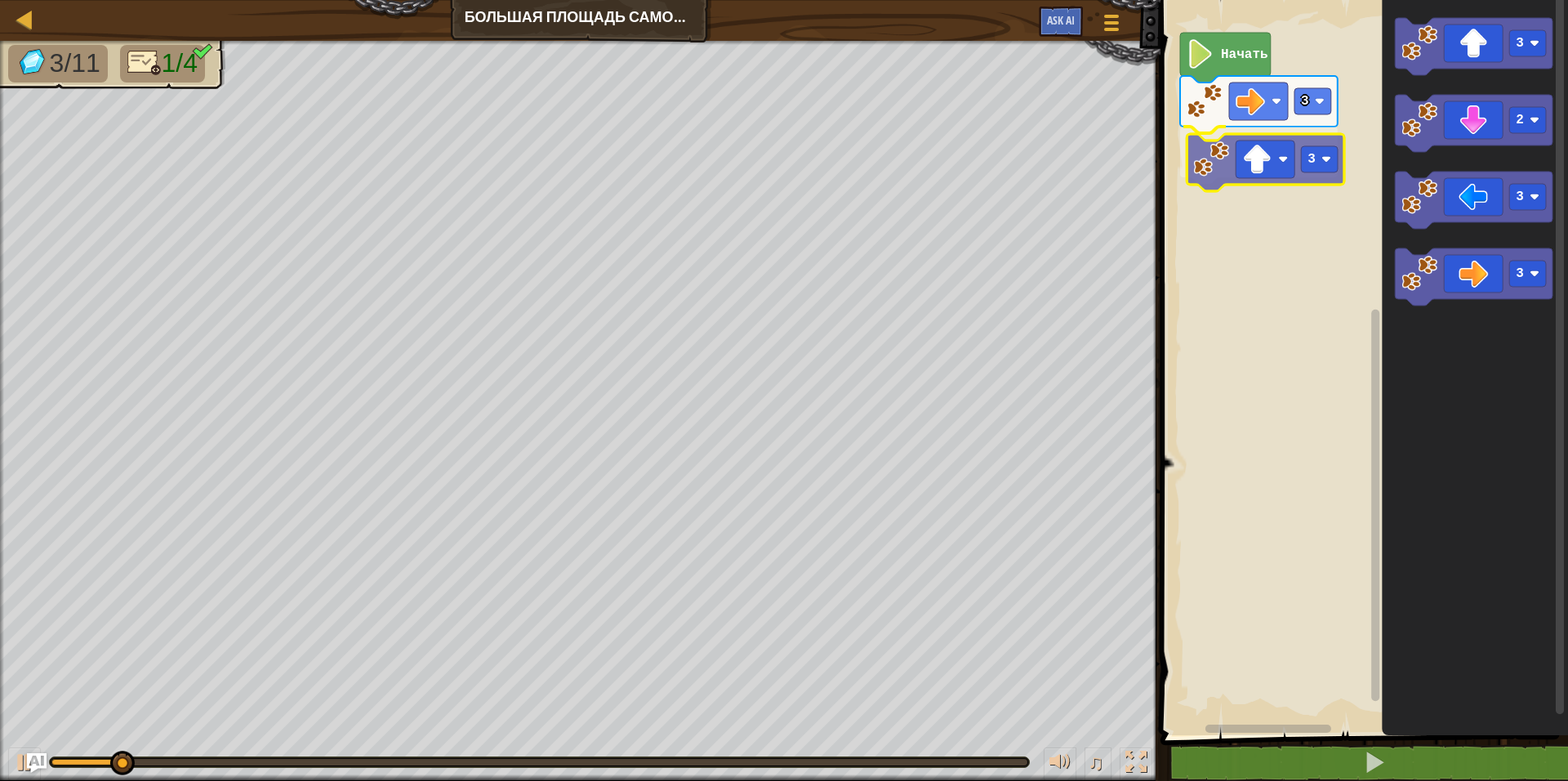
click at [1247, 178] on div "3 3 Начать 3 2 3 3 3" at bounding box center [1362, 363] width 412 height 743
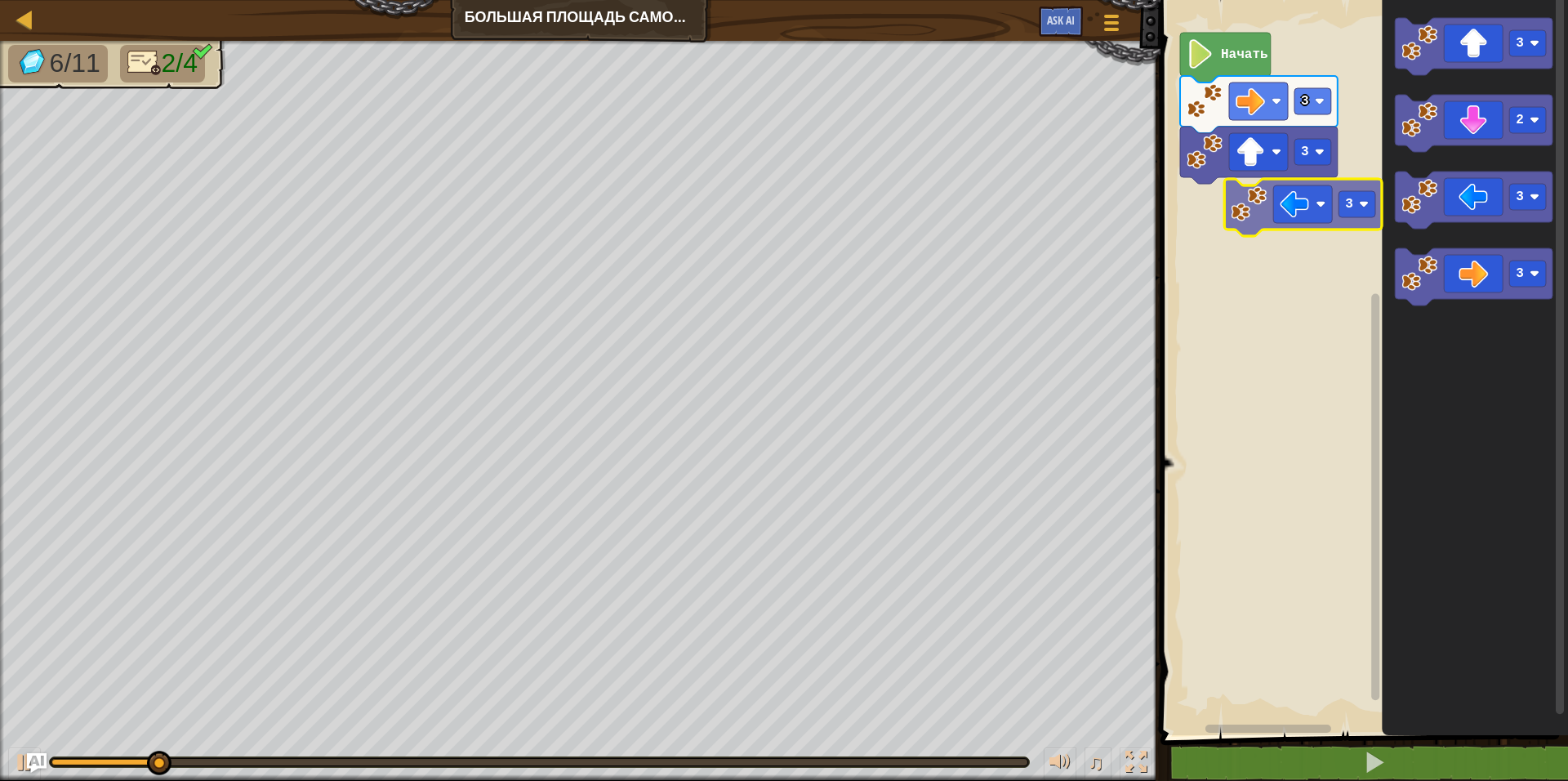
click at [1276, 226] on div "3 3 Начать 3 2 3 3 3" at bounding box center [1362, 363] width 412 height 743
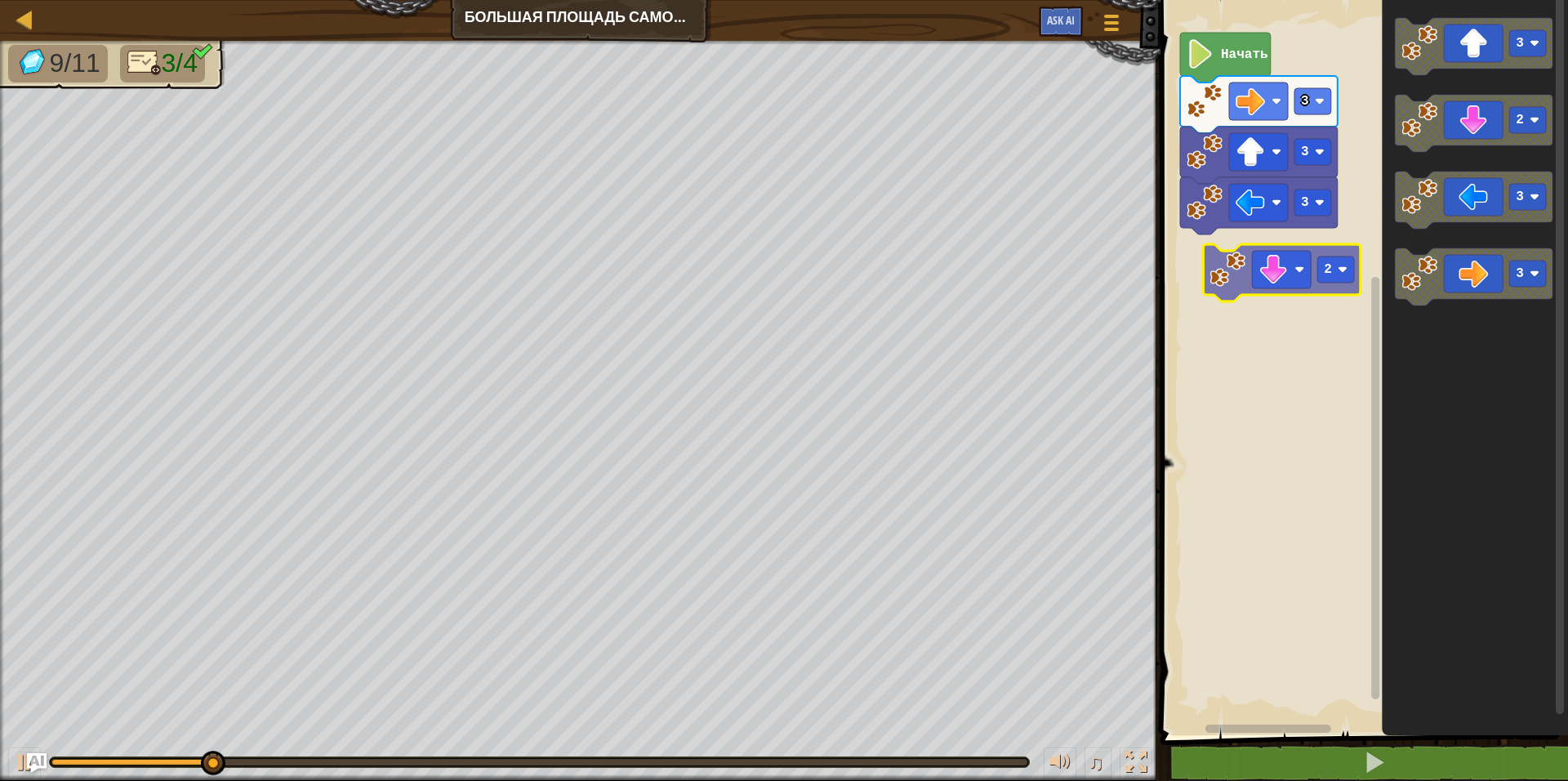
click at [1255, 269] on div "3 3 3 Начать 3 2 3 3 2" at bounding box center [1362, 363] width 412 height 743
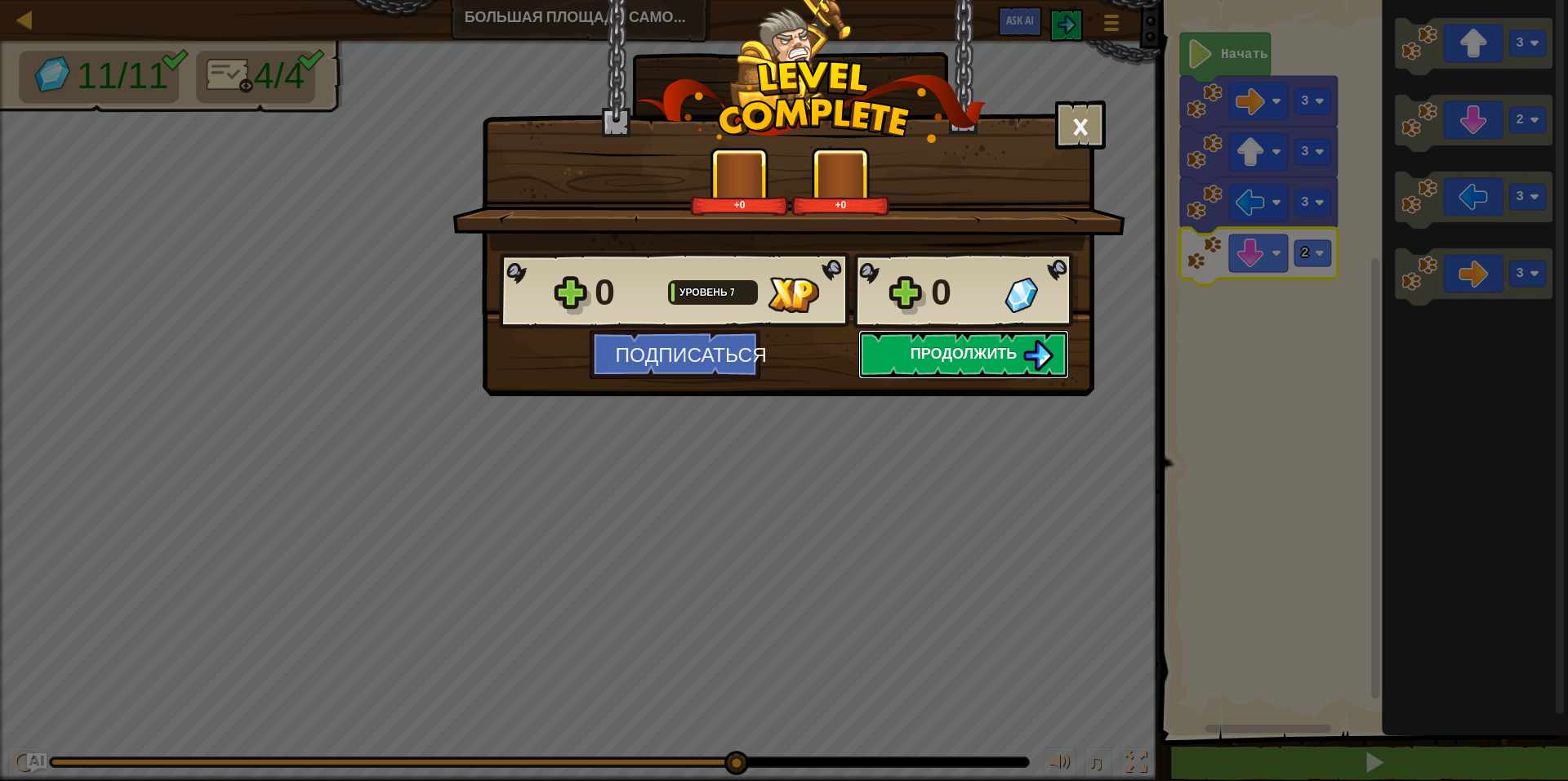
click at [1003, 362] on span "Продолжить" at bounding box center [964, 353] width 107 height 20
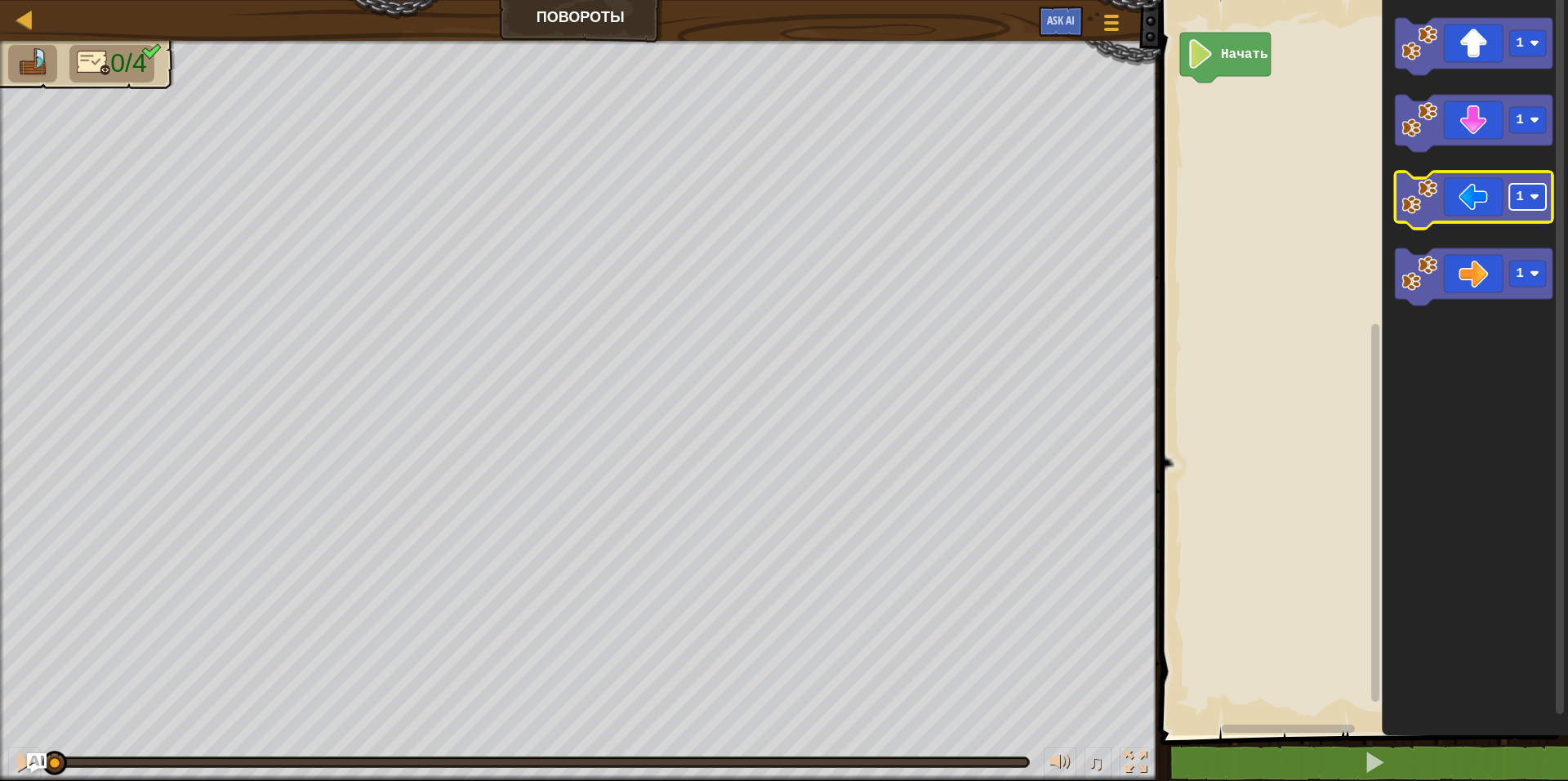
click at [1529, 202] on rect "Рабочая область Blockly" at bounding box center [1528, 197] width 37 height 26
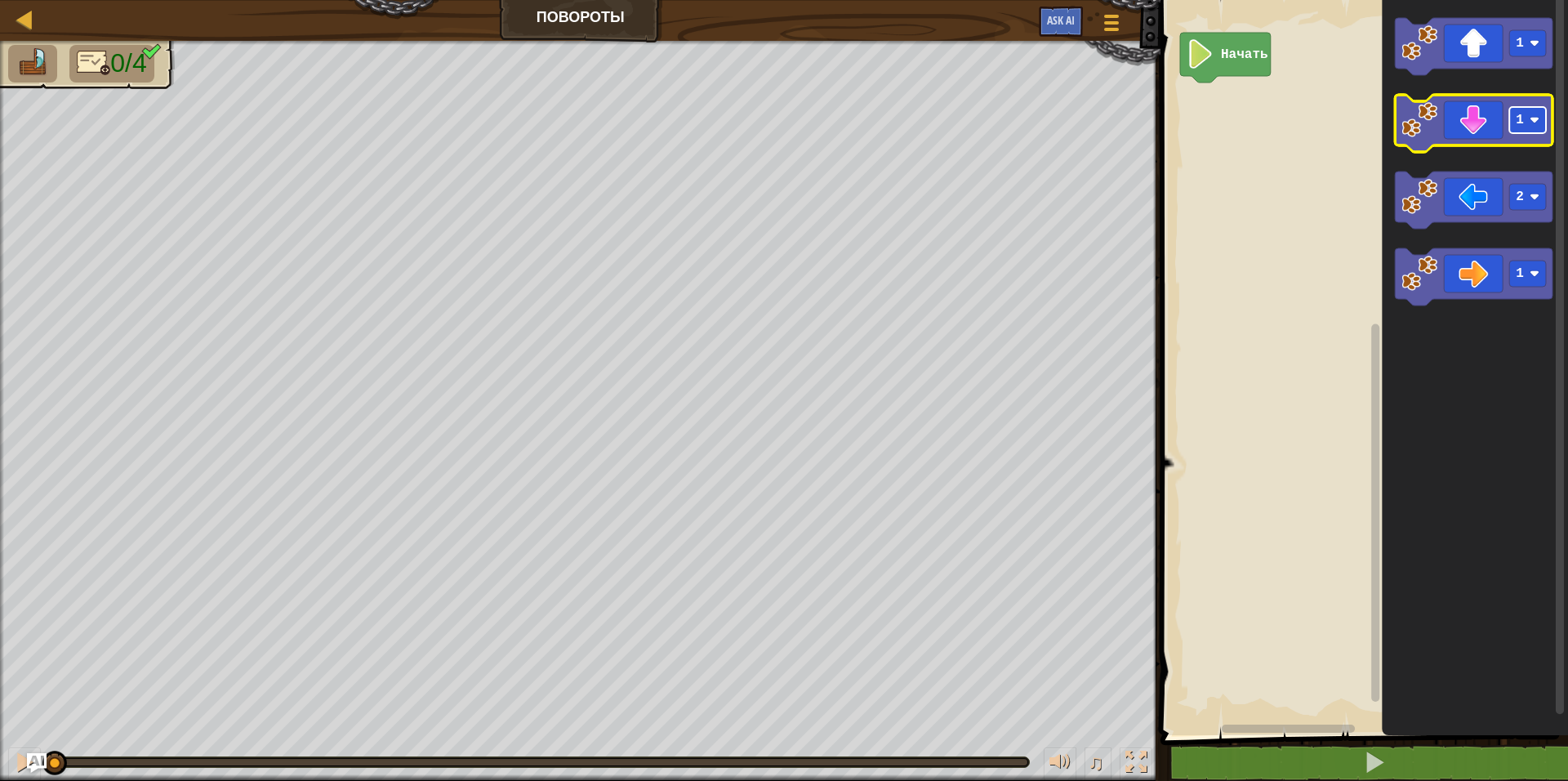
click at [1520, 133] on rect "Рабочая область Blockly" at bounding box center [1528, 120] width 37 height 26
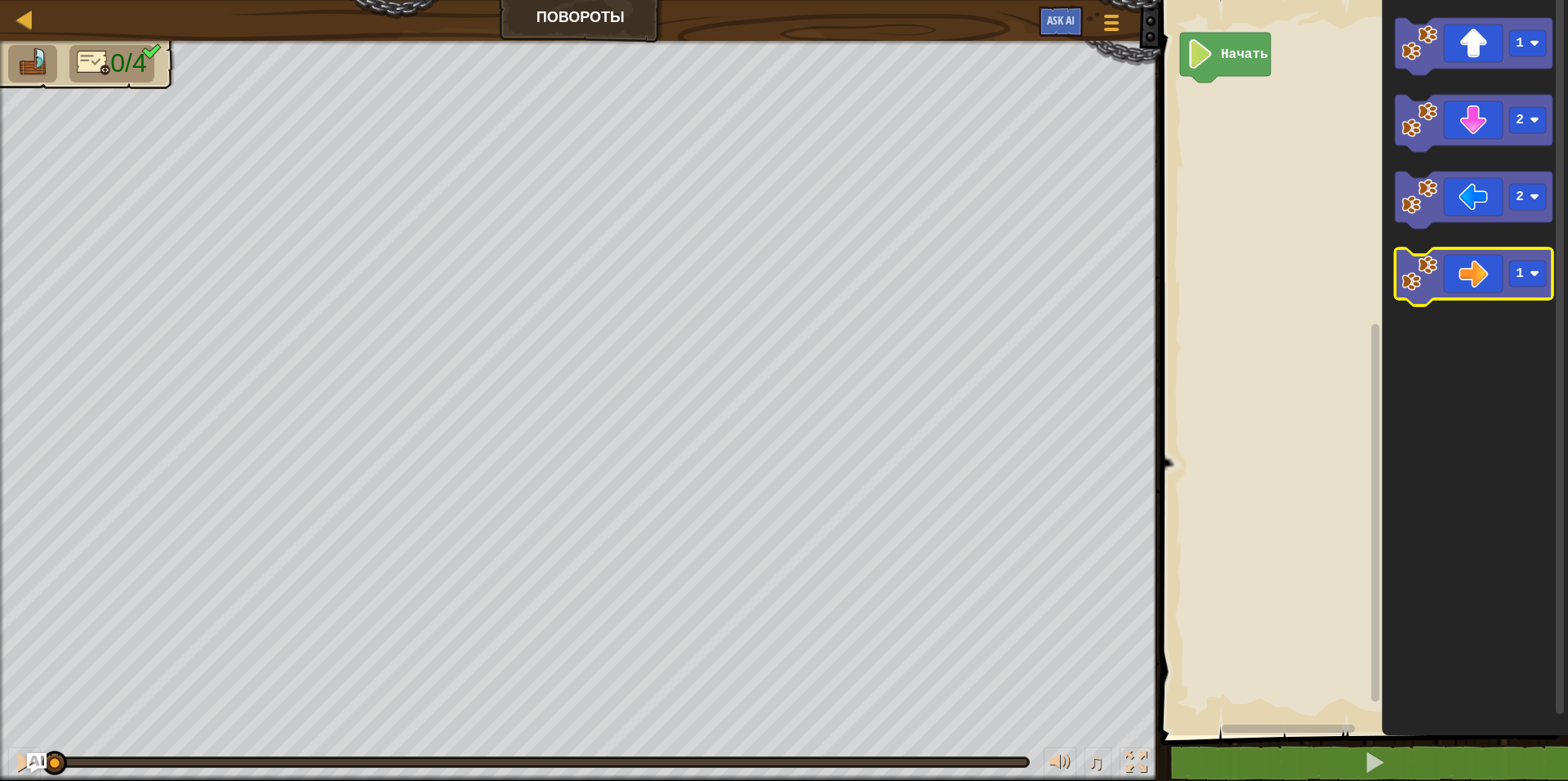
click at [1517, 291] on icon "Рабочая область Blockly" at bounding box center [1475, 276] width 158 height 57
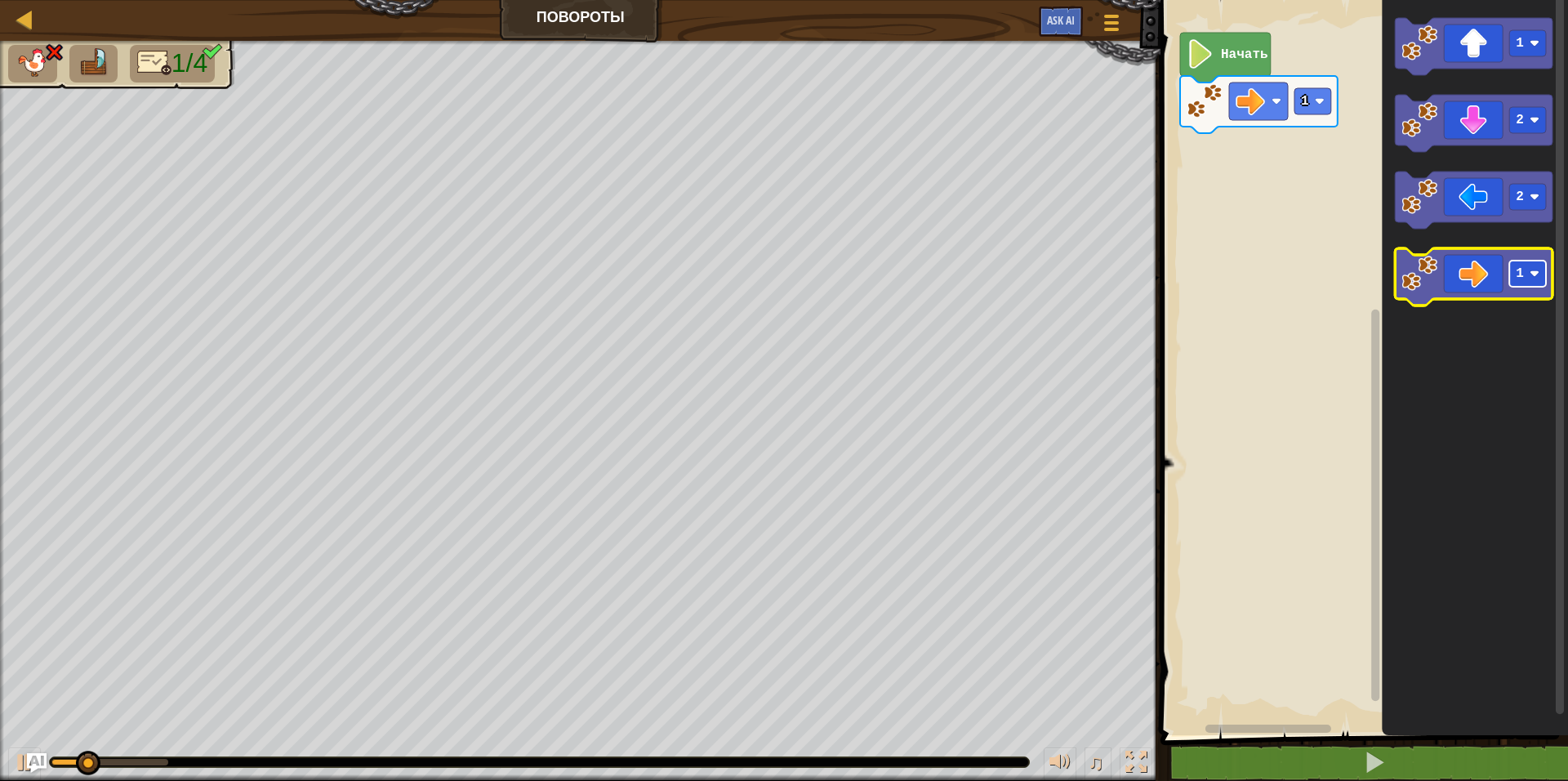
click at [1513, 284] on rect "Рабочая область Blockly" at bounding box center [1528, 274] width 37 height 26
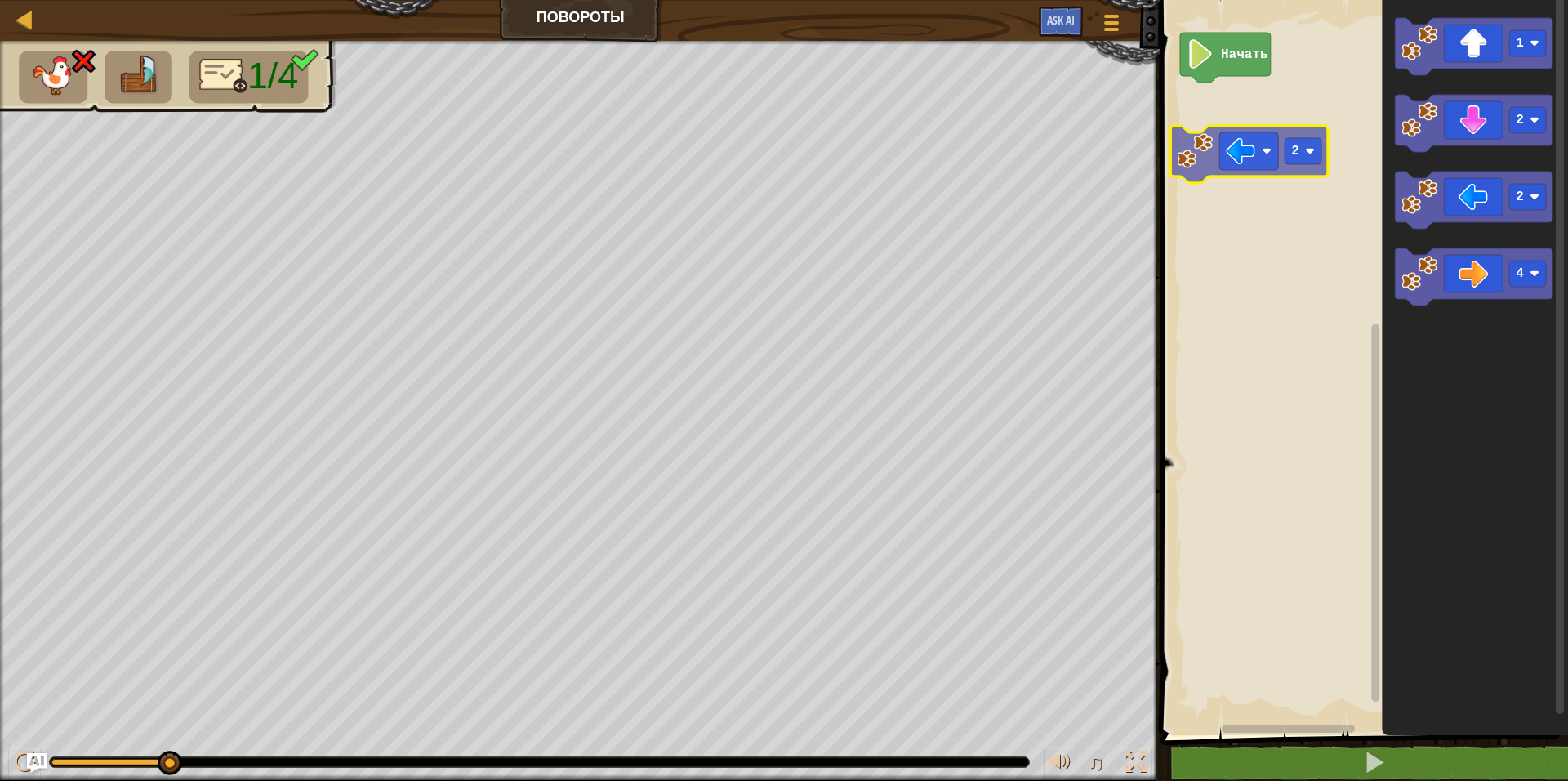
click at [1278, 148] on div "Начать 1 2 2 4 2" at bounding box center [1362, 363] width 412 height 743
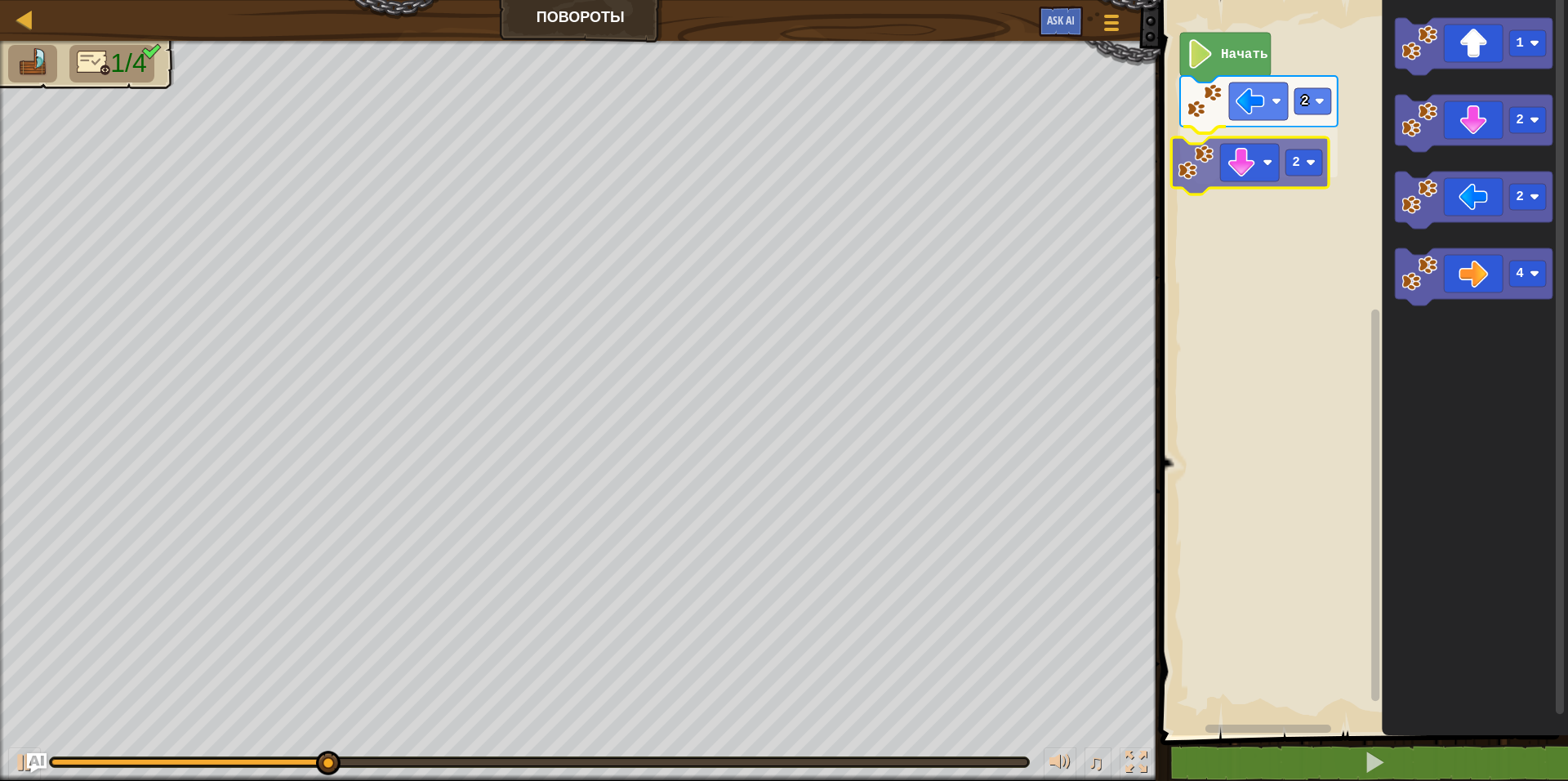
click at [1237, 176] on div "2 2 Начать 1 2 2 4 2" at bounding box center [1362, 363] width 412 height 743
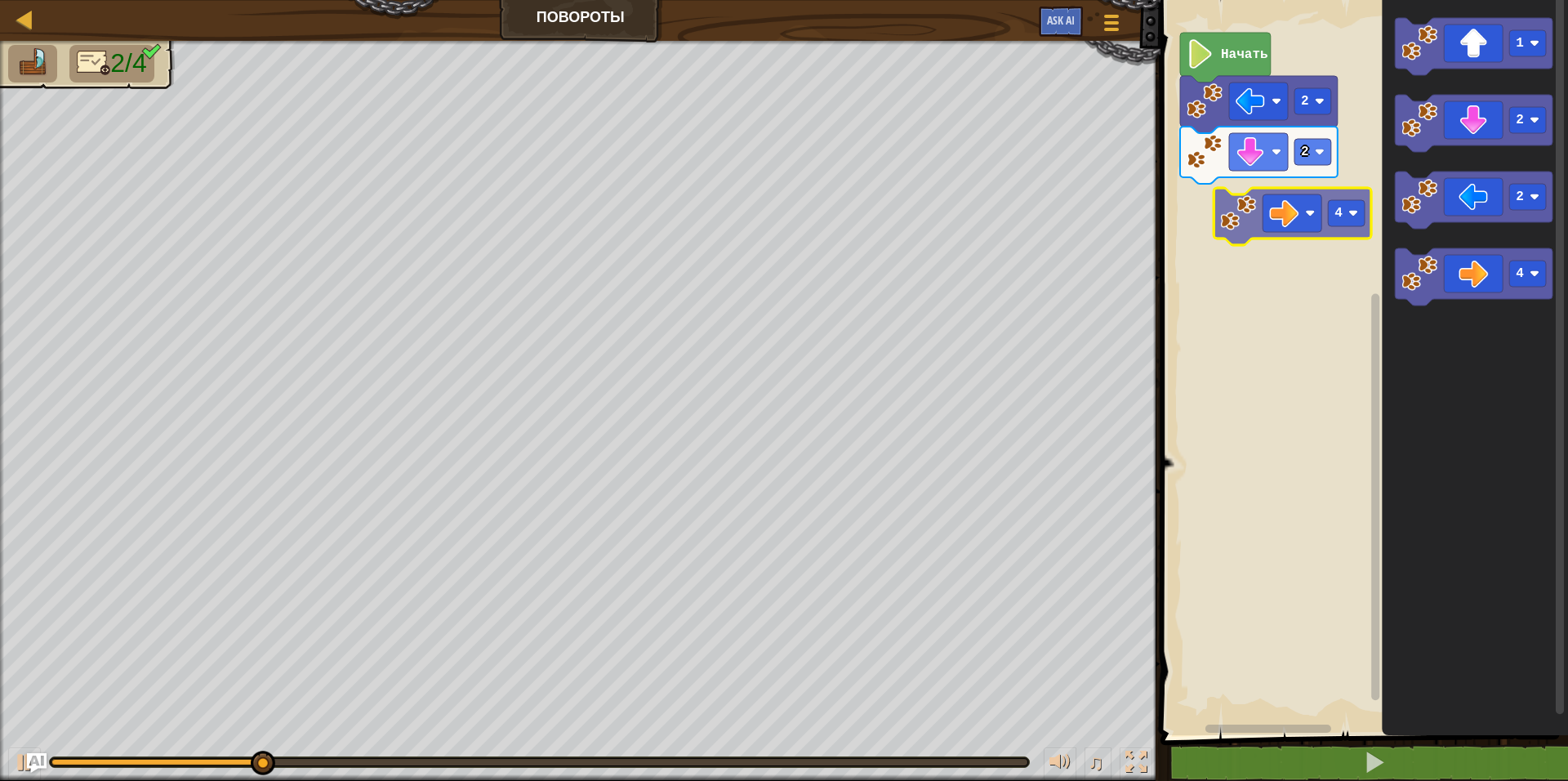
click at [1289, 198] on div "2 2 Начать 1 2 2 4 4" at bounding box center [1362, 363] width 412 height 743
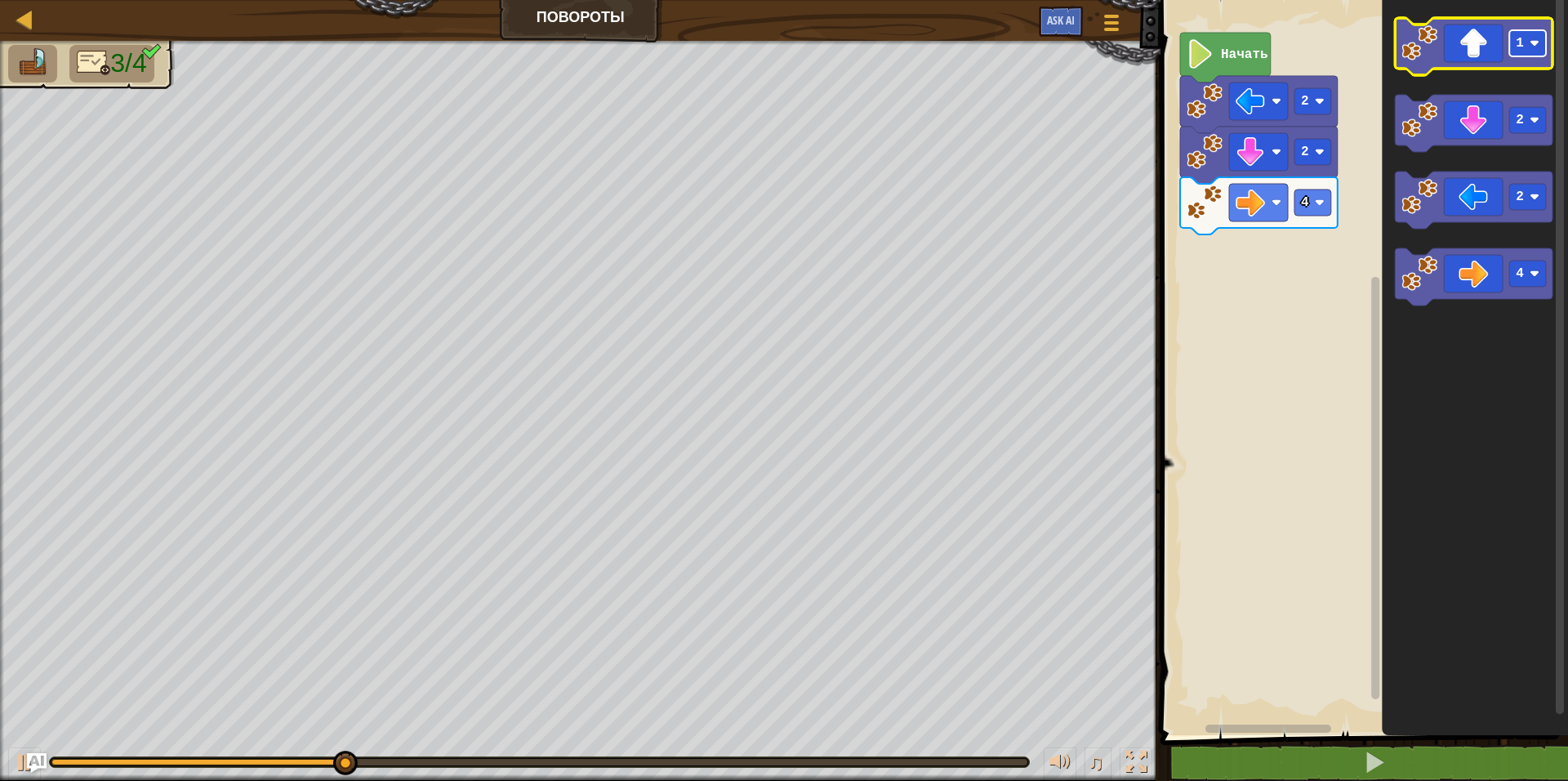
click at [1532, 52] on rect "Рабочая область Blockly" at bounding box center [1528, 43] width 37 height 26
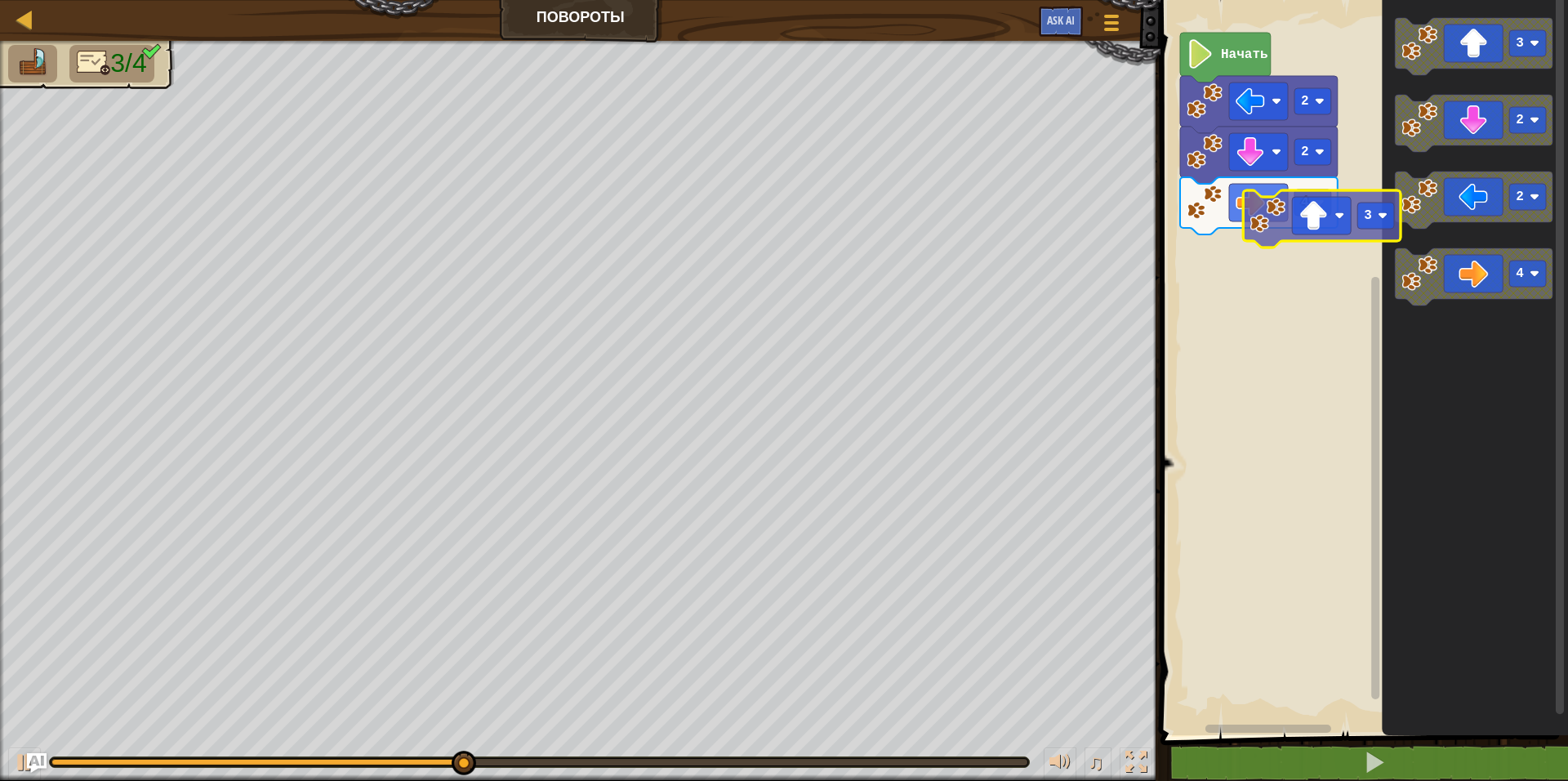
click at [1291, 253] on div "4 2 2 Начать 3 2 2 4 3" at bounding box center [1362, 363] width 412 height 743
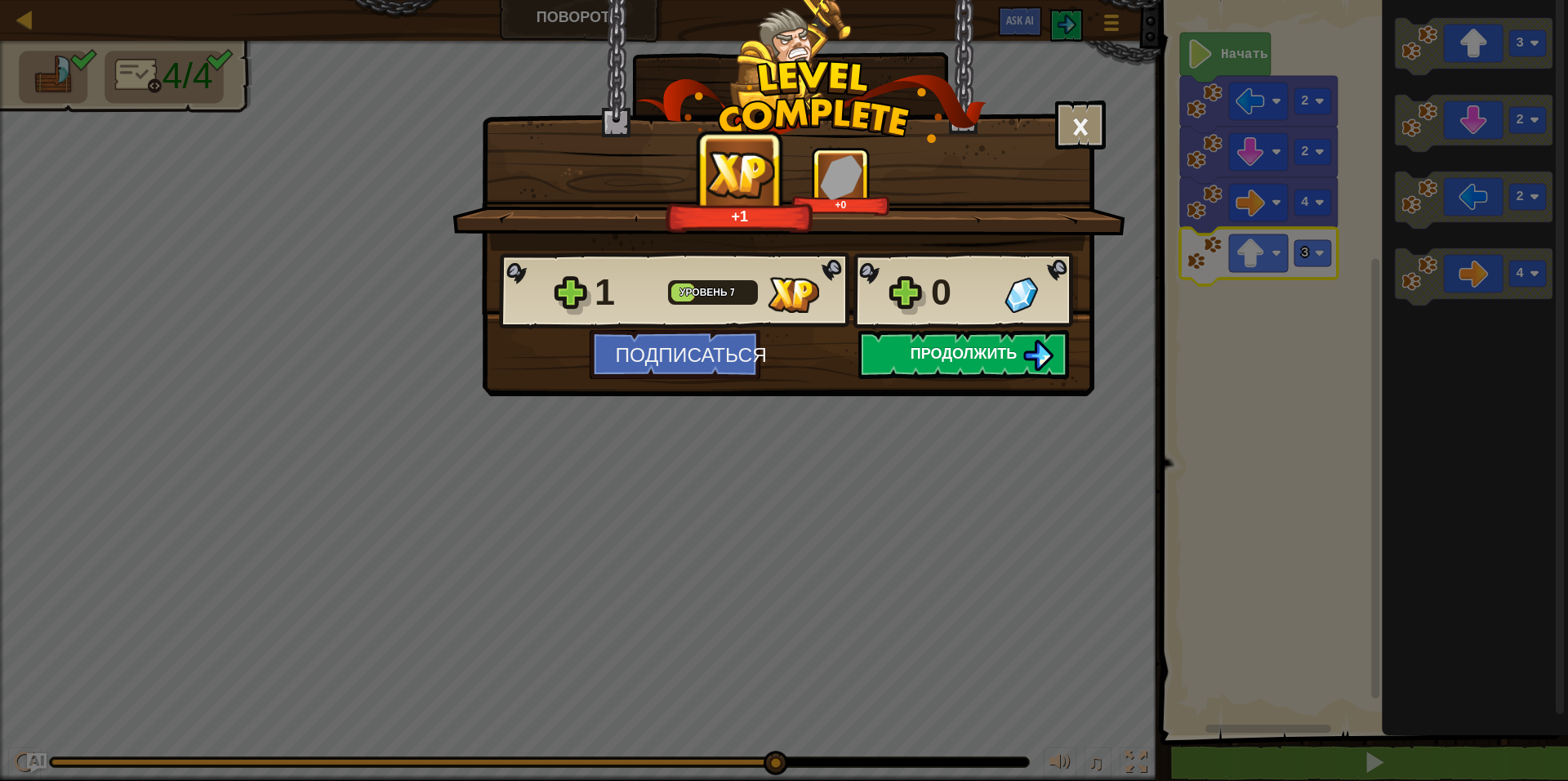
click at [930, 350] on span "Продолжить" at bounding box center [964, 353] width 107 height 20
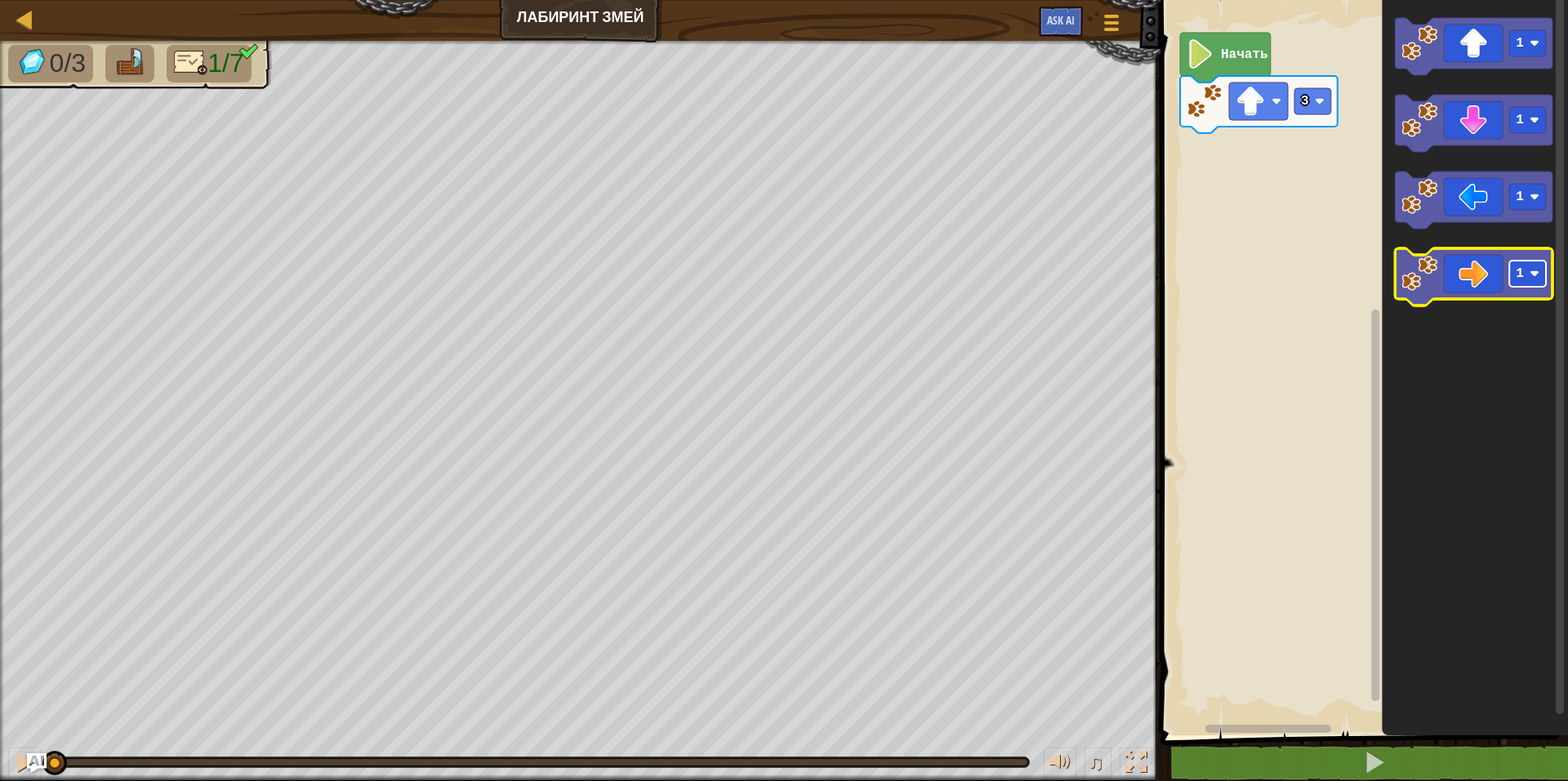
click at [1521, 282] on rect "Рабочая область Blockly" at bounding box center [1528, 274] width 37 height 26
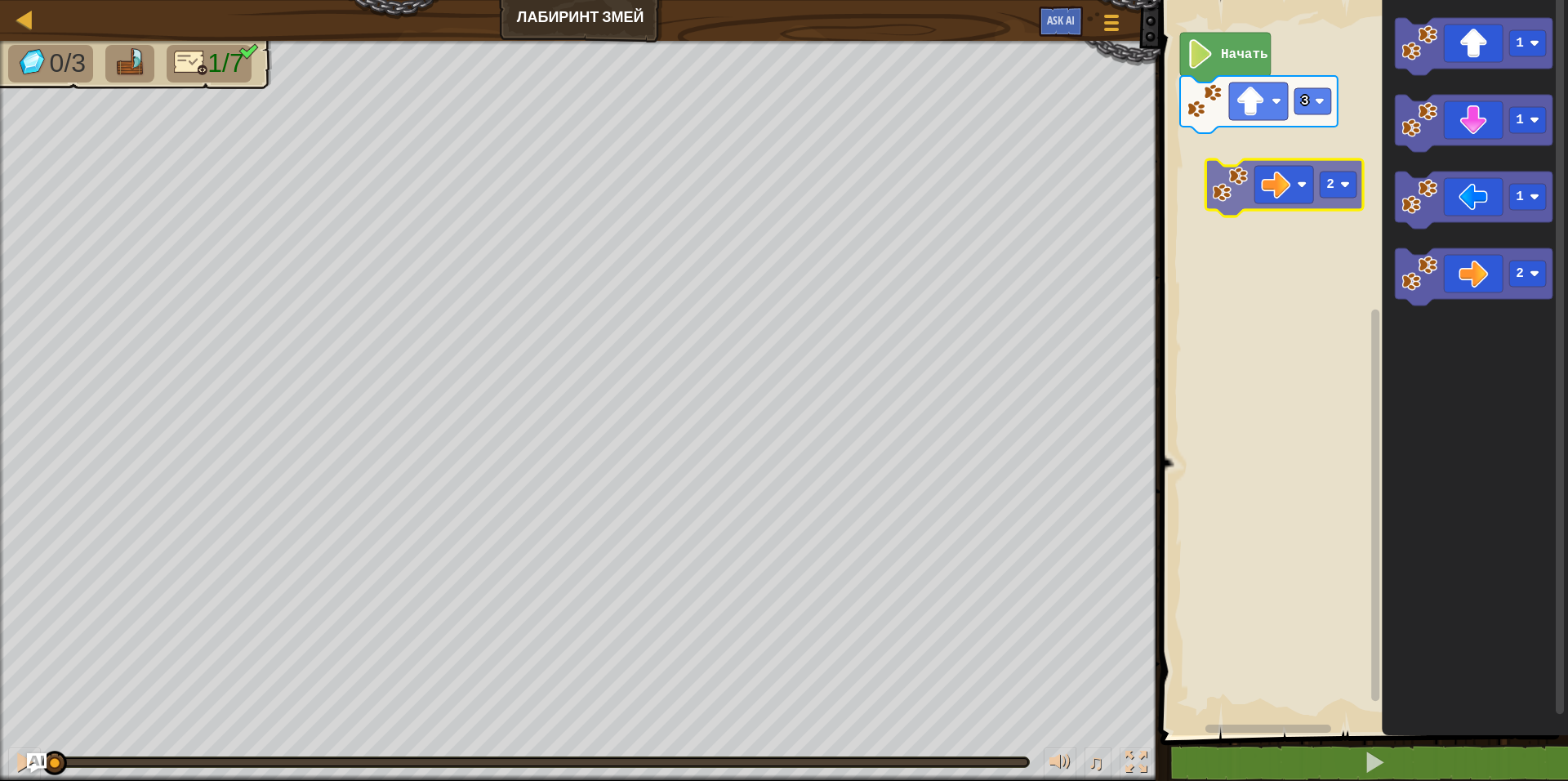
click at [1275, 163] on div "3 Начать 1 1 1 2 2" at bounding box center [1362, 363] width 412 height 743
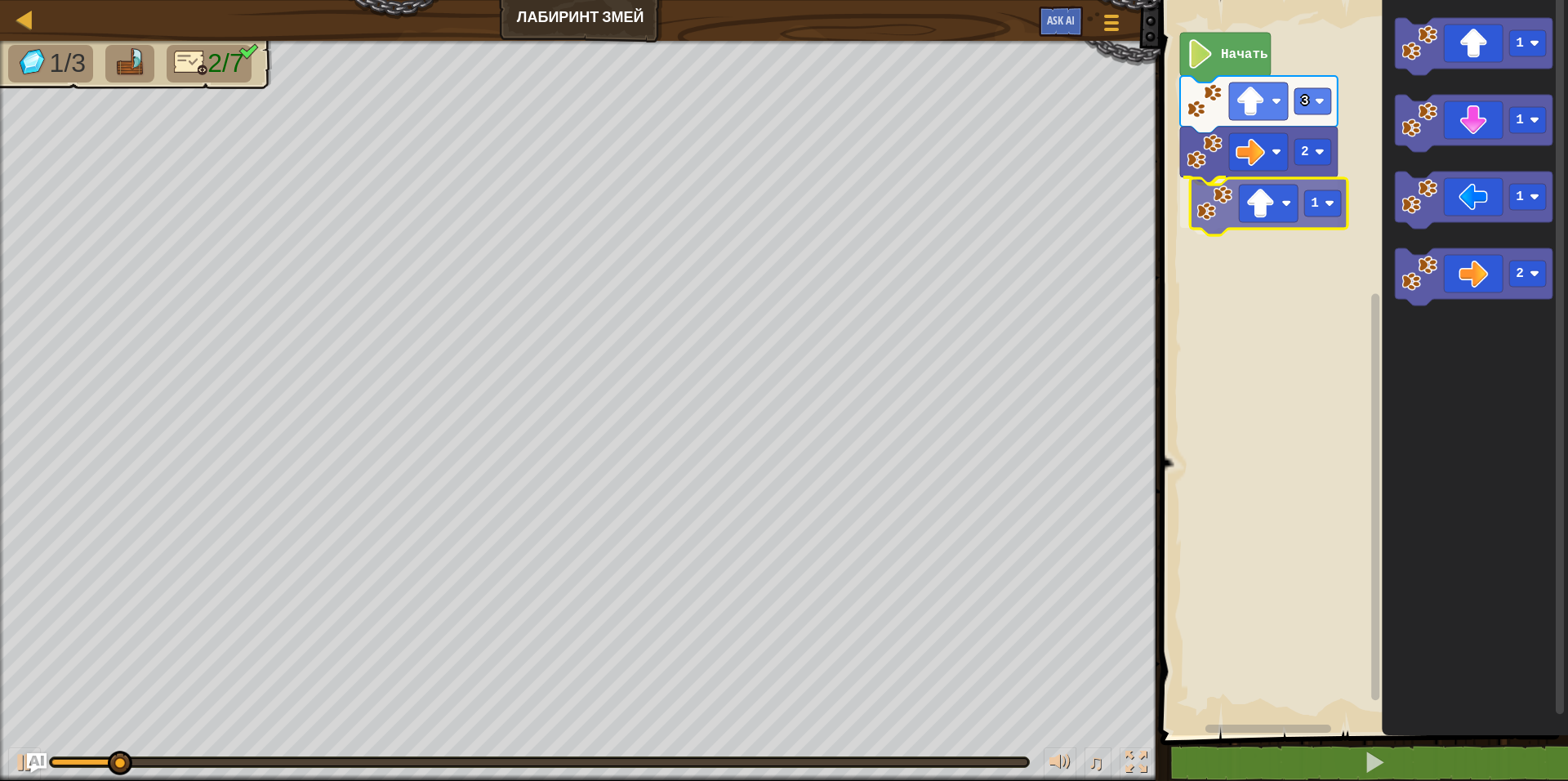
click at [1282, 212] on div "3 2 1 Начать 1 1 1 2 1" at bounding box center [1362, 363] width 412 height 743
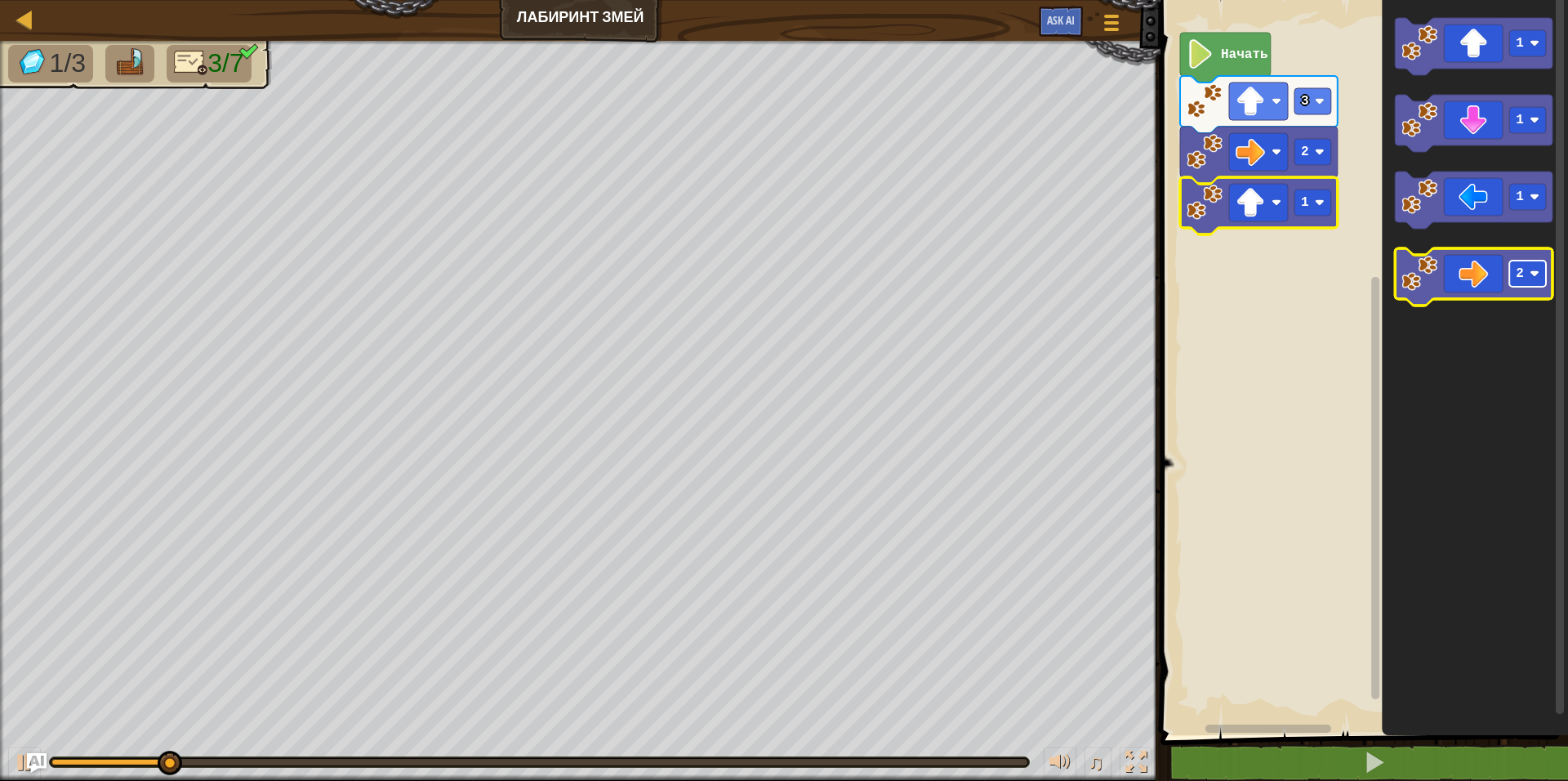
click at [1534, 277] on image "Рабочая область Blockly" at bounding box center [1535, 274] width 10 height 10
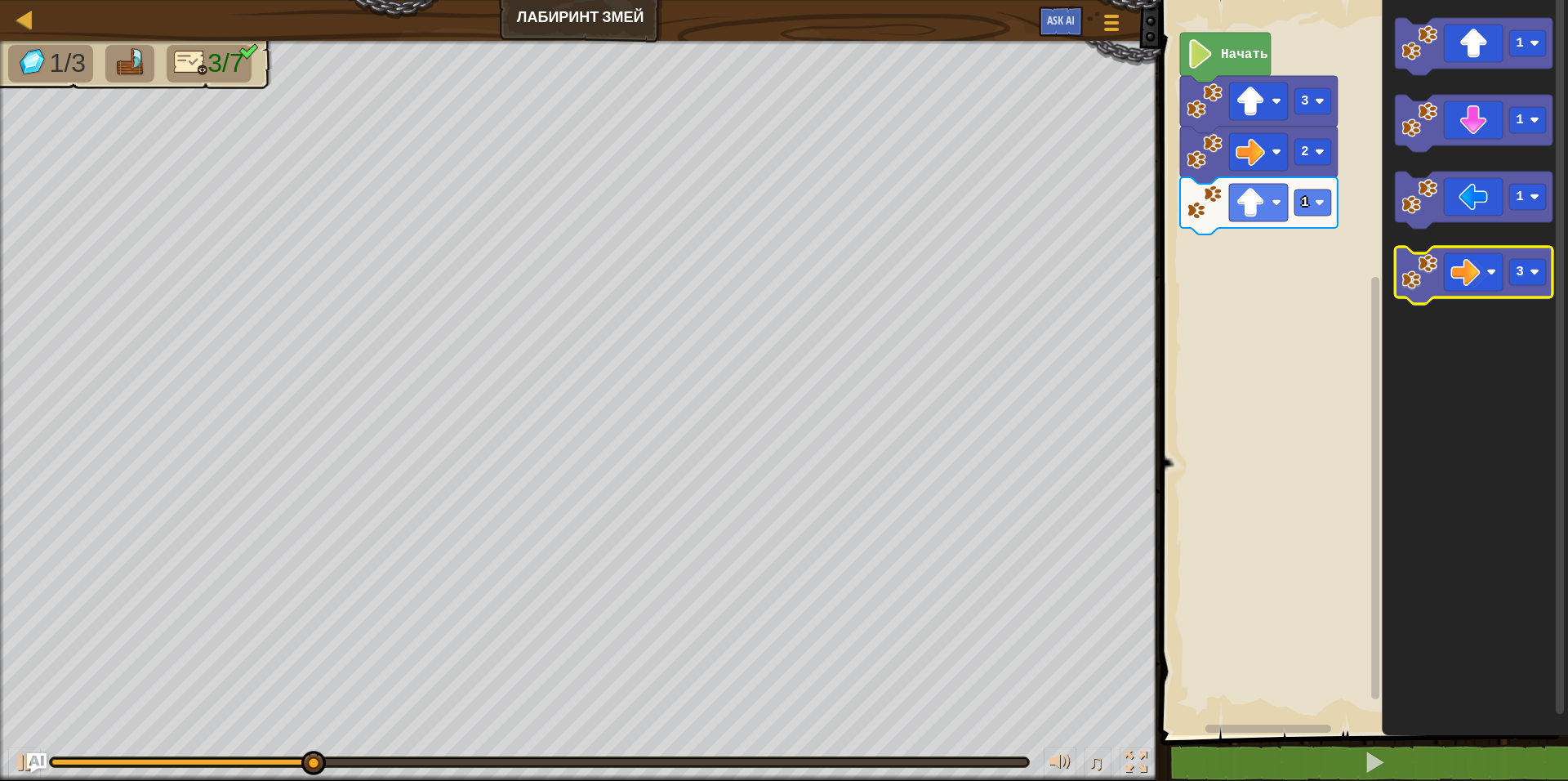
click at [1536, 295] on icon "Рабочая область Blockly" at bounding box center [1475, 276] width 158 height 57
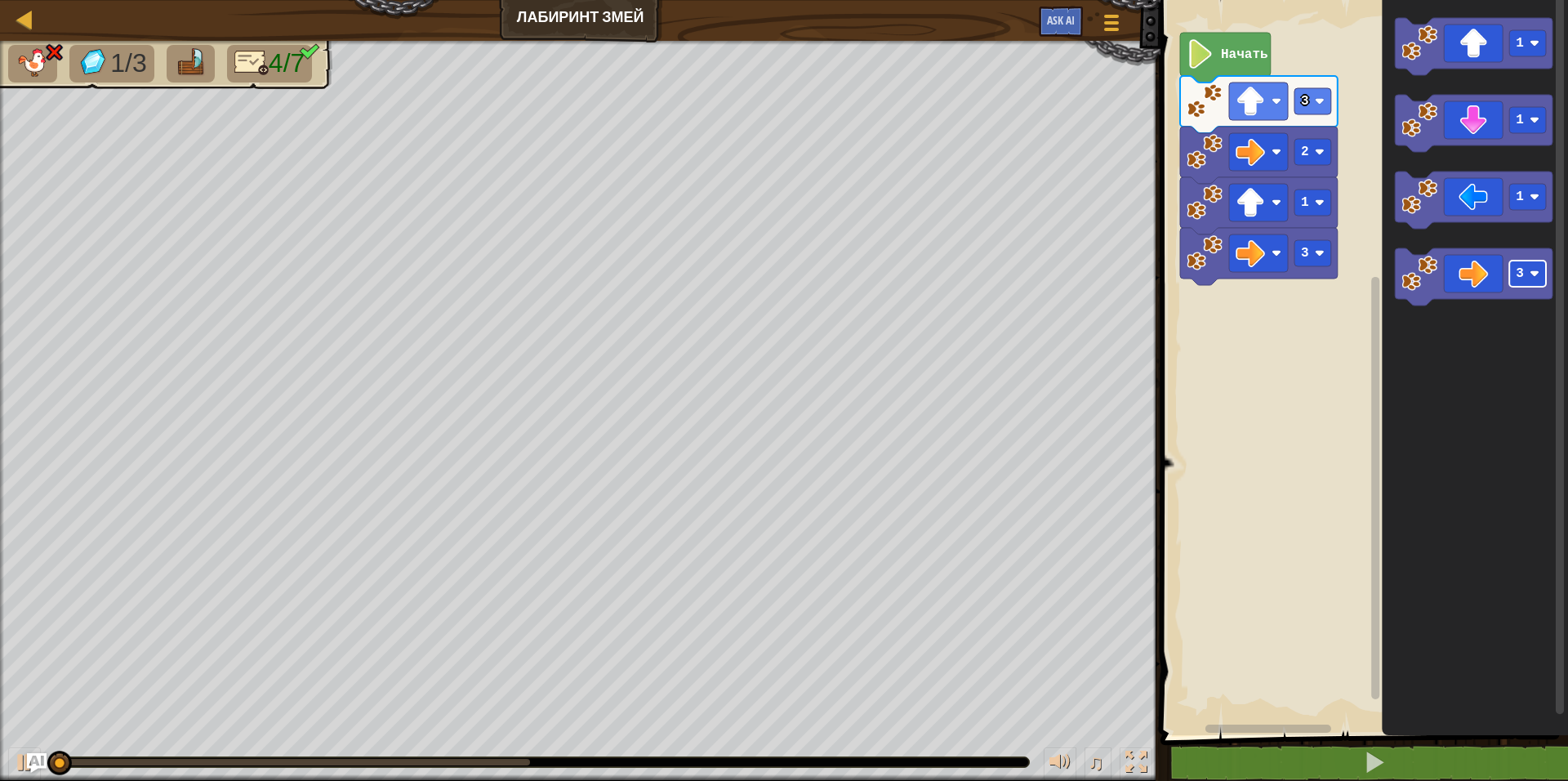
click at [1532, 283] on rect "Рабочая область Blockly" at bounding box center [1528, 274] width 37 height 26
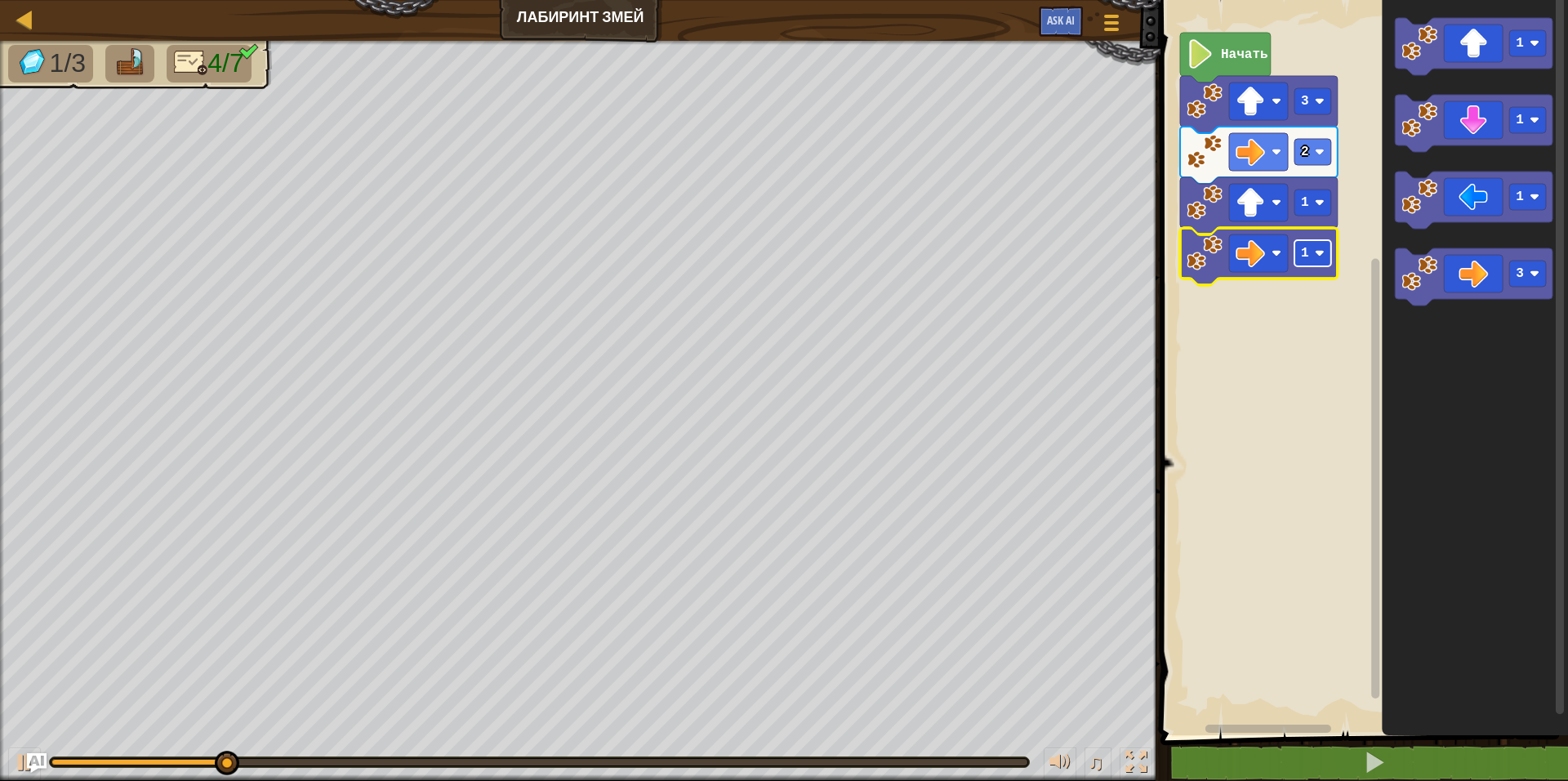
click at [1308, 252] on text "1" at bounding box center [1305, 253] width 8 height 15
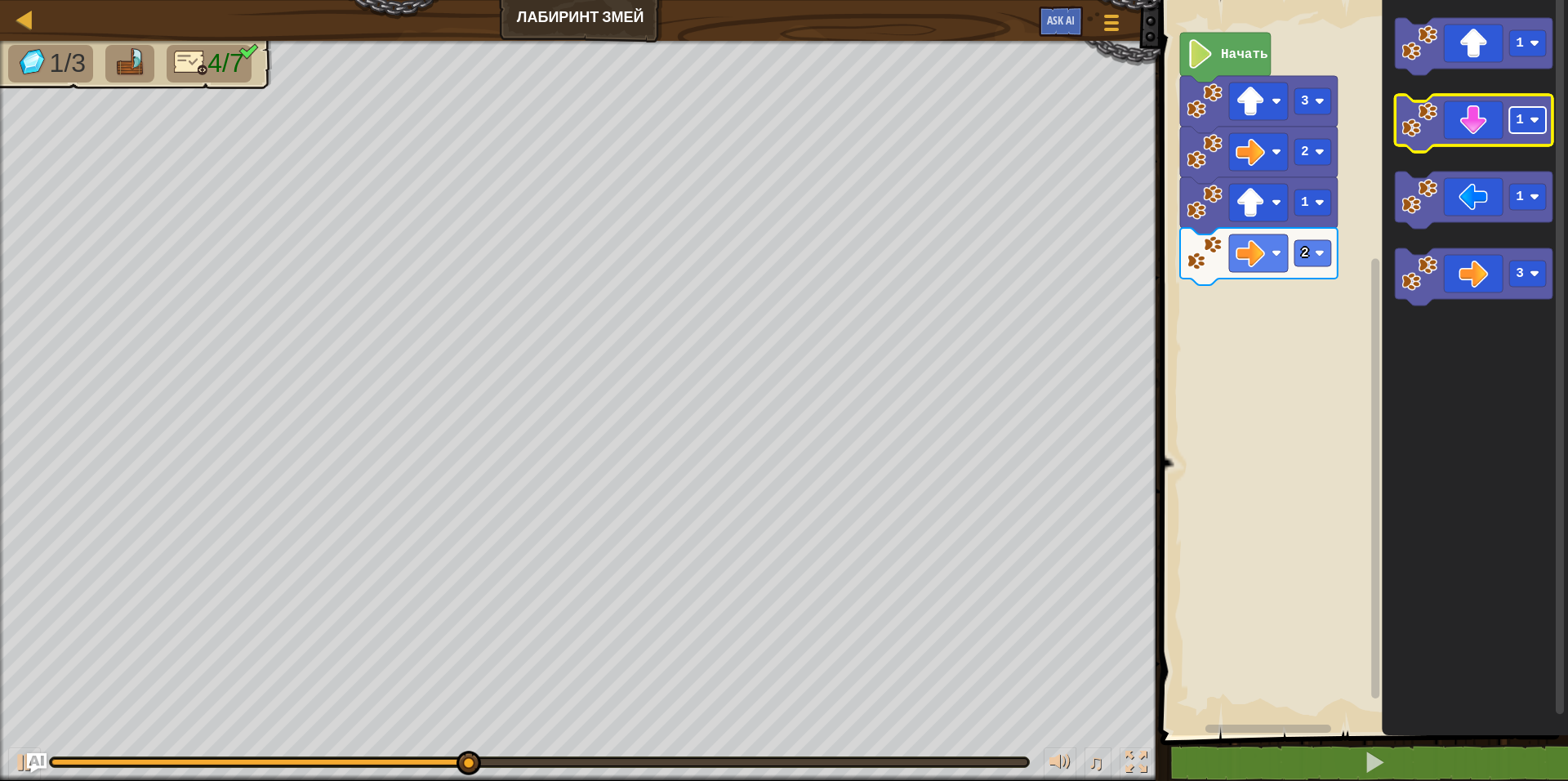
click at [1528, 122] on rect "Рабочая область Blockly" at bounding box center [1528, 120] width 37 height 26
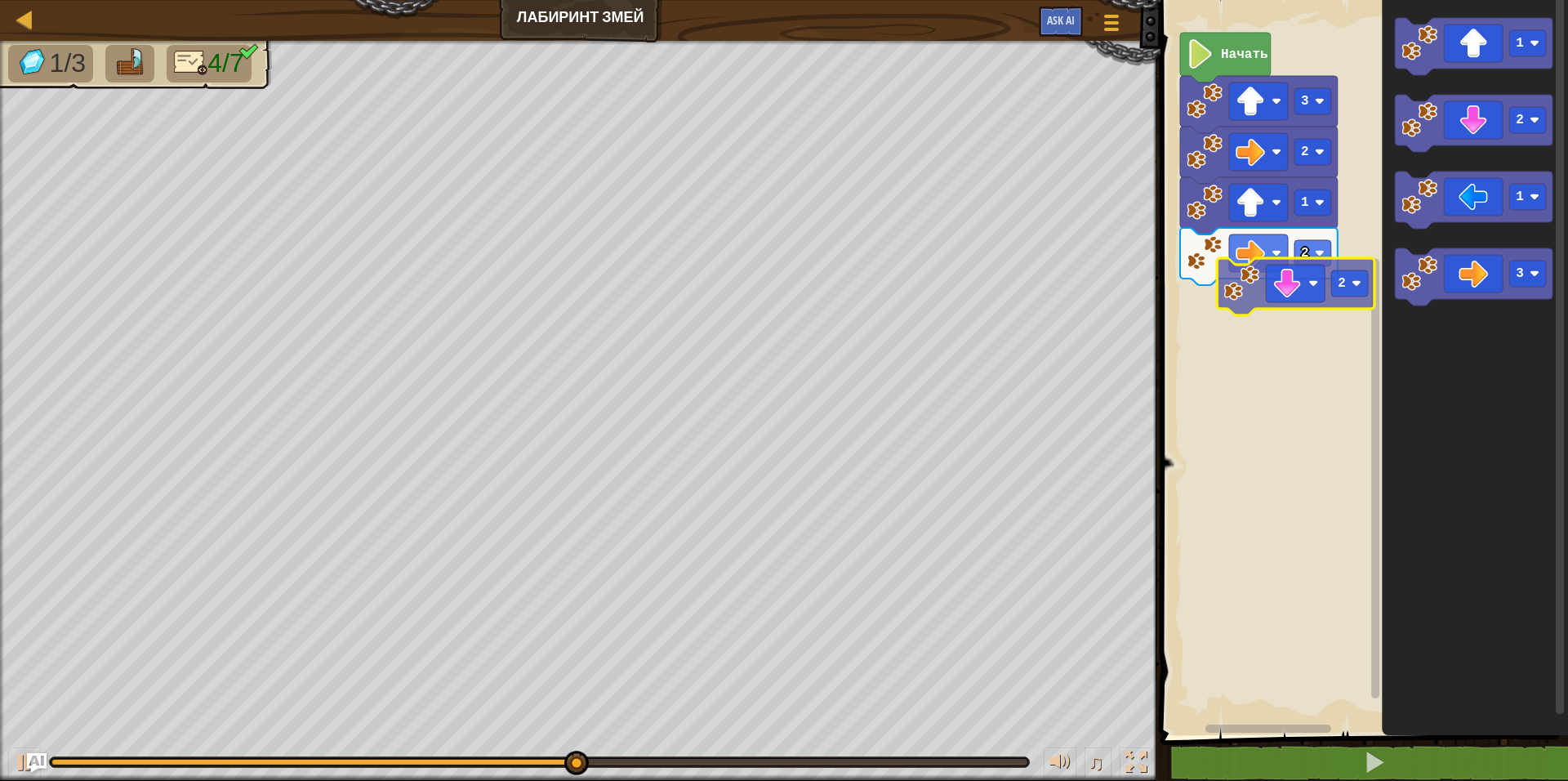
click at [1293, 302] on div "Начать 3 2 1 2 1 2 1 3 2" at bounding box center [1362, 363] width 412 height 743
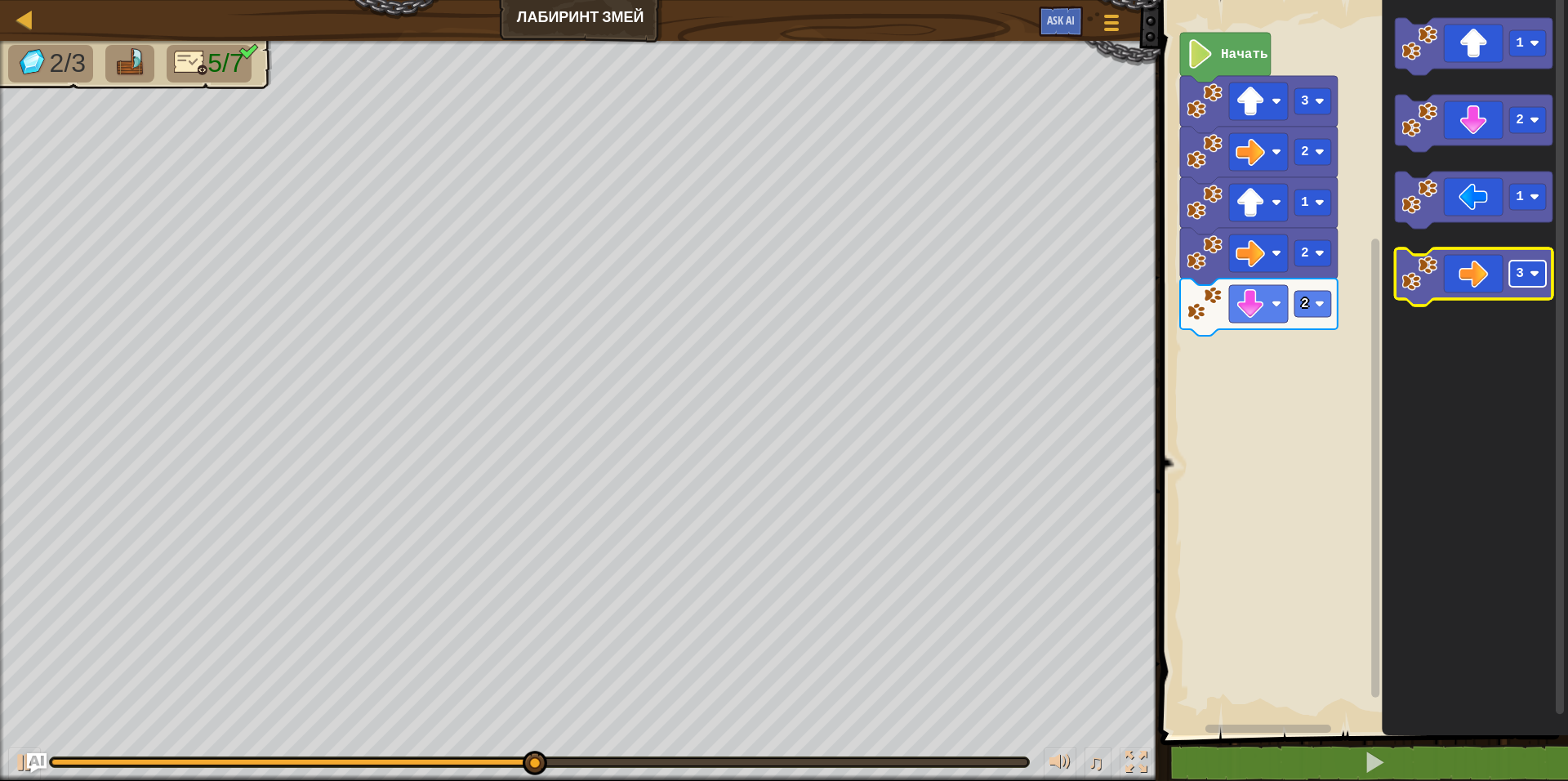
click at [1531, 276] on image "Рабочая область Blockly" at bounding box center [1535, 274] width 10 height 10
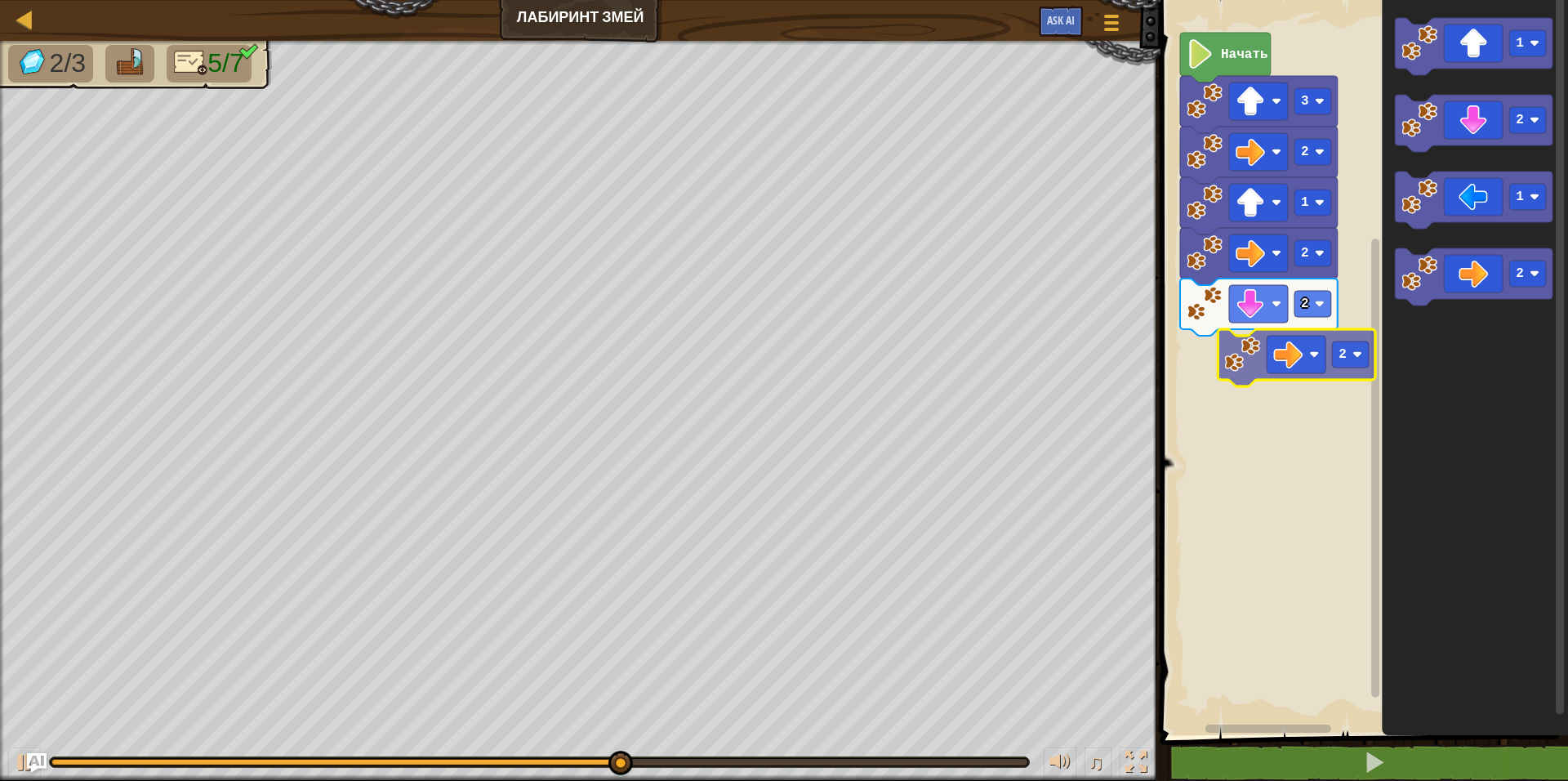
click at [1327, 367] on div "2 2 1 2 3 Начать 1 2 1 2 2" at bounding box center [1362, 363] width 412 height 743
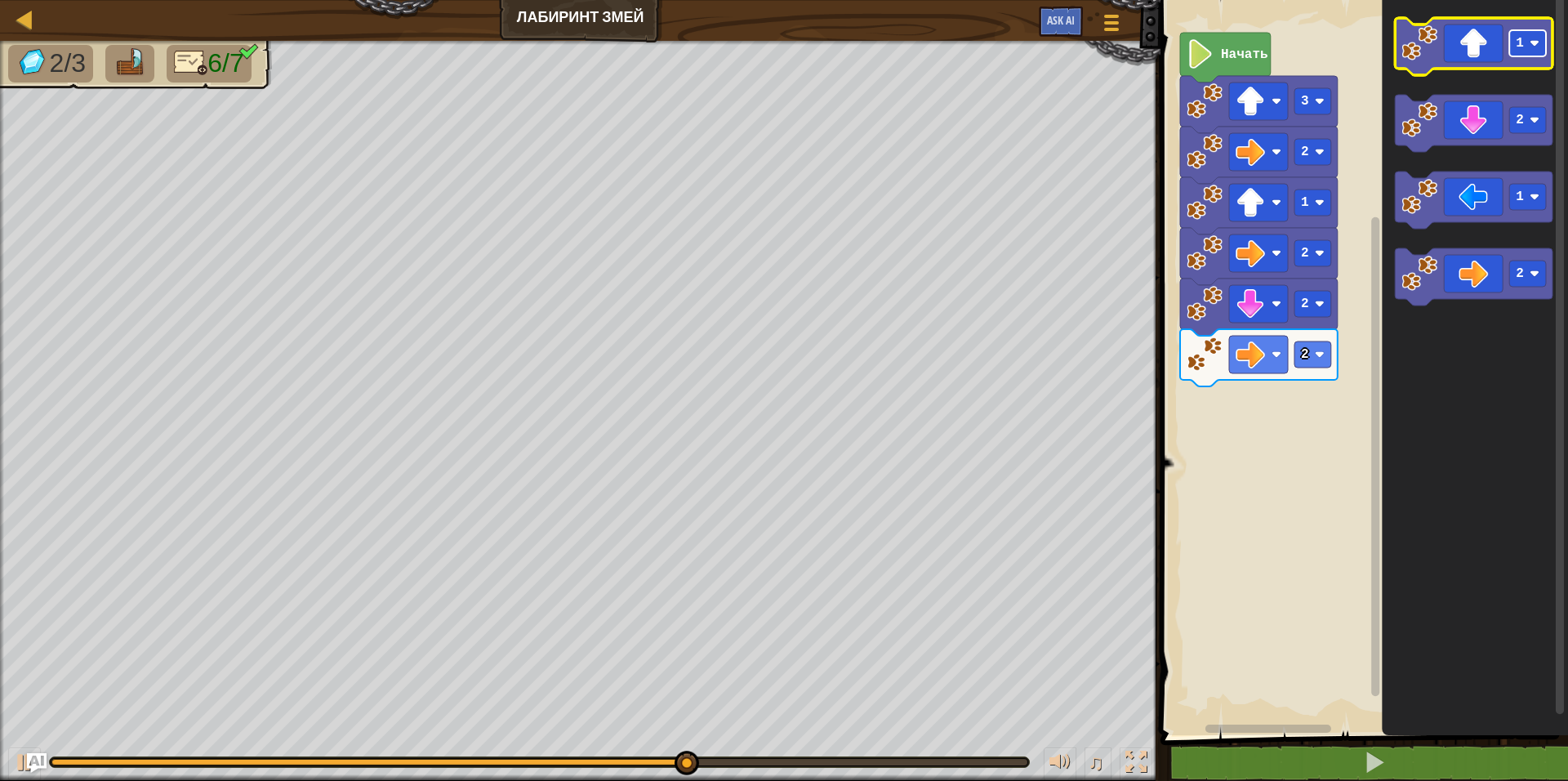
click at [1519, 52] on rect "Рабочая область Blockly" at bounding box center [1528, 43] width 37 height 26
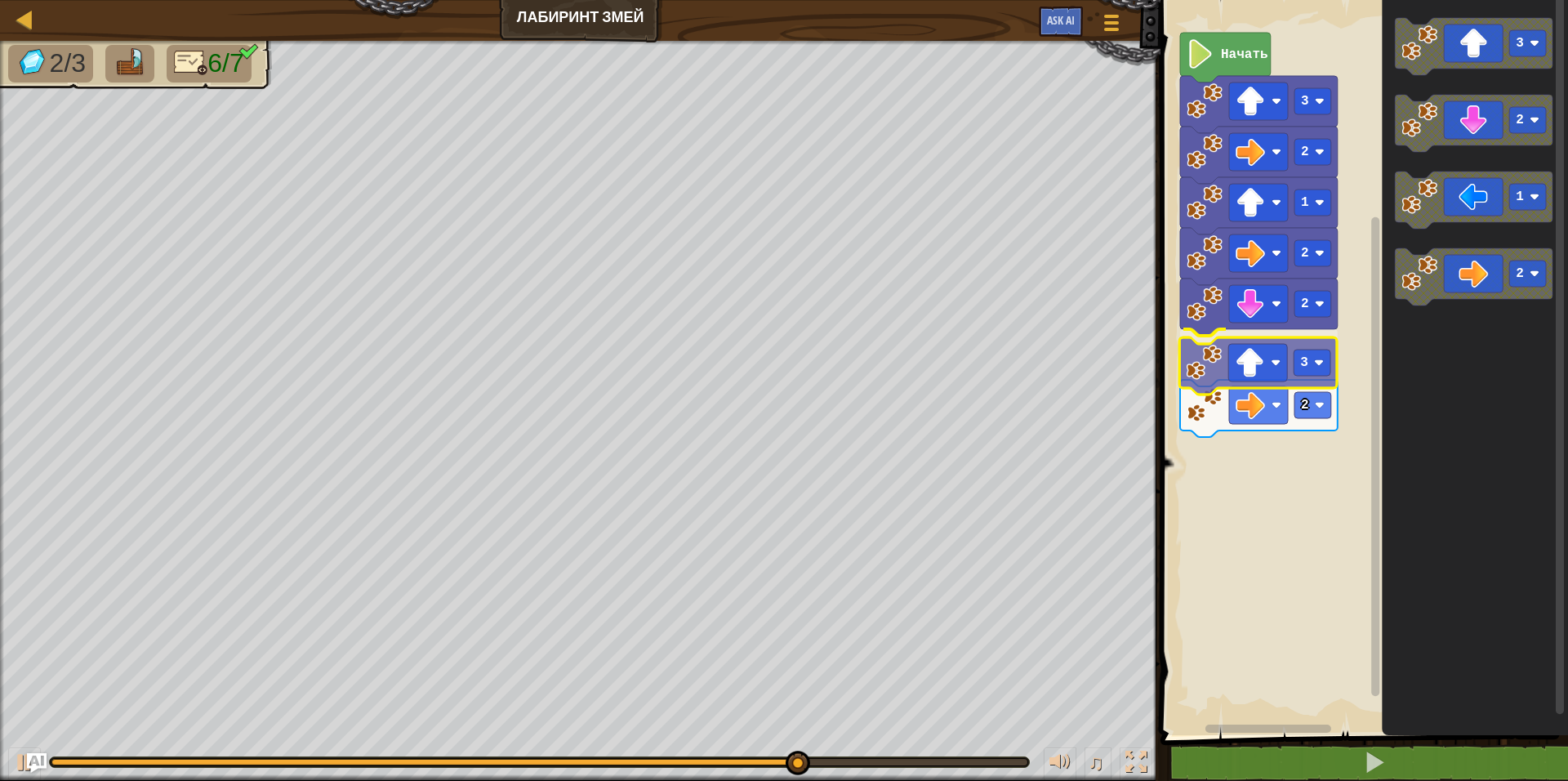
click at [1283, 373] on div "2 3 2 2 1 2 3 Начать 3 2 1 2 3" at bounding box center [1362, 363] width 412 height 743
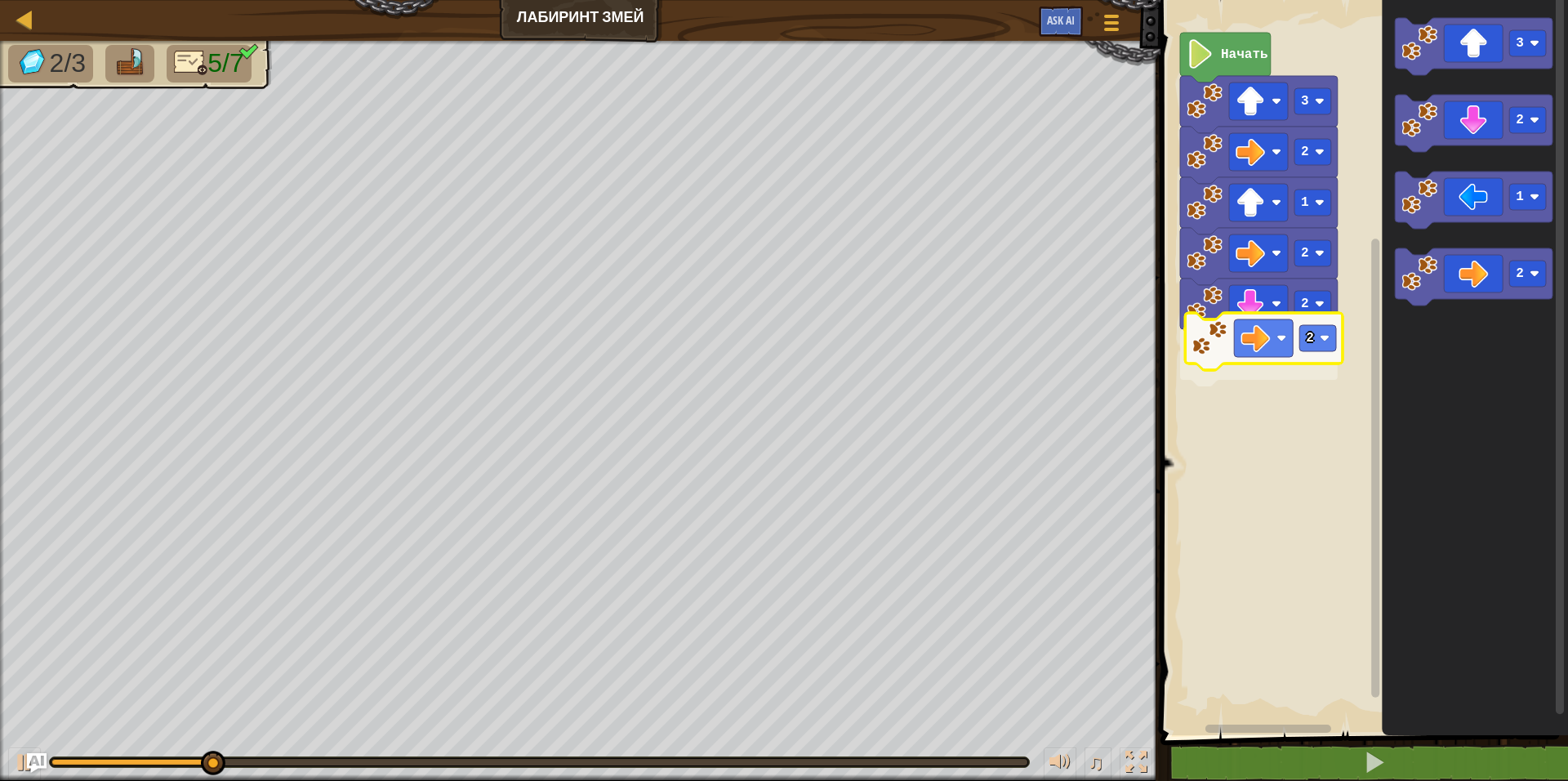
click at [1290, 354] on div "2 2 2 1 2 3 Начать 3 2 1 2 2" at bounding box center [1362, 363] width 412 height 743
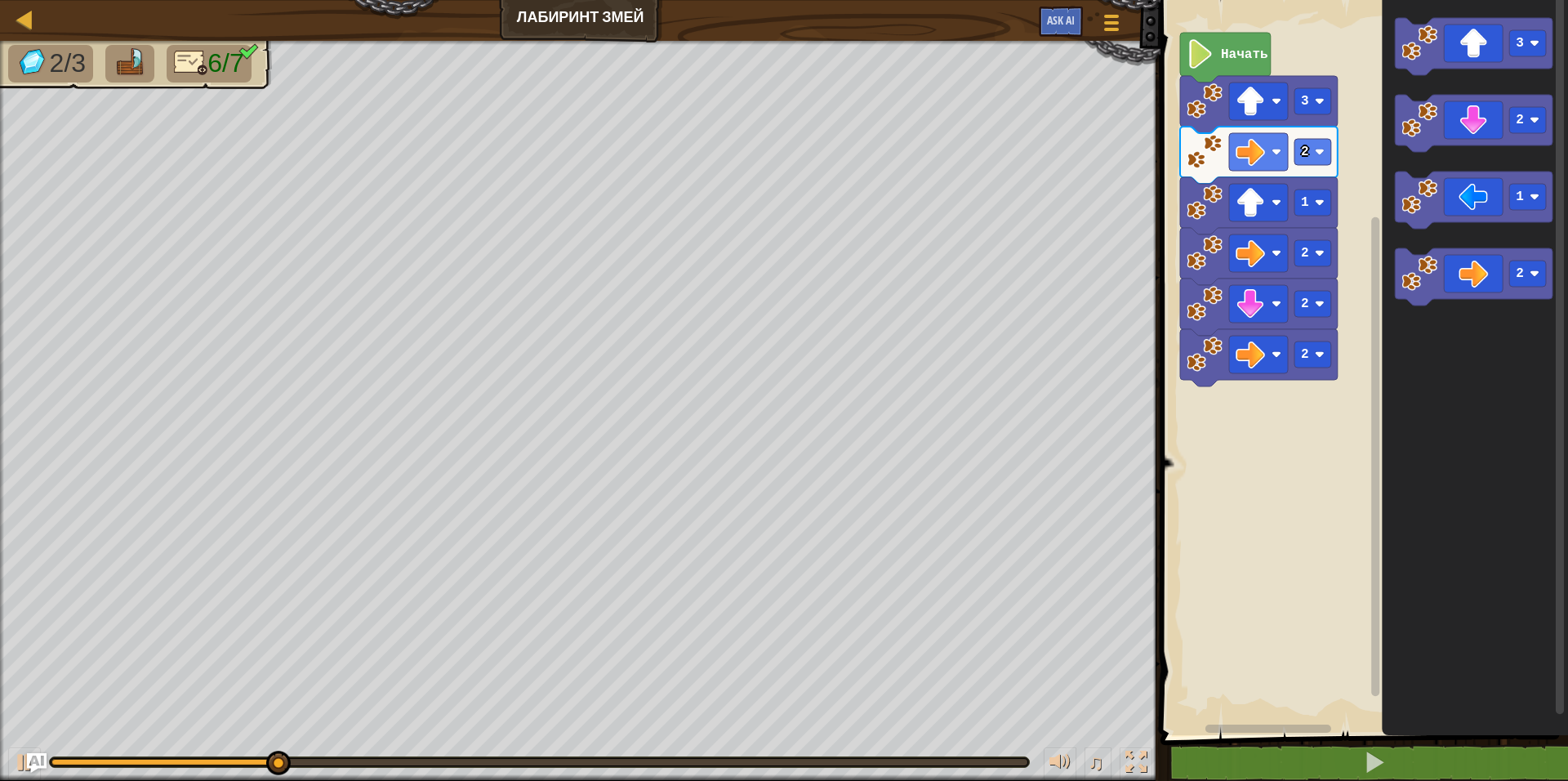
click at [1337, 327] on div "2 2 2 1 2 3 Начать 3 2 1 2" at bounding box center [1362, 363] width 412 height 743
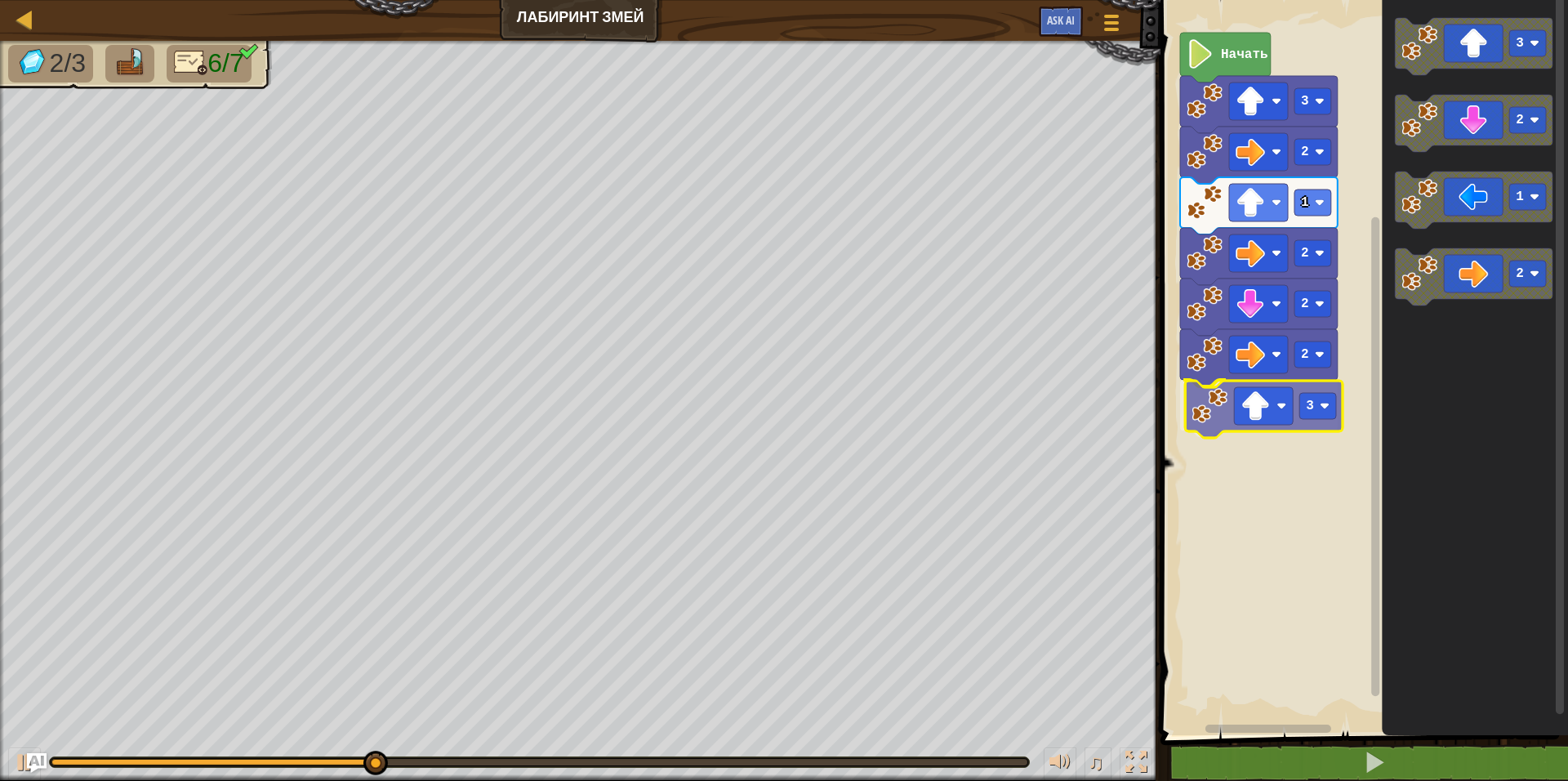
click at [1238, 408] on div "2 2 3 2 1 2 3 Начать 3 2 1 2 3" at bounding box center [1362, 363] width 412 height 743
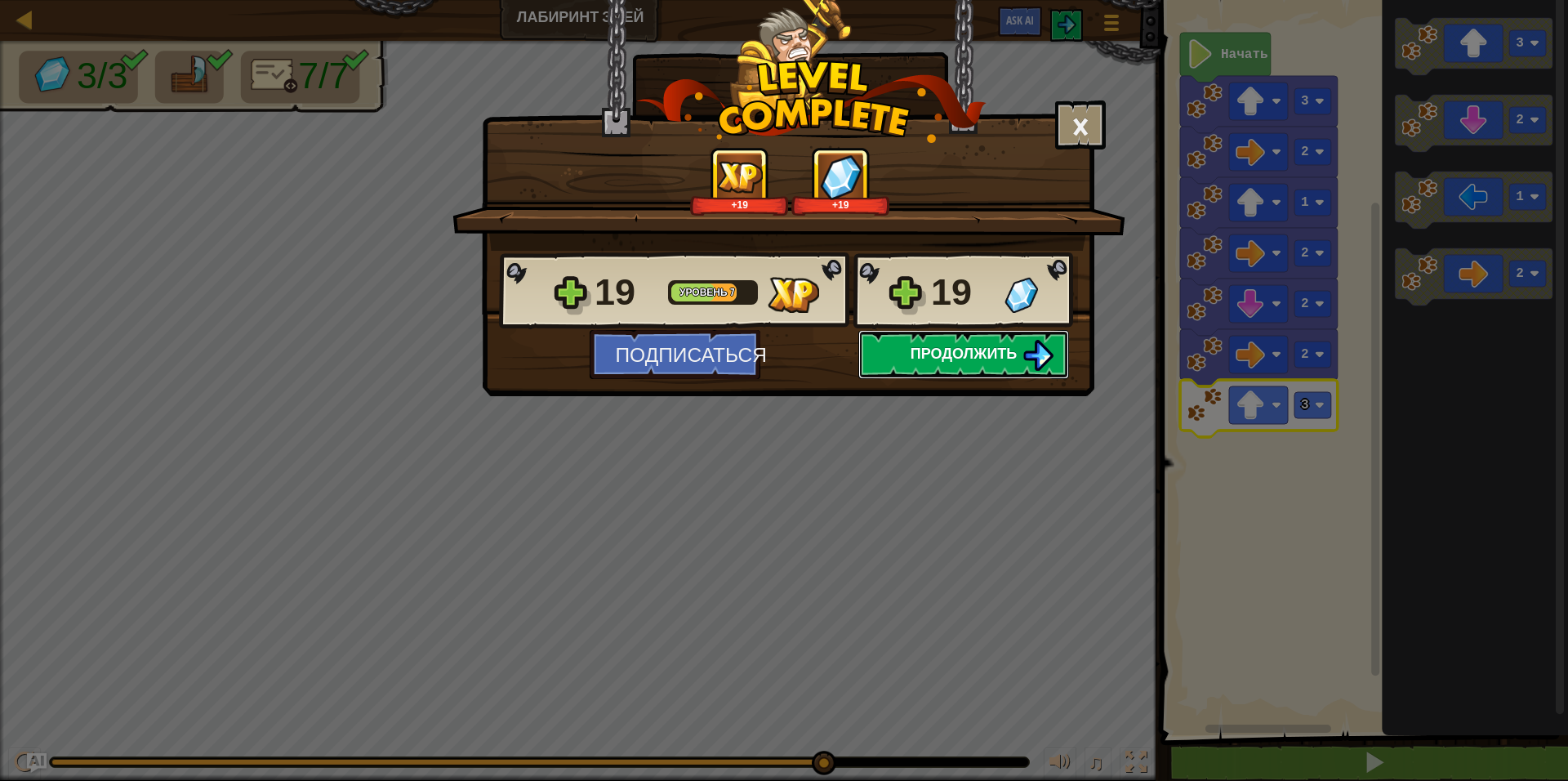
click at [960, 343] on span "Продолжить" at bounding box center [964, 353] width 107 height 20
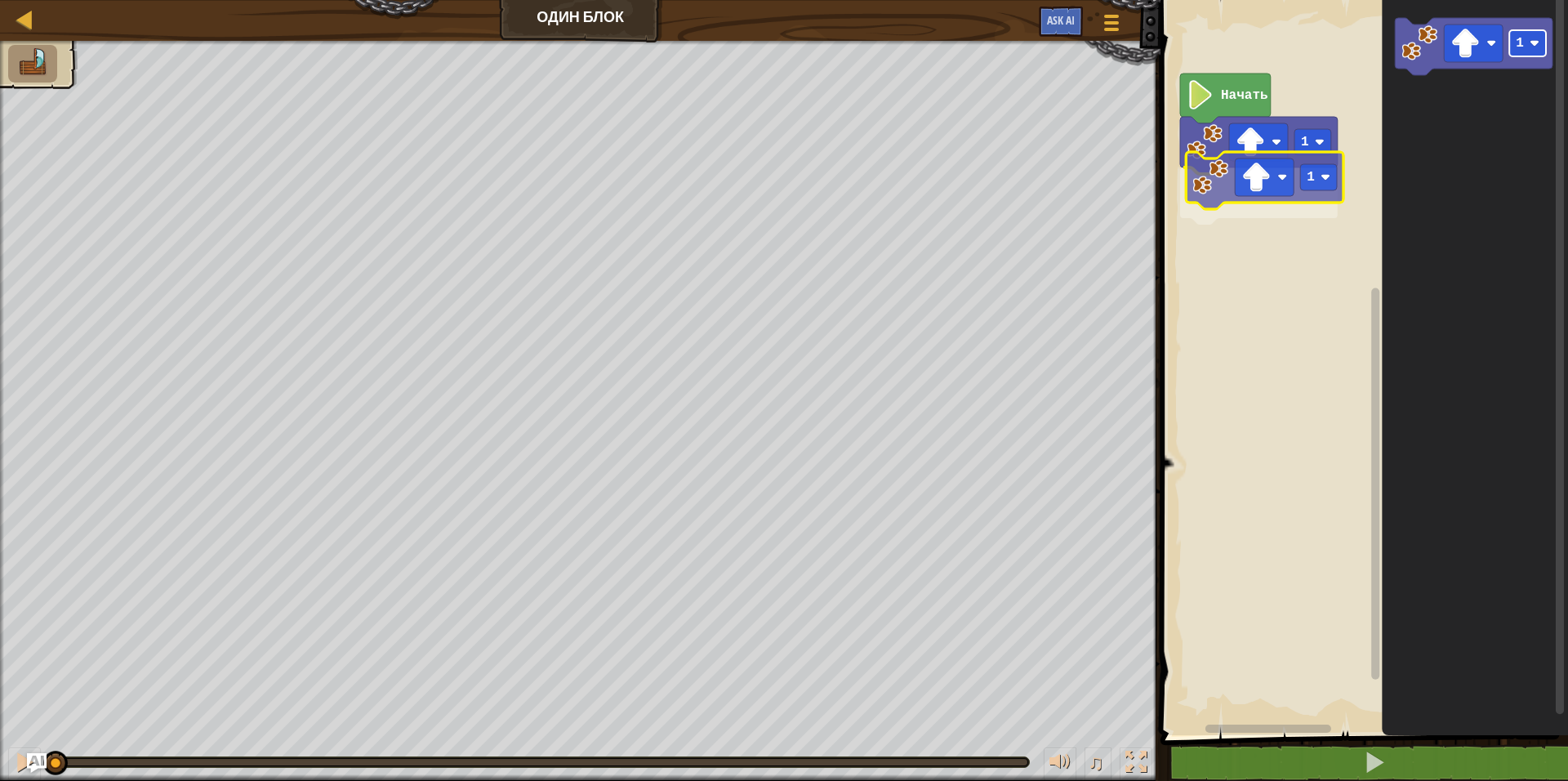
click at [1303, 177] on div "1 1 Начать 1 1" at bounding box center [1362, 363] width 412 height 743
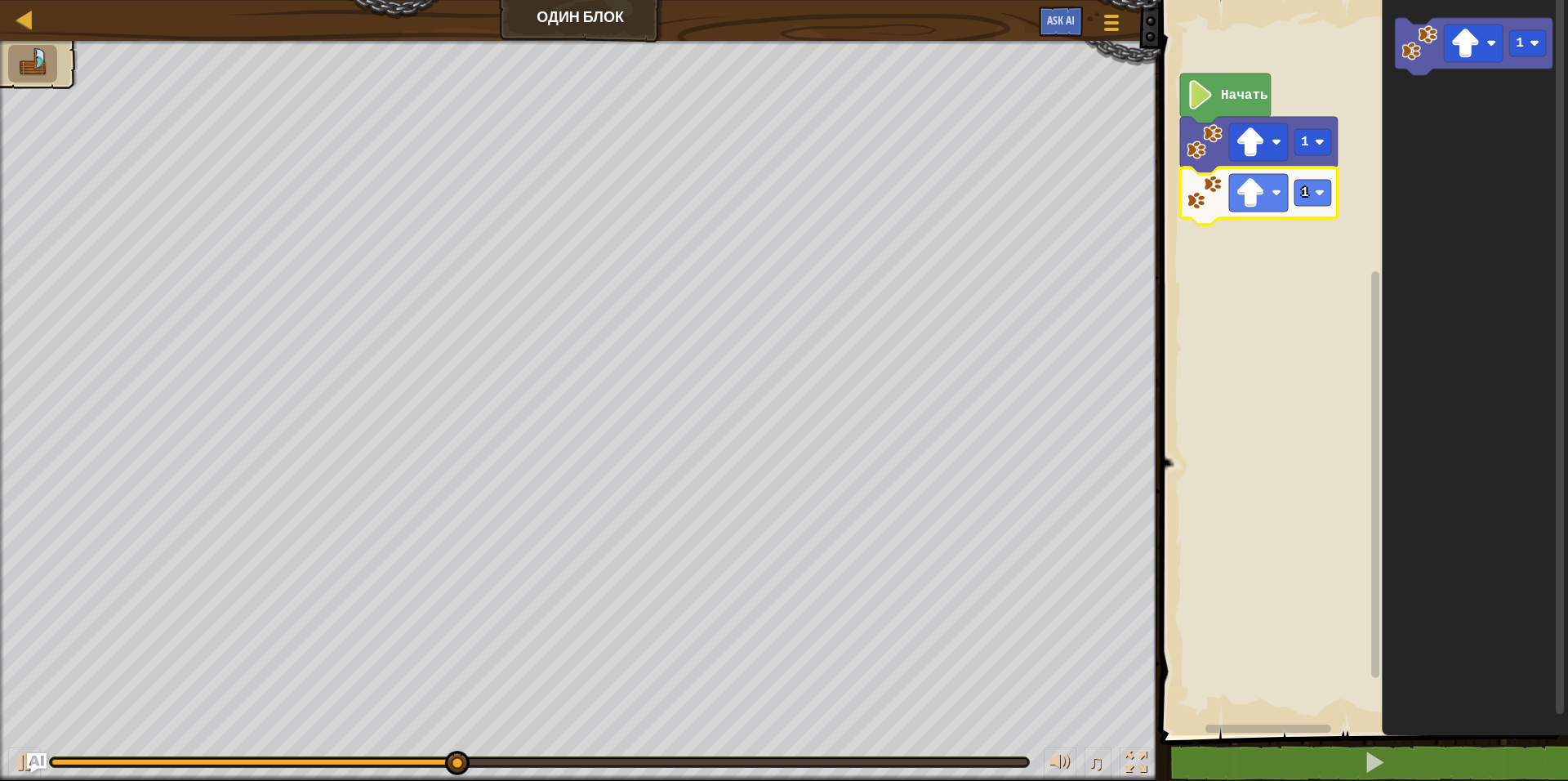
click at [1508, 394] on icon "Рабочая область Blockly" at bounding box center [1476, 363] width 186 height 743
click at [1287, 702] on rect "Рабочая область Blockly" at bounding box center [1362, 363] width 412 height 743
click at [1224, 305] on rect "Рабочая область Blockly" at bounding box center [1362, 363] width 412 height 743
click at [1256, 222] on rect "Рабочая область Blockly" at bounding box center [1362, 363] width 412 height 743
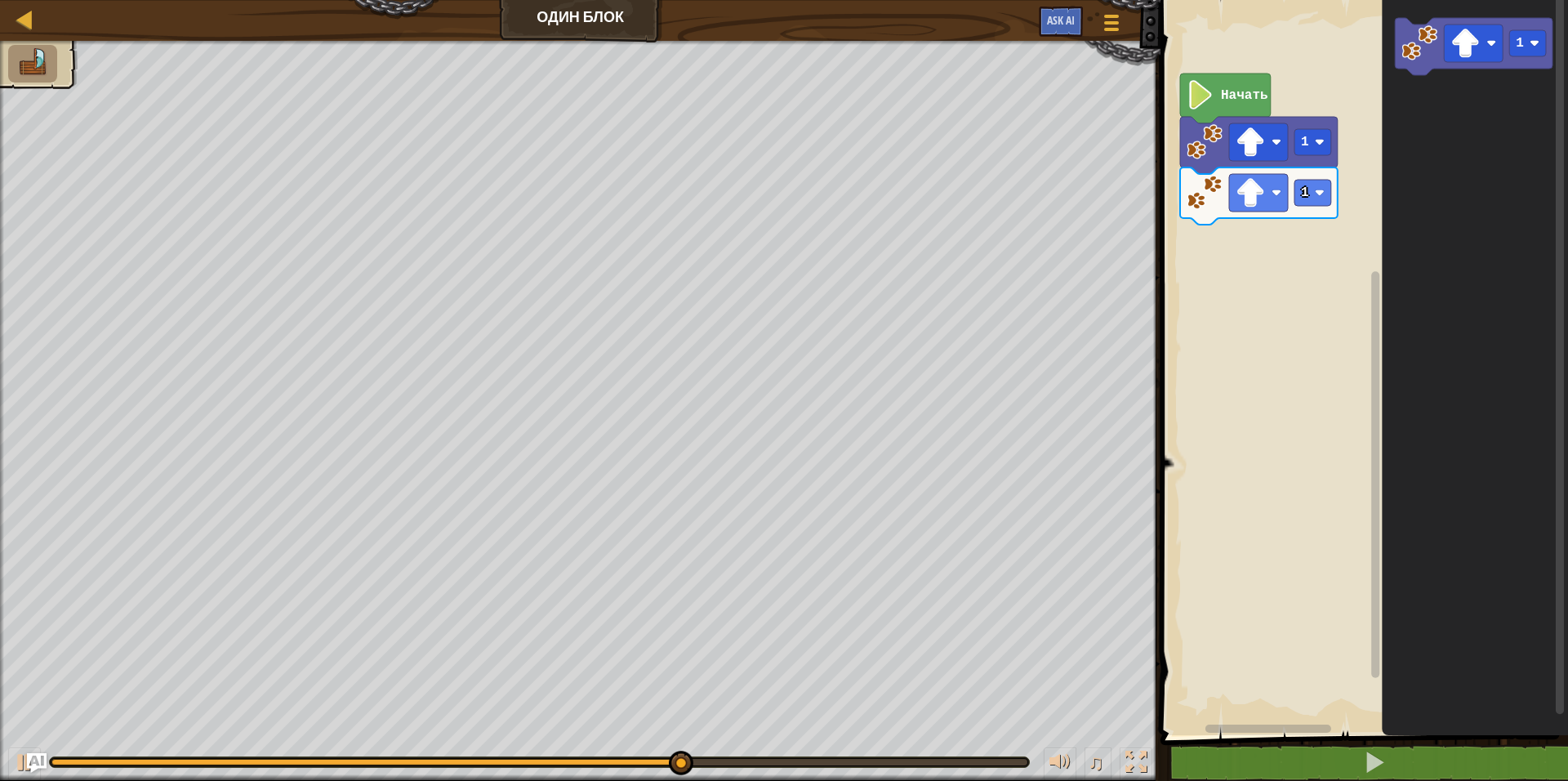
click at [1485, 291] on icon "Рабочая область Blockly" at bounding box center [1476, 363] width 186 height 743
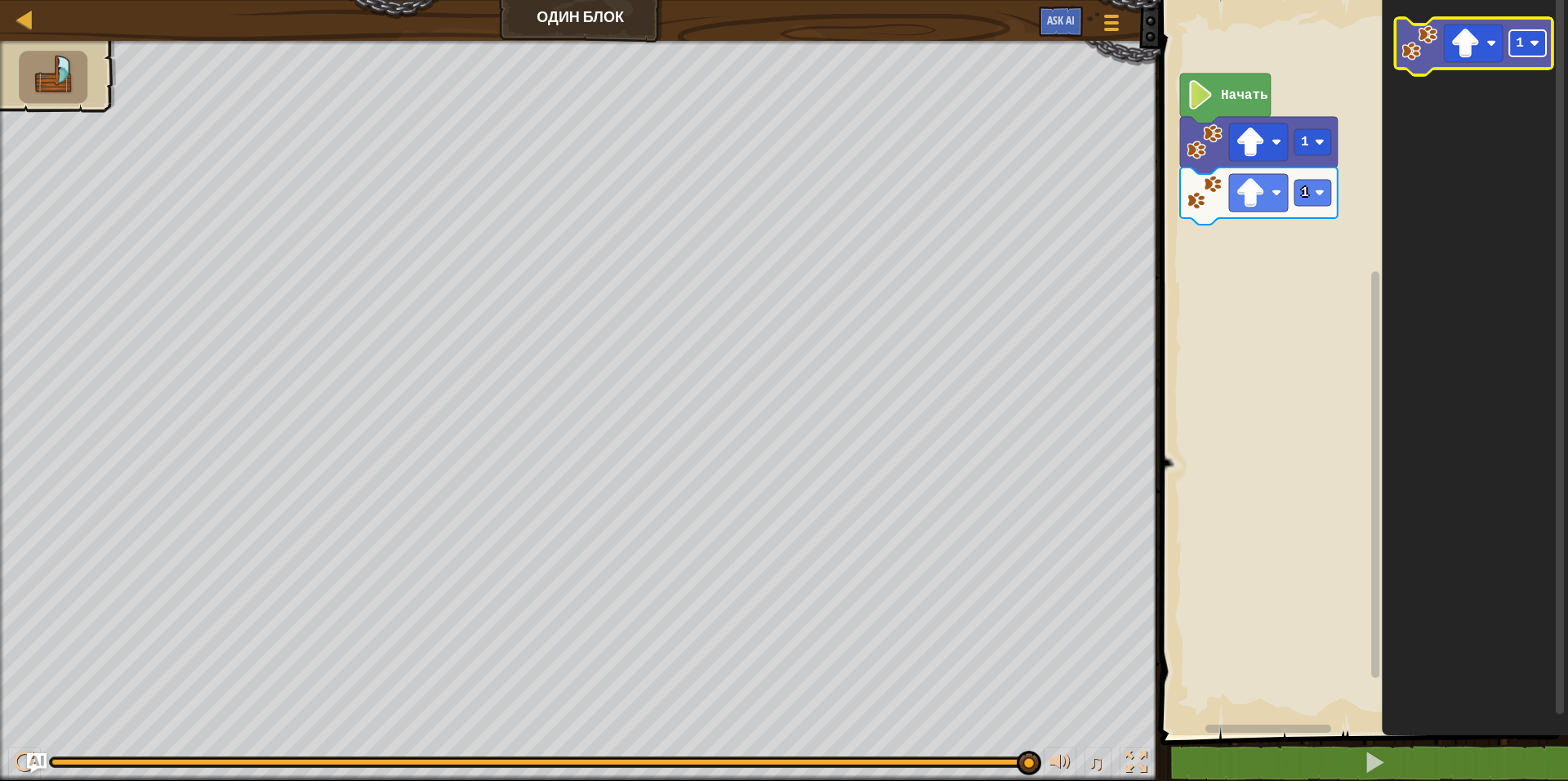
click at [1529, 47] on rect "Рабочая область Blockly" at bounding box center [1528, 43] width 37 height 26
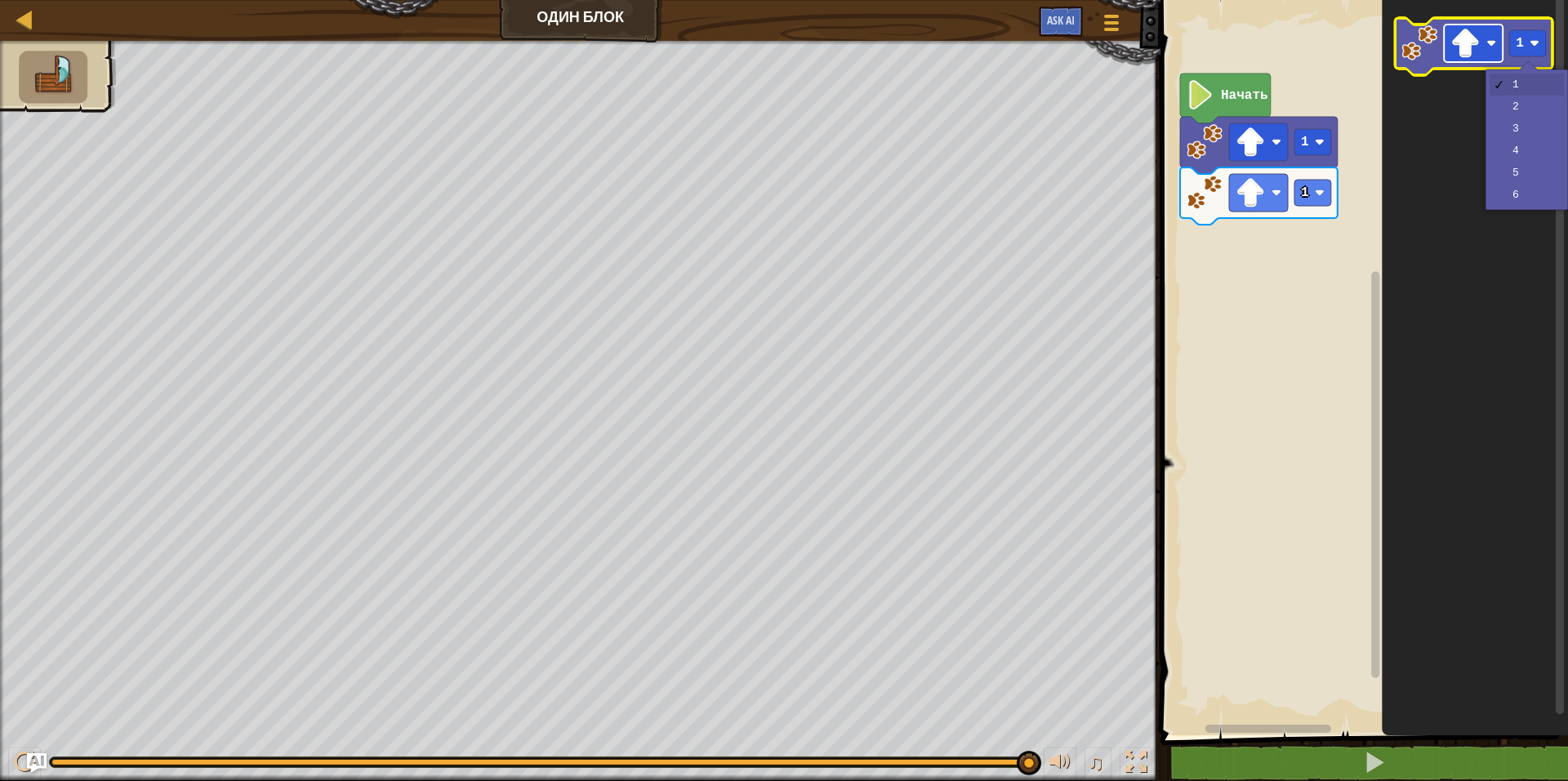
click at [1490, 50] on rect "Рабочая область Blockly" at bounding box center [1474, 43] width 59 height 38
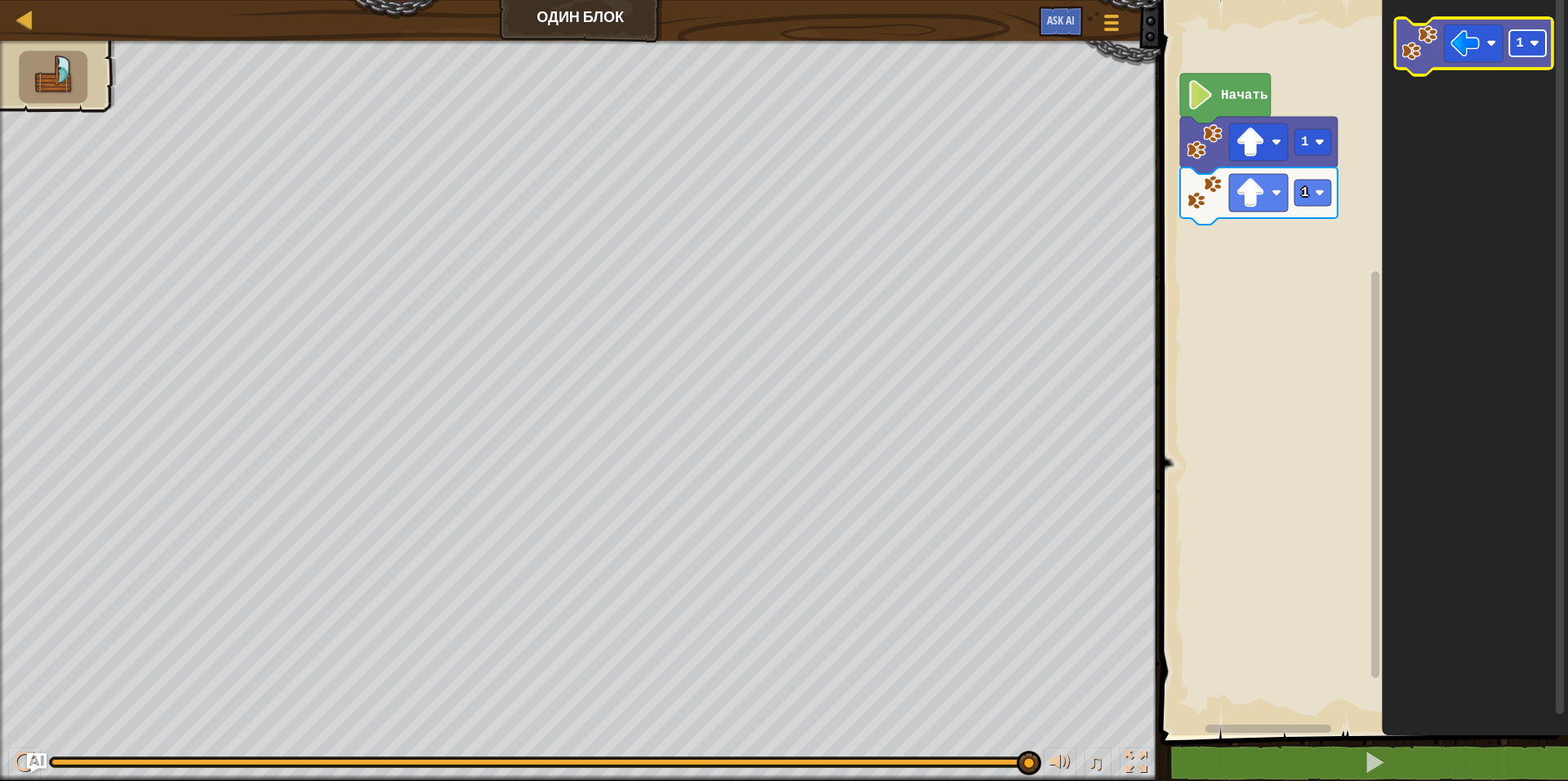
click at [1530, 44] on image "Рабочая область Blockly" at bounding box center [1535, 43] width 10 height 10
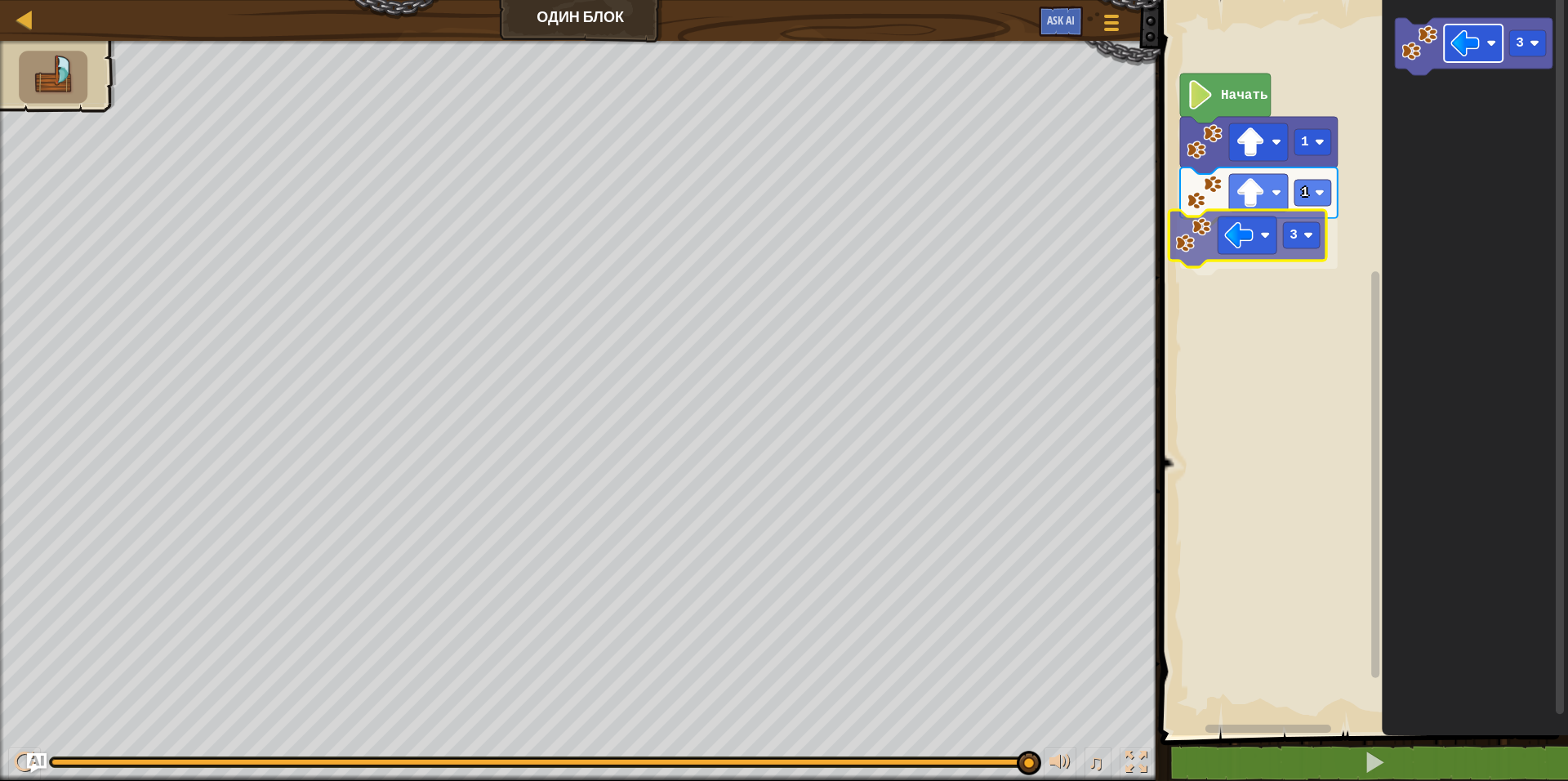
click at [1264, 239] on div "1 1 3 Начать 3 3" at bounding box center [1362, 363] width 412 height 743
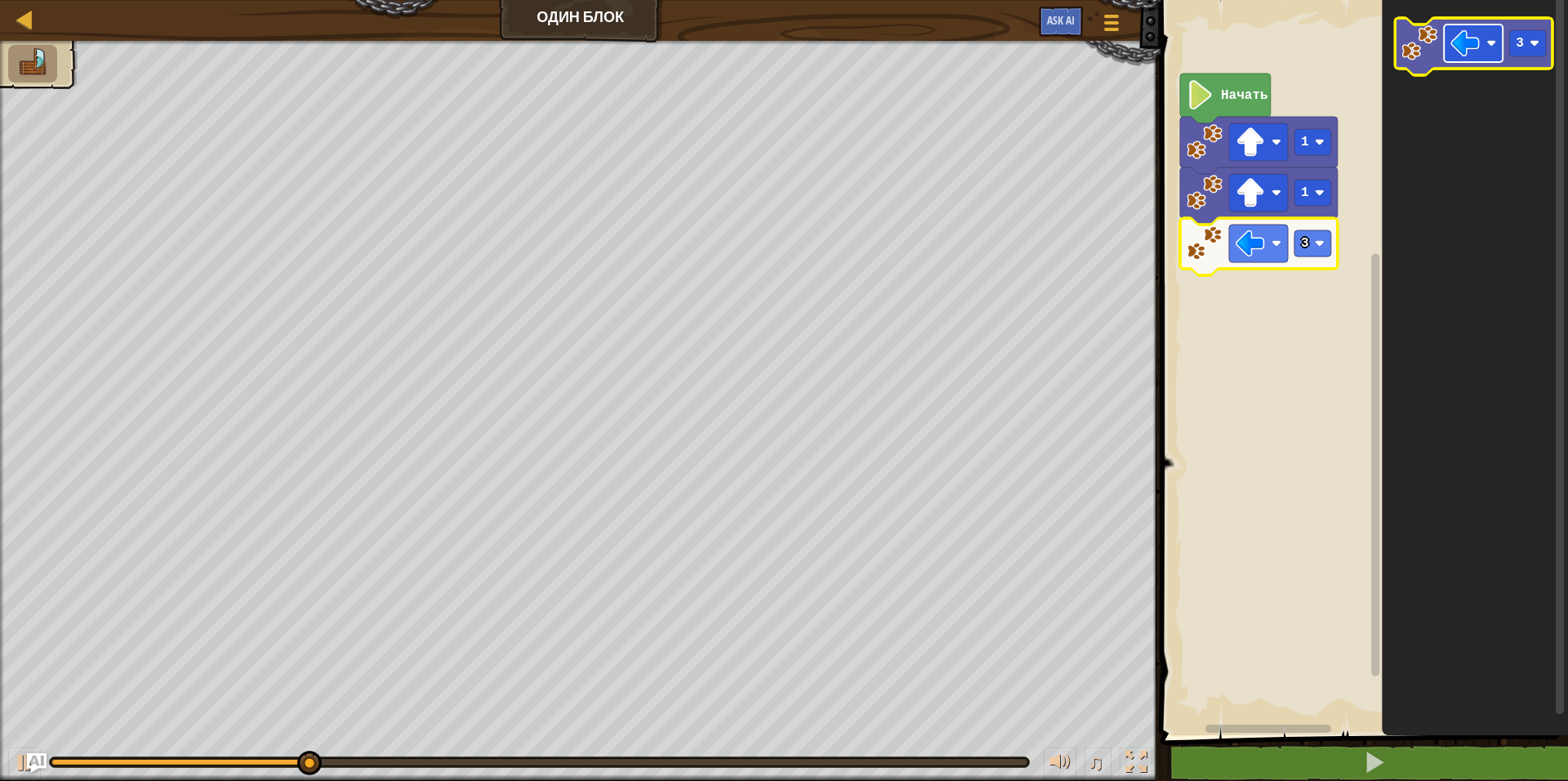
click at [1489, 47] on image "Рабочая область Blockly" at bounding box center [1492, 43] width 10 height 10
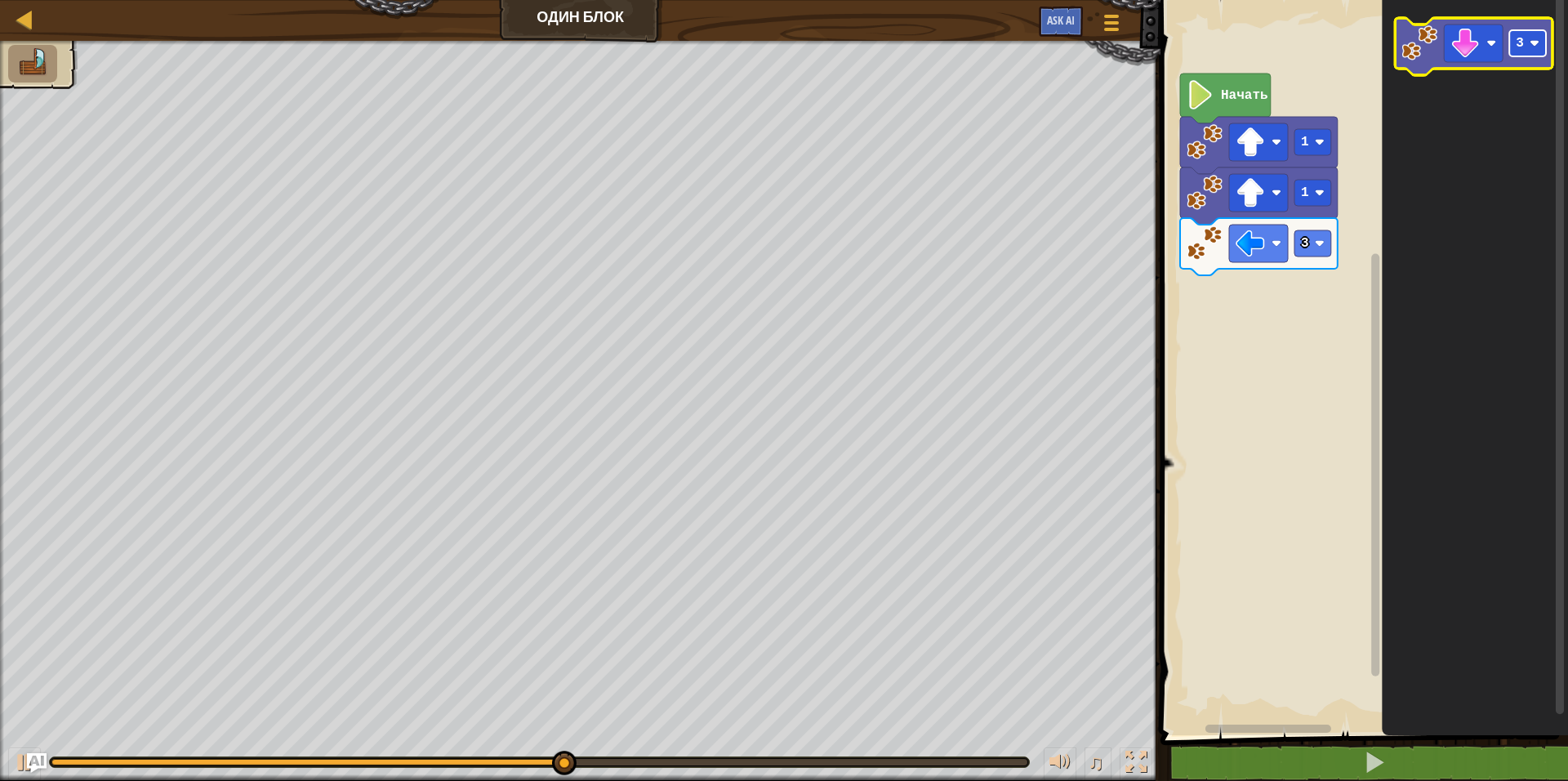
click at [1525, 47] on rect "Рабочая область Blockly" at bounding box center [1528, 43] width 37 height 26
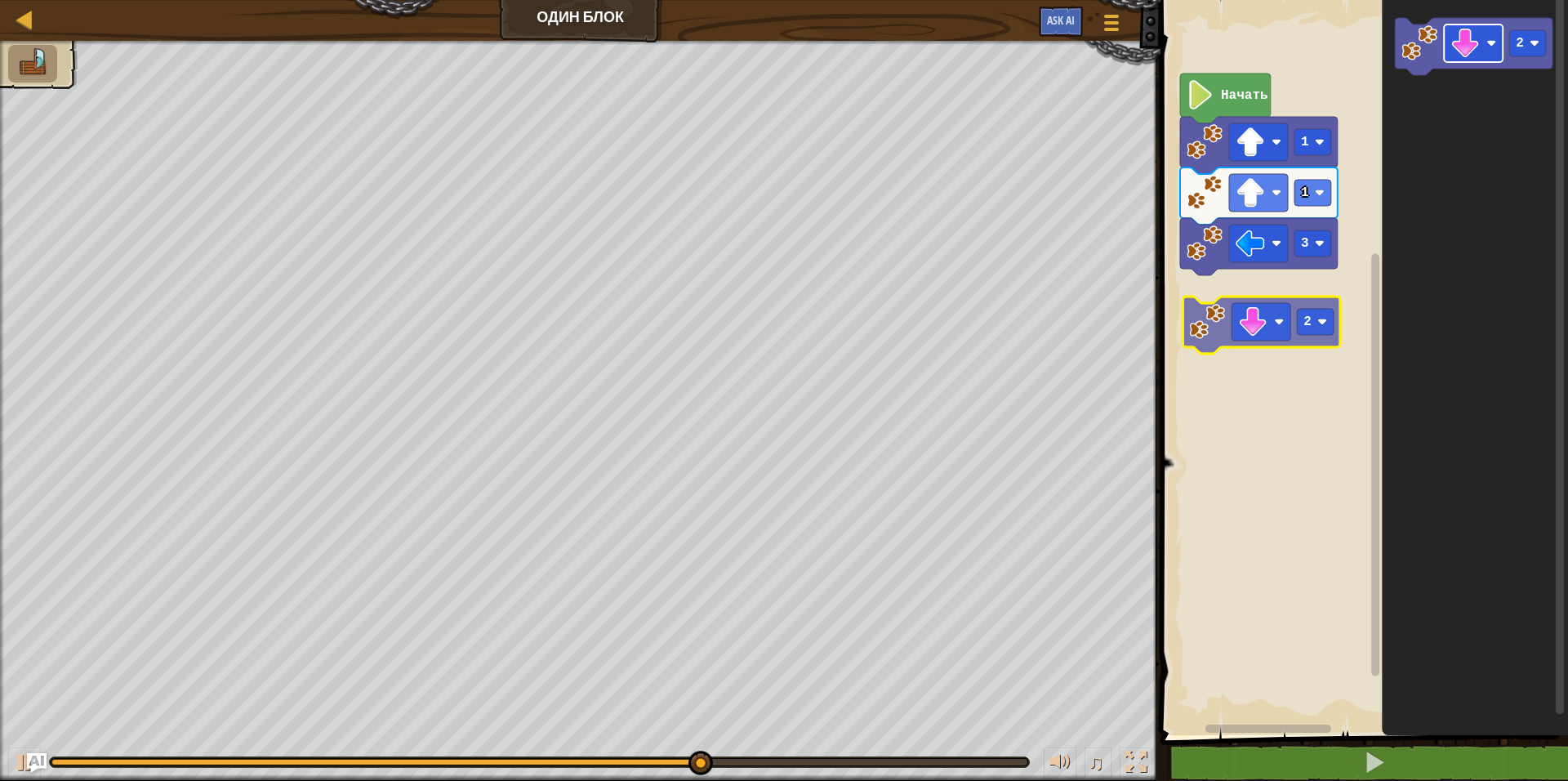
click at [1265, 292] on div "1 1 3 Начать 2 2" at bounding box center [1362, 363] width 412 height 743
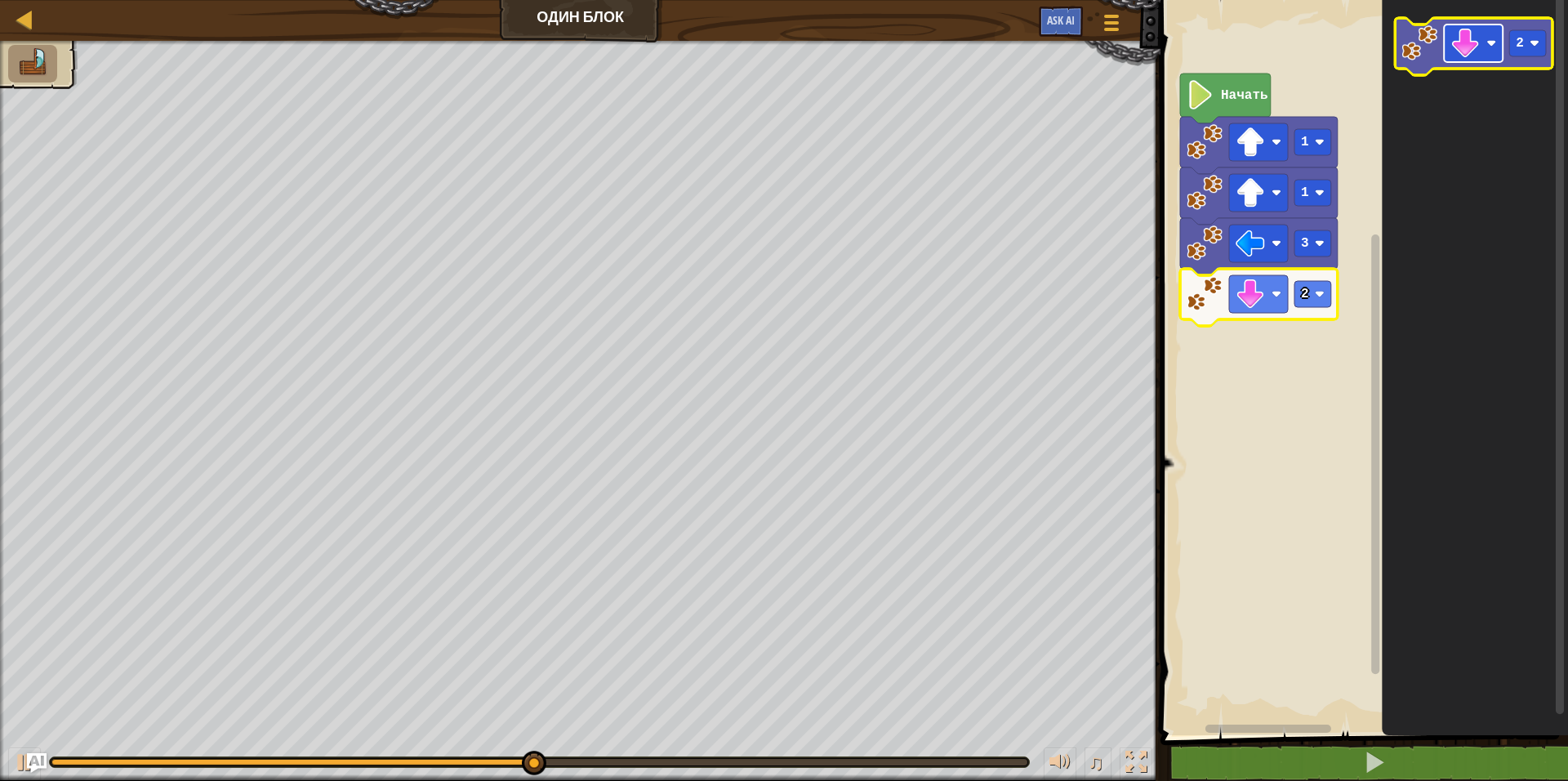
click at [1494, 45] on image "Рабочая область Blockly" at bounding box center [1492, 43] width 10 height 10
click at [1520, 63] on icon "Рабочая область Blockly" at bounding box center [1475, 46] width 158 height 57
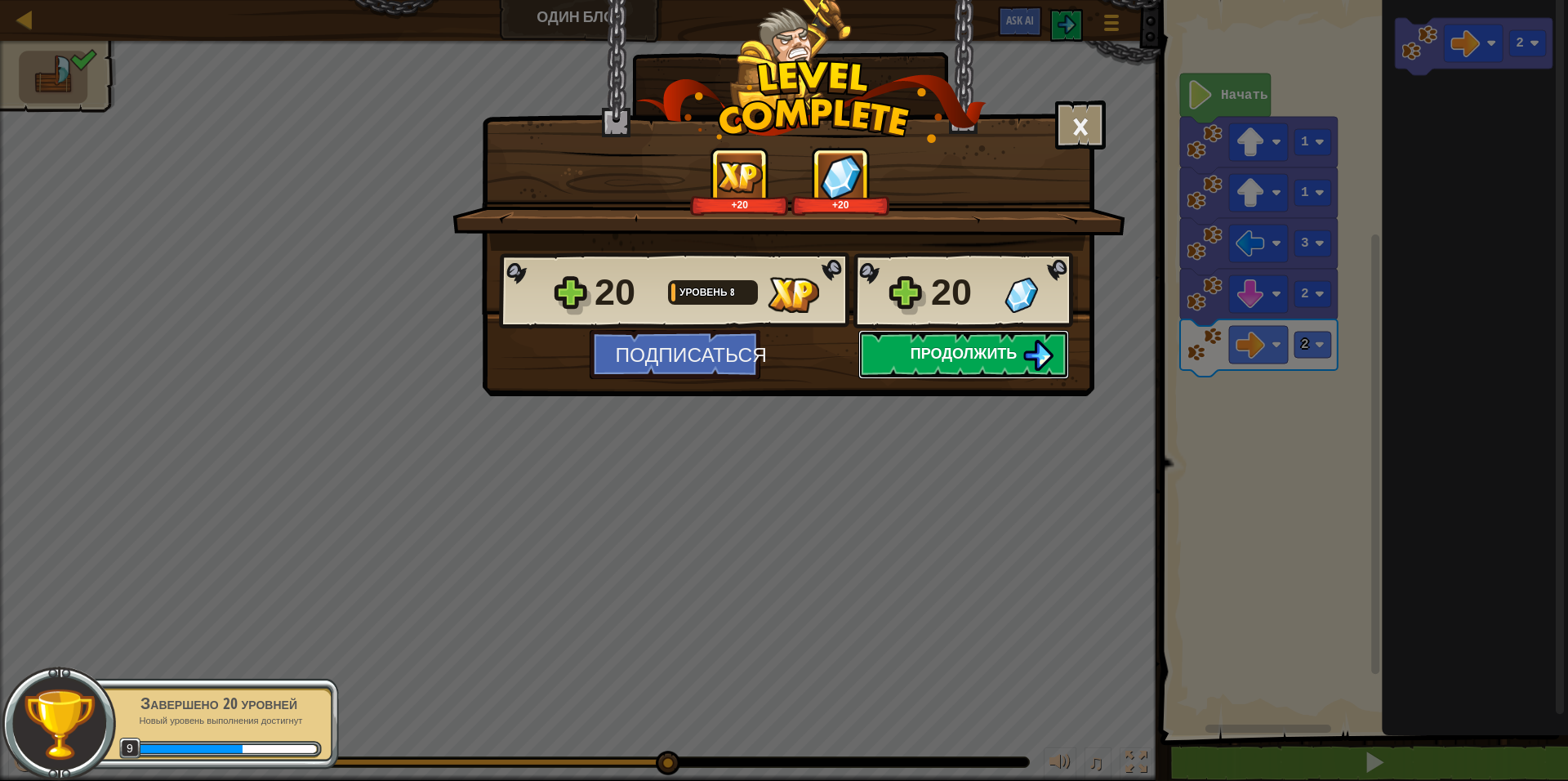
click at [998, 351] on span "Продолжить" at bounding box center [964, 353] width 107 height 20
